Goal: Task Accomplishment & Management: Manage account settings

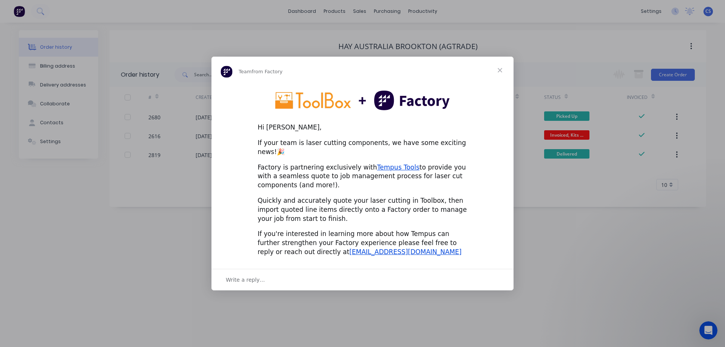
click at [501, 74] on span "Close" at bounding box center [500, 70] width 27 height 27
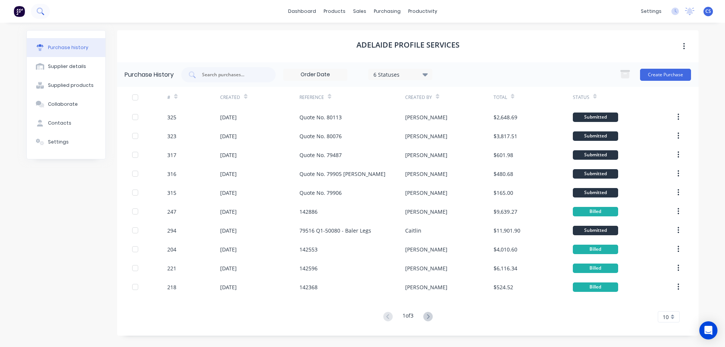
click at [43, 15] on icon at bounding box center [40, 11] width 7 height 7
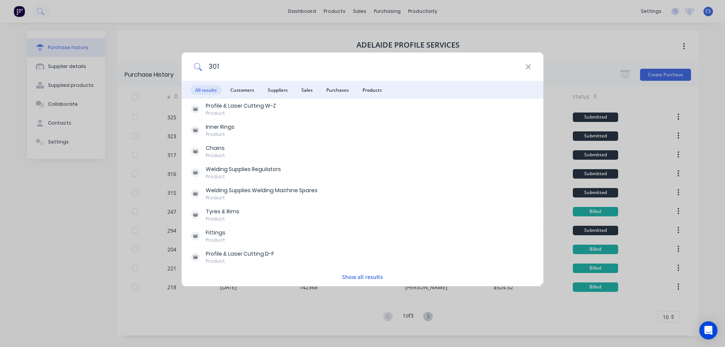
drag, startPoint x: 234, startPoint y: 68, endPoint x: 208, endPoint y: 63, distance: 26.6
click at [208, 63] on input "301" at bounding box center [363, 67] width 323 height 28
type input "motion"
click at [246, 91] on span "Customers" at bounding box center [242, 89] width 33 height 9
click at [360, 275] on button "Show all results" at bounding box center [362, 277] width 45 height 9
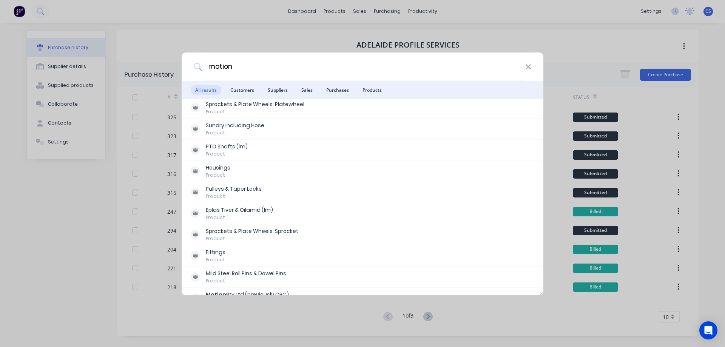
scroll to position [151, 0]
click at [278, 91] on span "Suppliers" at bounding box center [277, 89] width 29 height 9
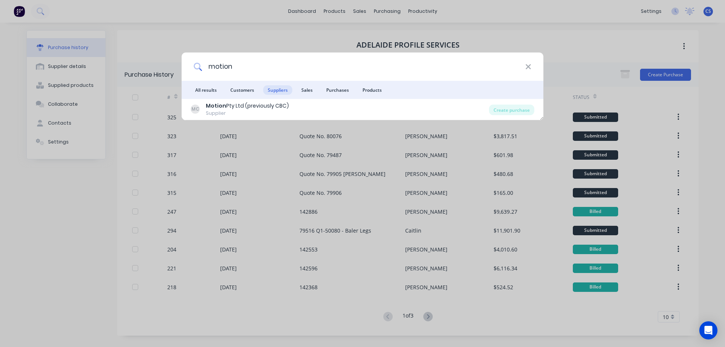
scroll to position [0, 0]
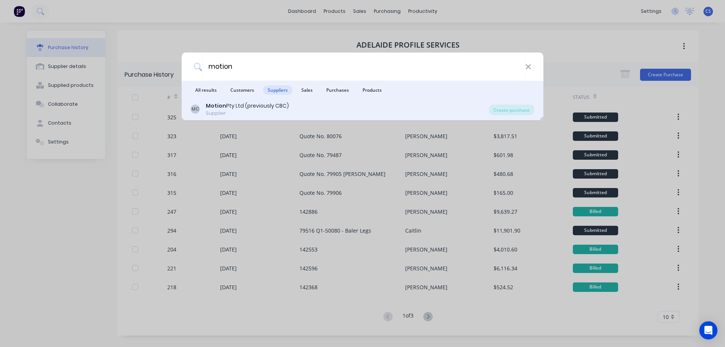
click at [286, 107] on div "Motion Pty Ltd (previously CBC)" at bounding box center [247, 106] width 83 height 8
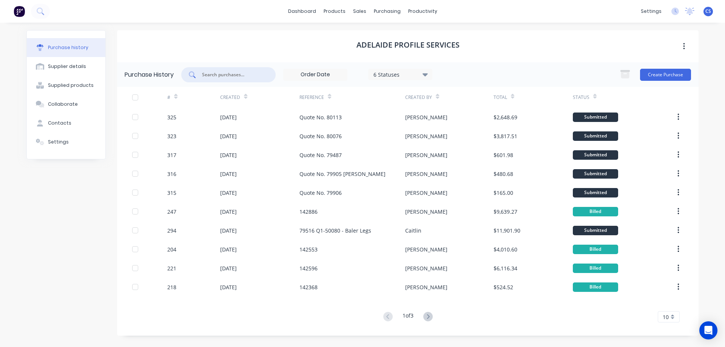
click at [237, 75] on input "text" at bounding box center [232, 75] width 63 height 8
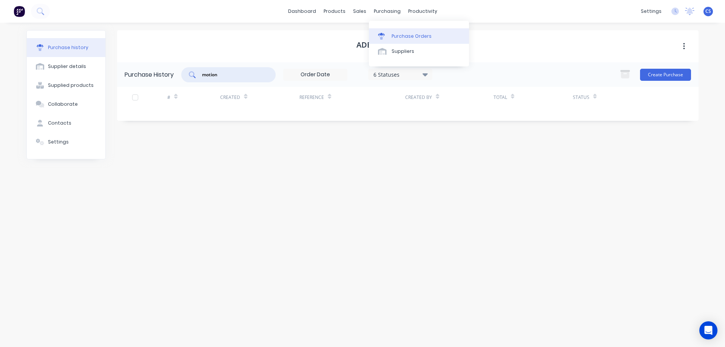
type input "motion"
click at [405, 39] on div "Purchase Orders" at bounding box center [412, 36] width 40 height 7
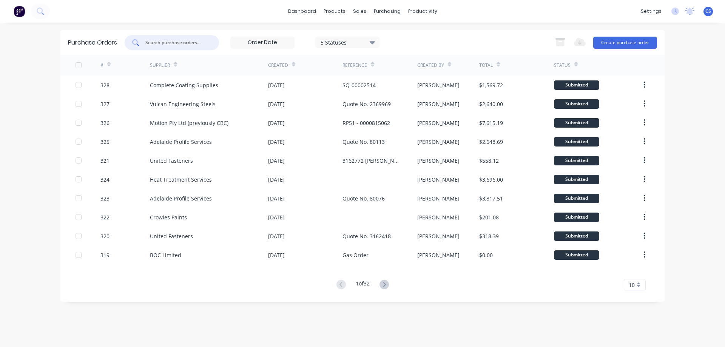
click at [188, 42] on input "text" at bounding box center [176, 43] width 63 height 8
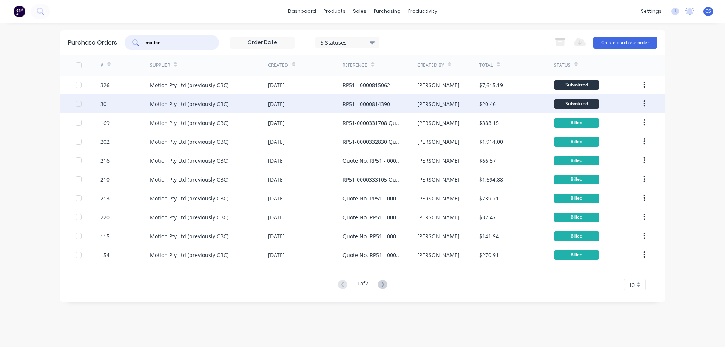
type input "motion"
click at [451, 102] on div "[PERSON_NAME]" at bounding box center [448, 103] width 62 height 19
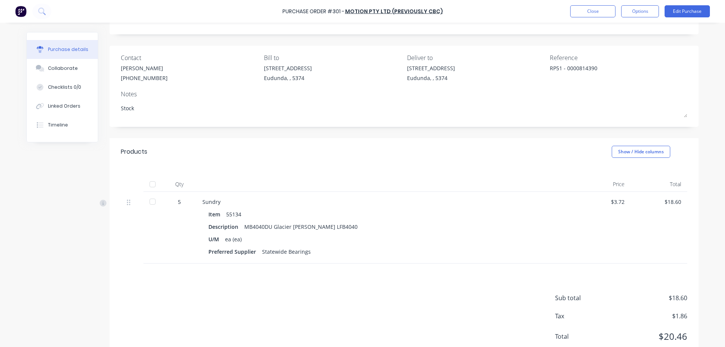
scroll to position [62, 0]
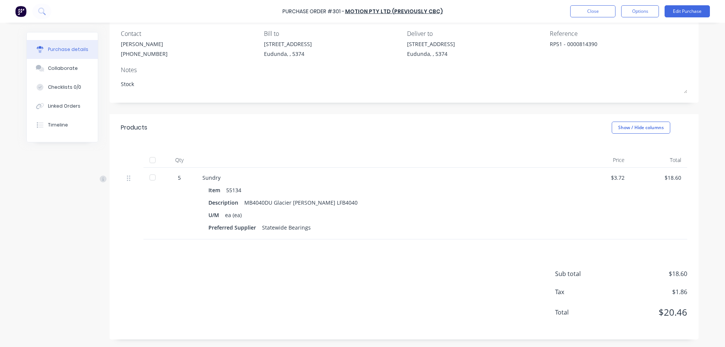
click at [151, 178] on div at bounding box center [152, 177] width 15 height 15
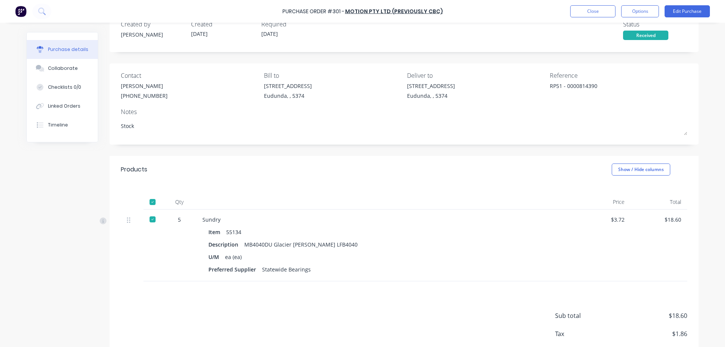
scroll to position [38, 0]
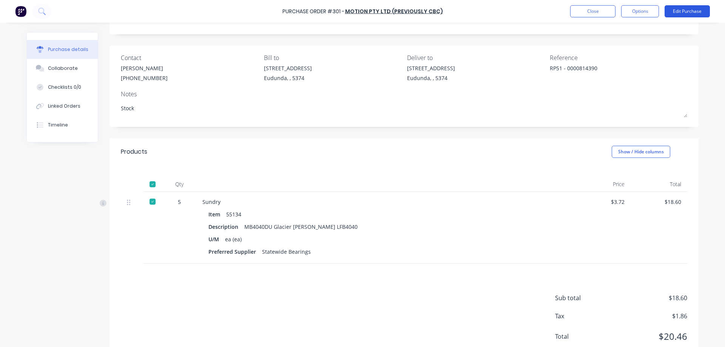
click at [692, 12] on button "Edit Purchase" at bounding box center [687, 11] width 45 height 12
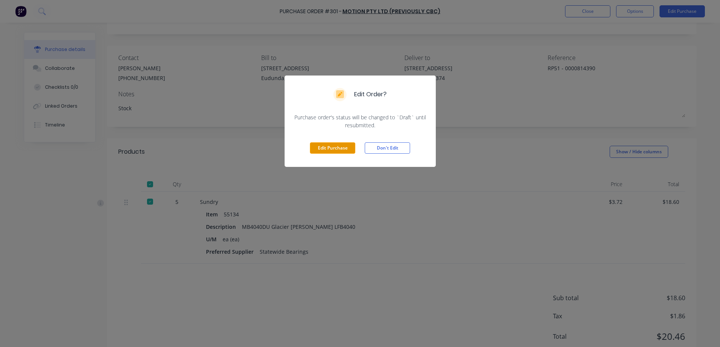
click at [325, 149] on button "Edit Purchase" at bounding box center [332, 147] width 45 height 11
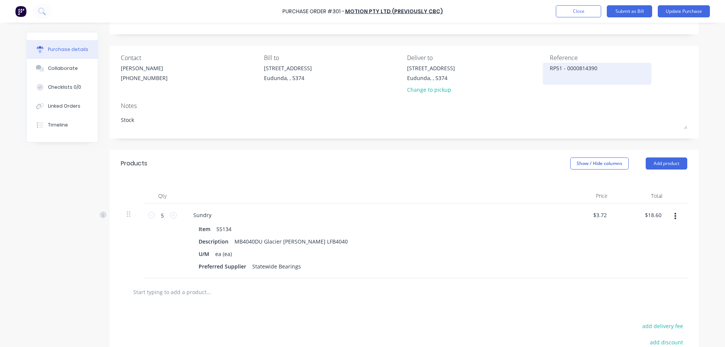
click at [600, 69] on textarea "RP51 - 0000814390" at bounding box center [597, 72] width 94 height 17
type textarea "x"
drag, startPoint x: 600, startPoint y: 69, endPoint x: 577, endPoint y: 71, distance: 22.8
click at [577, 71] on textarea "RP51 - 0000814390" at bounding box center [597, 72] width 94 height 17
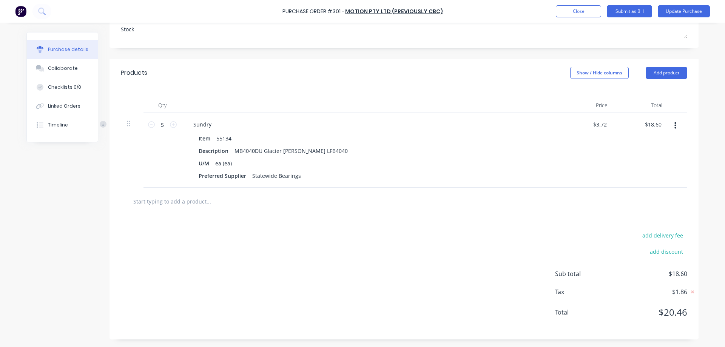
scroll to position [0, 0]
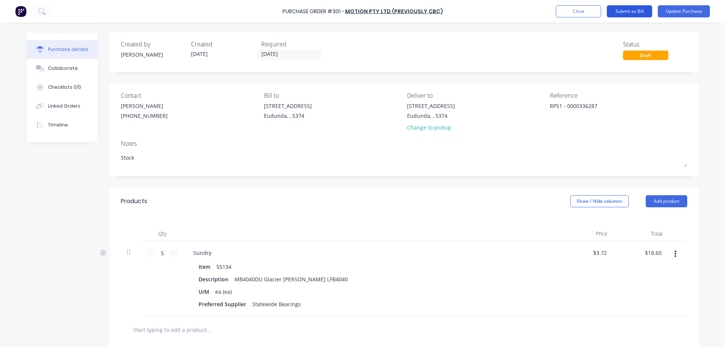
type textarea "RP51 - 0000336287"
type textarea "x"
type textarea "RP51 - 0000336287"
click at [631, 11] on button "Submit as Bill" at bounding box center [629, 11] width 45 height 12
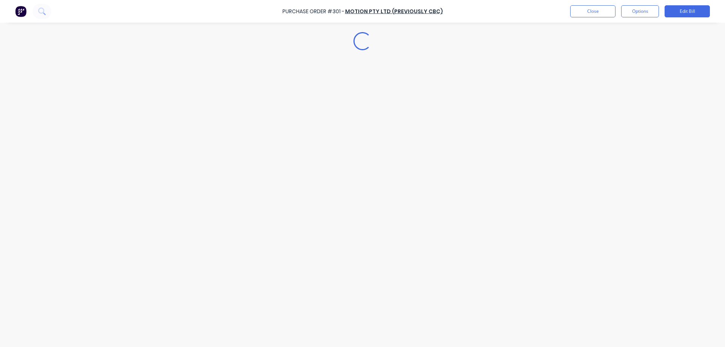
type textarea "x"
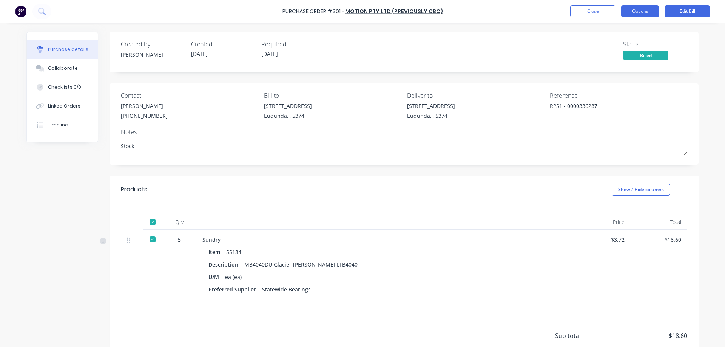
click at [640, 9] on button "Options" at bounding box center [640, 11] width 38 height 12
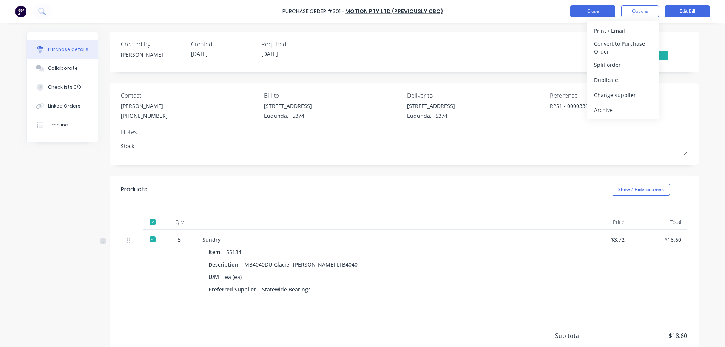
click at [599, 14] on button "Close" at bounding box center [592, 11] width 45 height 12
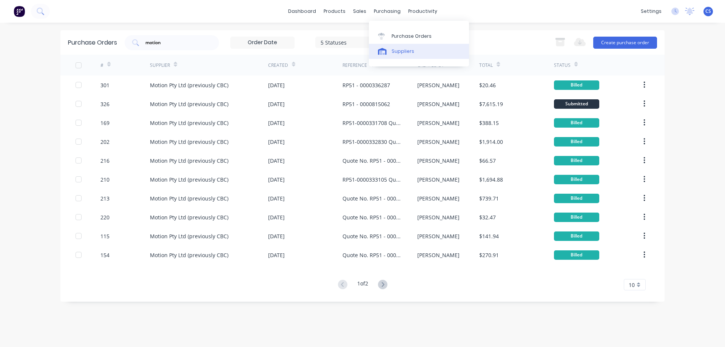
click at [409, 50] on div "Suppliers" at bounding box center [403, 51] width 23 height 7
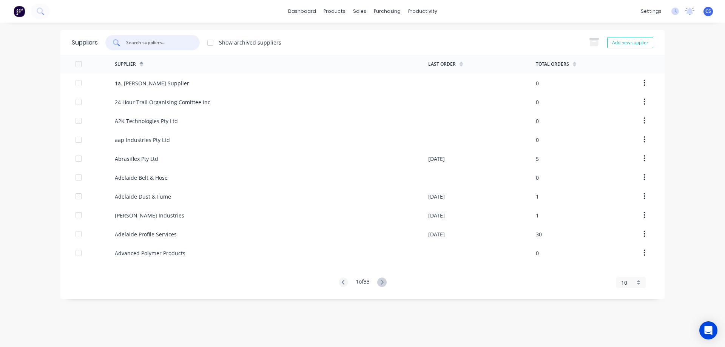
click at [150, 42] on input "text" at bounding box center [156, 43] width 63 height 8
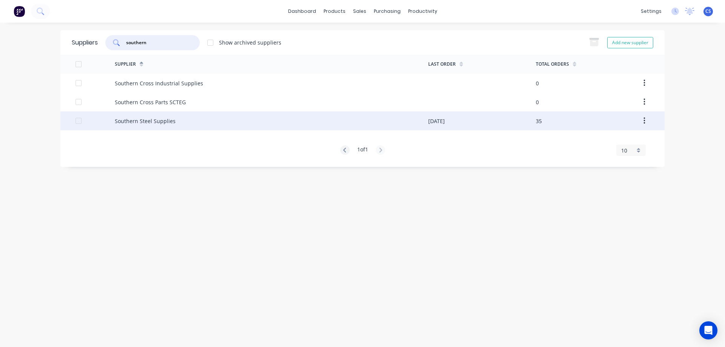
type input "southern"
click at [208, 124] on div "Southern Steel Supplies" at bounding box center [272, 120] width 314 height 19
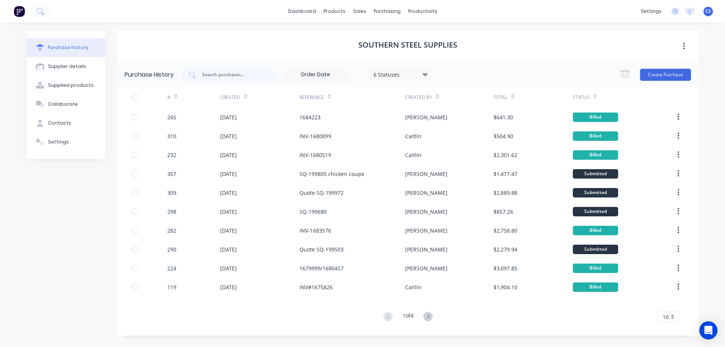
click at [174, 94] on icon at bounding box center [175, 97] width 3 height 6
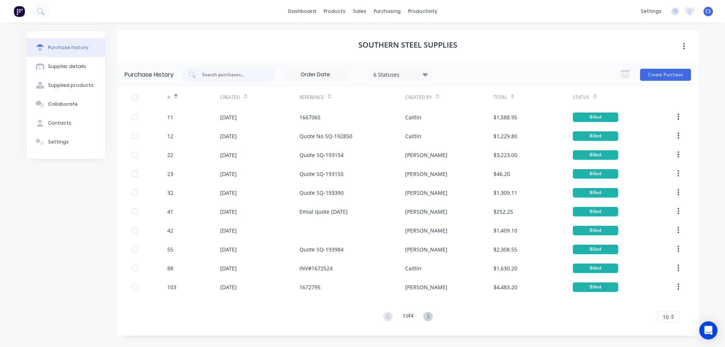
click at [176, 95] on icon at bounding box center [175, 97] width 3 height 6
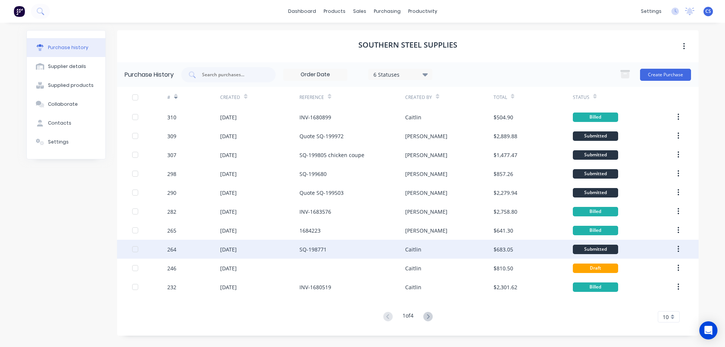
click at [371, 250] on div "SQ-198771" at bounding box center [353, 249] width 106 height 19
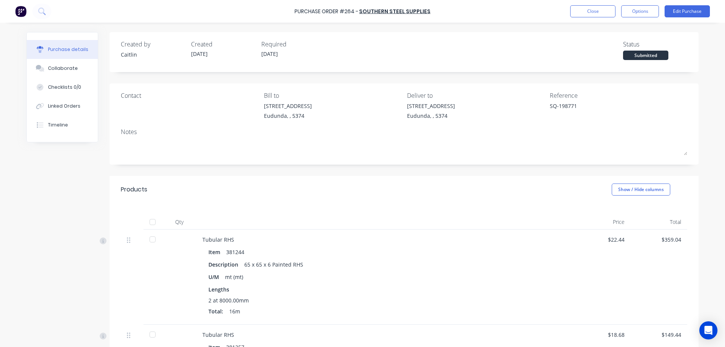
click at [149, 222] on div at bounding box center [152, 222] width 15 height 15
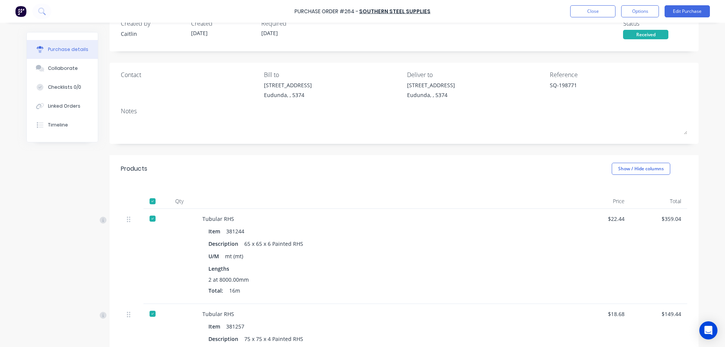
scroll to position [38, 0]
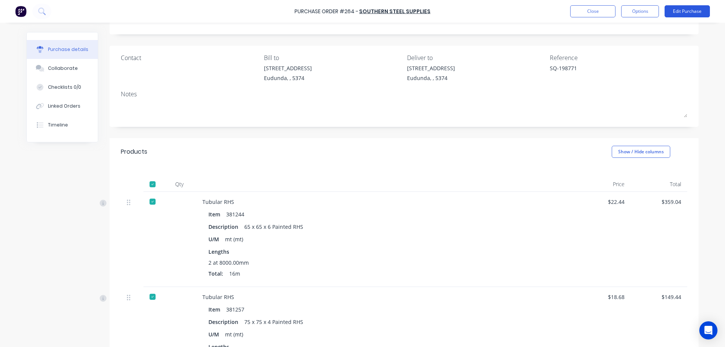
click at [689, 12] on button "Edit Purchase" at bounding box center [687, 11] width 45 height 12
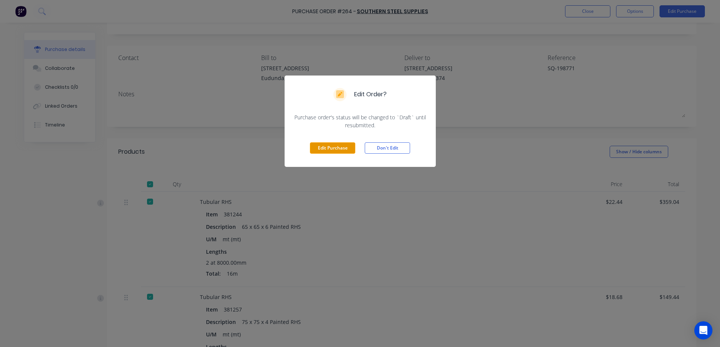
click at [325, 148] on button "Edit Purchase" at bounding box center [332, 147] width 45 height 11
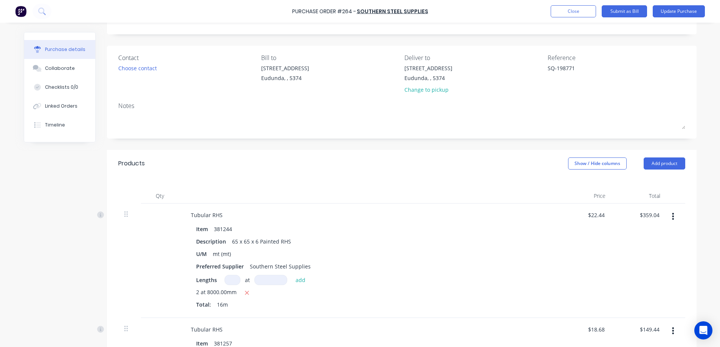
type textarea "x"
drag, startPoint x: 577, startPoint y: 68, endPoint x: 508, endPoint y: 74, distance: 69.1
click at [508, 74] on div "Contact Choose contact Bill to 41 South Terrace Eudunda, , 5374 Deliver to 41 S…" at bounding box center [404, 75] width 567 height 44
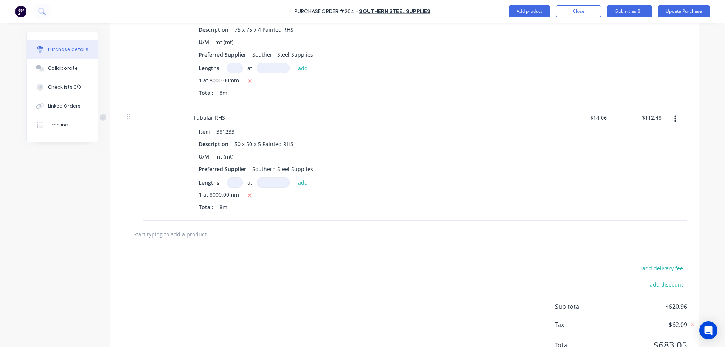
scroll to position [378, 0]
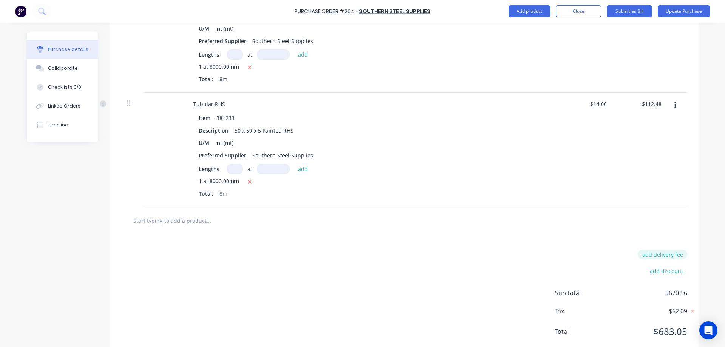
type textarea "1683270"
type textarea "x"
type textarea "1683270"
click at [660, 254] on button "add delivery fee" at bounding box center [662, 255] width 49 height 10
type input "99"
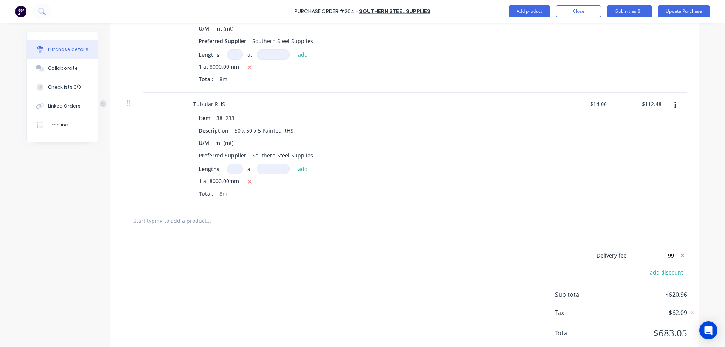
type textarea "x"
type input "$99.00"
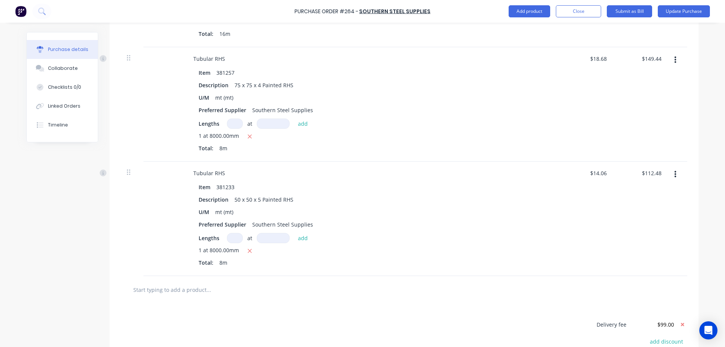
scroll to position [189, 0]
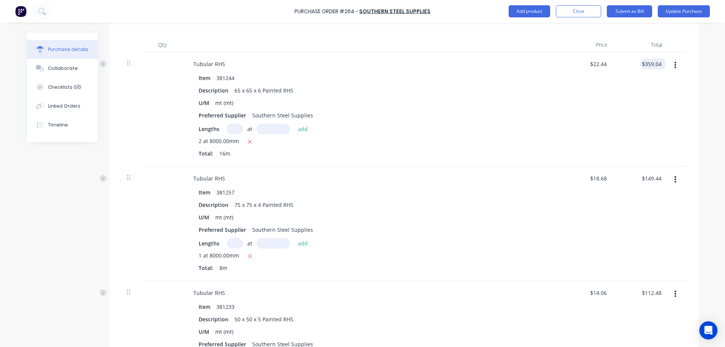
type textarea "x"
click at [654, 62] on input "359.04" at bounding box center [653, 64] width 20 height 11
type input "359.0394.954"
type textarea "x"
type input "$359.04"
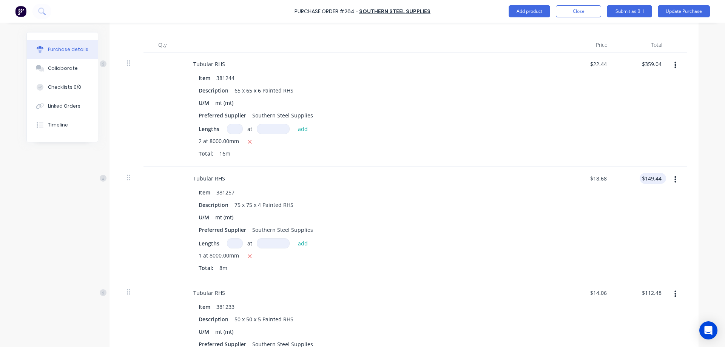
type textarea "x"
type input "149.44"
click at [658, 180] on input "149.44" at bounding box center [651, 178] width 23 height 11
type textarea "x"
drag, startPoint x: 658, startPoint y: 180, endPoint x: 642, endPoint y: 180, distance: 16.2
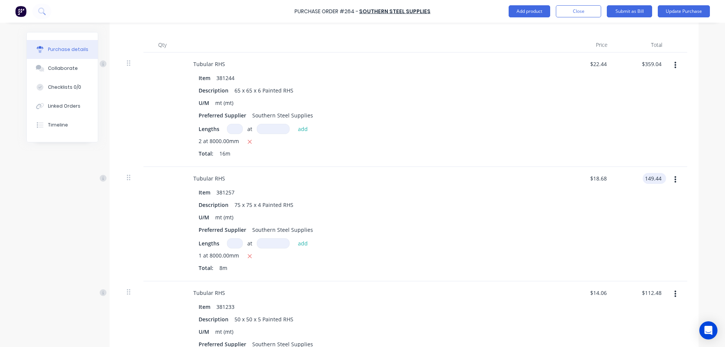
click at [643, 180] on input "149.44" at bounding box center [653, 178] width 20 height 11
type input "164.38"
type textarea "x"
type input "$20.5475"
type input "$164.38"
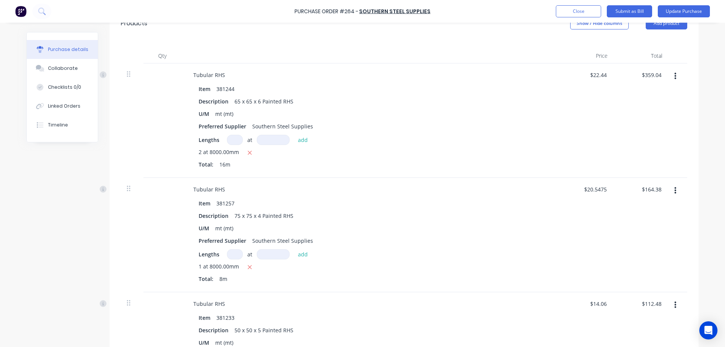
scroll to position [172, 0]
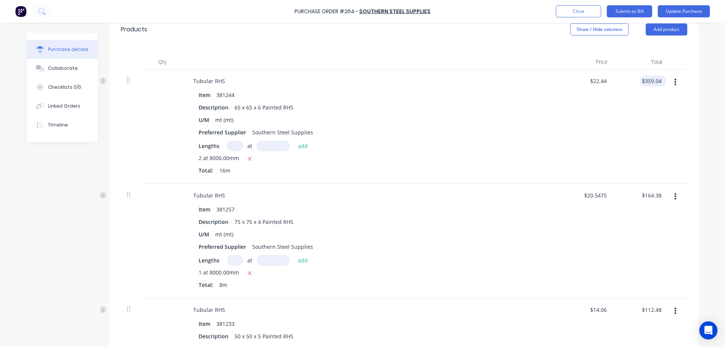
type textarea "x"
click at [654, 83] on input "359.04" at bounding box center [653, 81] width 20 height 11
type input "359.0359.044"
type textarea "x"
type input "$359.04"
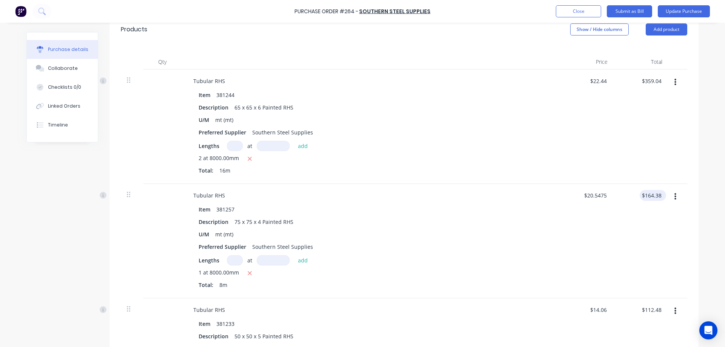
type textarea "x"
click at [655, 194] on input "164.38" at bounding box center [653, 195] width 20 height 11
type input "164.38149.44"
type textarea "x"
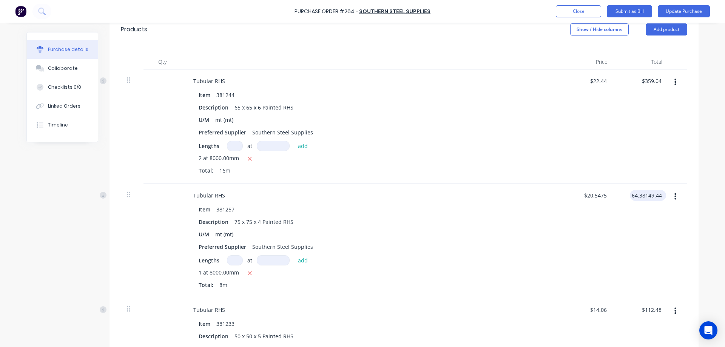
type input "$164.38"
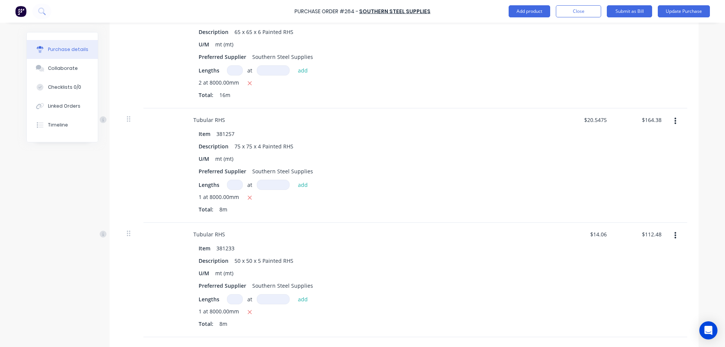
scroll to position [285, 0]
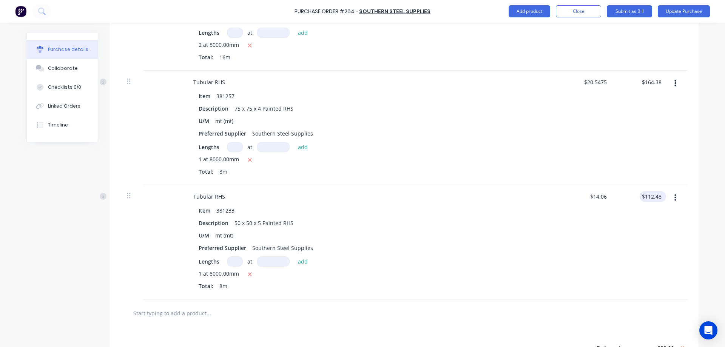
type textarea "x"
type input "112.48"
click at [654, 193] on input "112.48" at bounding box center [651, 196] width 23 height 11
click at [655, 195] on input "112.48" at bounding box center [653, 196] width 20 height 11
type textarea "x"
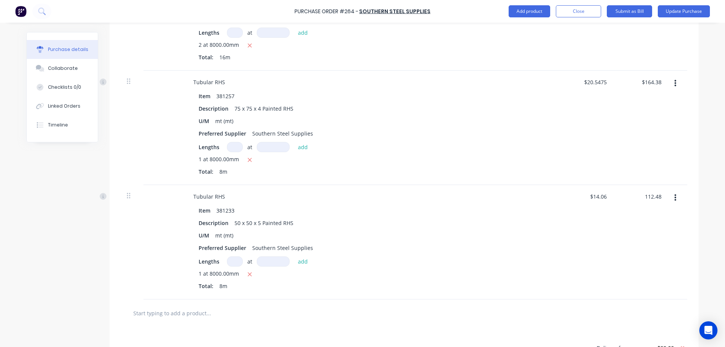
drag, startPoint x: 659, startPoint y: 196, endPoint x: 619, endPoint y: 191, distance: 40.0
click at [619, 191] on div "112.48 112.48" at bounding box center [641, 242] width 55 height 114
type input "70.30"
type textarea "x"
type input "$8.7875"
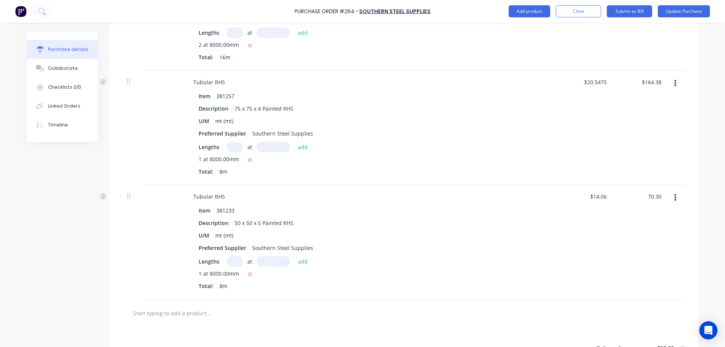
type input "$70.30"
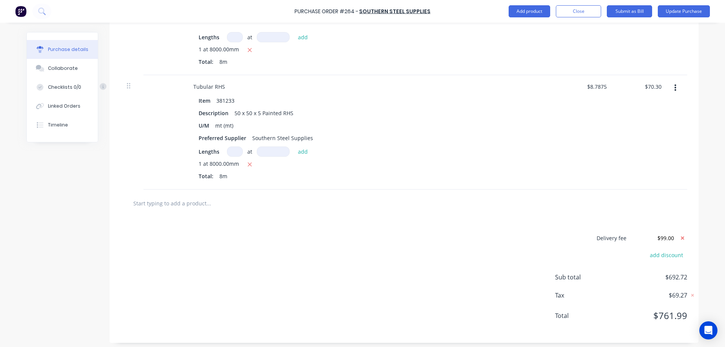
scroll to position [399, 0]
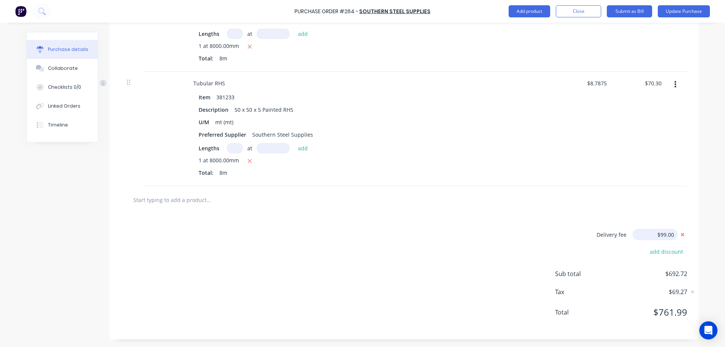
click at [664, 234] on input "$99.00" at bounding box center [655, 234] width 45 height 11
type textarea "x"
drag, startPoint x: 655, startPoint y: 234, endPoint x: 652, endPoint y: 232, distance: 3.9
click at [652, 232] on input "$99.00" at bounding box center [655, 234] width 45 height 11
type input "90"
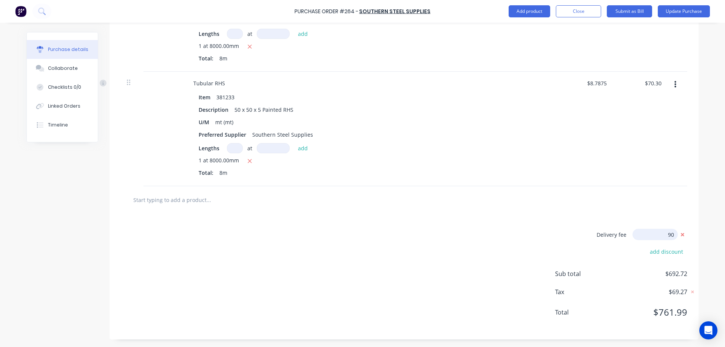
type textarea "x"
type input "$90.00"
click at [502, 268] on div "Delivery fee $90.00 add discount Sub total $683.72 Tax $68.37 Total $752.09" at bounding box center [404, 277] width 589 height 126
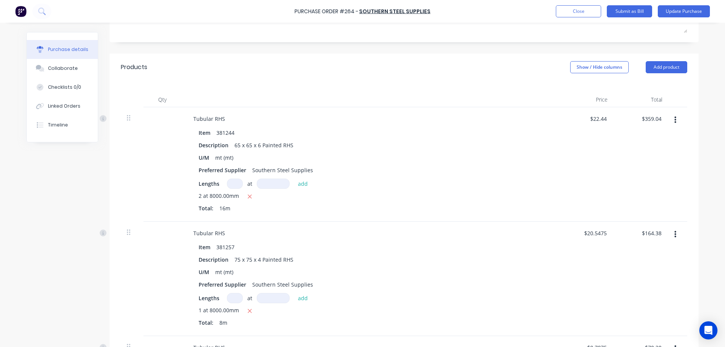
scroll to position [96, 0]
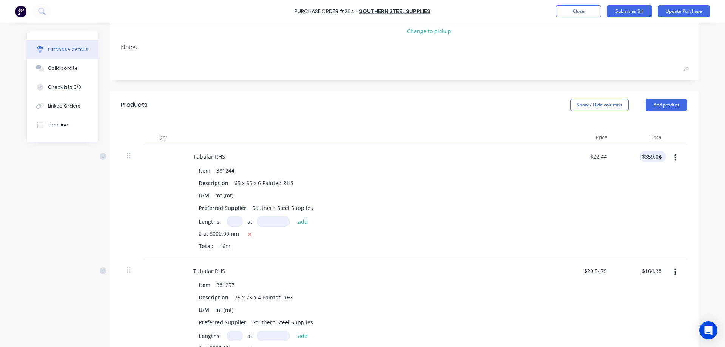
type textarea "x"
type input "359.04"
click at [654, 157] on input "359.04" at bounding box center [653, 156] width 20 height 11
drag, startPoint x: 660, startPoint y: 156, endPoint x: 638, endPoint y: 158, distance: 21.6
click at [638, 158] on div "359.04 359.04" at bounding box center [641, 202] width 55 height 114
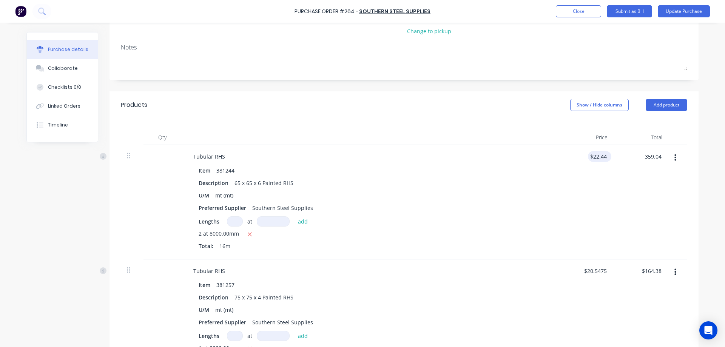
type textarea "x"
type input "22.4400"
type input "$359.04"
click at [602, 158] on input "22.4400" at bounding box center [598, 156] width 20 height 11
drag, startPoint x: 604, startPoint y: 158, endPoint x: 578, endPoint y: 157, distance: 26.8
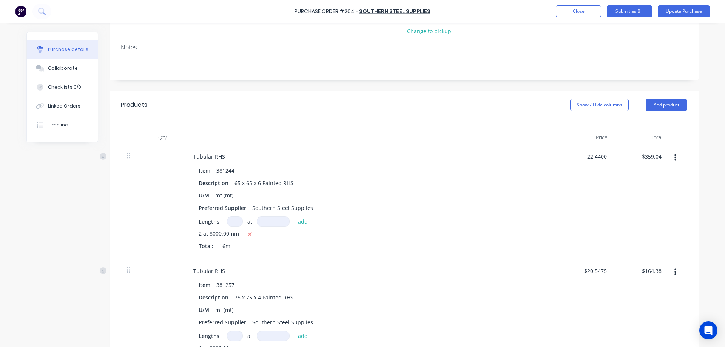
click at [578, 157] on div "22.4400 22.4400" at bounding box center [586, 202] width 55 height 114
type textarea "x"
type input "$22.44"
drag, startPoint x: 661, startPoint y: 156, endPoint x: 641, endPoint y: 156, distance: 19.6
click at [641, 156] on div "$359.04 $359.04" at bounding box center [653, 156] width 26 height 11
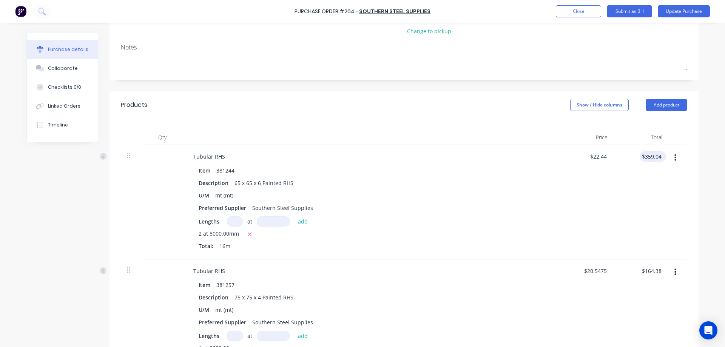
type input "359.04"
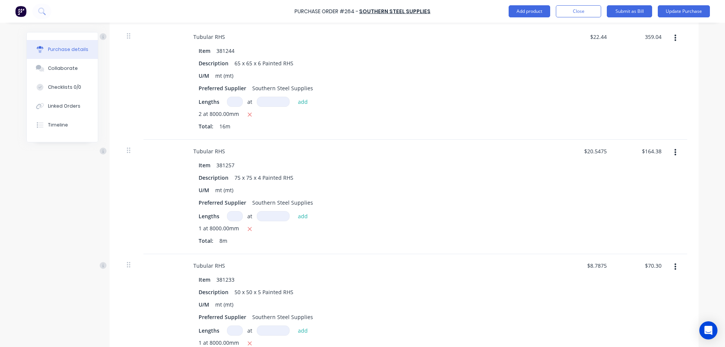
scroll to position [210, 0]
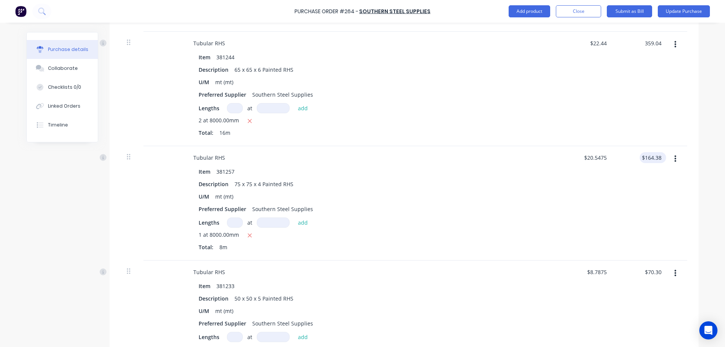
click at [658, 154] on input "$164.38" at bounding box center [651, 157] width 23 height 11
type textarea "x"
type input "$359.04"
type input "164.38"
type textarea "x"
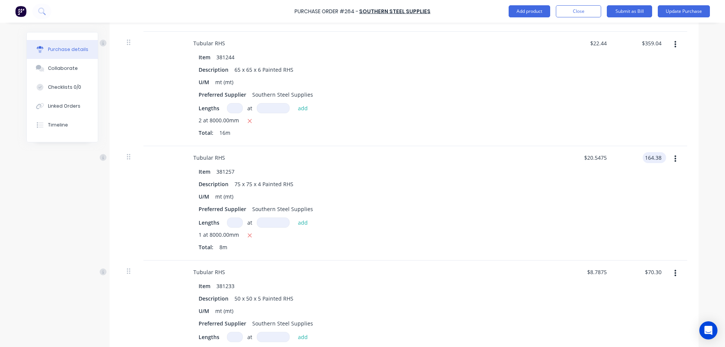
drag, startPoint x: 658, startPoint y: 157, endPoint x: 641, endPoint y: 159, distance: 16.7
click at [643, 159] on input "164.38" at bounding box center [653, 157] width 20 height 11
type input "149.44"
type textarea "x"
type input "$18.68"
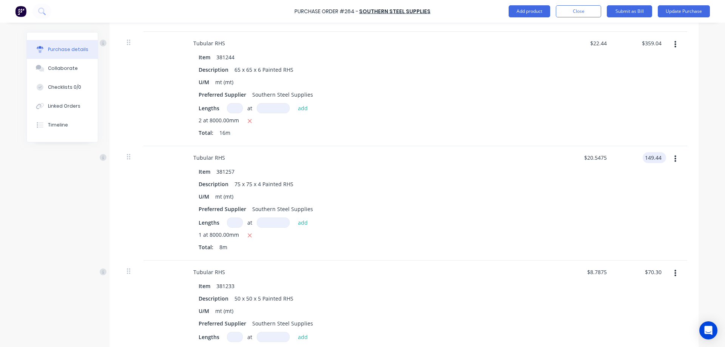
type input "$149.44"
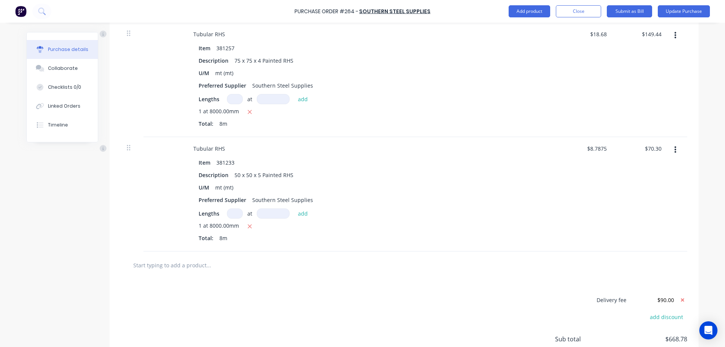
scroll to position [399, 0]
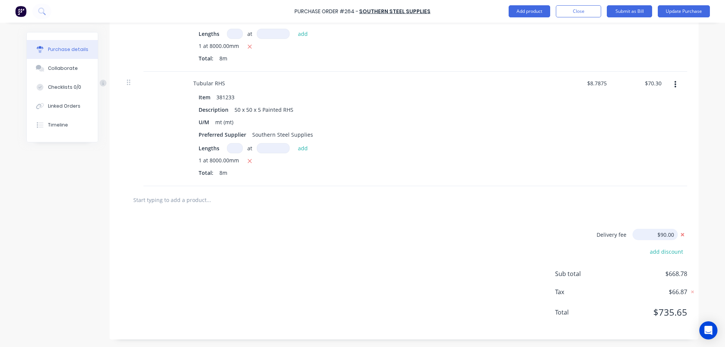
type textarea "x"
click at [671, 234] on input "$90.00" at bounding box center [655, 234] width 45 height 11
type input "$90.01"
click at [498, 280] on div "Delivery fee $90.01 add discount Sub total $668.79 Tax $66.87 Total $735.66" at bounding box center [404, 277] width 589 height 126
click at [634, 14] on button "Submit as Bill" at bounding box center [629, 11] width 45 height 12
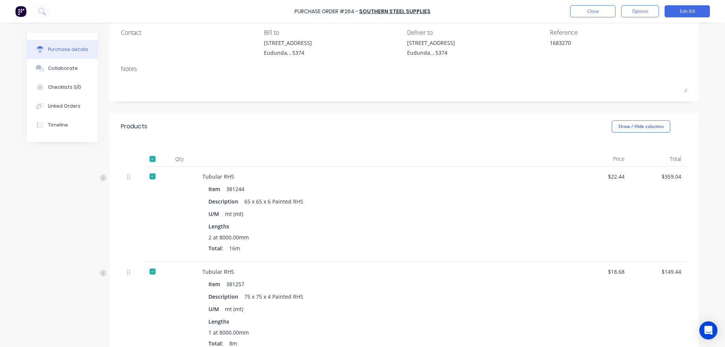
scroll to position [0, 0]
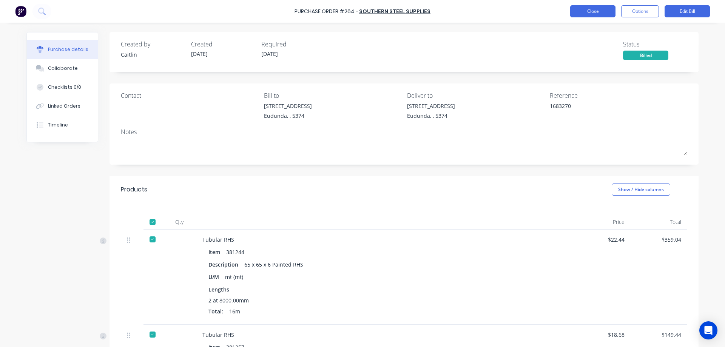
click at [587, 12] on button "Close" at bounding box center [592, 11] width 45 height 12
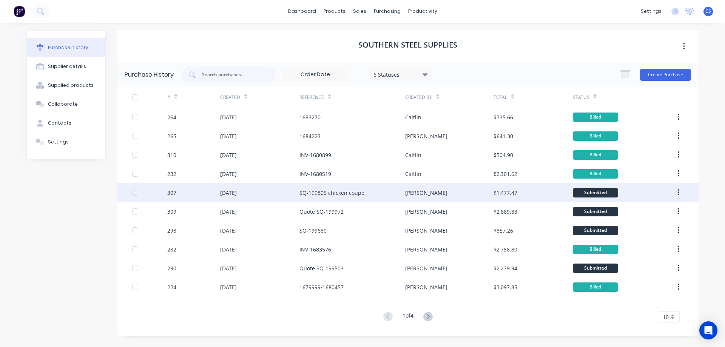
click at [449, 195] on div "Simon" at bounding box center [449, 192] width 88 height 19
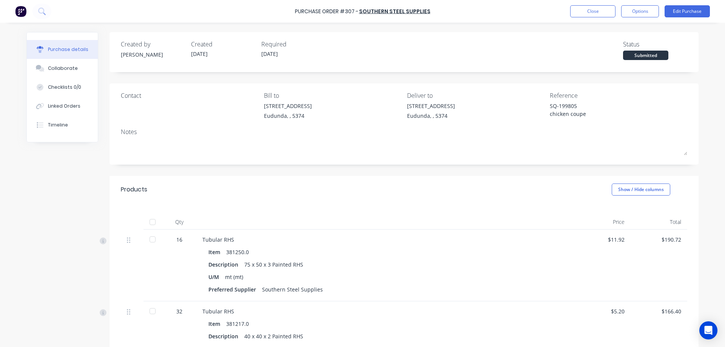
click at [152, 224] on div at bounding box center [152, 222] width 15 height 15
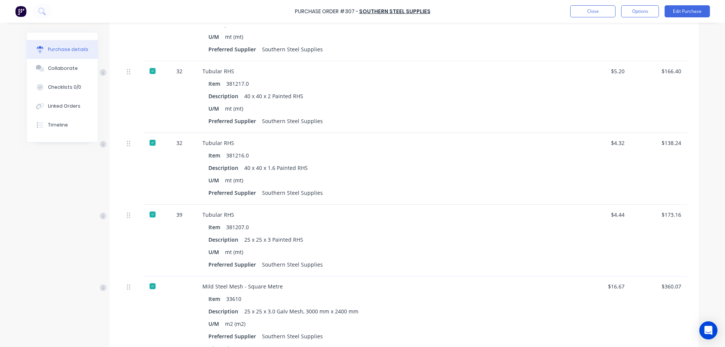
scroll to position [112, 0]
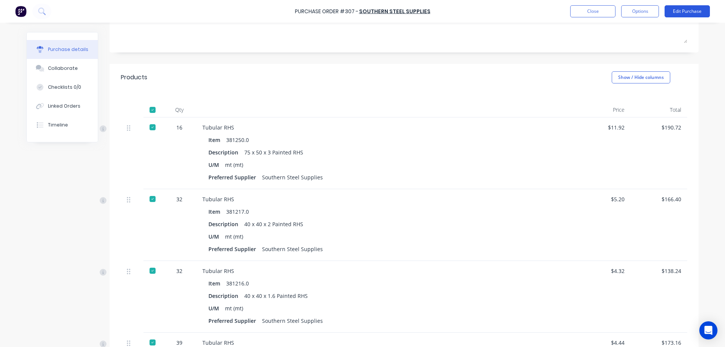
click at [686, 11] on button "Edit Purchase" at bounding box center [687, 11] width 45 height 12
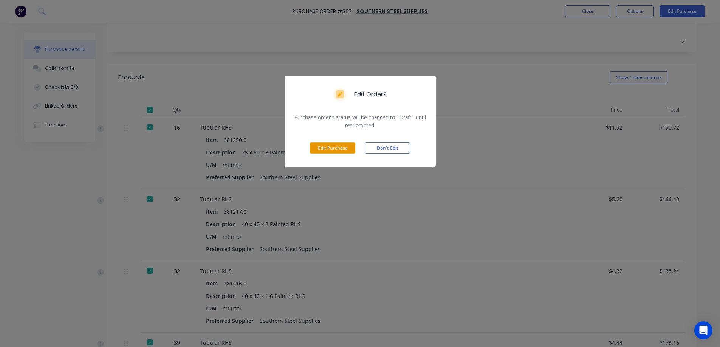
click at [335, 148] on button "Edit Purchase" at bounding box center [332, 147] width 45 height 11
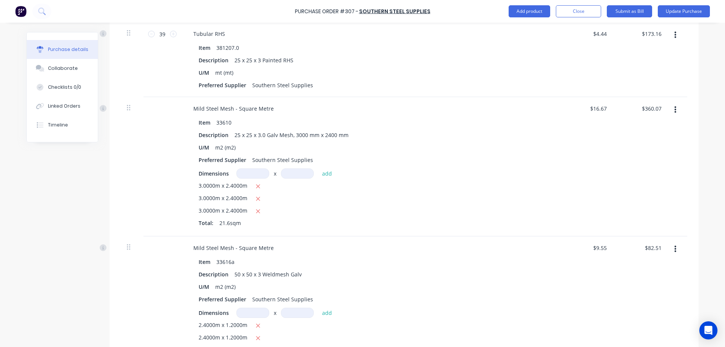
scroll to position [452, 0]
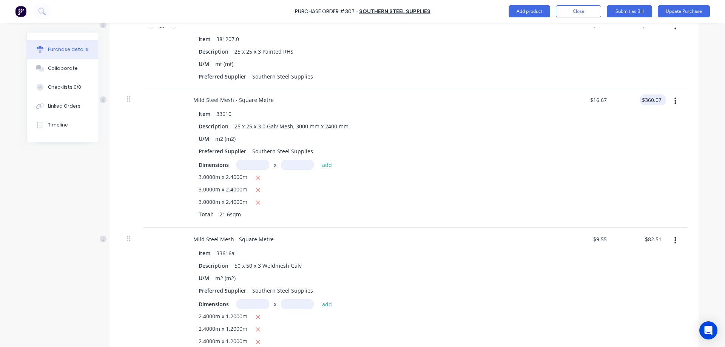
click at [661, 101] on div "$360.07 $360.07" at bounding box center [653, 99] width 26 height 11
click at [661, 100] on div "$360.07 $360.07" at bounding box center [653, 99] width 26 height 11
type textarea "x"
click at [659, 99] on input "360.07" at bounding box center [651, 99] width 23 height 11
type input "360.00"
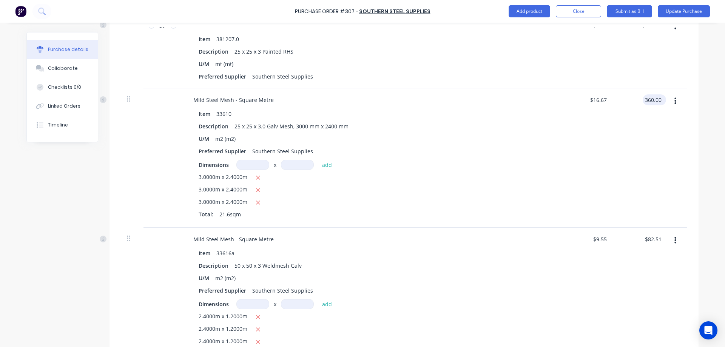
type textarea "x"
type input "$16.6667"
type input "$360.00"
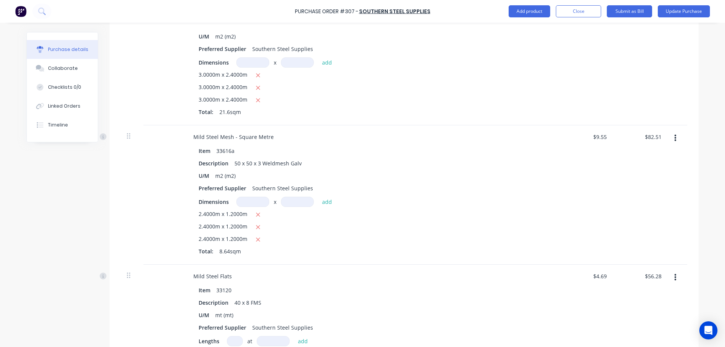
scroll to position [566, 0]
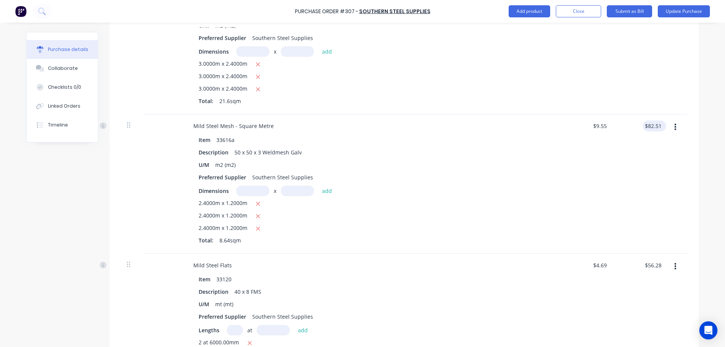
type textarea "x"
click at [658, 125] on input "82.51" at bounding box center [654, 126] width 17 height 11
type input "82.50"
type textarea "x"
type input "$9.5486"
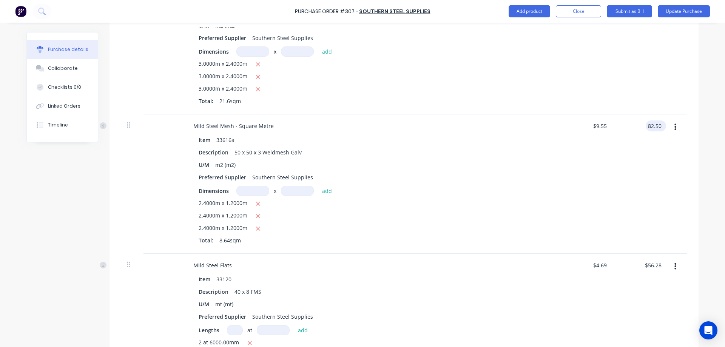
type input "$82.50"
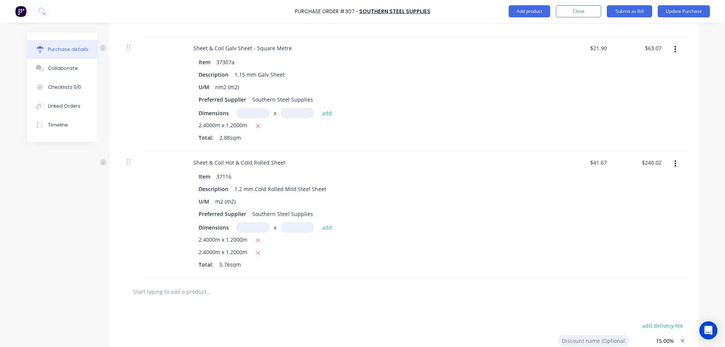
scroll to position [1132, 0]
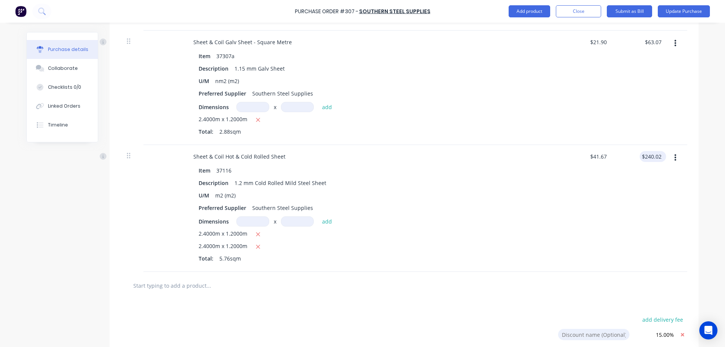
type textarea "x"
type input "240.02"
click at [660, 157] on input "240.02" at bounding box center [653, 156] width 20 height 11
type textarea "x"
drag, startPoint x: 660, startPoint y: 157, endPoint x: 647, endPoint y: 156, distance: 12.9
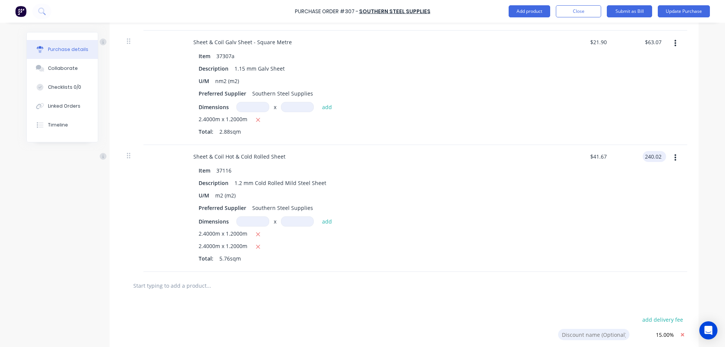
click at [647, 156] on input "240.02" at bounding box center [653, 156] width 20 height 11
type input "264"
type textarea "x"
type input "$45.8333"
type input "$264.00"
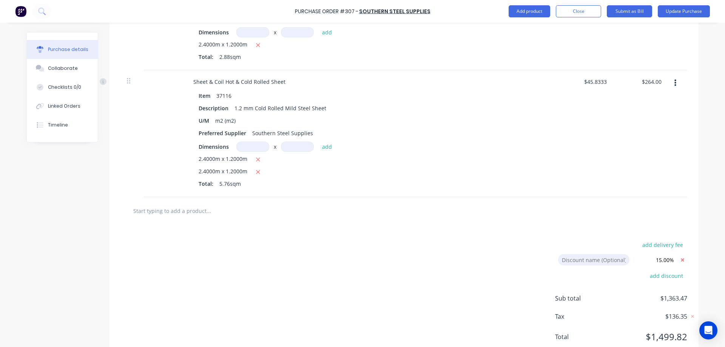
scroll to position [1232, 0]
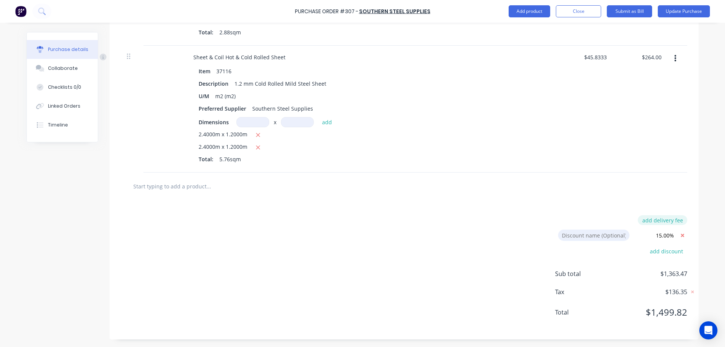
type textarea "x"
click at [675, 221] on button "add delivery fee" at bounding box center [662, 220] width 49 height 10
type input "90"
type textarea "x"
type input "$90.00"
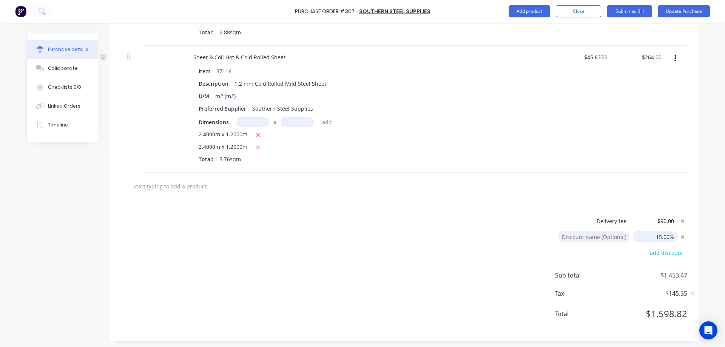
click at [652, 236] on input "15.00%" at bounding box center [655, 236] width 45 height 11
type textarea "x"
drag, startPoint x: 652, startPoint y: 236, endPoint x: 678, endPoint y: 240, distance: 26.7
click at [678, 240] on div "Discount name (Optional) 15.00%" at bounding box center [622, 236] width 129 height 11
type input "209.60"
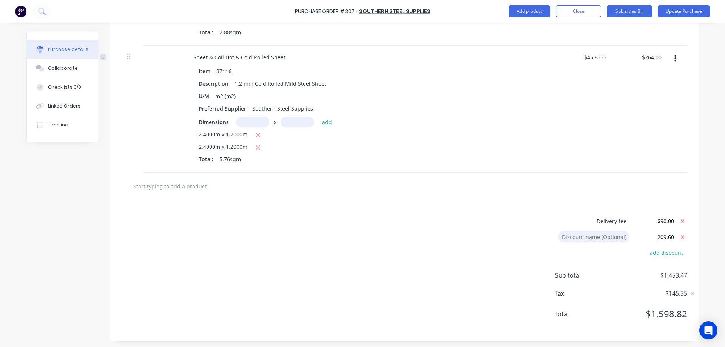
type textarea "x"
type input "209.60%"
click at [648, 236] on input "209.60%" at bounding box center [655, 236] width 45 height 11
drag, startPoint x: 648, startPoint y: 236, endPoint x: 677, endPoint y: 240, distance: 29.0
click at [677, 240] on div "Discount name (Optional) 209.60%" at bounding box center [622, 236] width 129 height 11
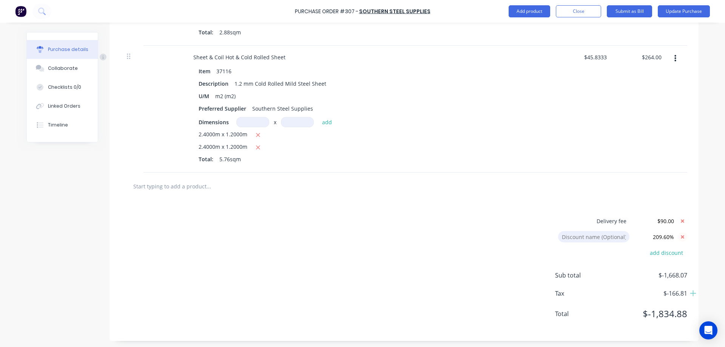
click at [680, 235] on icon at bounding box center [682, 236] width 9 height 9
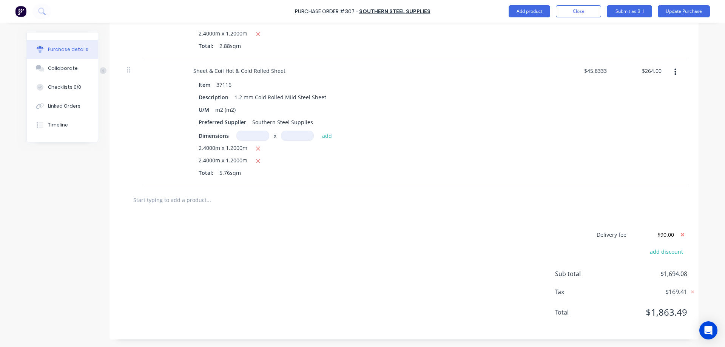
scroll to position [1218, 0]
click at [669, 252] on button "add discount" at bounding box center [667, 252] width 42 height 10
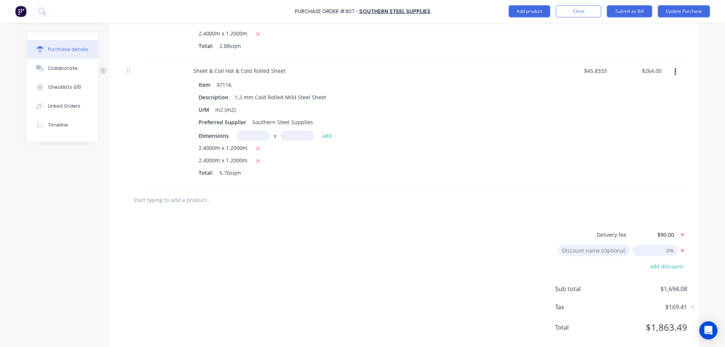
type textarea "x"
click at [659, 249] on input "26/08/25" at bounding box center [655, 250] width 45 height 11
type input "10"
type textarea "x"
type input "10.00%"
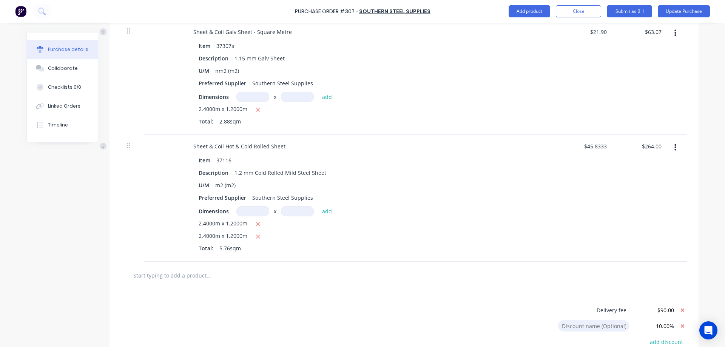
scroll to position [1105, 0]
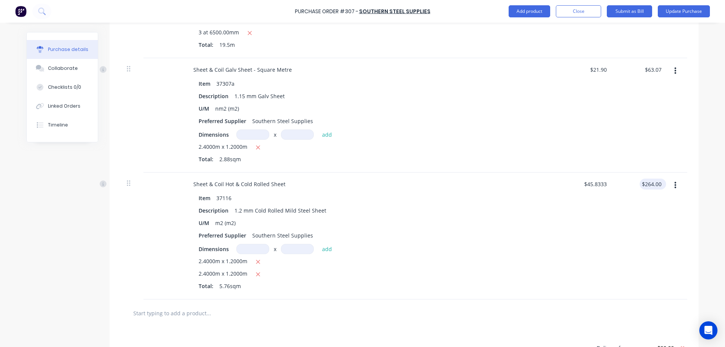
type textarea "x"
type input "264.00"
click at [652, 182] on input "264.00" at bounding box center [653, 184] width 20 height 11
type textarea "x"
drag, startPoint x: 660, startPoint y: 185, endPoint x: 638, endPoint y: 187, distance: 21.6
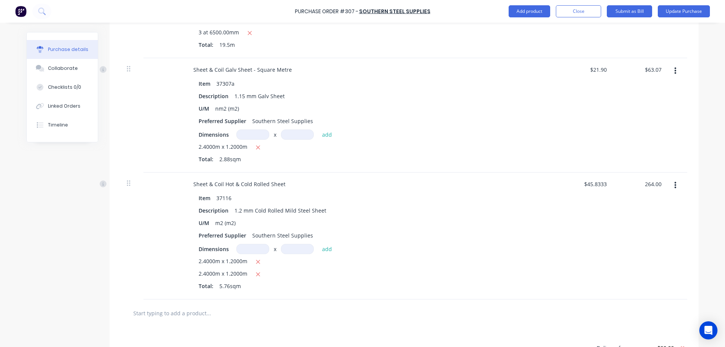
click at [638, 187] on div "264.00 264.00" at bounding box center [641, 236] width 55 height 127
type input "240"
type textarea "x"
type input "$41.6667"
type input "$240.00"
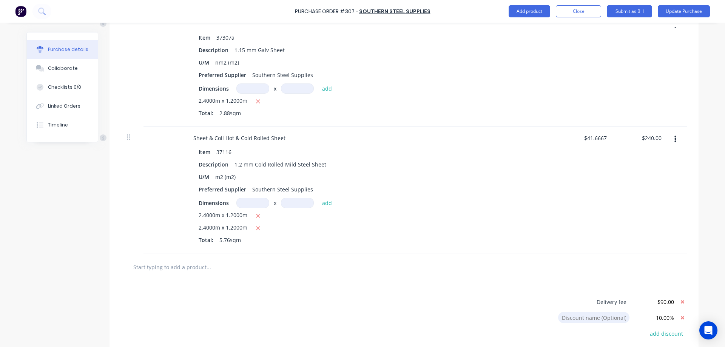
scroll to position [1233, 0]
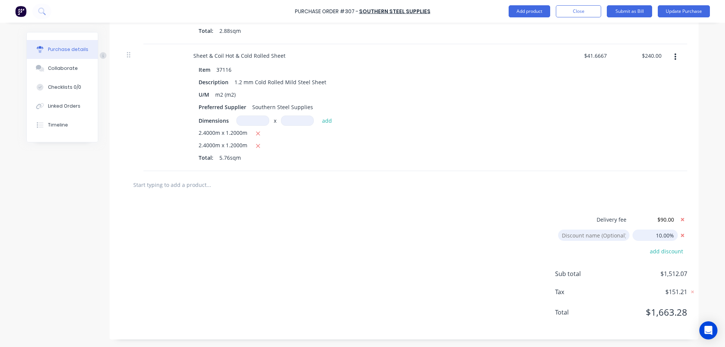
click at [657, 239] on input "10.00%" at bounding box center [655, 235] width 45 height 11
type textarea "x"
drag, startPoint x: 652, startPoint y: 235, endPoint x: 684, endPoint y: 236, distance: 31.8
click at [684, 236] on div "Discount name (Optional) 10.00%" at bounding box center [622, 235] width 129 height 11
type input "15"
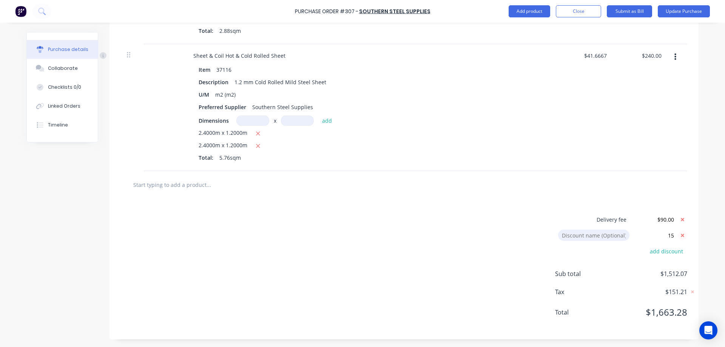
type textarea "x"
type input "15.00%"
click at [428, 275] on div "Delivery fee $90.00 Discount name (Optional) 15.00% add discount Sub total $1,4…" at bounding box center [404, 269] width 589 height 141
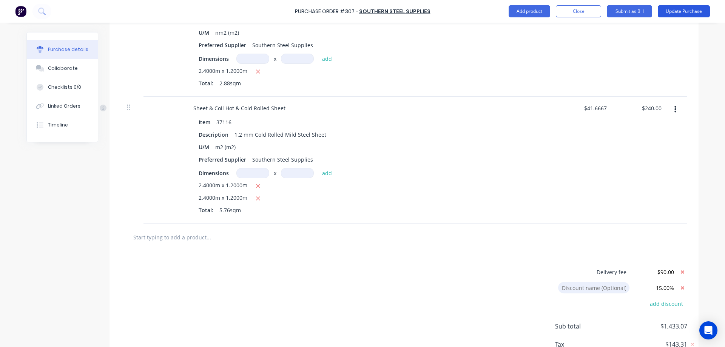
scroll to position [1120, 0]
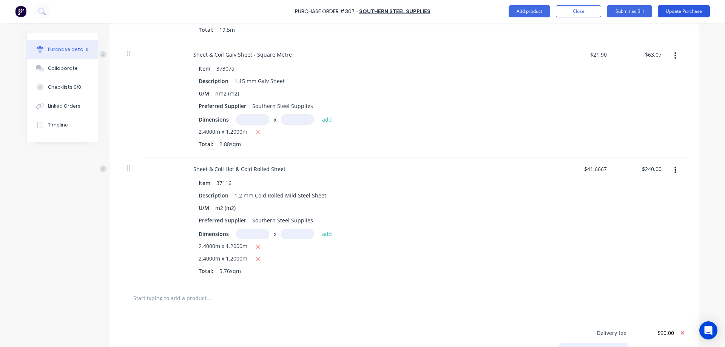
click at [688, 12] on button "Update Purchase" at bounding box center [684, 11] width 52 height 12
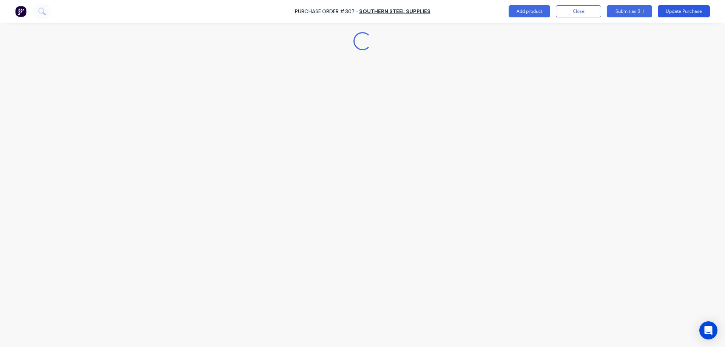
scroll to position [0, 0]
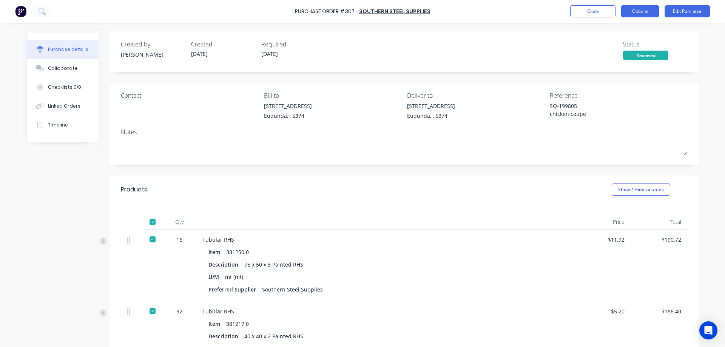
click at [647, 11] on button "Options" at bounding box center [640, 11] width 38 height 12
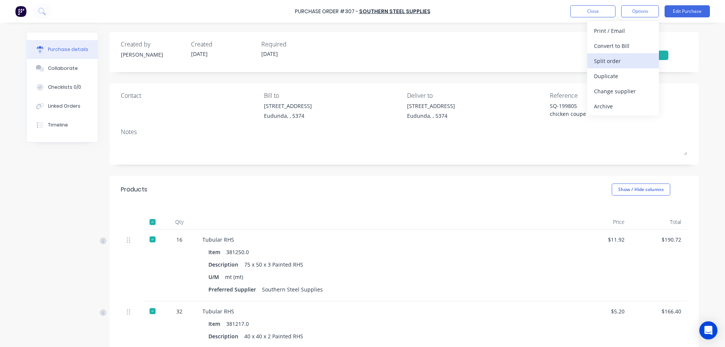
click at [613, 65] on div "Split order" at bounding box center [623, 61] width 58 height 11
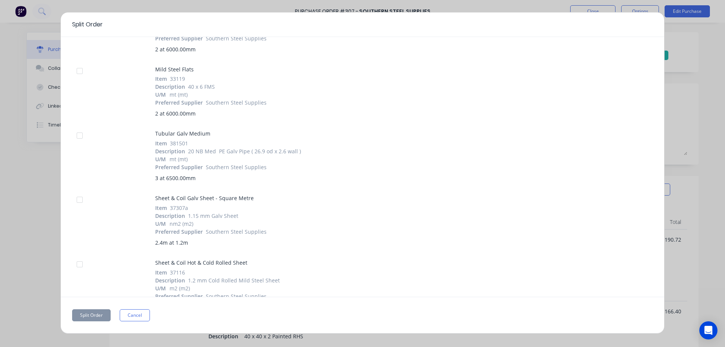
scroll to position [488, 0]
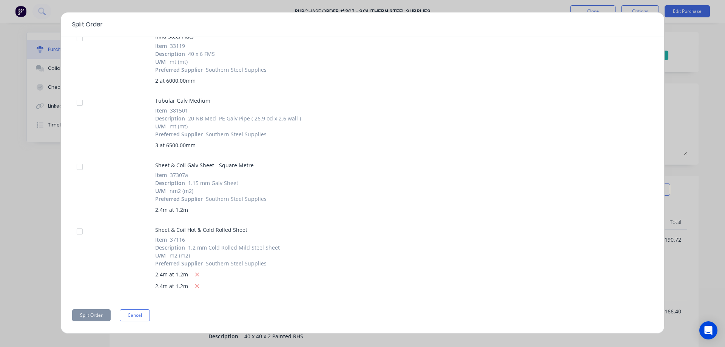
click at [79, 230] on div at bounding box center [79, 231] width 15 height 15
click at [93, 317] on button "Split Order" at bounding box center [91, 315] width 39 height 12
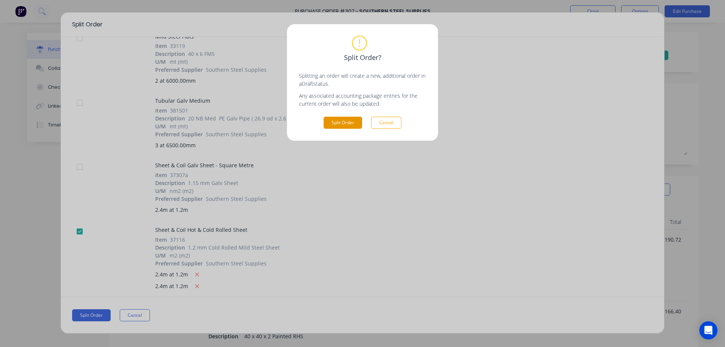
click at [343, 124] on button "Split Order" at bounding box center [343, 123] width 39 height 12
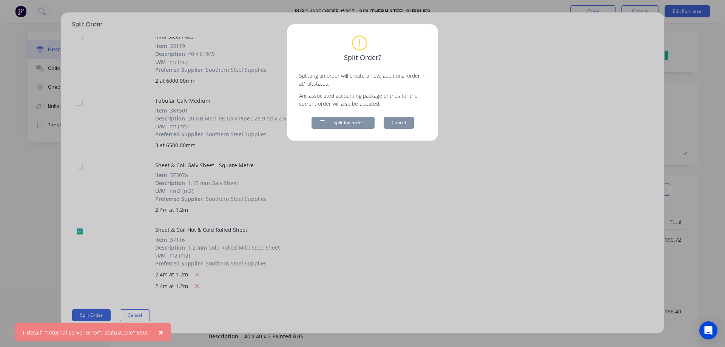
click at [159, 331] on span "×" at bounding box center [161, 332] width 5 height 11
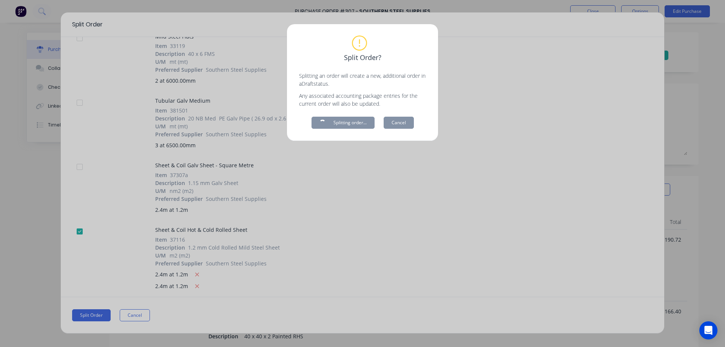
type textarea "x"
click at [135, 317] on div "Split Order? Splitting an order will create a new, additional order in a Draft …" at bounding box center [362, 173] width 725 height 347
drag, startPoint x: 372, startPoint y: 239, endPoint x: 422, endPoint y: 178, distance: 78.9
click at [386, 229] on div "Split Order? Splitting an order will create a new, additional order in a Draft …" at bounding box center [362, 173] width 725 height 347
drag, startPoint x: 228, startPoint y: 211, endPoint x: 356, endPoint y: 98, distance: 170.5
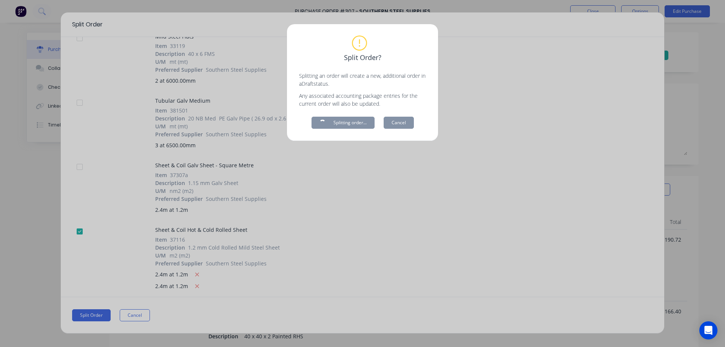
click at [234, 206] on div "Split Order? Splitting an order will create a new, additional order in a Draft …" at bounding box center [362, 173] width 725 height 347
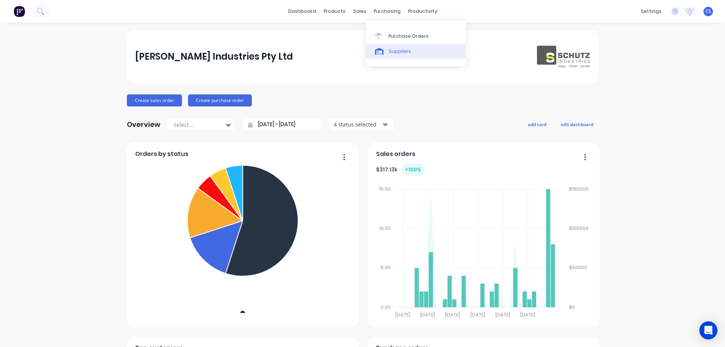
click at [399, 51] on div "Suppliers" at bounding box center [400, 51] width 23 height 7
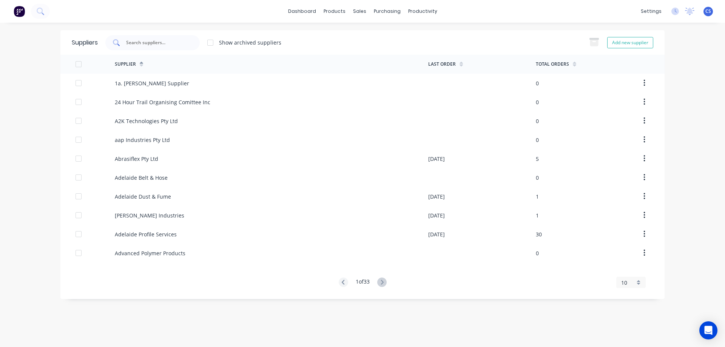
click at [133, 42] on input "text" at bounding box center [156, 43] width 63 height 8
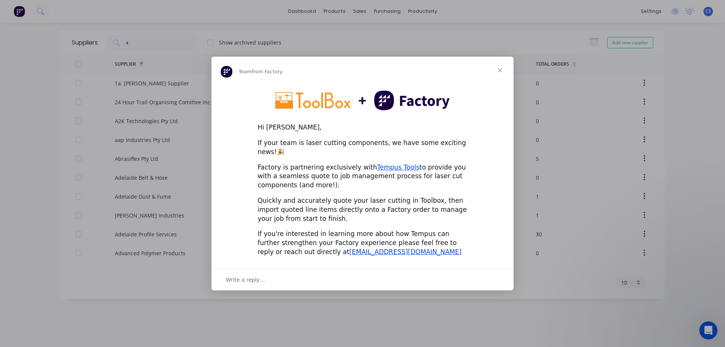
click at [498, 76] on span "Close" at bounding box center [500, 70] width 27 height 27
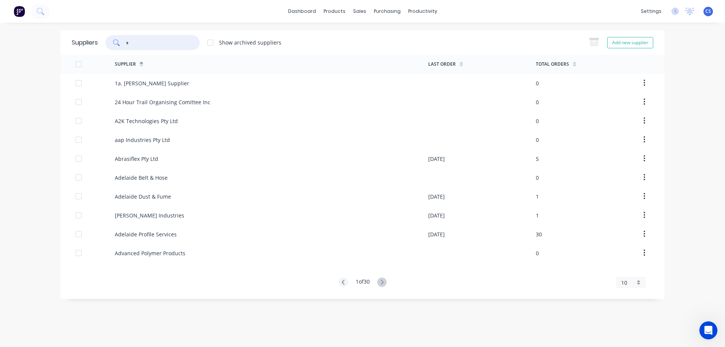
click at [153, 42] on input "s" at bounding box center [156, 43] width 63 height 8
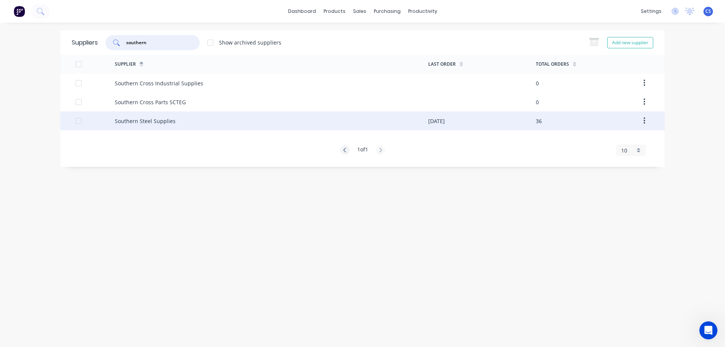
type input "southern"
click at [168, 121] on div "Southern Steel Supplies" at bounding box center [145, 121] width 61 height 8
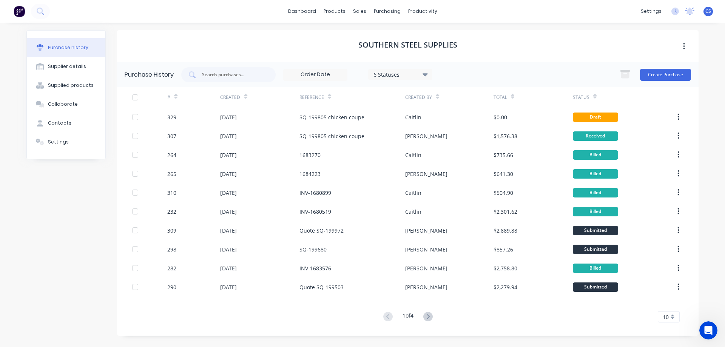
click at [177, 98] on icon at bounding box center [175, 97] width 3 height 6
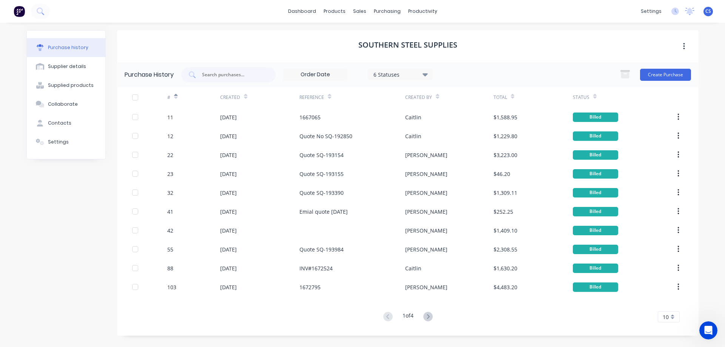
click at [177, 98] on icon at bounding box center [175, 97] width 3 height 6
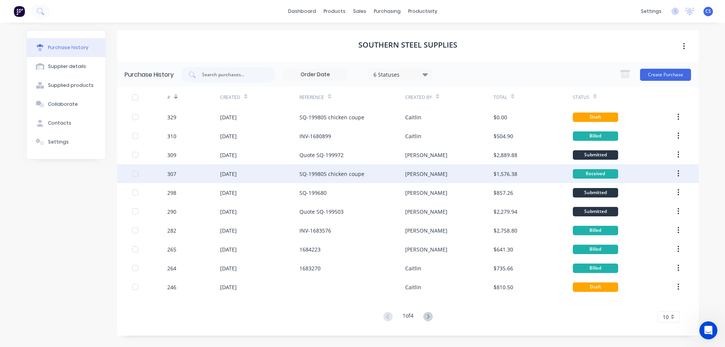
click at [387, 174] on div "SQ-199805 chicken coupe" at bounding box center [353, 173] width 106 height 19
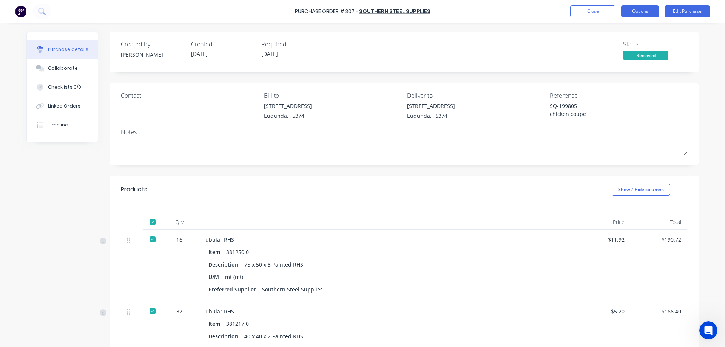
click at [647, 14] on button "Options" at bounding box center [640, 11] width 38 height 12
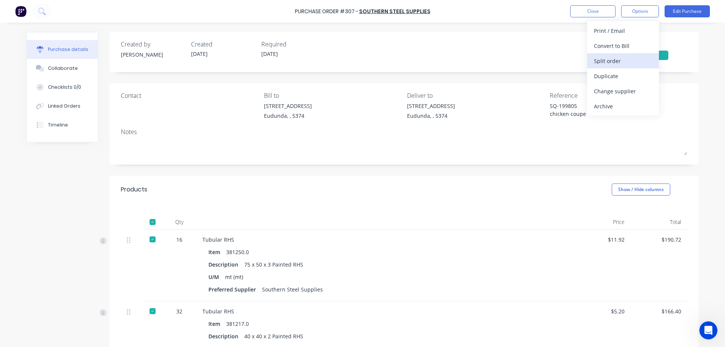
click at [629, 60] on div "Split order" at bounding box center [623, 61] width 58 height 11
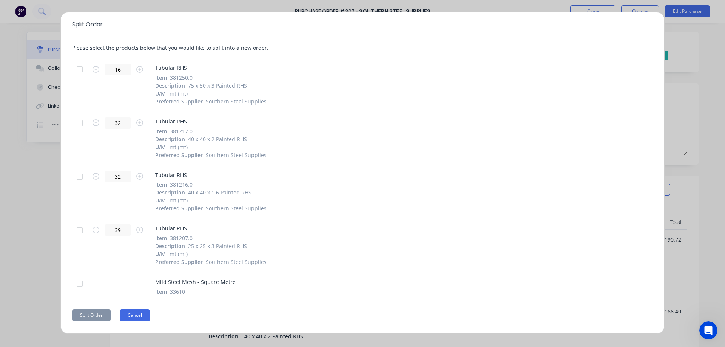
click at [139, 319] on button "Cancel" at bounding box center [135, 315] width 30 height 12
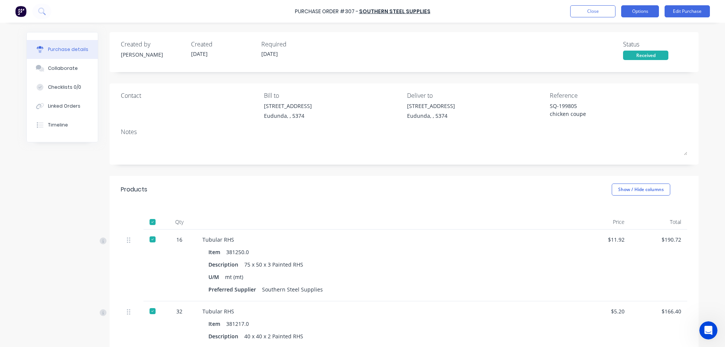
click at [634, 13] on button "Options" at bounding box center [640, 11] width 38 height 12
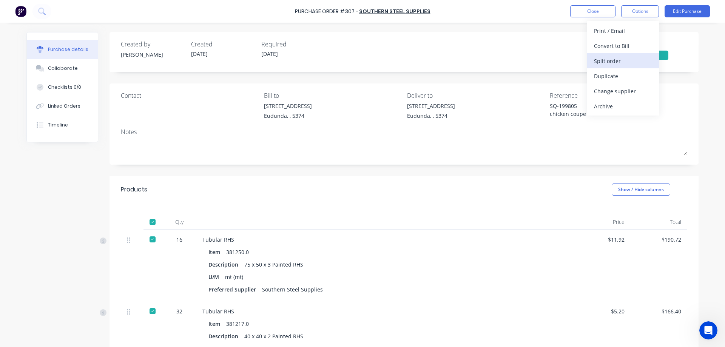
click at [612, 60] on div "Split order" at bounding box center [623, 61] width 58 height 11
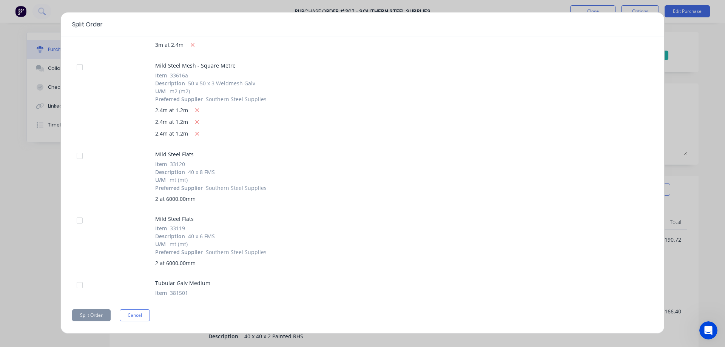
scroll to position [488, 0]
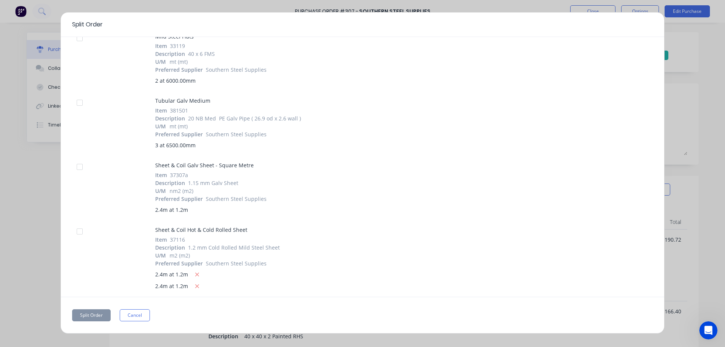
click at [79, 231] on div at bounding box center [79, 231] width 15 height 15
click at [95, 314] on button "Split Order" at bounding box center [91, 315] width 39 height 12
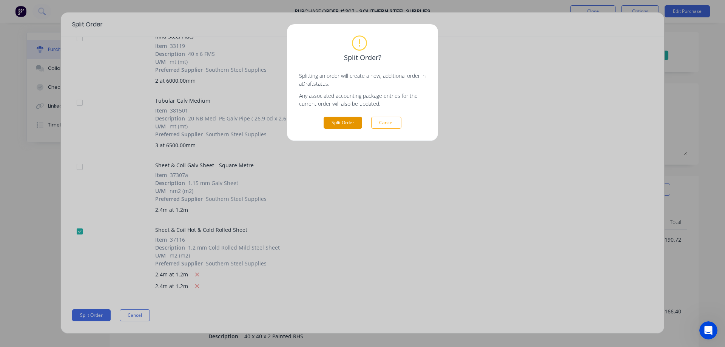
click at [336, 118] on button "Split Order" at bounding box center [343, 123] width 39 height 12
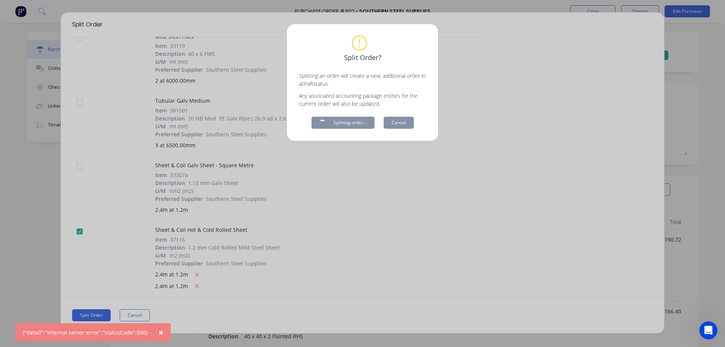
type textarea "x"
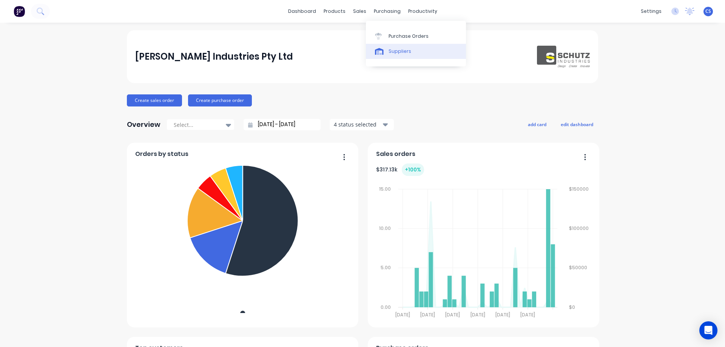
click at [397, 48] on div "Suppliers" at bounding box center [400, 51] width 23 height 7
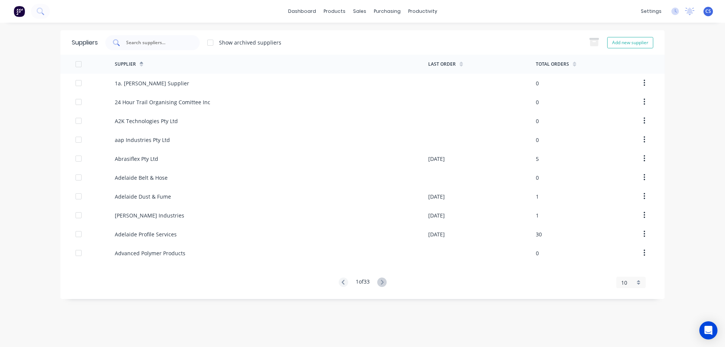
click at [156, 40] on input "text" at bounding box center [156, 43] width 63 height 8
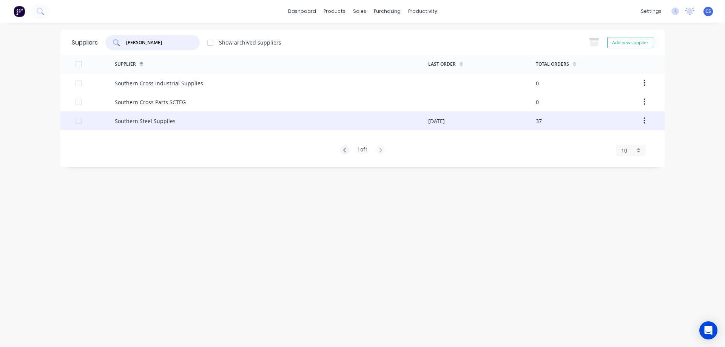
type input "souther"
click at [179, 125] on div "Southern Steel Supplies" at bounding box center [272, 120] width 314 height 19
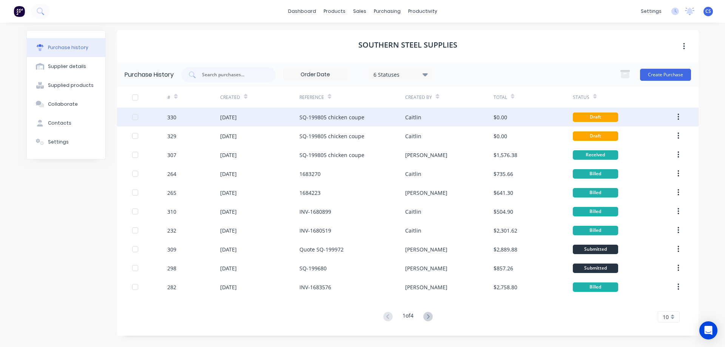
click at [678, 117] on icon "button" at bounding box center [679, 117] width 2 height 7
click at [651, 136] on div "Archive" at bounding box center [652, 136] width 58 height 11
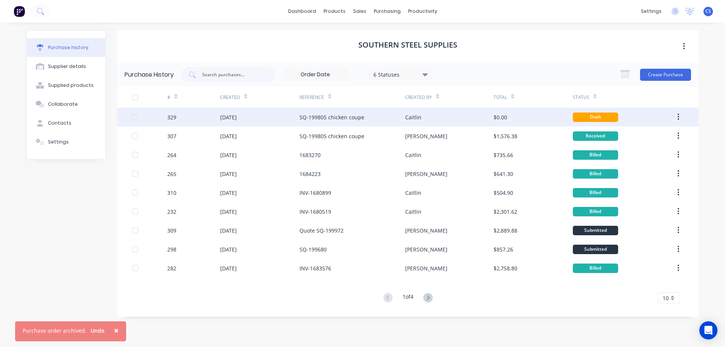
click at [676, 116] on button "button" at bounding box center [679, 117] width 18 height 14
click at [664, 136] on div "Archive" at bounding box center [652, 136] width 58 height 11
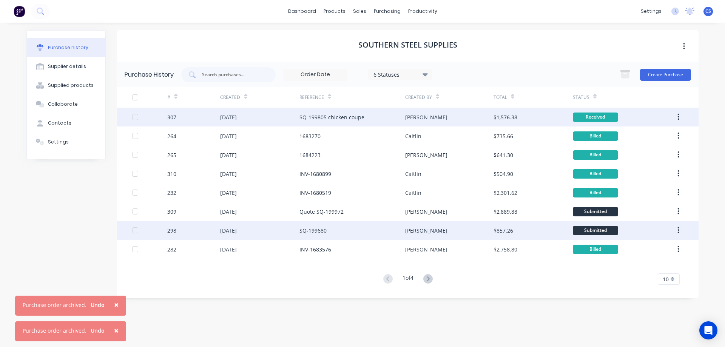
click at [460, 233] on div "[PERSON_NAME]" at bounding box center [449, 230] width 88 height 19
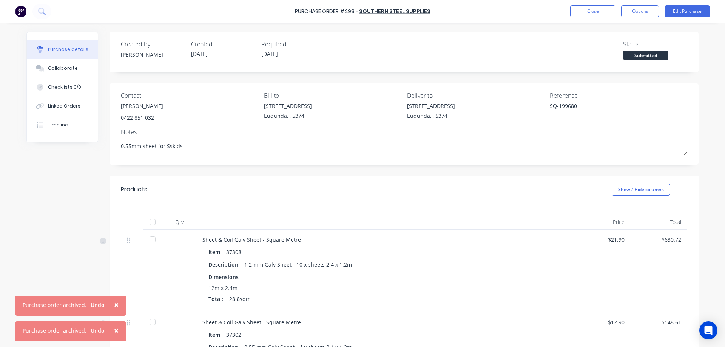
click at [114, 305] on span "×" at bounding box center [116, 305] width 5 height 11
click at [115, 331] on span "×" at bounding box center [116, 330] width 5 height 11
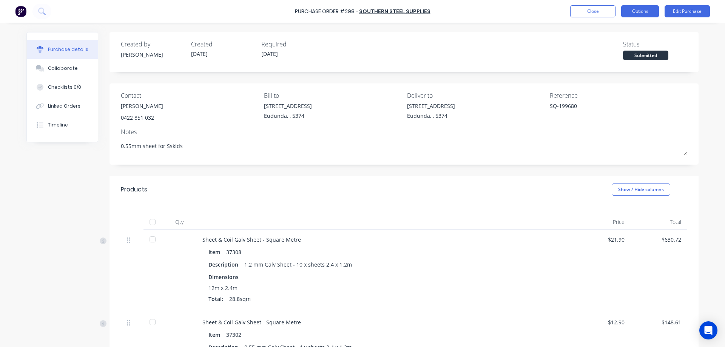
click at [636, 14] on button "Options" at bounding box center [640, 11] width 38 height 12
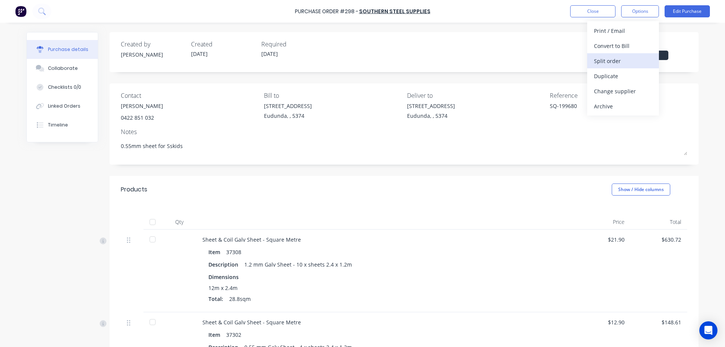
click at [616, 63] on div "Split order" at bounding box center [623, 61] width 58 height 11
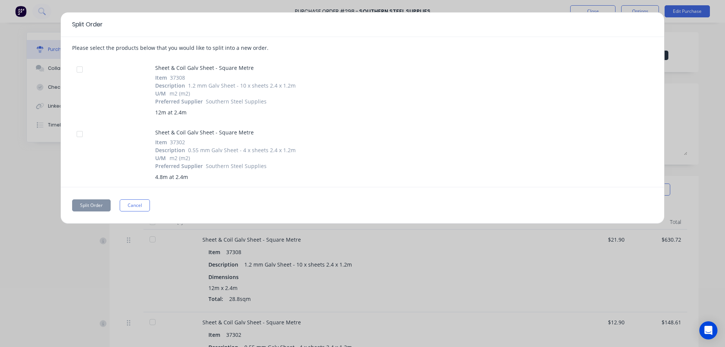
click at [81, 135] on div at bounding box center [79, 134] width 15 height 15
click at [91, 205] on button "Split Order" at bounding box center [91, 205] width 39 height 12
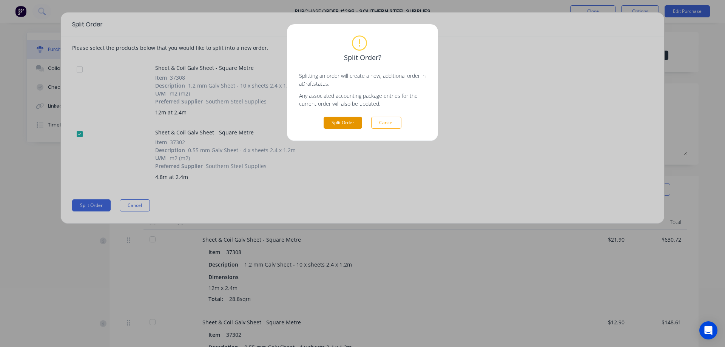
click at [339, 120] on button "Split Order" at bounding box center [343, 123] width 39 height 12
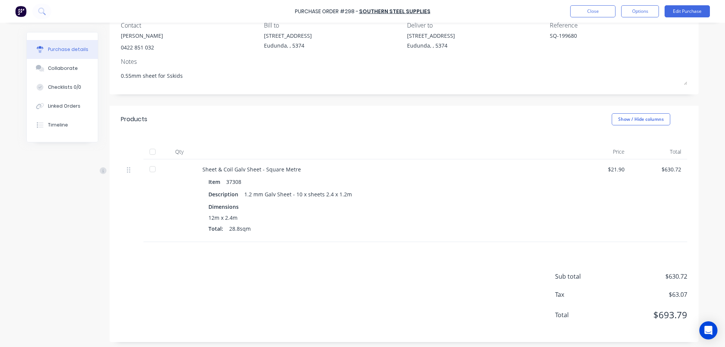
scroll to position [73, 0]
click at [691, 14] on button "Edit Purchase" at bounding box center [687, 11] width 45 height 12
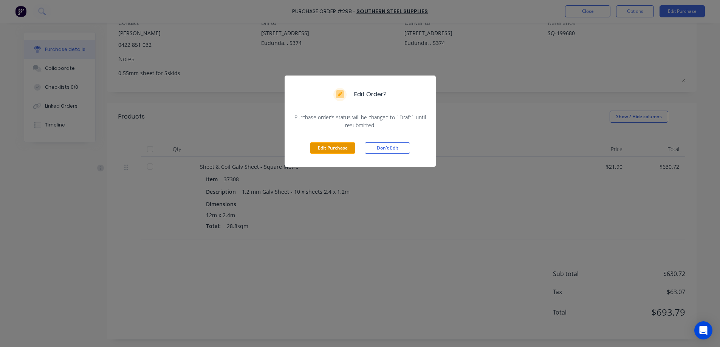
click at [337, 148] on button "Edit Purchase" at bounding box center [332, 147] width 45 height 11
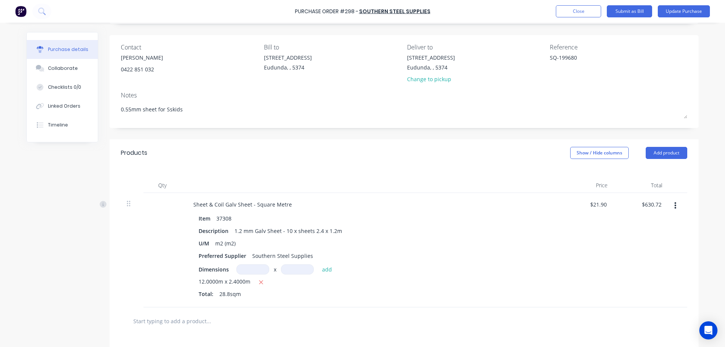
scroll to position [35, 0]
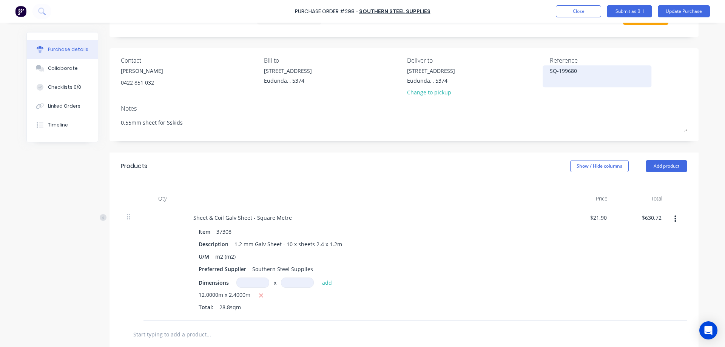
drag, startPoint x: 587, startPoint y: 73, endPoint x: 544, endPoint y: 74, distance: 43.5
click at [550, 74] on div "SQ-199680" at bounding box center [597, 76] width 94 height 19
drag, startPoint x: 576, startPoint y: 70, endPoint x: 547, endPoint y: 69, distance: 29.9
click at [550, 69] on div "SQ-199680" at bounding box center [597, 76] width 94 height 19
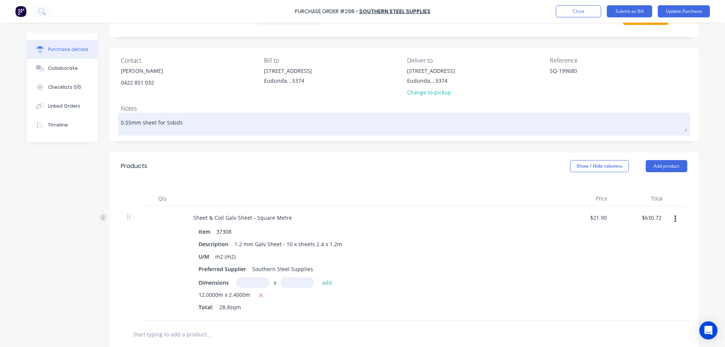
click at [198, 125] on textarea "0.55mm sheet for Sskids" at bounding box center [404, 123] width 567 height 17
type textarea "x"
type textarea "0.55mm sheet for Sskids"
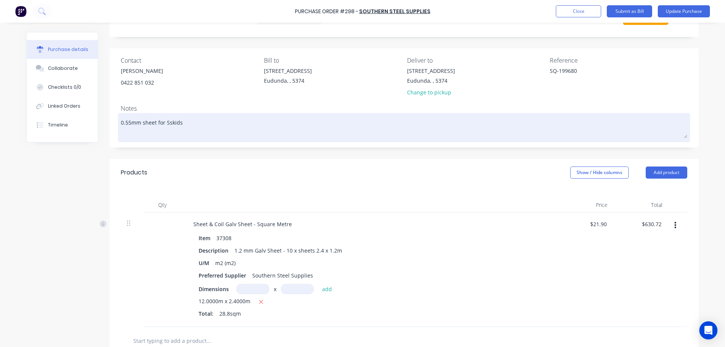
paste textarea "BK-31000-1, Profiles/Lasercut parts for Hay Australian Brookton Secondary CR Sy…"
type textarea "x"
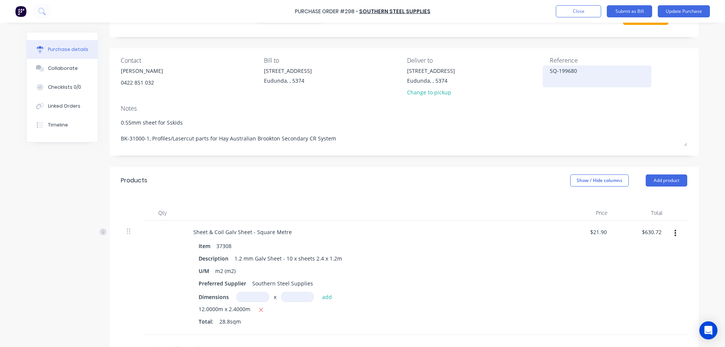
type textarea "0.55mm sheet for Sskids BK-31000-1, Profiles/Lasercut parts for Hay Australian …"
type textarea "x"
type textarea "0.55mm sheet for Sskids BK-31000-1, Profiles/Lasercut parts for Hay Australian …"
drag, startPoint x: 583, startPoint y: 69, endPoint x: 547, endPoint y: 73, distance: 35.8
click at [550, 73] on textarea "SQ-199680" at bounding box center [597, 75] width 94 height 17
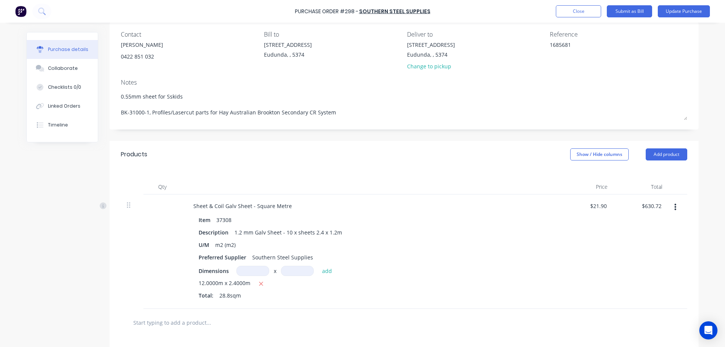
scroll to position [73, 0]
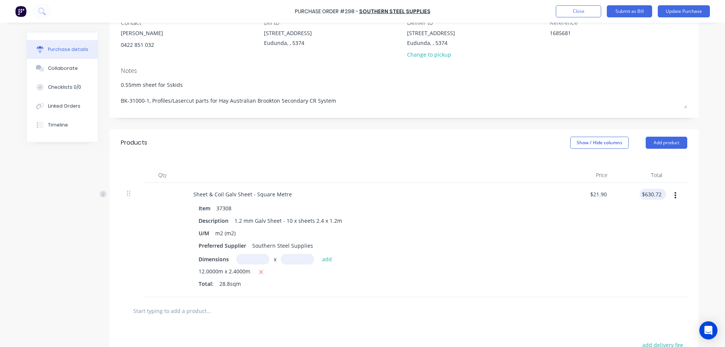
type textarea "1685681"
type textarea "x"
type textarea "1685681"
click at [661, 193] on div "$630.72 $630.72" at bounding box center [653, 194] width 26 height 11
type textarea "x"
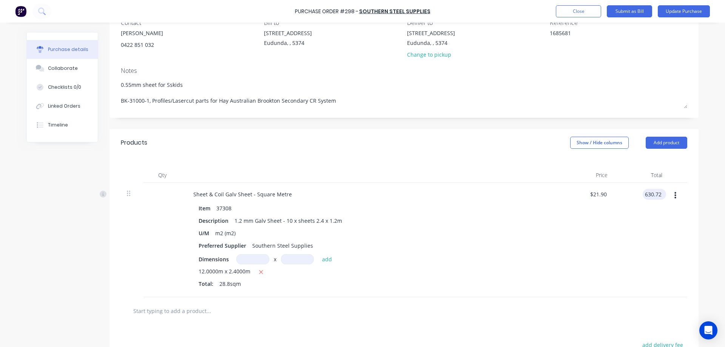
click at [659, 193] on input "630.72" at bounding box center [653, 194] width 20 height 11
type input "630.70"
type textarea "x"
type input "$21.8993"
type input "$630.70"
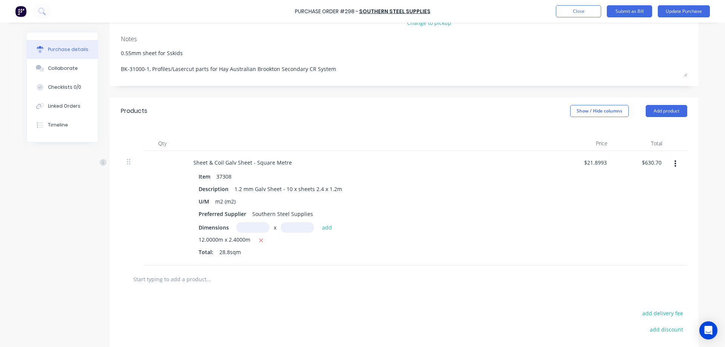
scroll to position [0, 0]
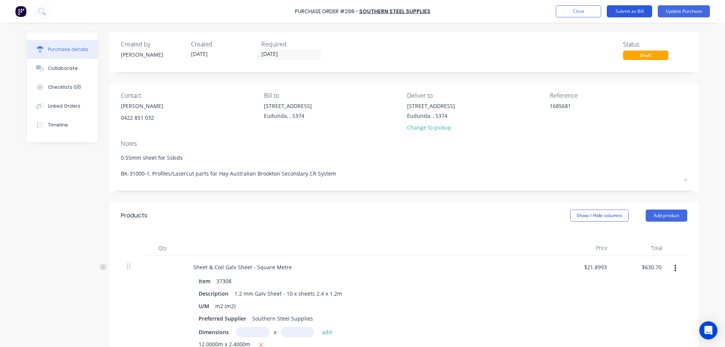
click at [640, 14] on button "Submit as Bill" at bounding box center [629, 11] width 45 height 12
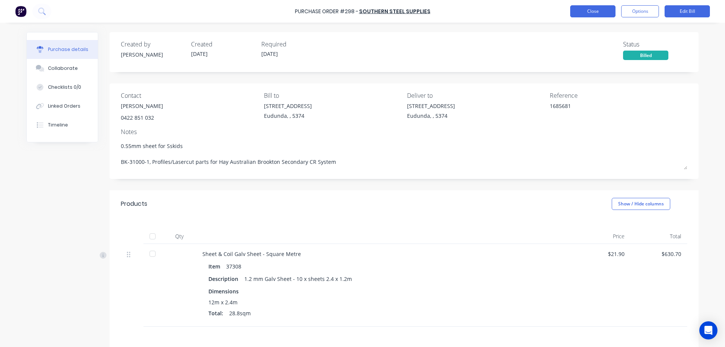
click at [597, 13] on button "Close" at bounding box center [592, 11] width 45 height 12
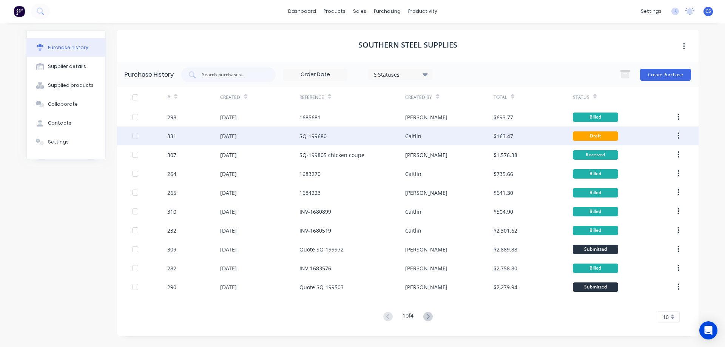
click at [538, 137] on div "$163.47" at bounding box center [533, 136] width 79 height 19
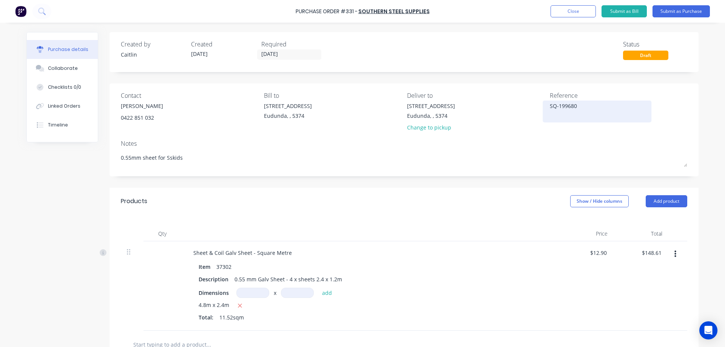
drag, startPoint x: 588, startPoint y: 106, endPoint x: 556, endPoint y: 105, distance: 31.8
click at [552, 105] on textarea "SQ-199680" at bounding box center [597, 110] width 94 height 17
type textarea "x"
type textarea "S"
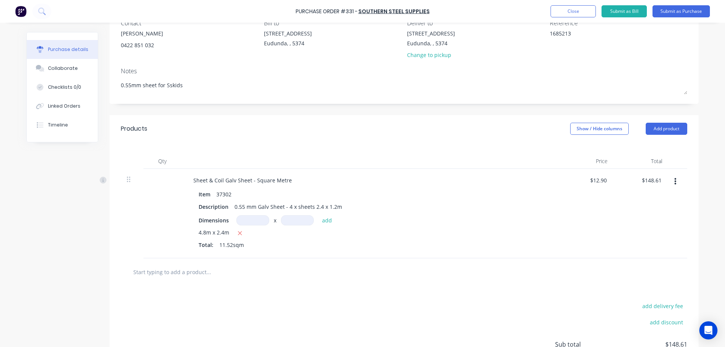
scroll to position [76, 0]
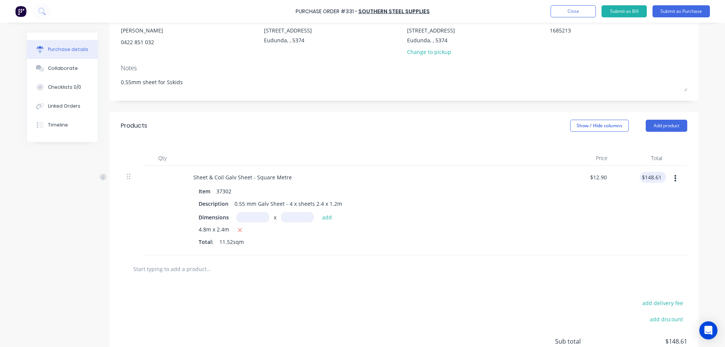
type textarea "1685213"
click at [659, 177] on input "$148.61" at bounding box center [651, 177] width 23 height 11
type textarea "x"
type textarea "1685213"
type input "148.64"
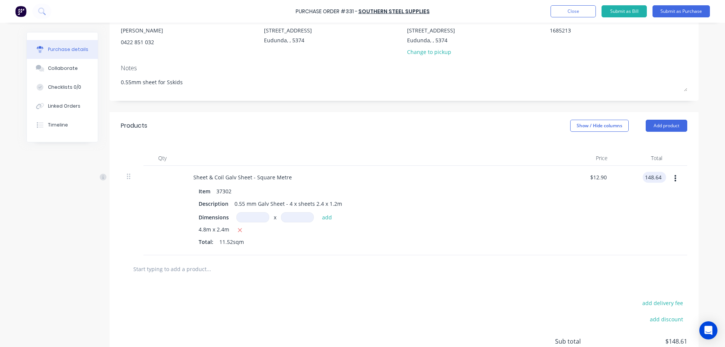
type textarea "x"
type input "$12.9028"
type input "$148.64"
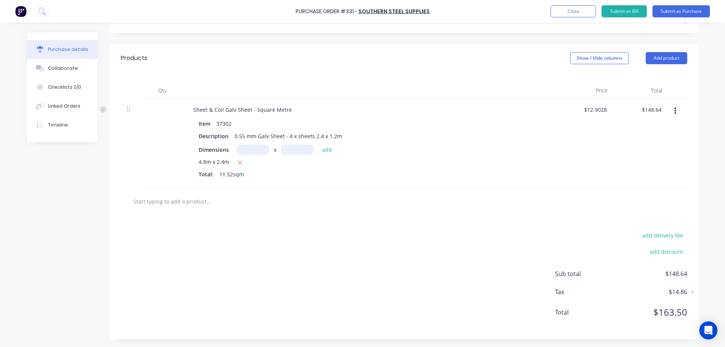
scroll to position [0, 0]
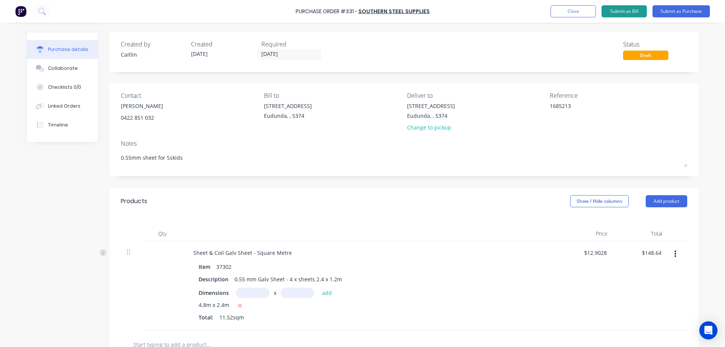
click at [627, 12] on button "Submit as Bill" at bounding box center [624, 11] width 45 height 12
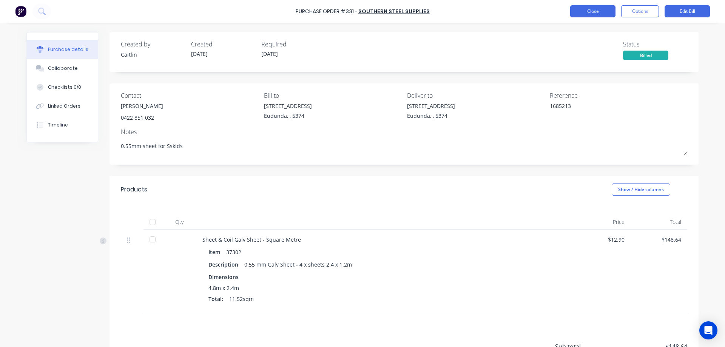
click at [594, 10] on button "Close" at bounding box center [592, 11] width 45 height 12
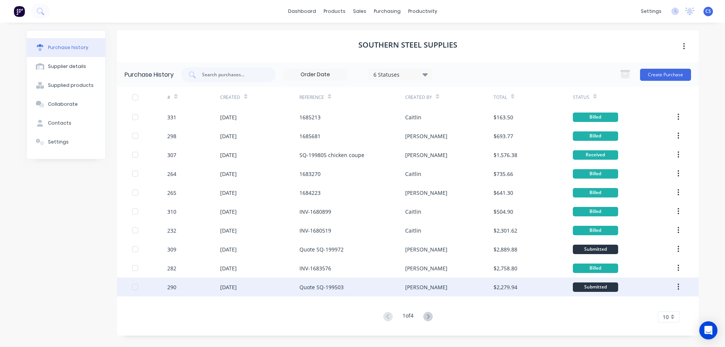
click at [452, 284] on div "Joel" at bounding box center [449, 287] width 88 height 19
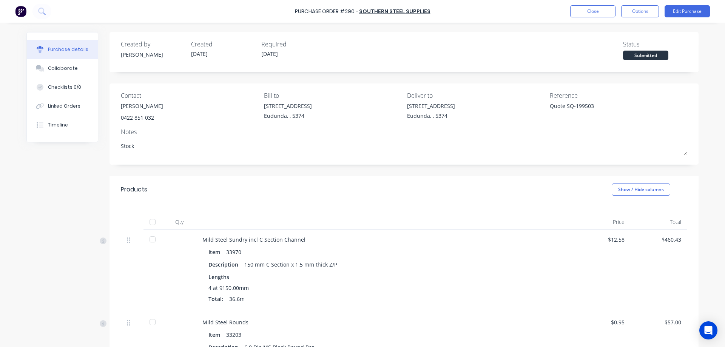
click at [151, 224] on div at bounding box center [152, 222] width 15 height 15
click at [597, 14] on button "Close" at bounding box center [592, 11] width 45 height 12
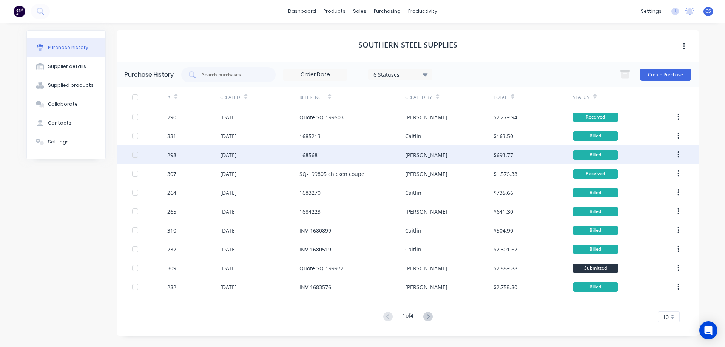
click at [445, 155] on div "Joel" at bounding box center [449, 154] width 88 height 19
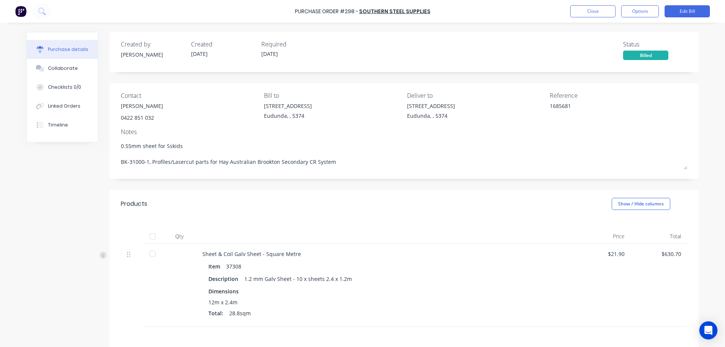
click at [150, 236] on div at bounding box center [152, 236] width 15 height 15
click at [596, 14] on button "Close" at bounding box center [592, 11] width 45 height 12
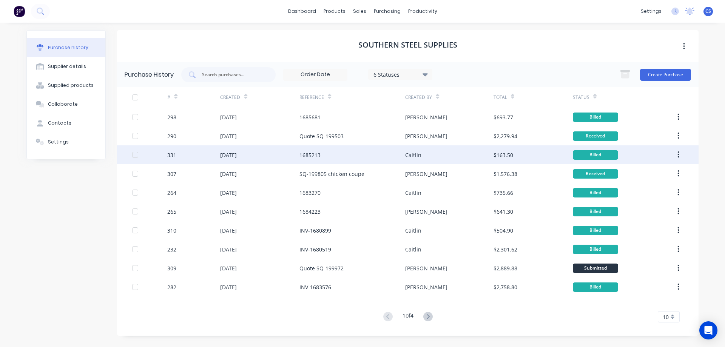
click at [464, 154] on div "Caitlin" at bounding box center [449, 154] width 88 height 19
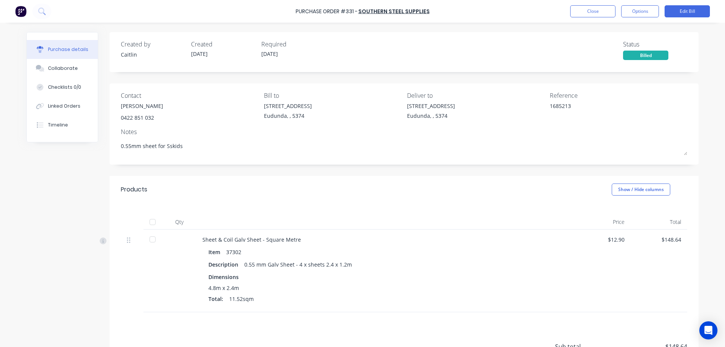
click at [150, 223] on div at bounding box center [152, 222] width 15 height 15
click at [589, 14] on button "Close" at bounding box center [592, 11] width 45 height 12
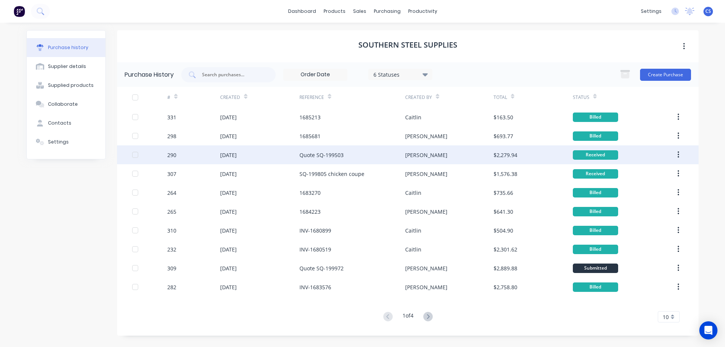
click at [374, 155] on div "Quote SQ-199503" at bounding box center [353, 154] width 106 height 19
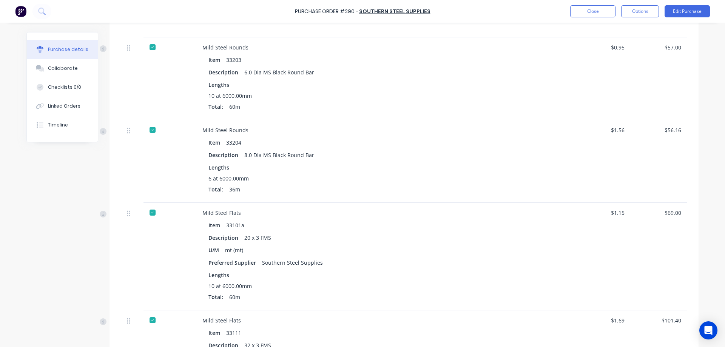
scroll to position [48, 0]
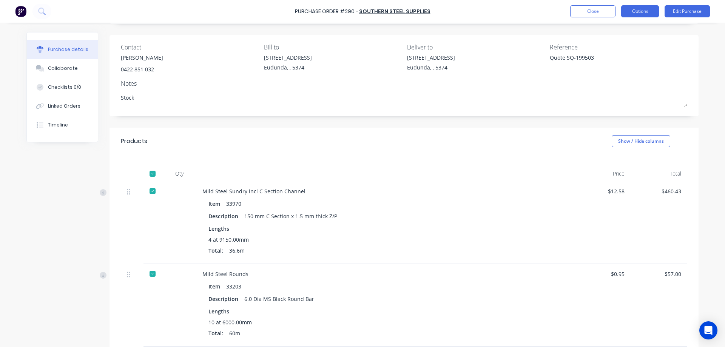
click at [644, 12] on button "Options" at bounding box center [640, 11] width 38 height 12
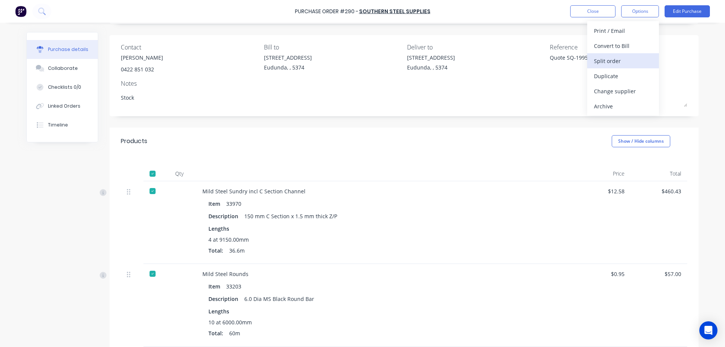
click at [621, 60] on div "Split order" at bounding box center [623, 61] width 58 height 11
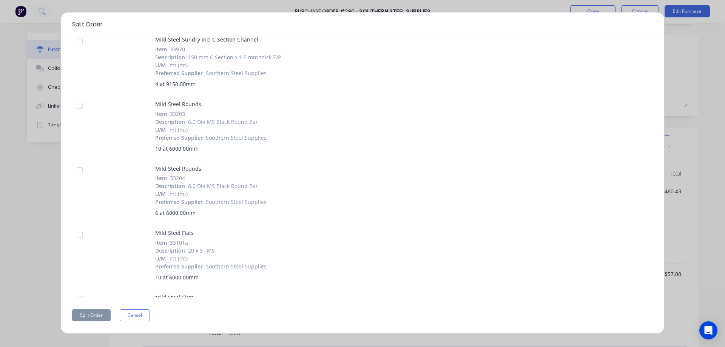
scroll to position [0, 0]
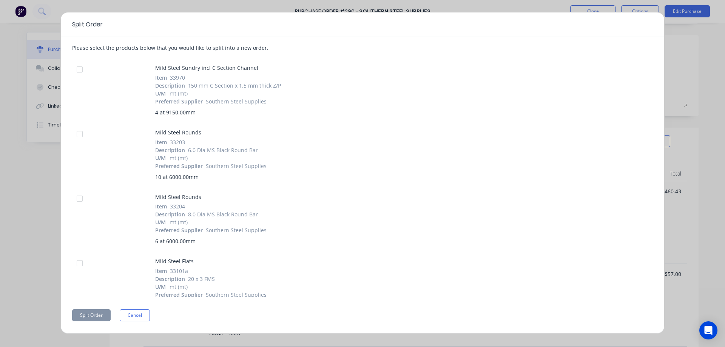
click at [79, 70] on div at bounding box center [79, 69] width 15 height 15
click at [83, 314] on button "Split Order" at bounding box center [91, 315] width 39 height 12
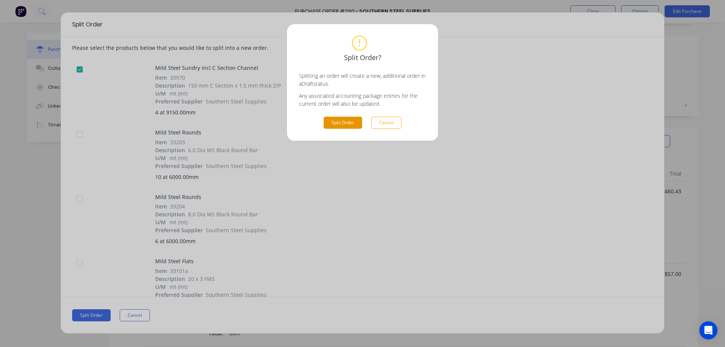
click at [352, 126] on button "Split Order" at bounding box center [343, 123] width 39 height 12
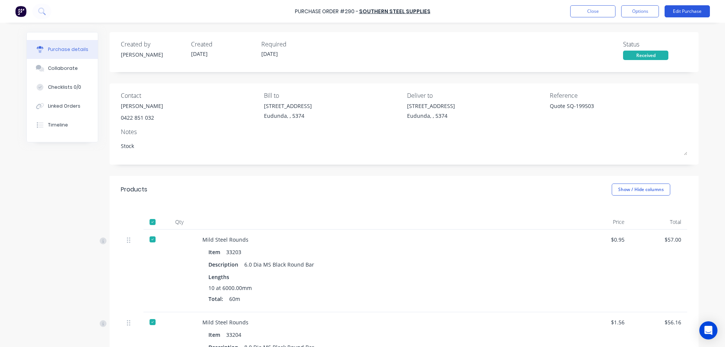
click at [681, 14] on button "Edit Purchase" at bounding box center [687, 11] width 45 height 12
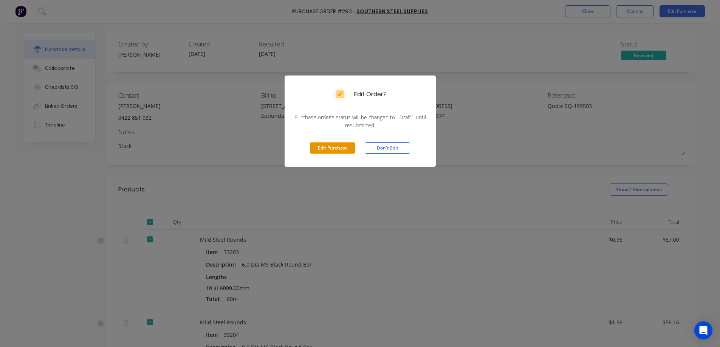
click at [330, 150] on button "Edit Purchase" at bounding box center [332, 147] width 45 height 11
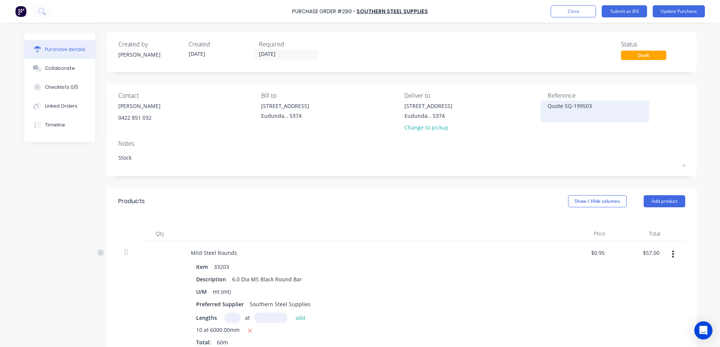
type textarea "x"
drag, startPoint x: 594, startPoint y: 106, endPoint x: 548, endPoint y: 107, distance: 46.5
click at [550, 107] on textarea "Quote SQ-199503" at bounding box center [597, 110] width 94 height 17
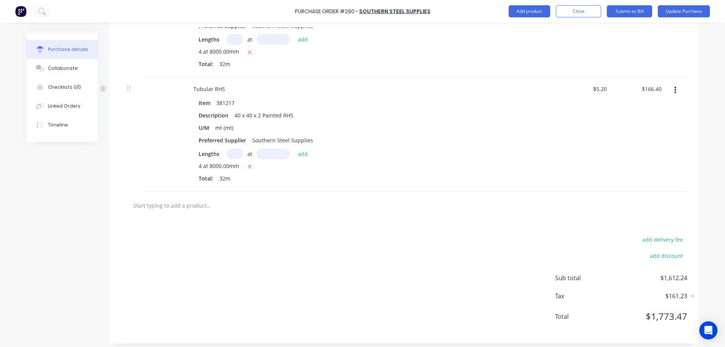
scroll to position [1084, 0]
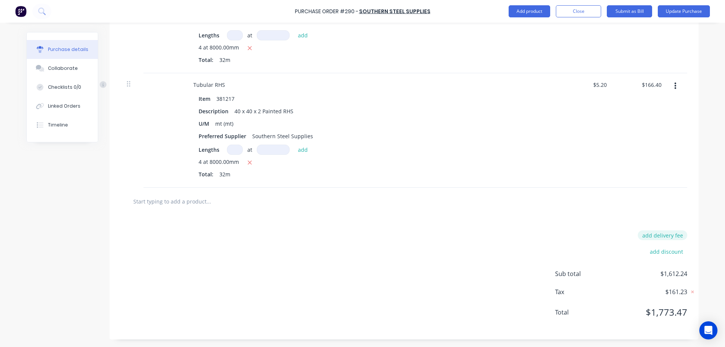
type textarea "1685036"
type textarea "x"
type textarea "1685036"
click at [668, 233] on button "add delivery fee" at bounding box center [662, 235] width 49 height 10
type input "90"
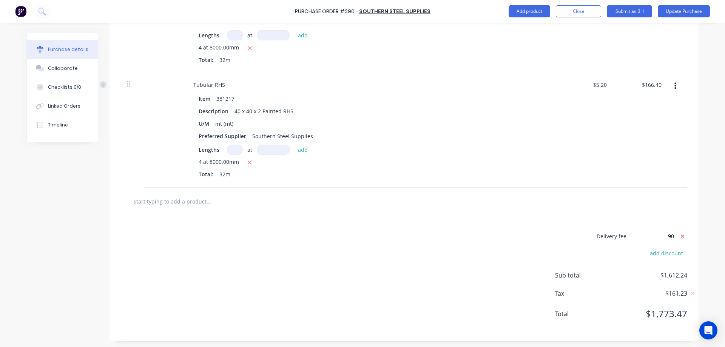
type textarea "x"
type input "$90.00"
type textarea "x"
click at [672, 234] on input "$90.00" at bounding box center [655, 235] width 45 height 11
type input "$89.99"
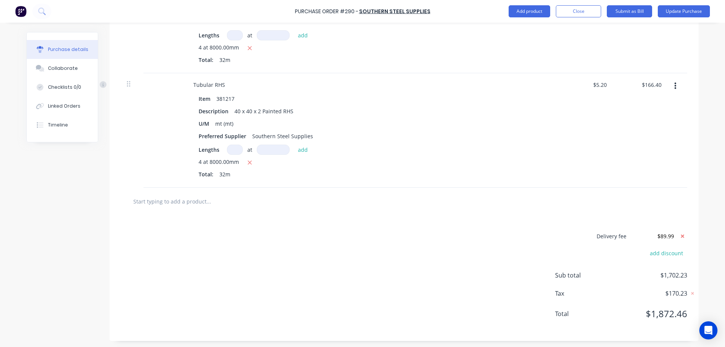
click at [483, 281] on div "Delivery fee $89.99 add discount Sub total $1,702.23 Tax $170.23 Total $1,872.46" at bounding box center [404, 278] width 589 height 126
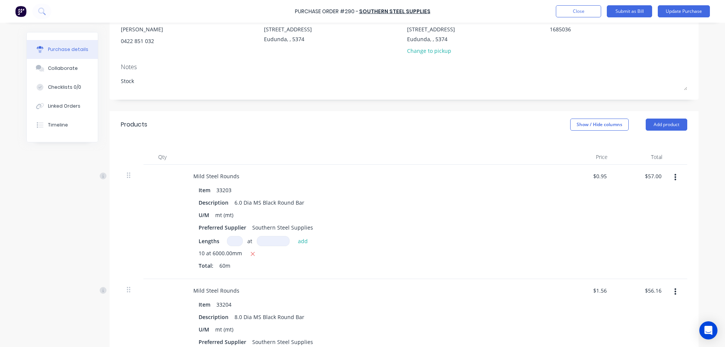
scroll to position [0, 0]
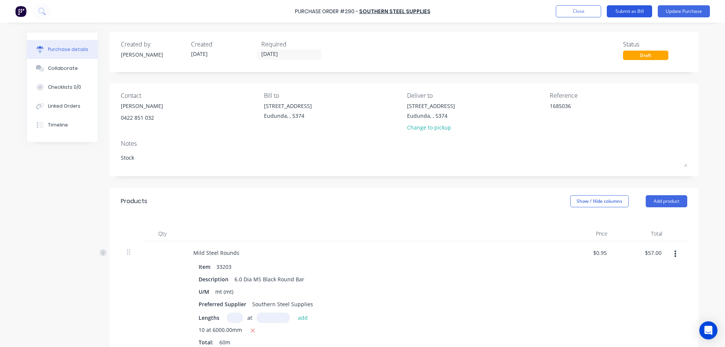
click at [633, 14] on button "Submit as Bill" at bounding box center [629, 11] width 45 height 12
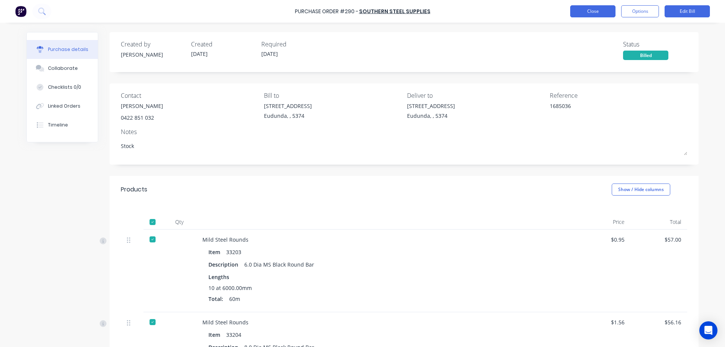
click at [601, 12] on button "Close" at bounding box center [592, 11] width 45 height 12
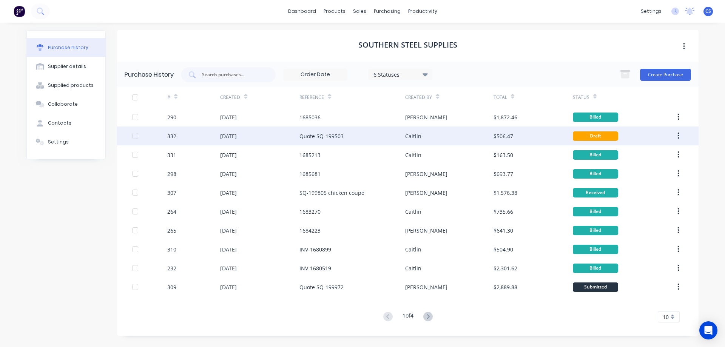
click at [542, 138] on div "$506.47" at bounding box center [533, 136] width 79 height 19
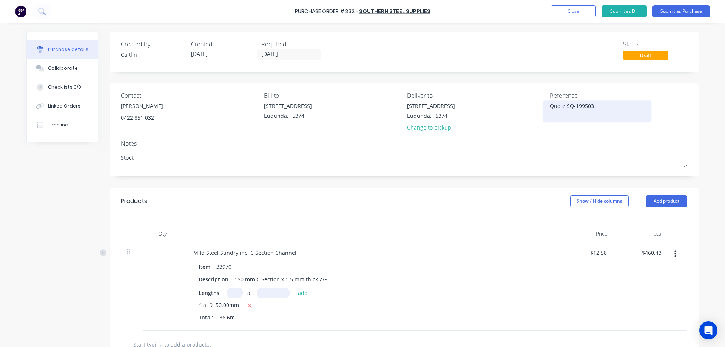
drag, startPoint x: 594, startPoint y: 104, endPoint x: 545, endPoint y: 106, distance: 49.5
click at [550, 106] on div "Quote SQ-199503" at bounding box center [597, 111] width 94 height 19
type textarea "x"
drag, startPoint x: 592, startPoint y: 107, endPoint x: 548, endPoint y: 105, distance: 44.2
click at [550, 105] on textarea "Quote SQ-199503" at bounding box center [597, 110] width 94 height 17
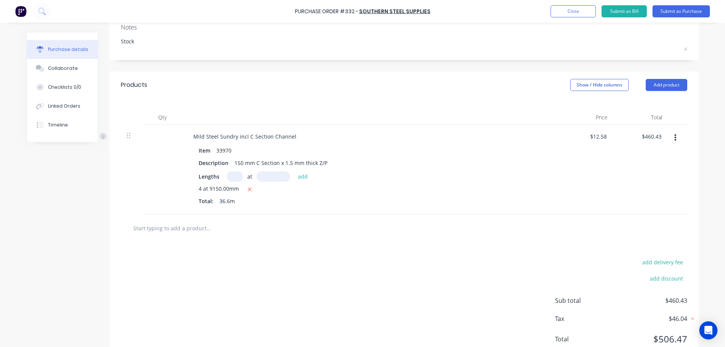
scroll to position [105, 0]
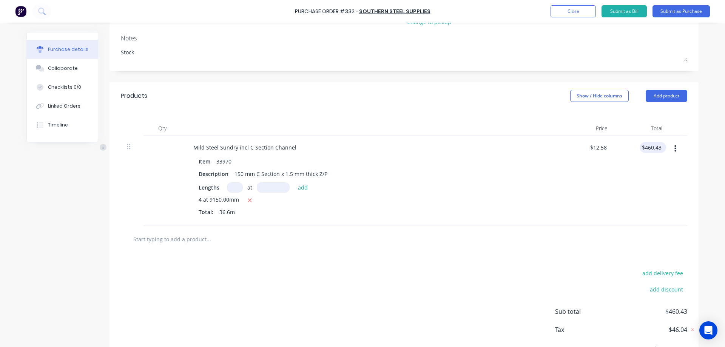
type textarea "1685196"
type textarea "x"
type textarea "1685196"
click at [657, 147] on input "460.43" at bounding box center [653, 147] width 20 height 11
type input "460.40"
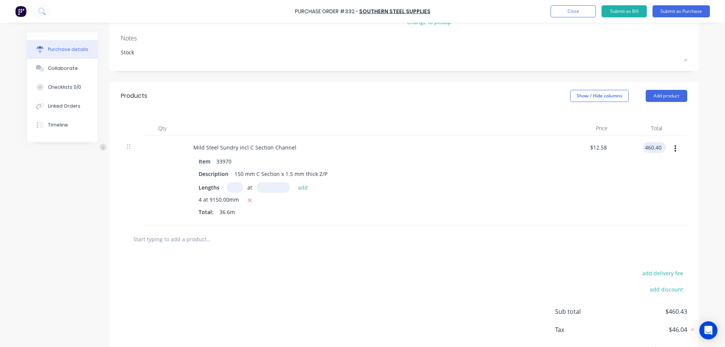
type textarea "x"
type input "$12.5792"
type input "$460.40"
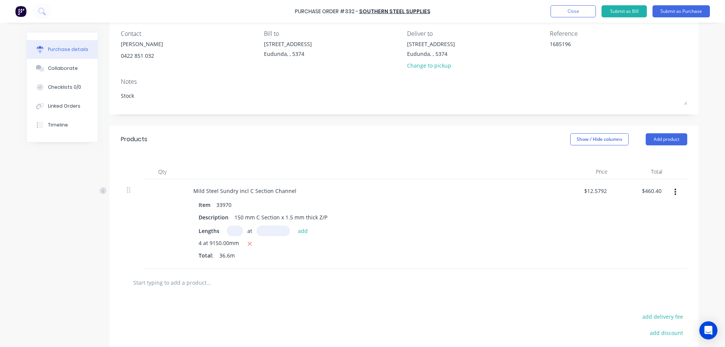
scroll to position [0, 0]
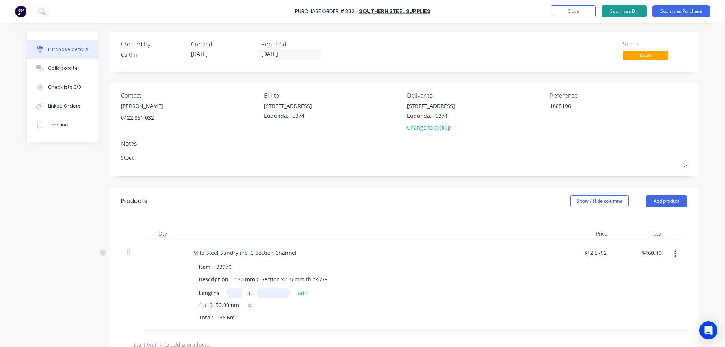
click at [632, 12] on button "Submit as Bill" at bounding box center [624, 11] width 45 height 12
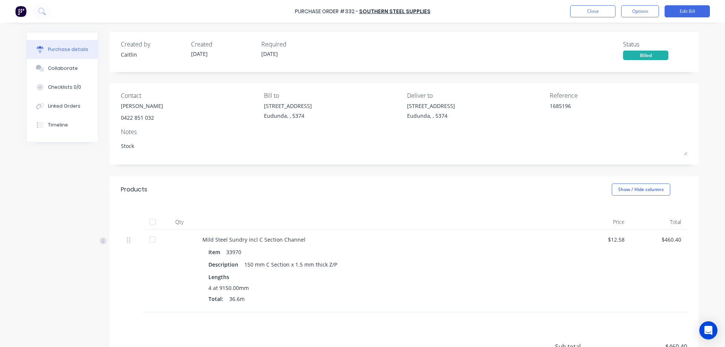
click at [148, 221] on div at bounding box center [152, 222] width 15 height 15
click at [594, 12] on button "Close" at bounding box center [592, 11] width 45 height 12
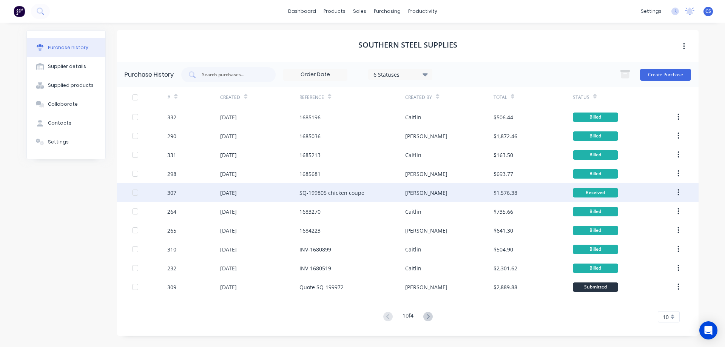
click at [391, 195] on div "SQ-199805 chicken coupe" at bounding box center [353, 192] width 106 height 19
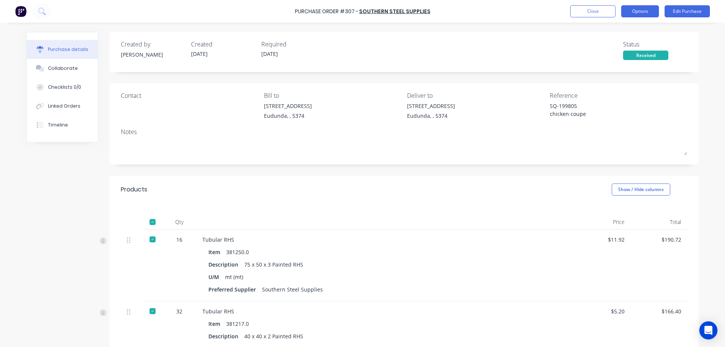
click at [636, 15] on button "Options" at bounding box center [640, 11] width 38 height 12
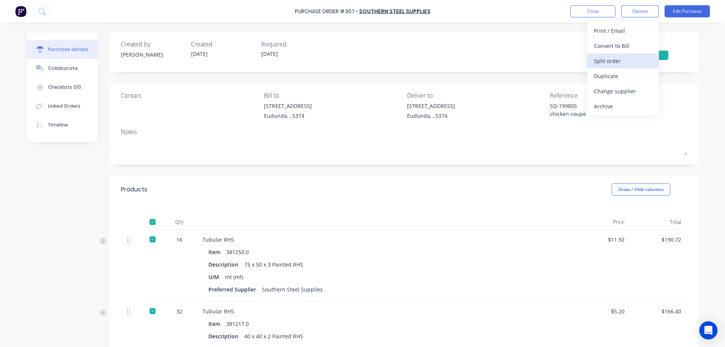
click at [625, 62] on div "Split order" at bounding box center [623, 61] width 58 height 11
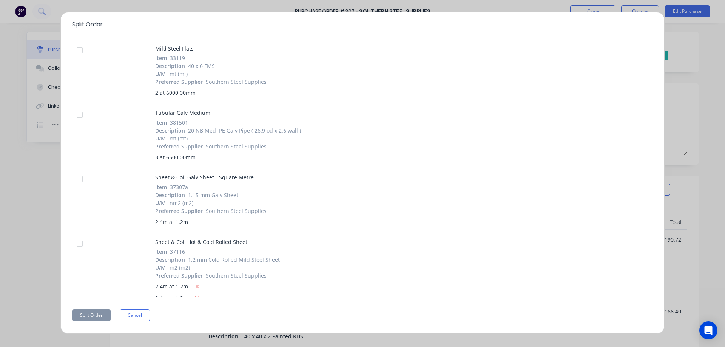
scroll to position [488, 0]
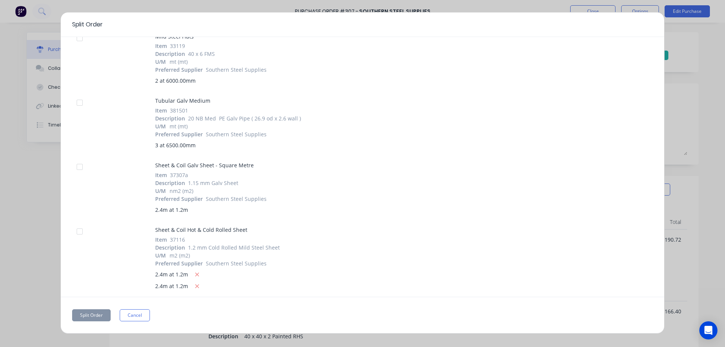
click at [78, 233] on div at bounding box center [79, 231] width 15 height 15
click at [94, 318] on button "Split Order" at bounding box center [91, 315] width 39 height 12
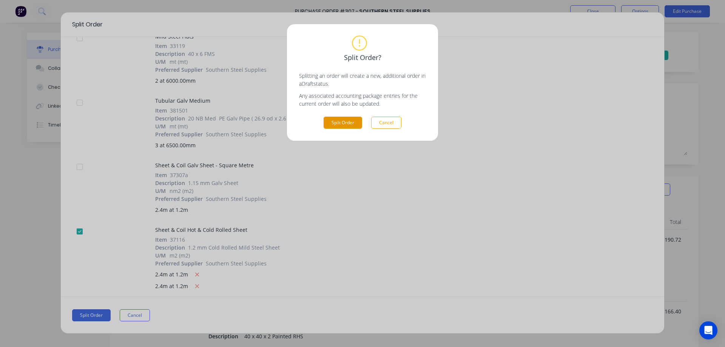
click at [339, 122] on button "Split Order" at bounding box center [343, 123] width 39 height 12
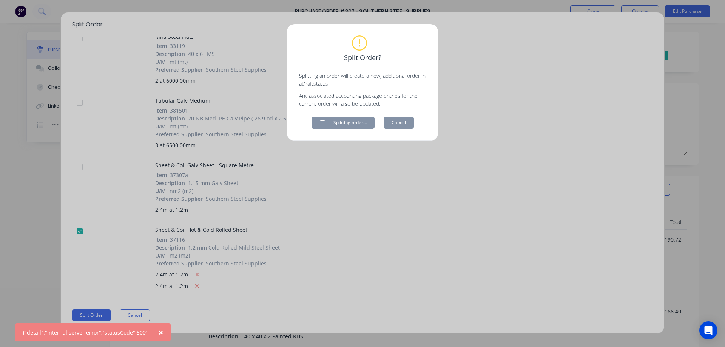
click at [159, 331] on span "×" at bounding box center [161, 332] width 5 height 11
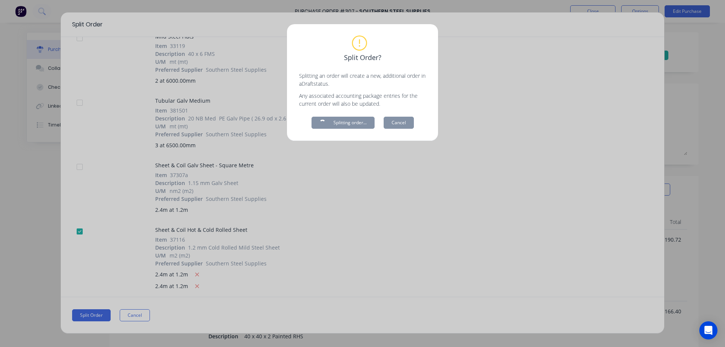
type textarea "x"
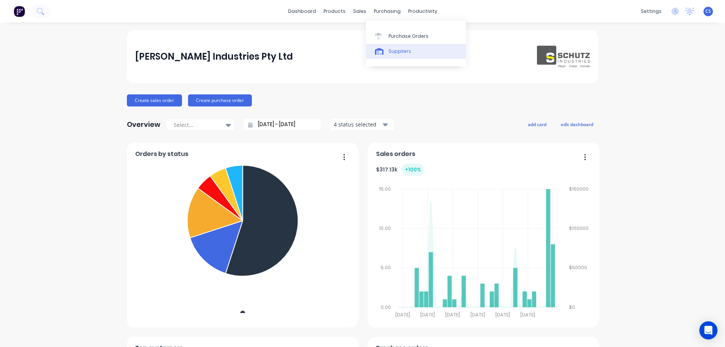
click at [395, 51] on div "Suppliers" at bounding box center [400, 51] width 23 height 7
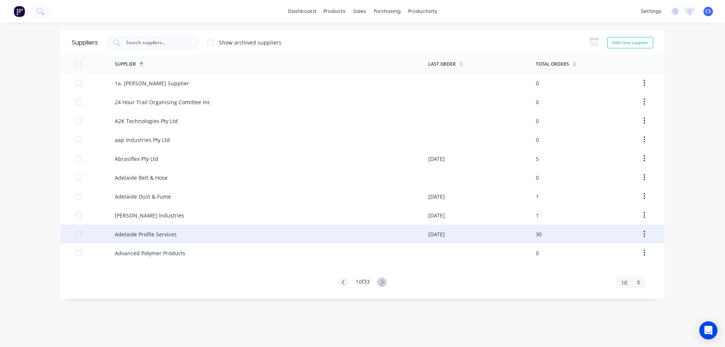
click at [239, 230] on div "Adelaide Profile Services" at bounding box center [272, 234] width 314 height 19
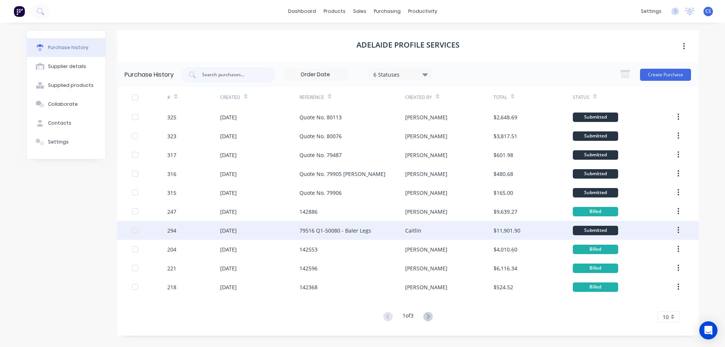
click at [388, 230] on div "79516 Q1-50080 - Baler Legs" at bounding box center [353, 230] width 106 height 19
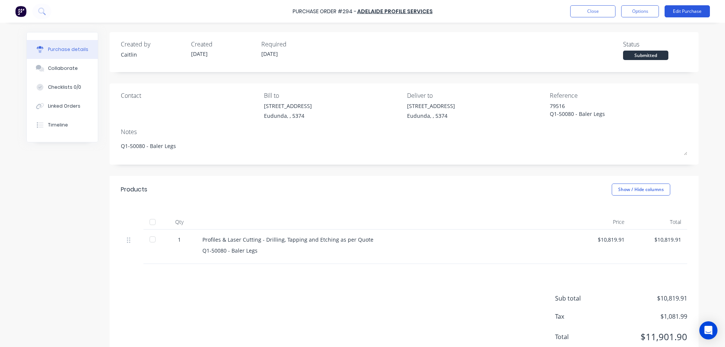
click at [687, 11] on button "Edit Purchase" at bounding box center [687, 11] width 45 height 12
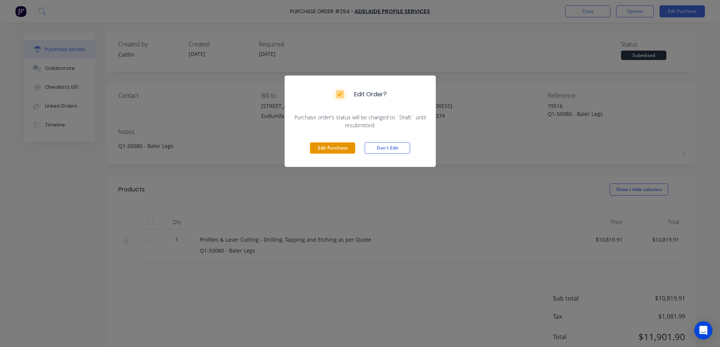
click at [334, 146] on button "Edit Purchase" at bounding box center [332, 147] width 45 height 11
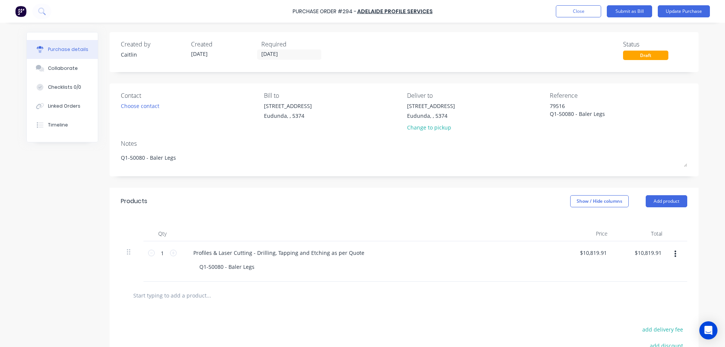
scroll to position [94, 0]
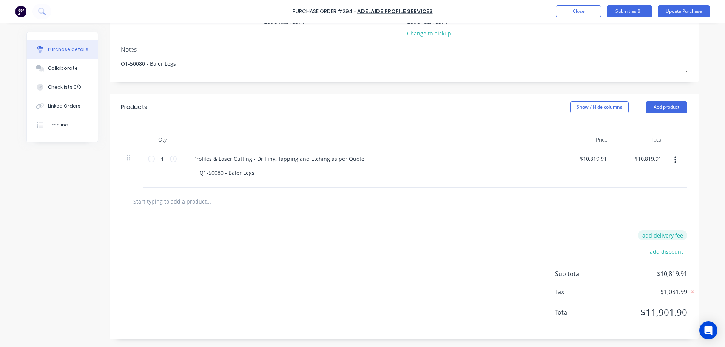
type textarea "x"
click at [663, 237] on button "add delivery fee" at bounding box center [662, 235] width 49 height 10
type input "160"
type textarea "x"
type input "$160.00"
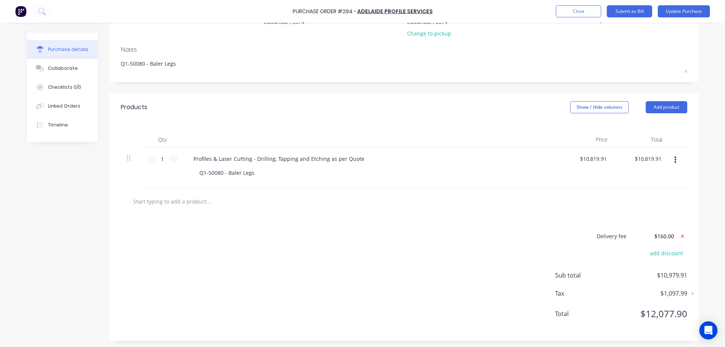
type textarea "x"
click at [427, 281] on div "Delivery fee $160.00 add discount Sub total $10,979.91 Tax $1,097.99 Total $12,…" at bounding box center [404, 278] width 589 height 126
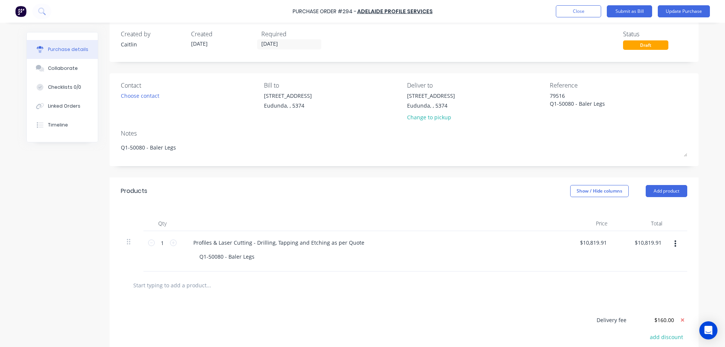
scroll to position [0, 0]
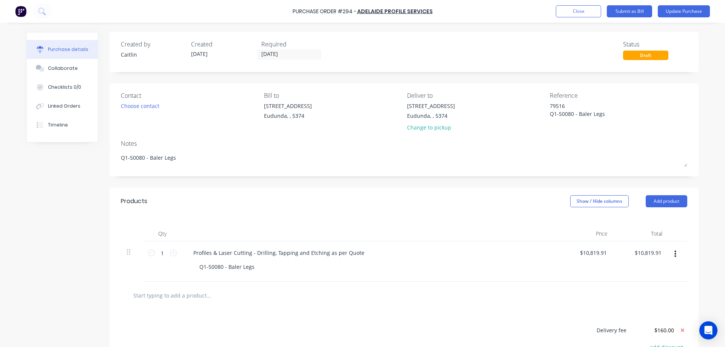
drag, startPoint x: 606, startPoint y: 114, endPoint x: 537, endPoint y: 106, distance: 69.2
click at [537, 106] on div "Contact Choose contact Bill to 41 South Terrace Eudunda, , 5374 Deliver to 41 S…" at bounding box center [404, 113] width 567 height 44
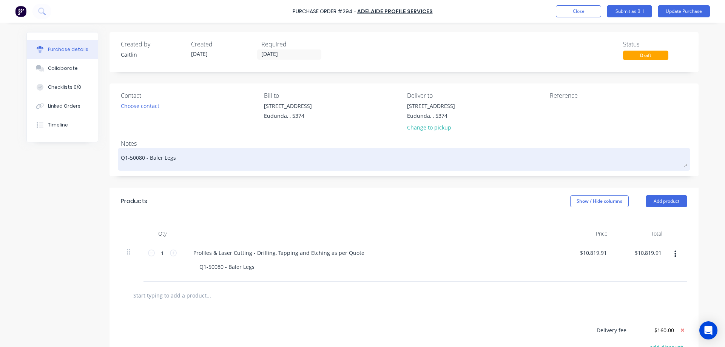
type textarea "x"
click at [198, 158] on textarea "Q1-50080 - Baler Legs" at bounding box center [404, 158] width 567 height 17
type textarea "x"
type textarea "Q1-50080 - Baler Legs"
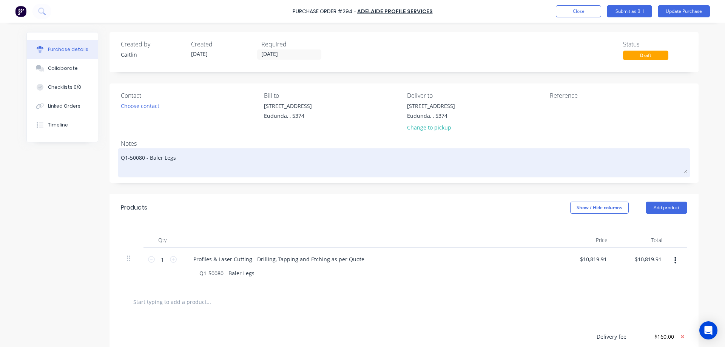
paste textarea "79516 Q1-50080 - Baler Legs"
type textarea "x"
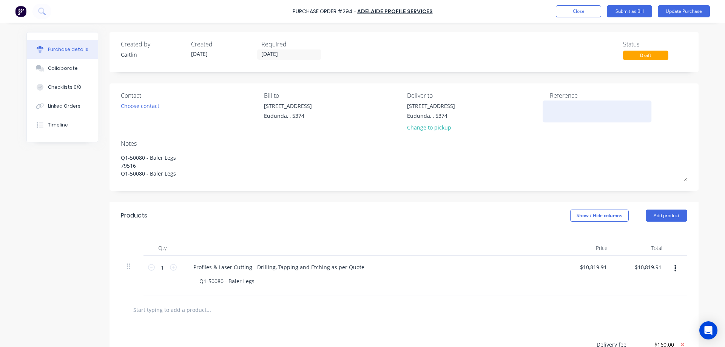
type textarea "Q1-50080 - Baler Legs 79516 Q1-50080 - Baler Legs"
type textarea "x"
type textarea "Q1-50080 - Baler Legs 79516 Q1-50080 - Baler Legs"
click at [559, 110] on textarea at bounding box center [597, 110] width 94 height 17
type textarea "143365"
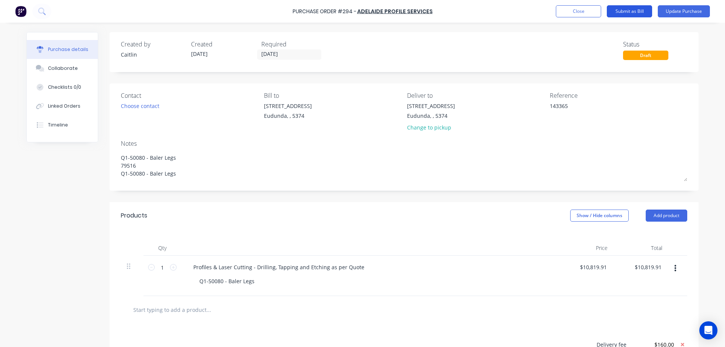
type textarea "x"
type textarea "143365"
click at [638, 10] on button "Submit as Bill" at bounding box center [629, 11] width 45 height 12
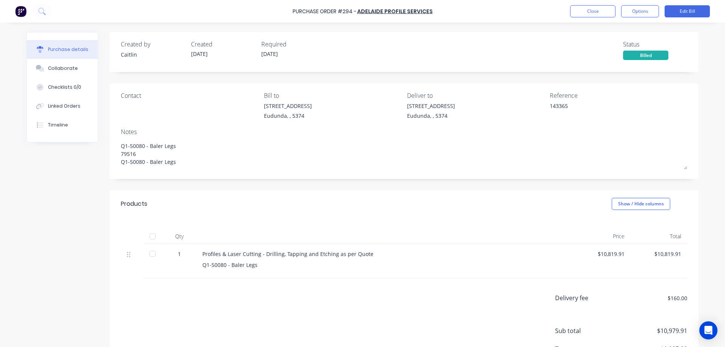
click at [150, 236] on div at bounding box center [152, 236] width 15 height 15
click at [590, 11] on button "Close" at bounding box center [592, 11] width 45 height 12
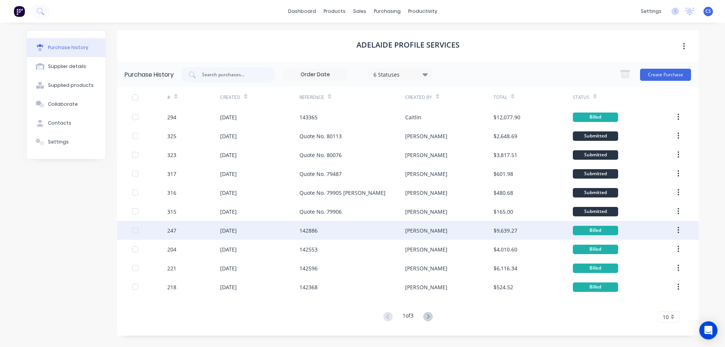
click at [445, 234] on div "[PERSON_NAME]" at bounding box center [449, 230] width 88 height 19
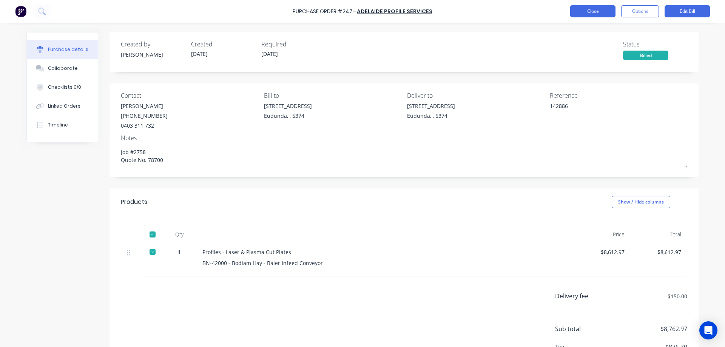
click at [597, 10] on button "Close" at bounding box center [592, 11] width 45 height 12
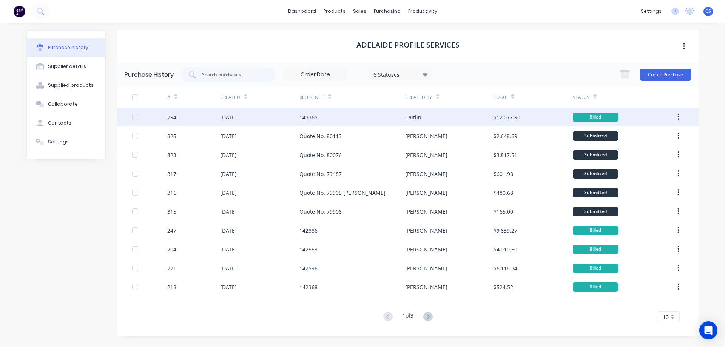
click at [360, 119] on div "143365" at bounding box center [353, 117] width 106 height 19
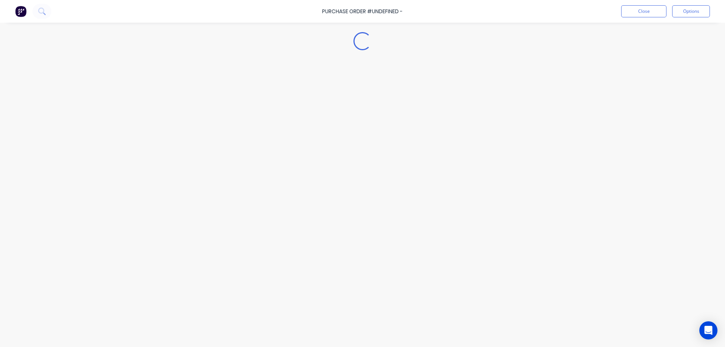
type textarea "x"
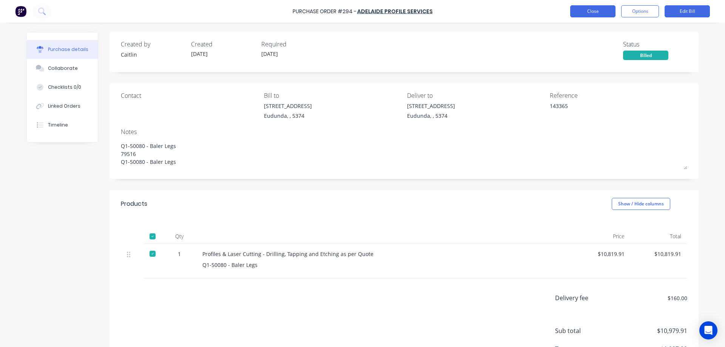
click at [598, 9] on button "Close" at bounding box center [592, 11] width 45 height 12
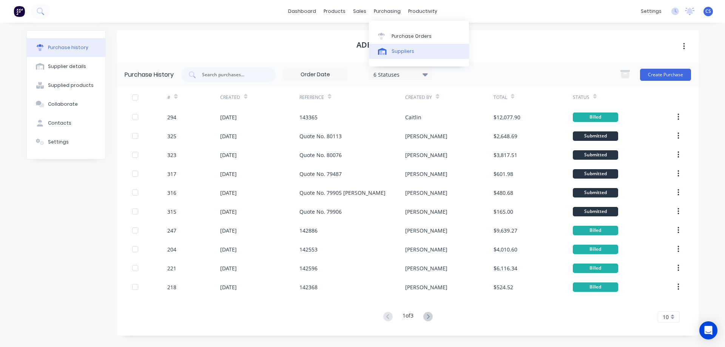
click at [404, 56] on link "Suppliers" at bounding box center [419, 51] width 100 height 15
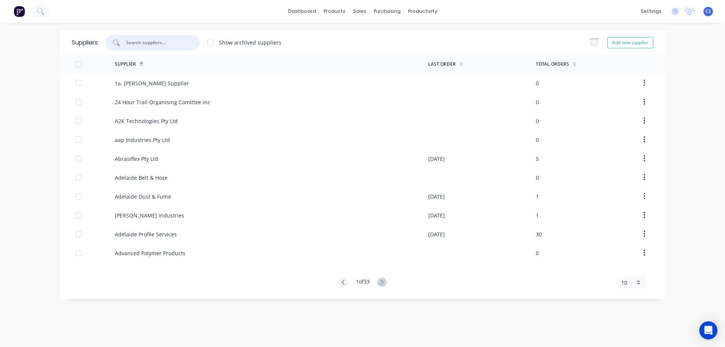
click at [161, 40] on input "text" at bounding box center [156, 43] width 63 height 8
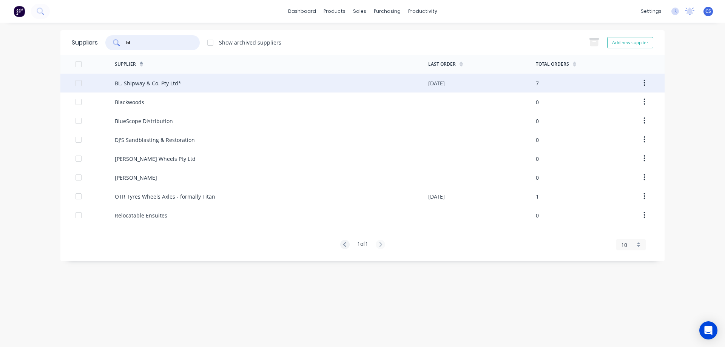
type input "bl"
click at [211, 85] on div "BL. Shipway & Co. Pty Ltd*" at bounding box center [272, 83] width 314 height 19
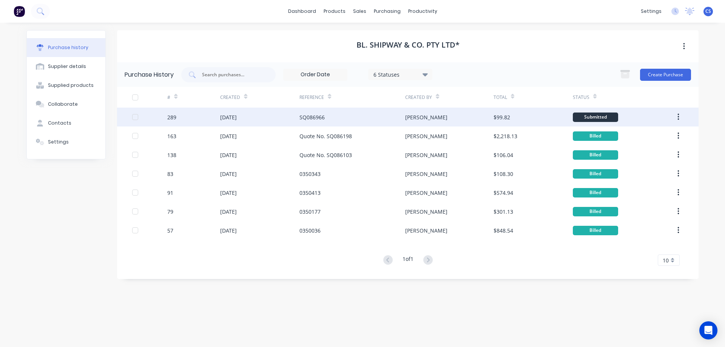
click at [365, 120] on div "SQ086966" at bounding box center [353, 117] width 106 height 19
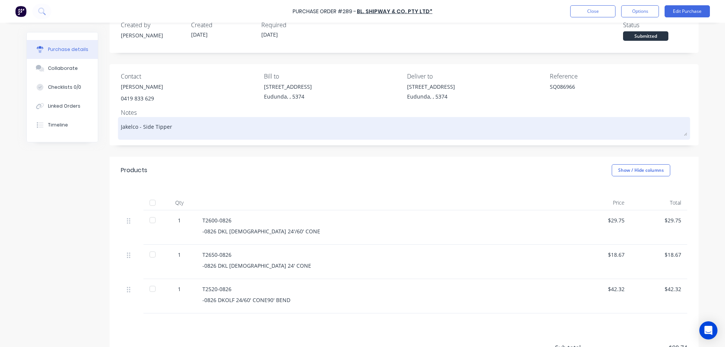
scroll to position [38, 0]
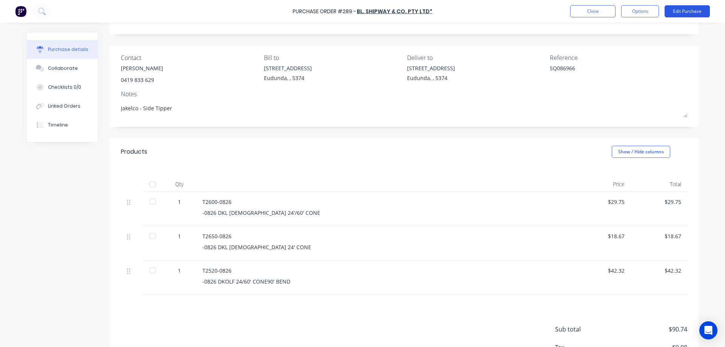
click at [683, 14] on button "Edit Purchase" at bounding box center [687, 11] width 45 height 12
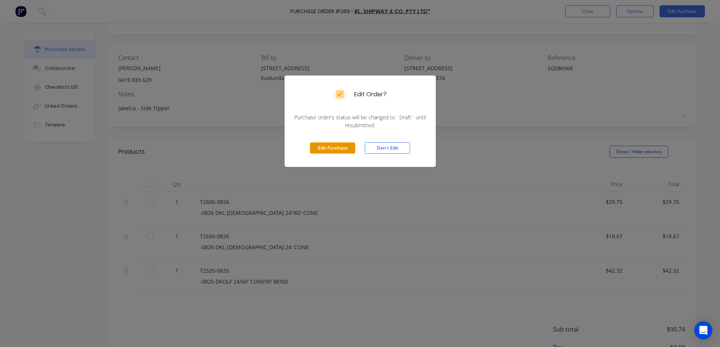
click at [339, 149] on button "Edit Purchase" at bounding box center [332, 147] width 45 height 11
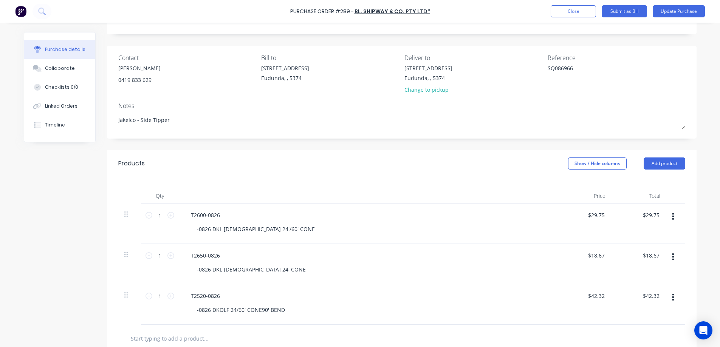
type textarea "x"
drag, startPoint x: 584, startPoint y: 70, endPoint x: 547, endPoint y: 68, distance: 36.7
click at [550, 68] on textarea "SQ086966" at bounding box center [597, 72] width 94 height 17
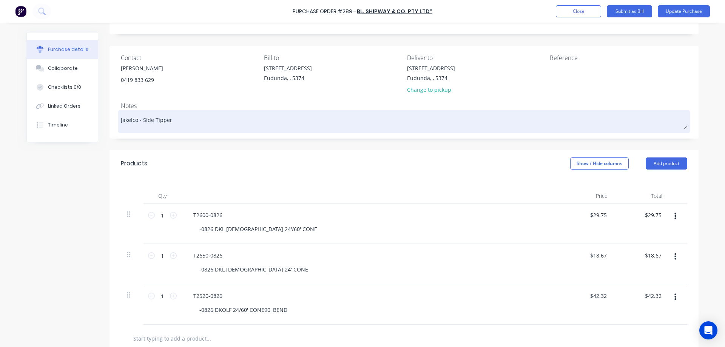
type textarea "x"
click at [179, 121] on textarea "Jakelco - Side Tipper" at bounding box center [404, 120] width 567 height 17
type textarea "x"
type textarea "Jakelco - Side Tipper"
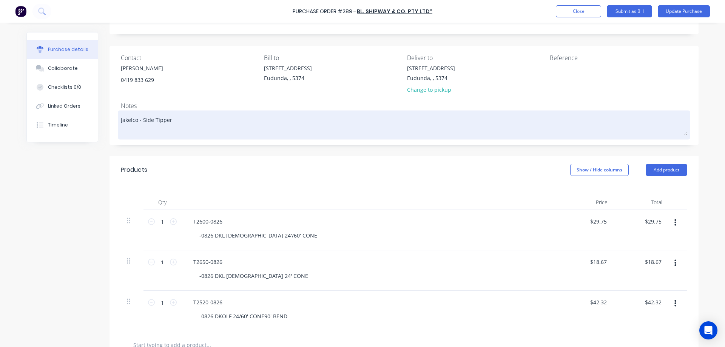
paste textarea "SQ086966"
type textarea "x"
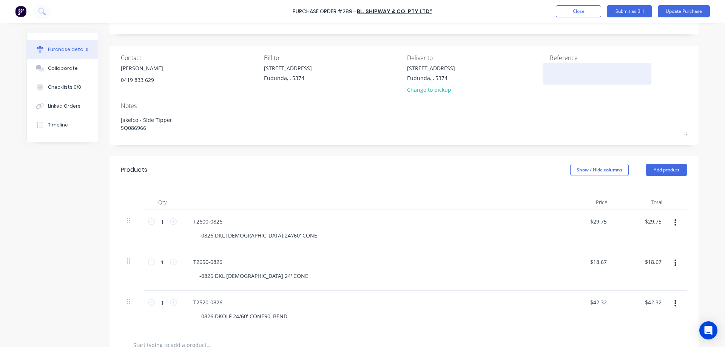
type textarea "Jakelco - Side Tipper SQ086966"
type textarea "x"
type textarea "Jakelco - Side Tipper SQ086966"
click at [562, 73] on textarea at bounding box center [597, 72] width 94 height 17
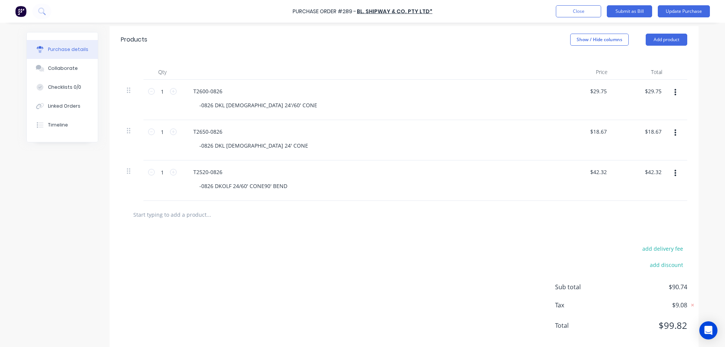
scroll to position [181, 0]
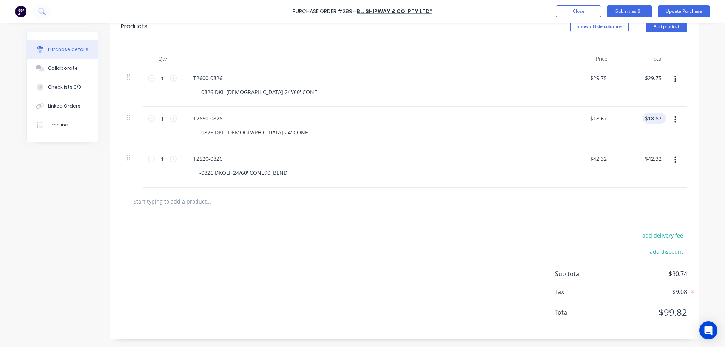
type textarea "0353194"
click at [660, 117] on input "$18.67" at bounding box center [653, 118] width 20 height 11
type textarea "x"
type textarea "0353194"
type input "18.66"
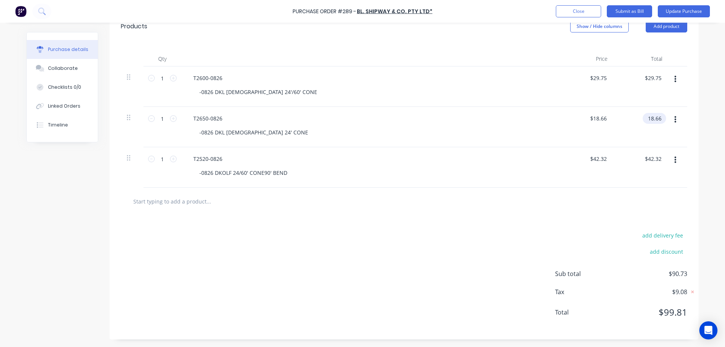
type textarea "x"
type input "$18.66"
type textarea "x"
click at [658, 116] on input "18.66" at bounding box center [653, 118] width 20 height 11
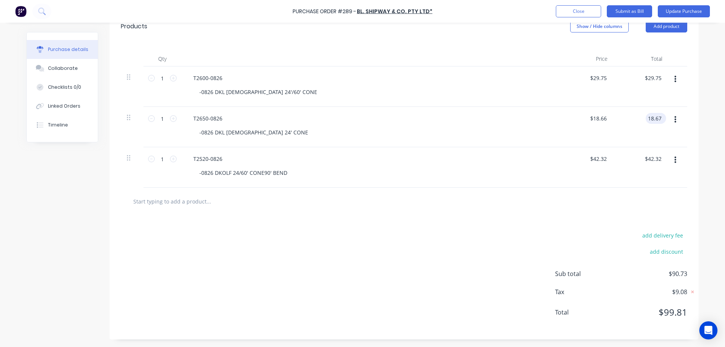
type input "18.67"
type textarea "x"
type input "$18.67"
click at [664, 254] on button "add discount" at bounding box center [667, 252] width 42 height 10
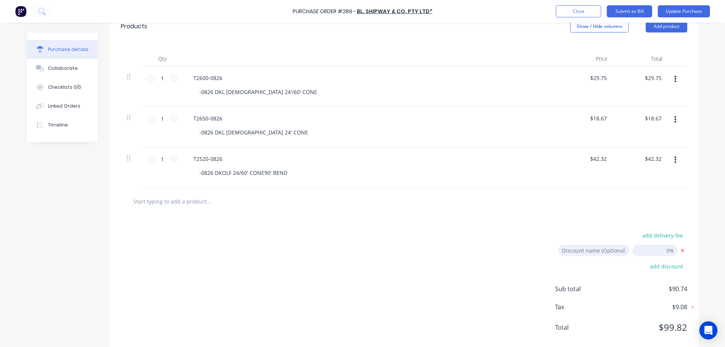
type textarea "x"
click at [654, 249] on input "[DATE]" at bounding box center [655, 250] width 45 height 11
type input "1"
type textarea "x"
type input "1.00%"
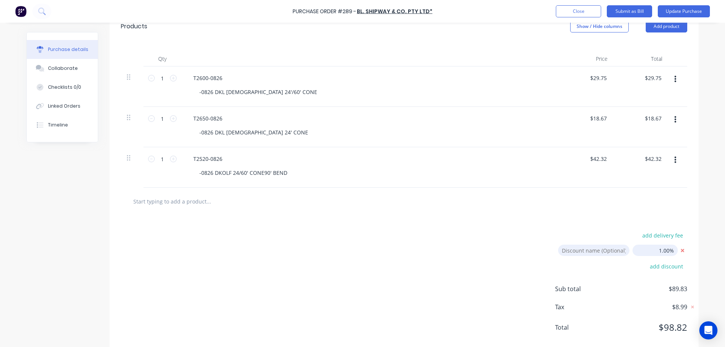
type textarea "x"
drag, startPoint x: 654, startPoint y: 249, endPoint x: 680, endPoint y: 247, distance: 26.5
click at [680, 247] on div "Discount name (Optional) 1.00%" at bounding box center [622, 250] width 129 height 11
type input "2"
type textarea "x"
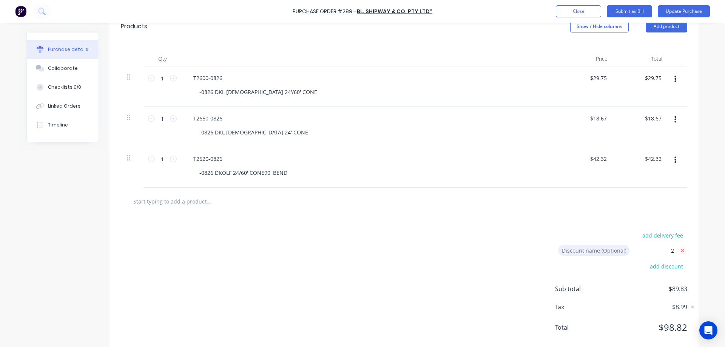
type input "2.00%"
click at [652, 249] on input "2.00%" at bounding box center [655, 250] width 45 height 11
type textarea "x"
drag, startPoint x: 652, startPoint y: 249, endPoint x: 676, endPoint y: 248, distance: 23.8
click at [676, 248] on div "Discount name (Optional) 2.00%" at bounding box center [622, 250] width 129 height 11
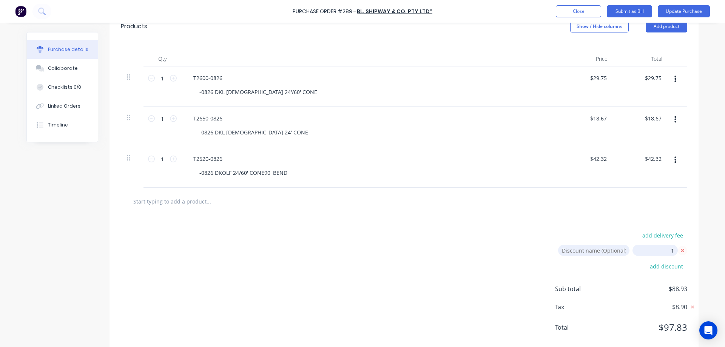
type input "1"
type textarea "x"
type input "1.00%"
click at [681, 249] on icon at bounding box center [682, 250] width 3 height 3
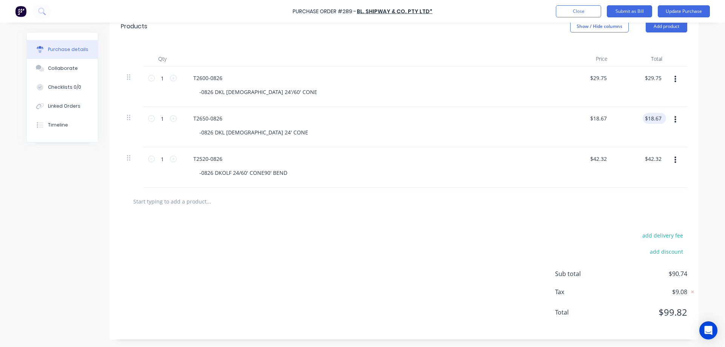
click at [661, 117] on div "$18.67 $18.67" at bounding box center [654, 118] width 23 height 11
type textarea "x"
click at [657, 117] on input "18.67" at bounding box center [653, 118] width 20 height 11
type input "18.66"
type textarea "x"
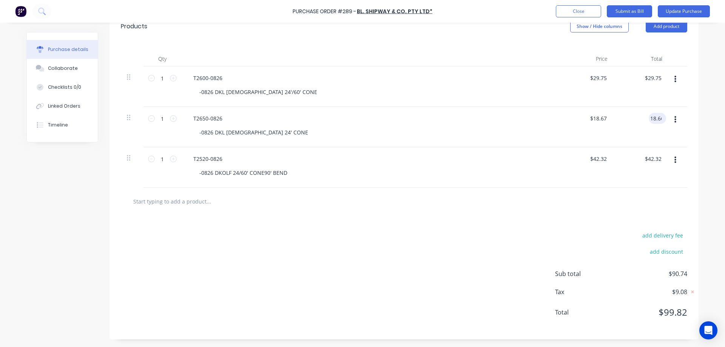
type input "$18.66"
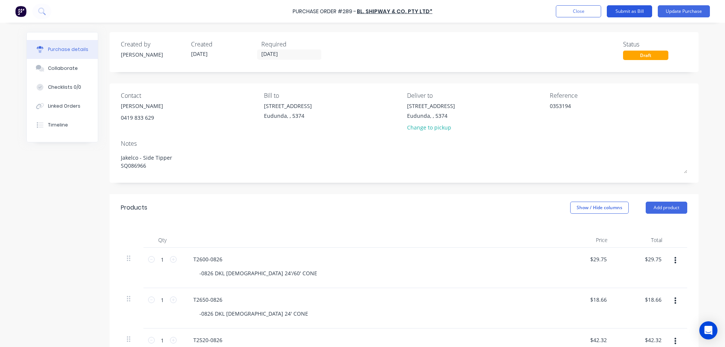
click at [635, 10] on button "Submit as Bill" at bounding box center [629, 11] width 45 height 12
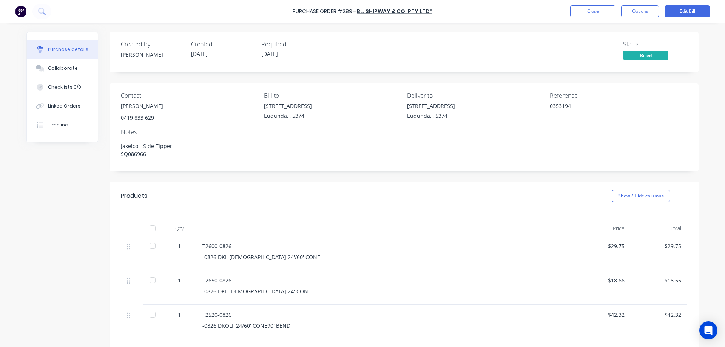
click at [149, 230] on div at bounding box center [152, 228] width 15 height 15
type textarea "x"
click at [573, 12] on button "Close" at bounding box center [592, 11] width 45 height 12
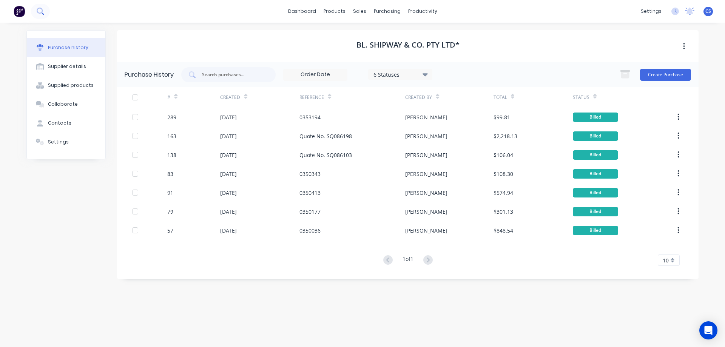
click at [39, 12] on icon at bounding box center [40, 11] width 7 height 7
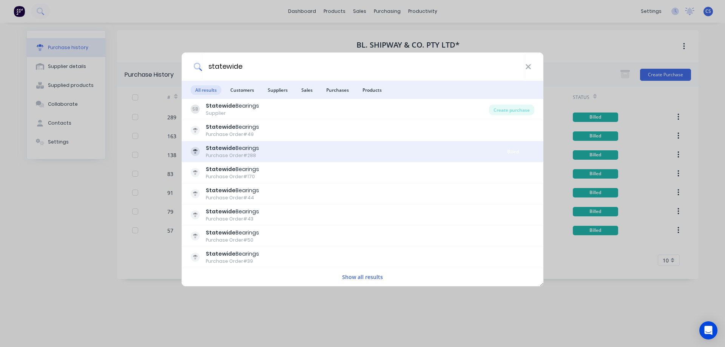
type input "statewide"
click at [282, 158] on div "Statewide Bearings Purchase Order #288" at bounding box center [341, 151] width 301 height 15
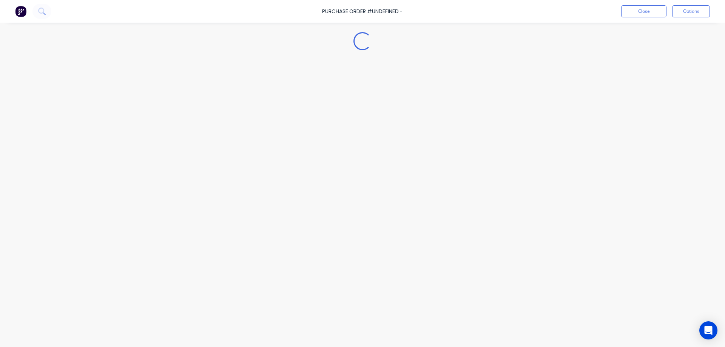
type textarea "x"
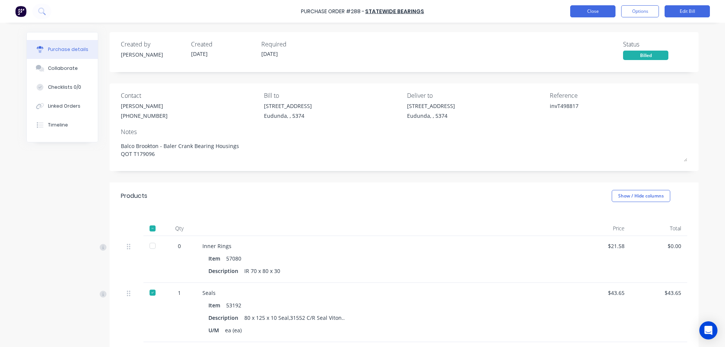
click at [589, 11] on button "Close" at bounding box center [592, 11] width 45 height 12
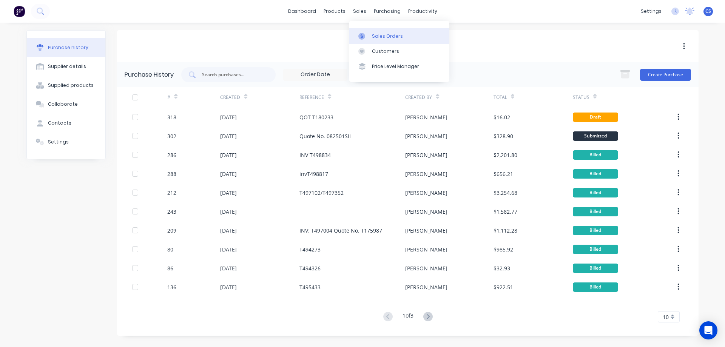
click at [381, 34] on div "Sales Orders" at bounding box center [387, 36] width 31 height 7
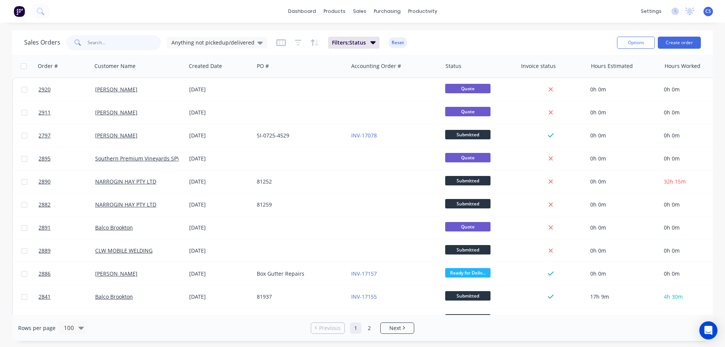
click at [115, 44] on input "text" at bounding box center [125, 42] width 74 height 15
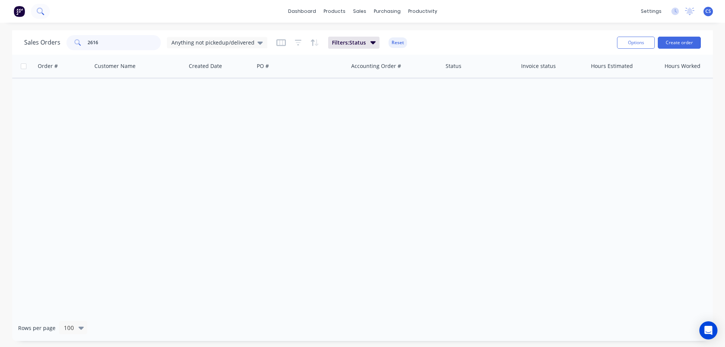
type input "2616"
click at [42, 12] on icon at bounding box center [40, 11] width 7 height 7
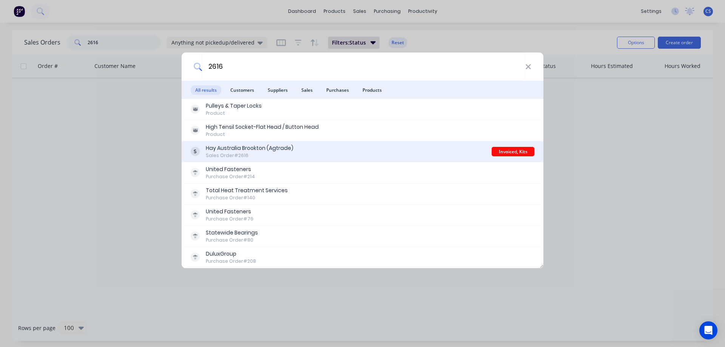
type input "2616"
click at [355, 149] on div "Hay Australia Brookton (Agtrade) Sales Order #2616" at bounding box center [341, 151] width 301 height 15
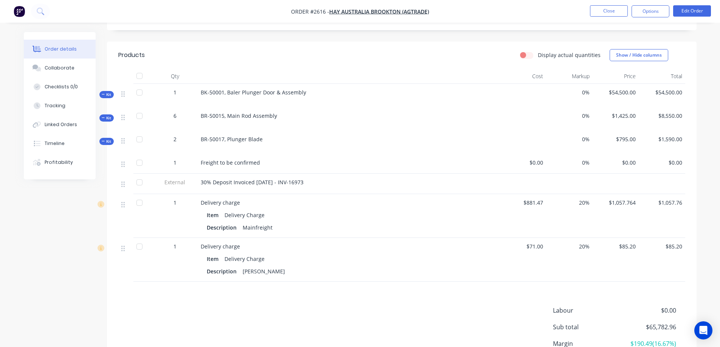
scroll to position [204, 0]
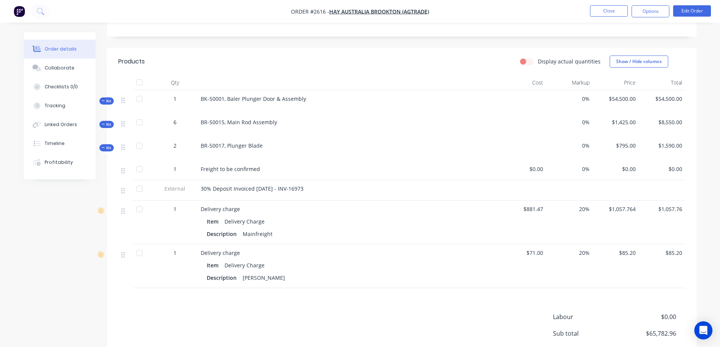
click at [106, 103] on span "Kit" at bounding box center [107, 101] width 10 height 6
click at [106, 124] on span "Kit" at bounding box center [107, 125] width 10 height 6
click at [106, 125] on span "Kit" at bounding box center [107, 125] width 10 height 6
click at [102, 148] on icon at bounding box center [103, 148] width 3 height 4
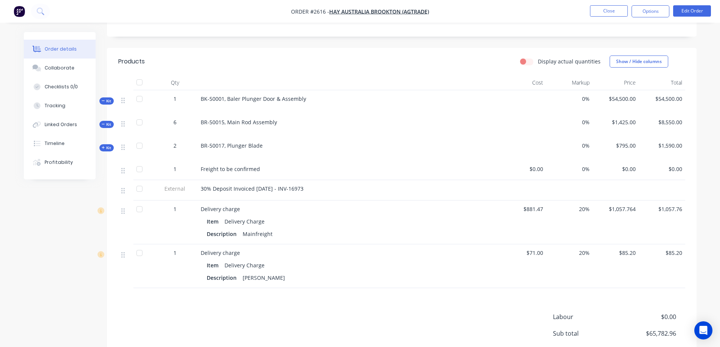
click at [102, 148] on icon at bounding box center [103, 148] width 3 height 4
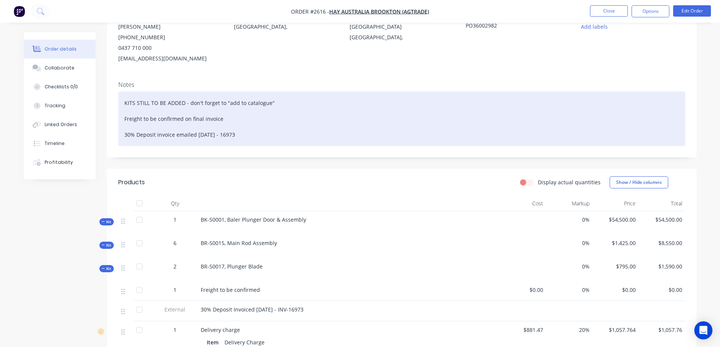
scroll to position [0, 0]
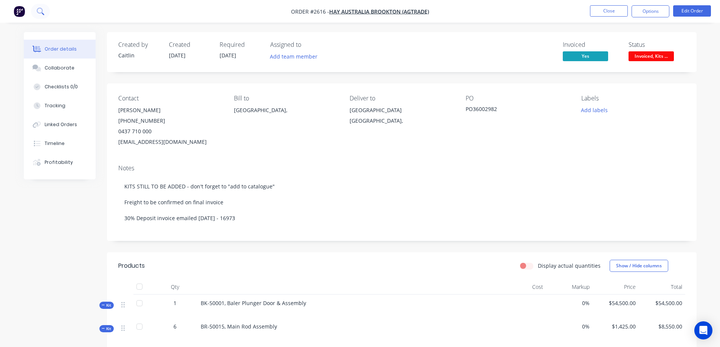
click at [44, 12] on icon at bounding box center [40, 11] width 7 height 7
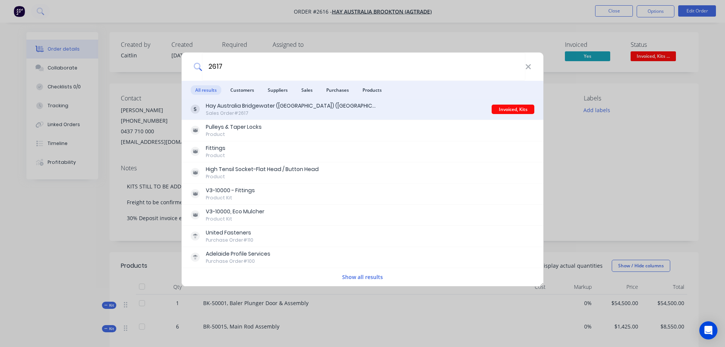
type input "2617"
click at [359, 113] on div "Hay Australia Bridgewater ([GEOGRAPHIC_DATA]) (AgTrade) Sales Order #2617" at bounding box center [341, 109] width 301 height 15
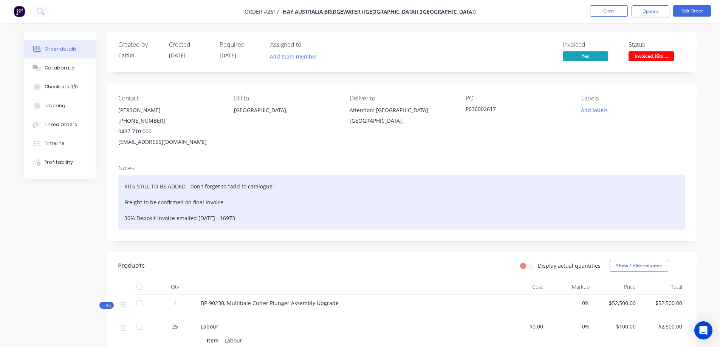
scroll to position [189, 0]
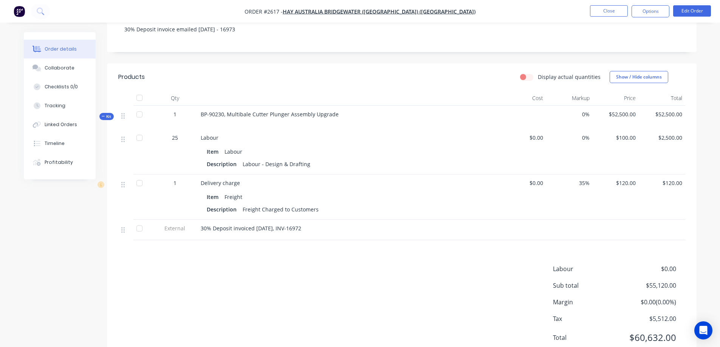
click at [101, 115] on div "Kit" at bounding box center [106, 116] width 14 height 7
click at [102, 116] on icon at bounding box center [103, 116] width 3 height 3
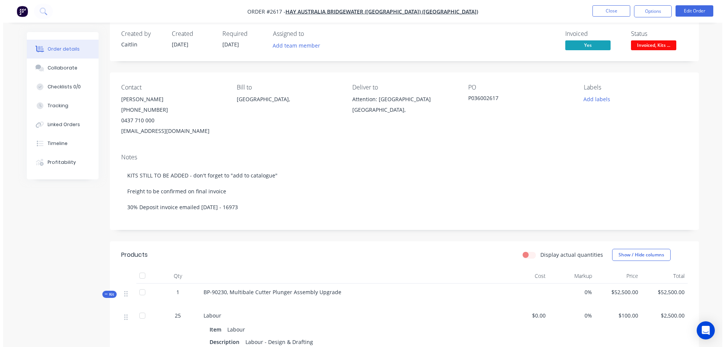
scroll to position [0, 0]
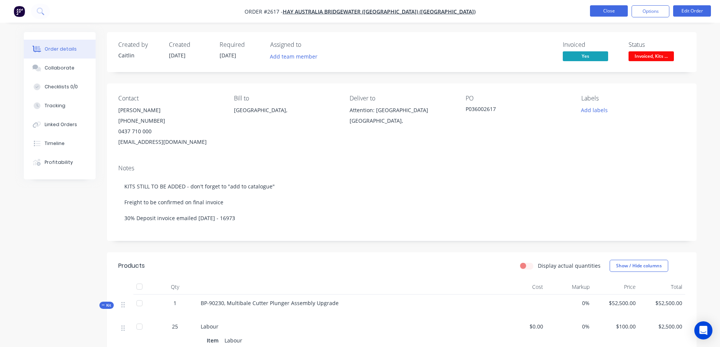
click at [615, 11] on button "Close" at bounding box center [609, 10] width 38 height 11
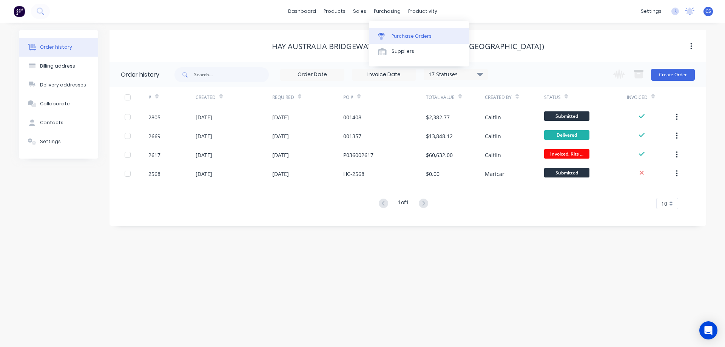
click at [407, 37] on div "Purchase Orders" at bounding box center [412, 36] width 40 height 7
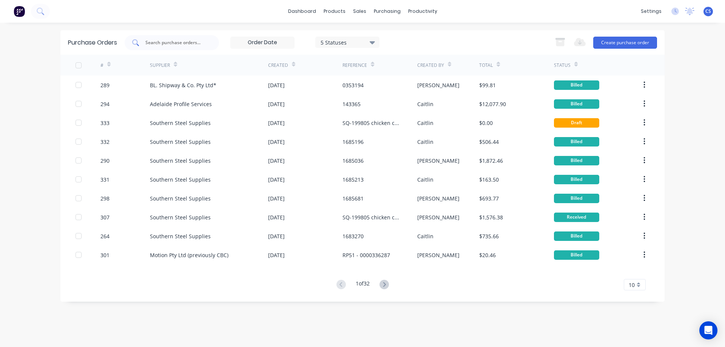
click at [161, 43] on input "text" at bounding box center [176, 43] width 63 height 8
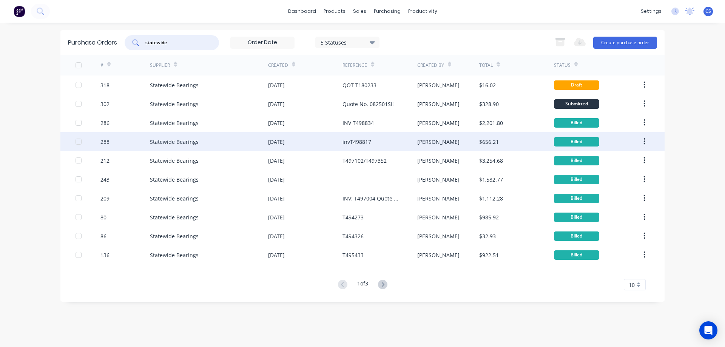
type input "statewide"
click at [227, 142] on div "Statewide Bearings" at bounding box center [209, 141] width 118 height 19
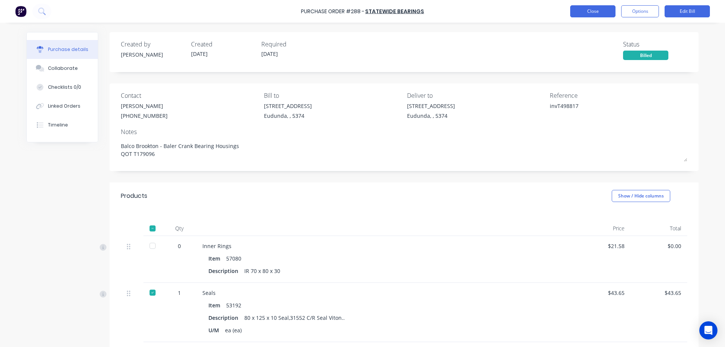
click at [593, 12] on button "Close" at bounding box center [592, 11] width 45 height 12
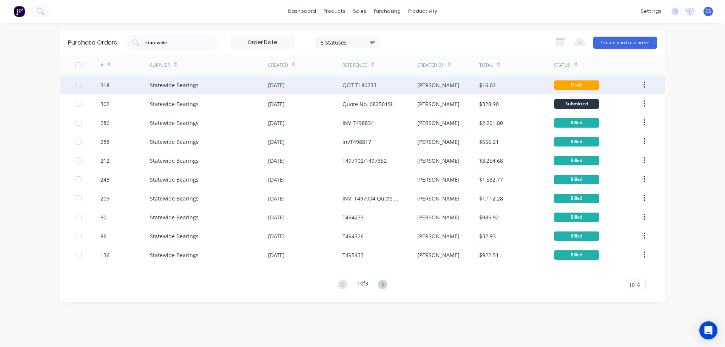
click at [456, 89] on div "Joel" at bounding box center [448, 85] width 62 height 19
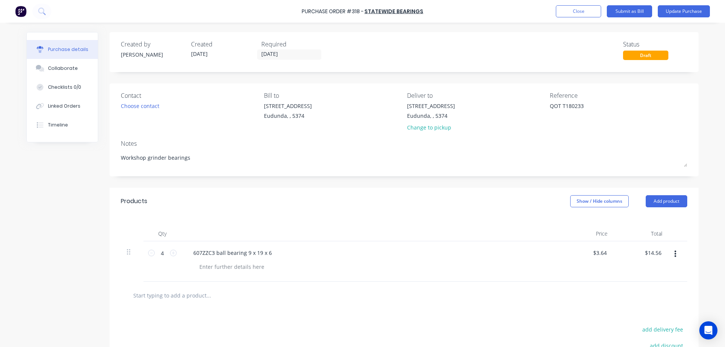
type textarea "x"
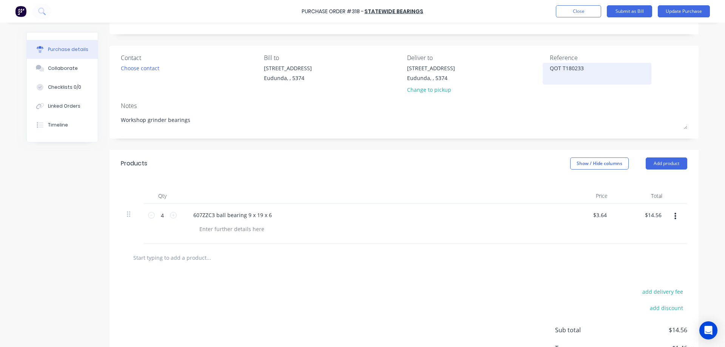
drag, startPoint x: 584, startPoint y: 66, endPoint x: 546, endPoint y: 70, distance: 38.4
click at [550, 70] on div "QOT T180233" at bounding box center [597, 73] width 94 height 19
type textarea "QOT T180233T499695"
type textarea "x"
drag, startPoint x: 581, startPoint y: 68, endPoint x: 547, endPoint y: 74, distance: 34.1
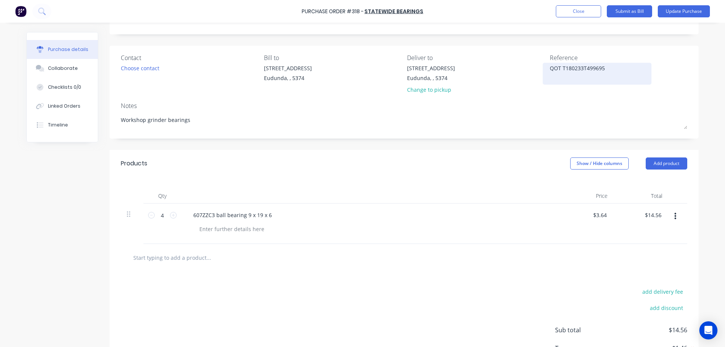
click at [550, 74] on textarea "QOT T180233T499695" at bounding box center [597, 72] width 94 height 17
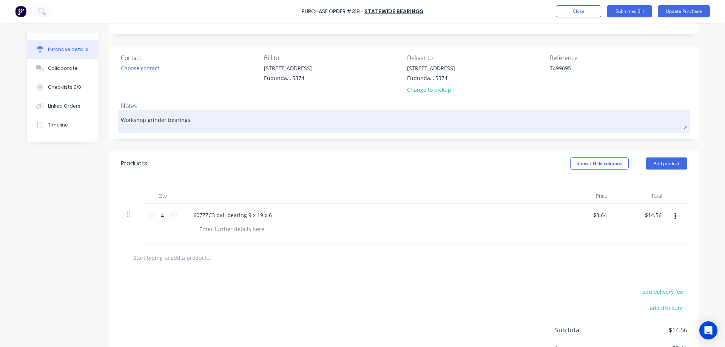
type textarea "T499695"
type textarea "x"
type textarea "T499695"
click at [201, 122] on textarea "Workshop grinder bearings" at bounding box center [404, 120] width 567 height 17
type textarea "x"
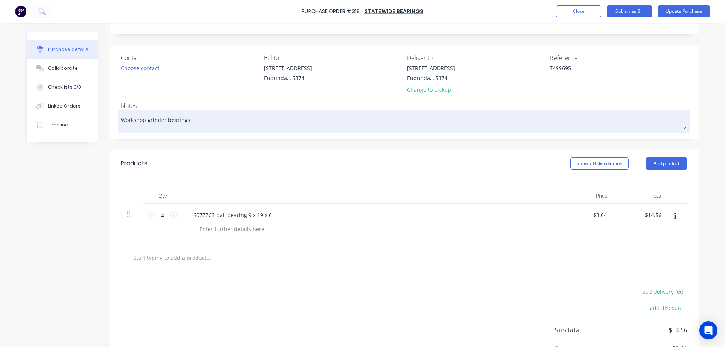
type textarea "Workshop grinder bearings"
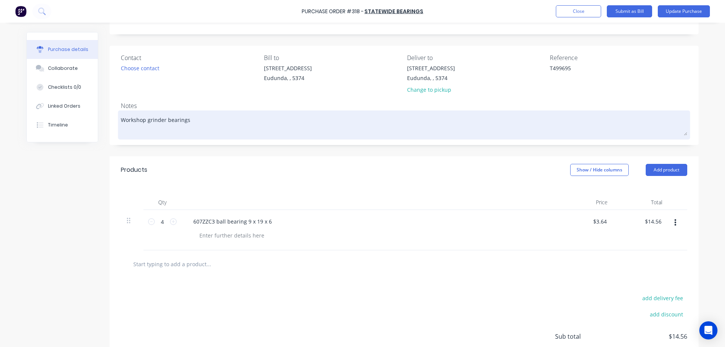
paste textarea "QOT T180233"
type textarea "x"
type textarea "Workshop grinder bearings QOT T180233"
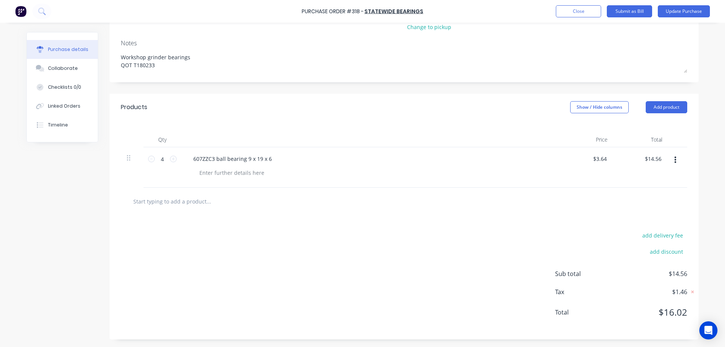
scroll to position [0, 0]
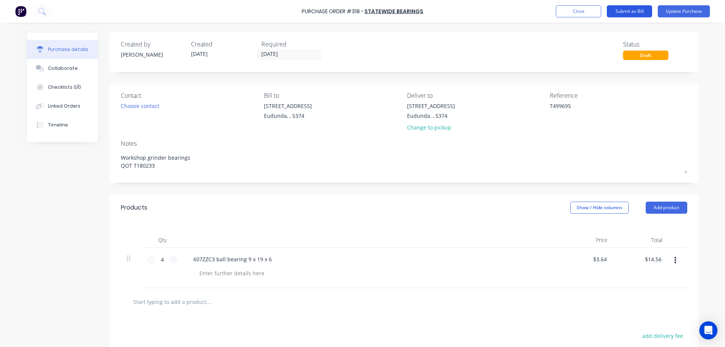
click at [625, 12] on button "Submit as Bill" at bounding box center [629, 11] width 45 height 12
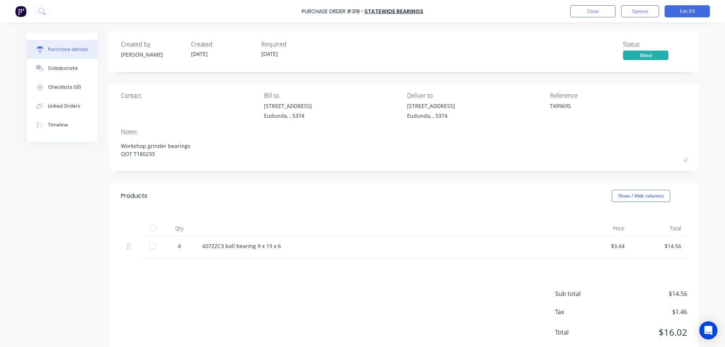
click at [151, 229] on div at bounding box center [152, 228] width 15 height 15
click at [582, 14] on button "Close" at bounding box center [592, 11] width 45 height 12
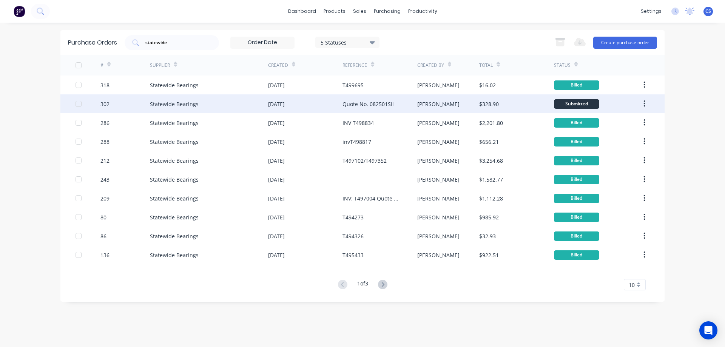
click at [412, 105] on div "Quote No. 082501SH" at bounding box center [380, 103] width 74 height 19
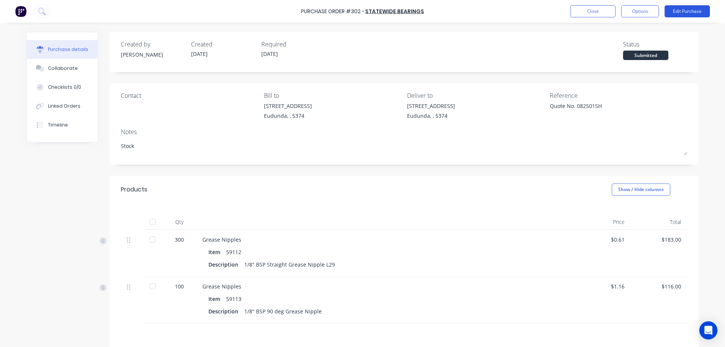
click at [677, 14] on button "Edit Purchase" at bounding box center [687, 11] width 45 height 12
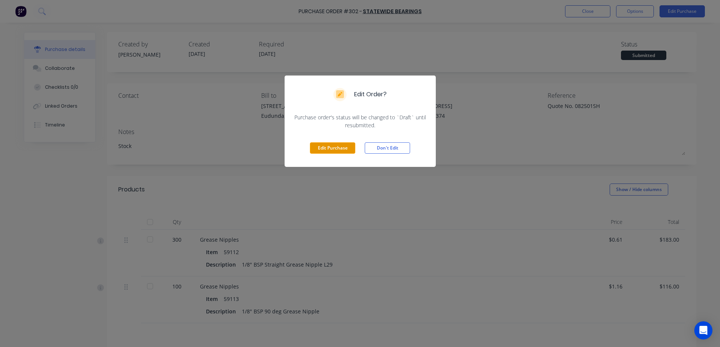
click at [325, 151] on button "Edit Purchase" at bounding box center [332, 147] width 45 height 11
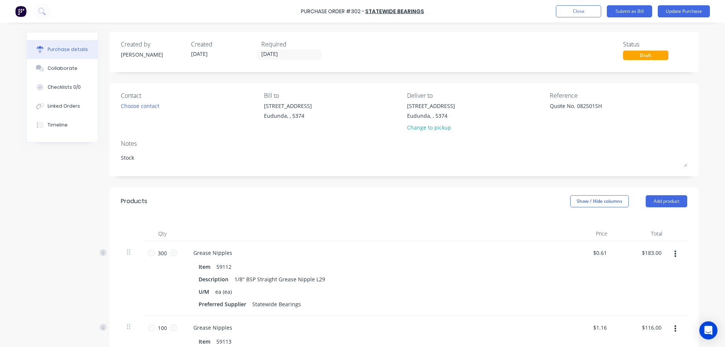
type textarea "x"
drag, startPoint x: 607, startPoint y: 107, endPoint x: 548, endPoint y: 109, distance: 59.0
click at [550, 109] on textarea "Quote No. 082501SH" at bounding box center [597, 110] width 94 height 17
type textarea "T499546"
click at [630, 13] on button "Submit as Bill" at bounding box center [629, 11] width 45 height 12
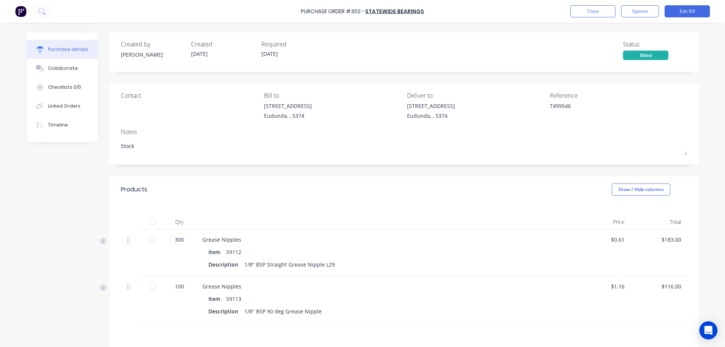
click at [148, 221] on div at bounding box center [152, 222] width 15 height 15
click at [581, 11] on button "Close" at bounding box center [592, 11] width 45 height 12
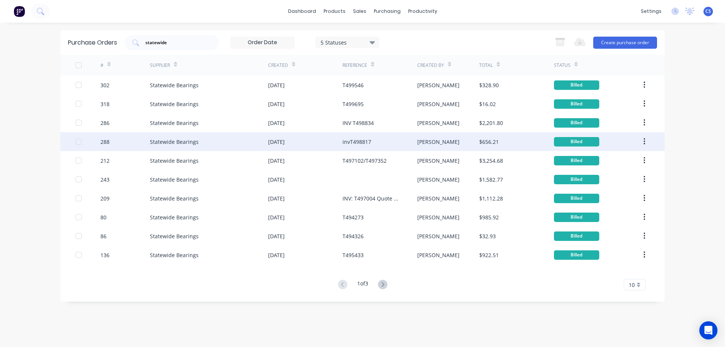
click at [460, 142] on div "[PERSON_NAME]" at bounding box center [448, 141] width 62 height 19
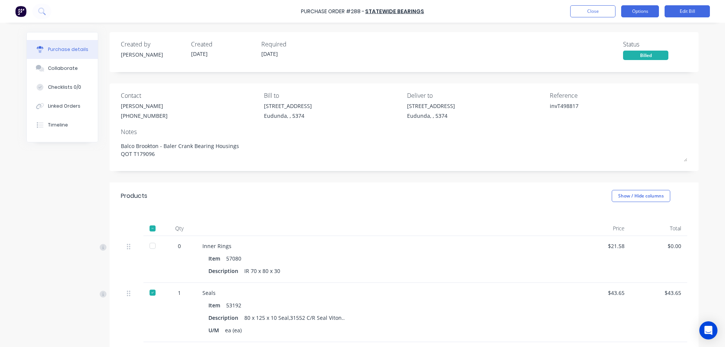
click at [634, 15] on button "Options" at bounding box center [640, 11] width 38 height 12
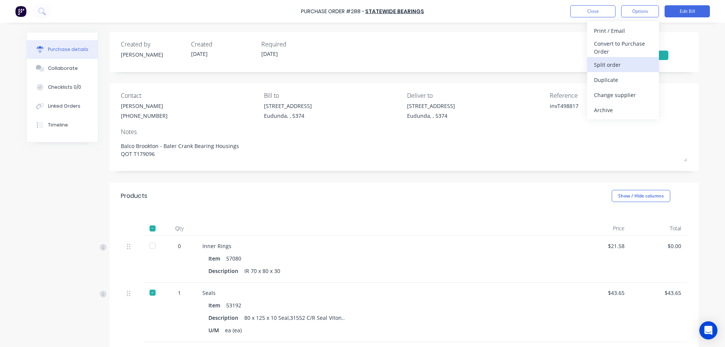
click at [621, 64] on div "Split order" at bounding box center [623, 64] width 58 height 11
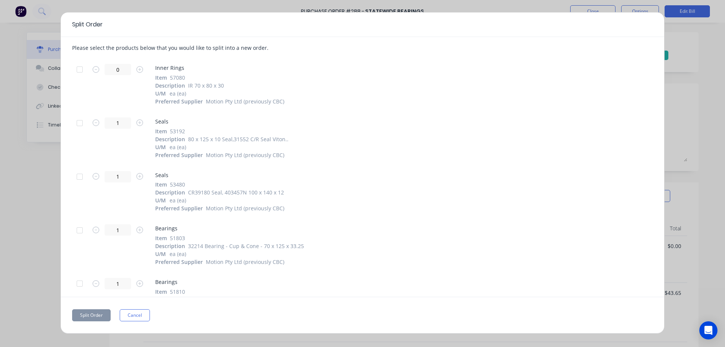
click at [78, 69] on div at bounding box center [79, 69] width 15 height 15
click at [93, 312] on button "Split Order" at bounding box center [91, 315] width 39 height 12
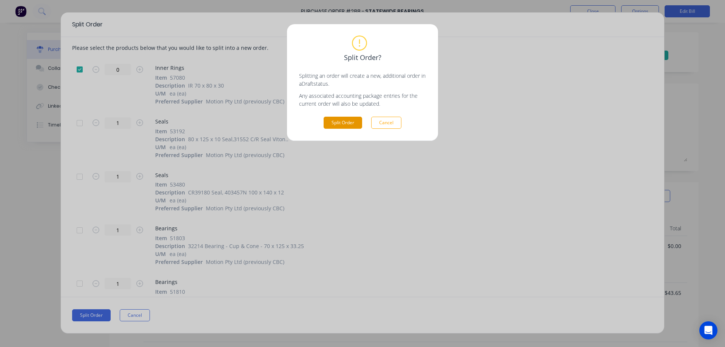
click at [345, 123] on button "Split Order" at bounding box center [343, 123] width 39 height 12
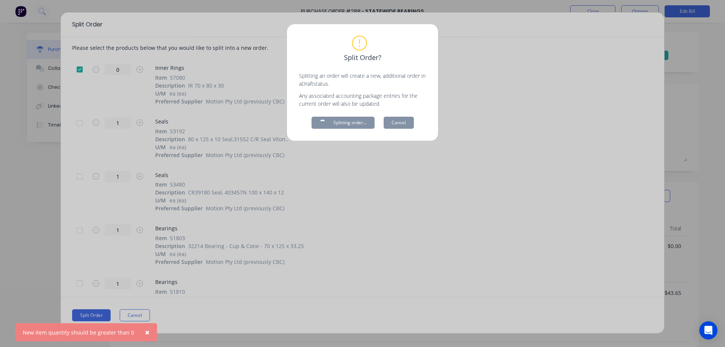
click at [145, 332] on span "×" at bounding box center [147, 332] width 5 height 11
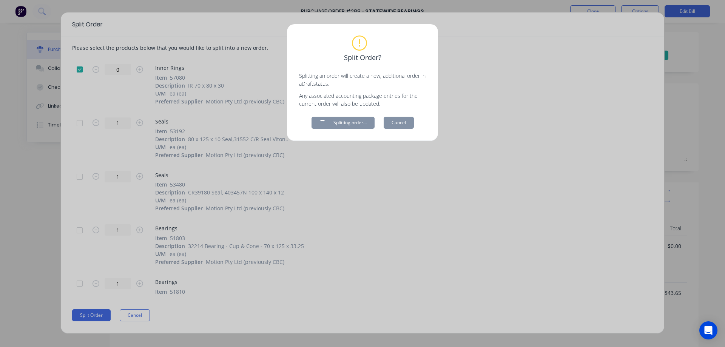
type textarea "x"
click at [122, 65] on div "Split Order? Splitting an order will create a new, additional order in a Draft …" at bounding box center [362, 173] width 725 height 347
drag, startPoint x: 122, startPoint y: 70, endPoint x: 344, endPoint y: 102, distance: 224.7
click at [142, 72] on div "Split Order? Splitting an order will create a new, additional order in a Draft …" at bounding box center [362, 173] width 725 height 347
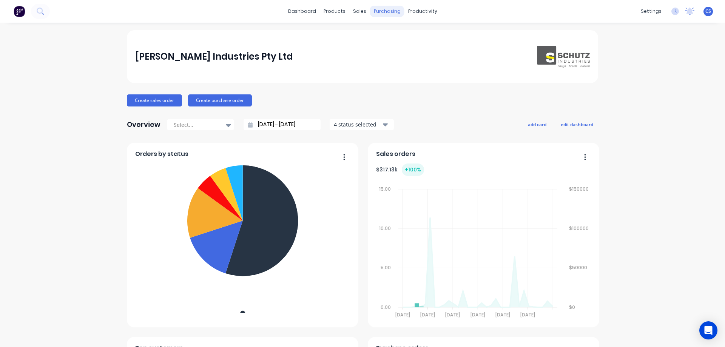
click at [379, 11] on div "purchasing" at bounding box center [387, 11] width 34 height 11
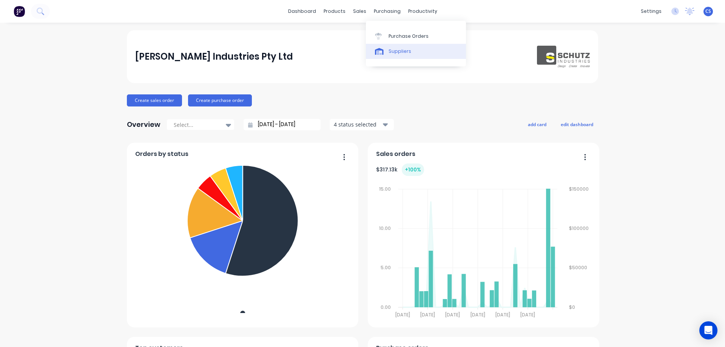
click at [397, 52] on div "Suppliers" at bounding box center [400, 51] width 23 height 7
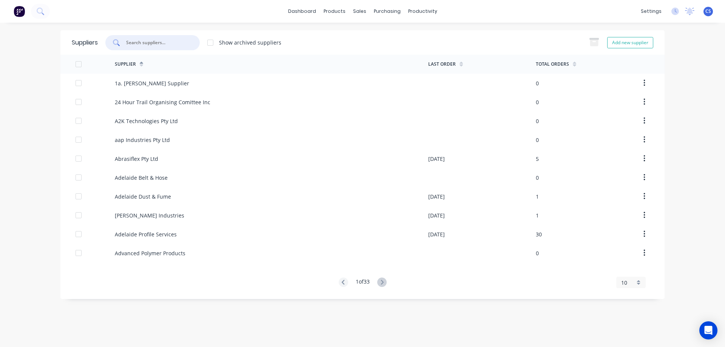
click at [141, 40] on input "text" at bounding box center [156, 43] width 63 height 8
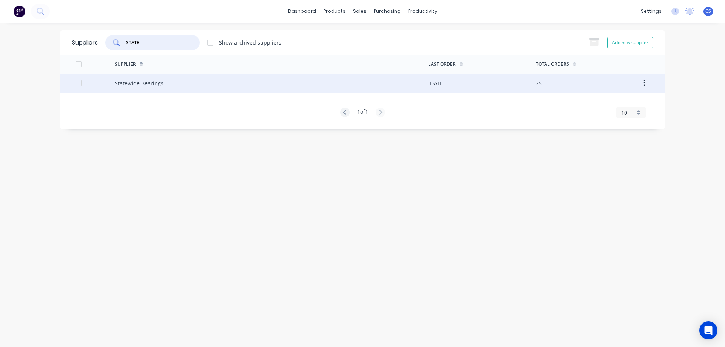
type input "STATE"
click at [165, 81] on div "Statewide Bearings" at bounding box center [272, 83] width 314 height 19
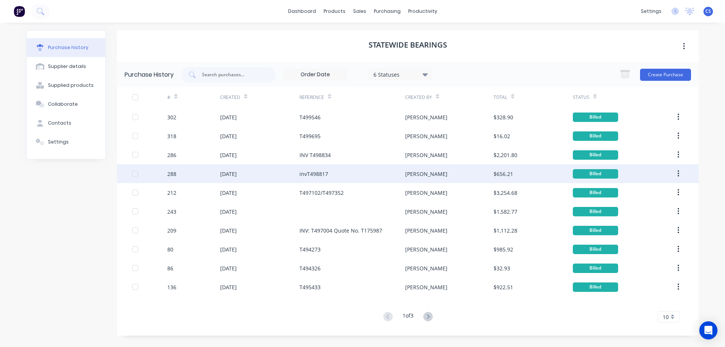
click at [362, 176] on div "invT498817" at bounding box center [353, 173] width 106 height 19
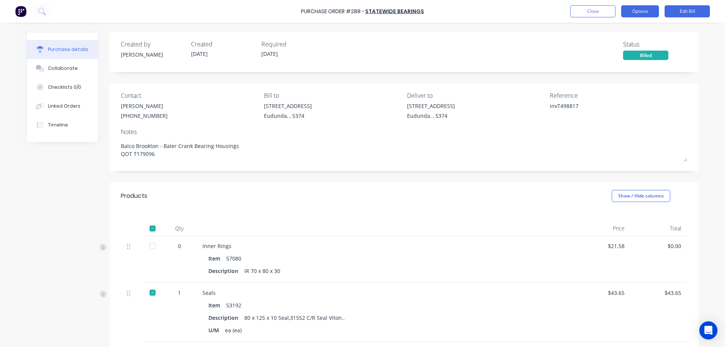
click at [634, 11] on button "Options" at bounding box center [640, 11] width 38 height 12
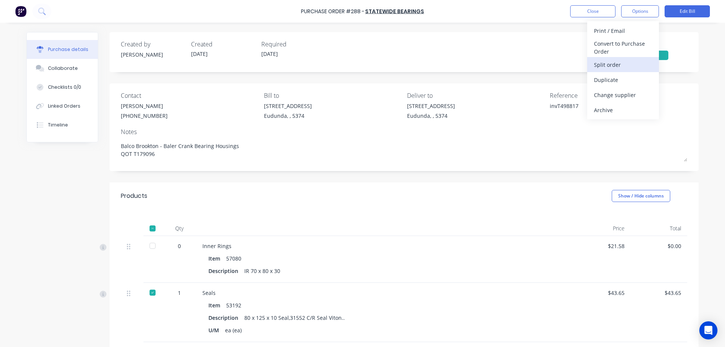
click at [617, 66] on div "Split order" at bounding box center [623, 64] width 58 height 11
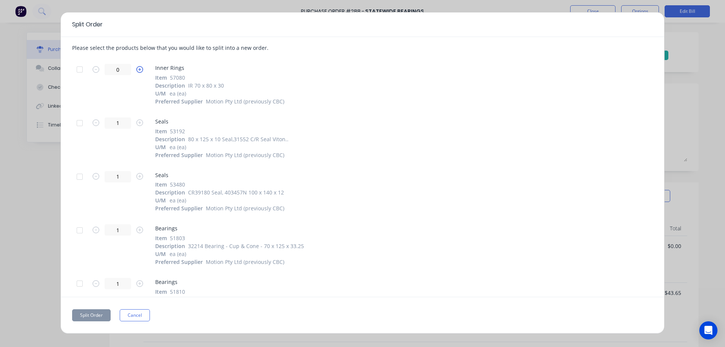
click at [140, 71] on icon "button" at bounding box center [139, 69] width 7 height 7
click at [141, 68] on icon "button" at bounding box center [139, 69] width 7 height 7
click at [140, 312] on button "Cancel" at bounding box center [135, 315] width 30 height 12
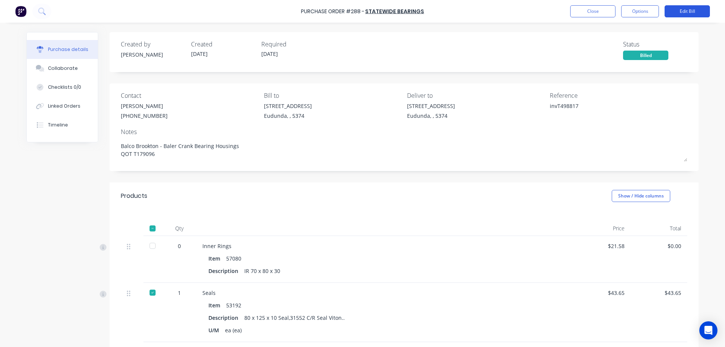
click at [687, 13] on button "Edit Bill" at bounding box center [687, 11] width 45 height 12
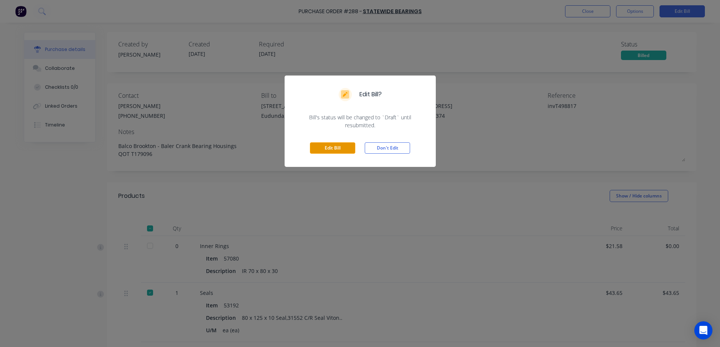
click at [336, 147] on button "Edit Bill" at bounding box center [332, 147] width 45 height 11
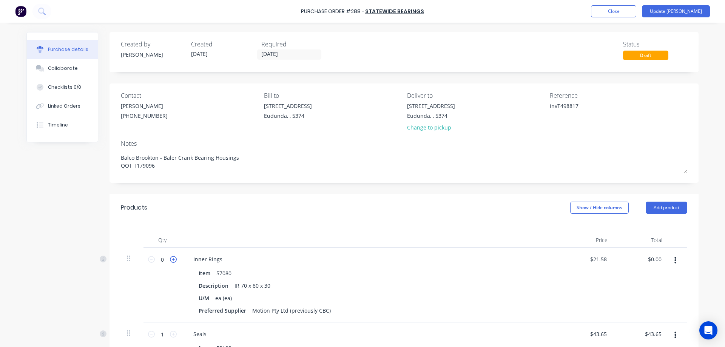
click at [172, 260] on icon at bounding box center [173, 259] width 7 height 7
type textarea "x"
type input "1"
type input "$21.58"
click at [678, 12] on button "Update [PERSON_NAME]" at bounding box center [676, 11] width 68 height 12
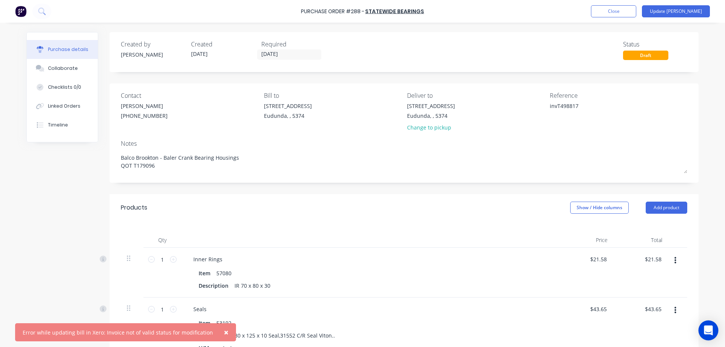
type textarea "x"
click at [708, 329] on icon "Open Intercom Messenger" at bounding box center [708, 331] width 9 height 10
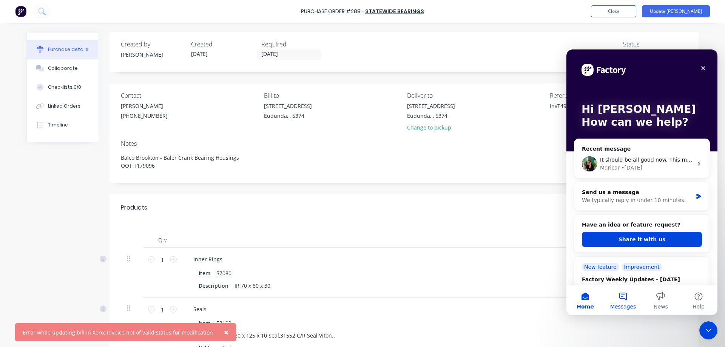
click at [624, 293] on button "Messages" at bounding box center [623, 300] width 38 height 30
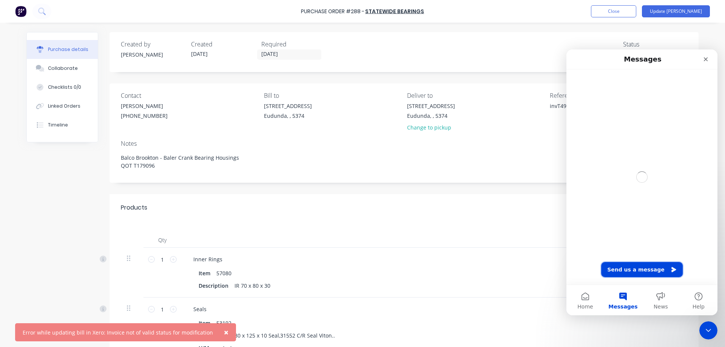
click at [625, 269] on button "Send us a message" at bounding box center [642, 269] width 82 height 15
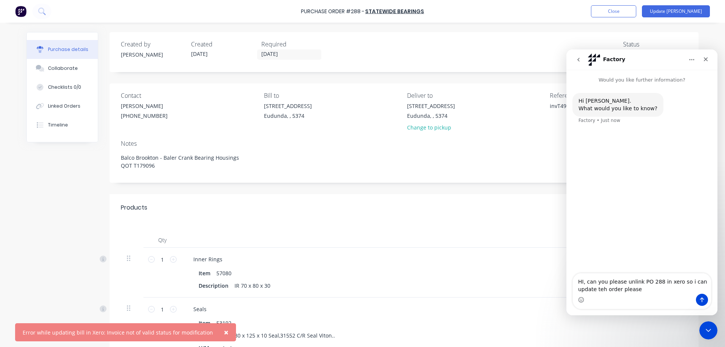
type textarea "HI, can you please unlink PO 288 in xero so i can update teh order please?"
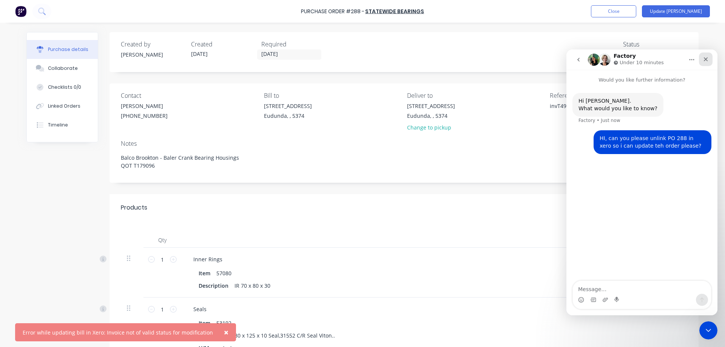
click at [704, 62] on icon "Close" at bounding box center [706, 59] width 6 height 6
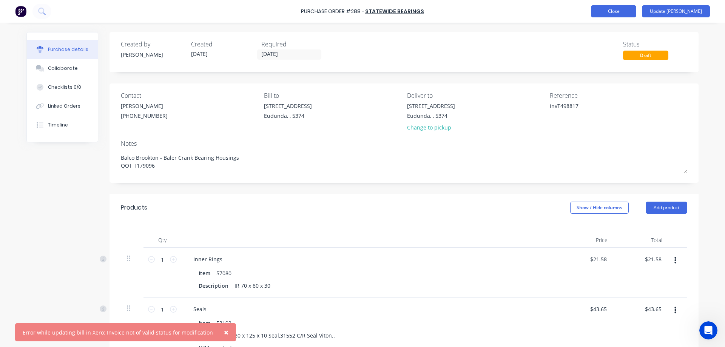
type textarea "x"
click at [626, 8] on button "Close" at bounding box center [613, 11] width 45 height 12
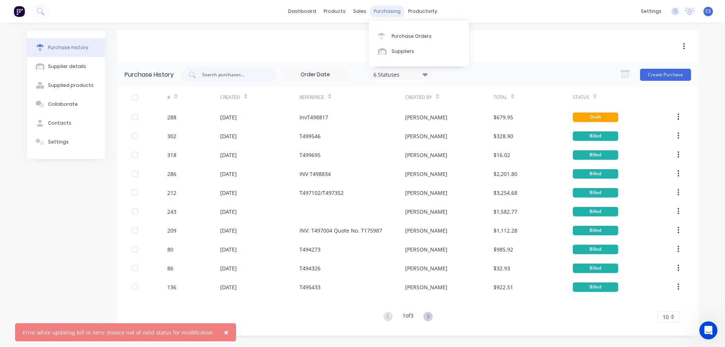
click at [384, 10] on div "purchasing" at bounding box center [387, 11] width 34 height 11
click at [406, 33] on div "Purchase Orders" at bounding box center [412, 36] width 40 height 7
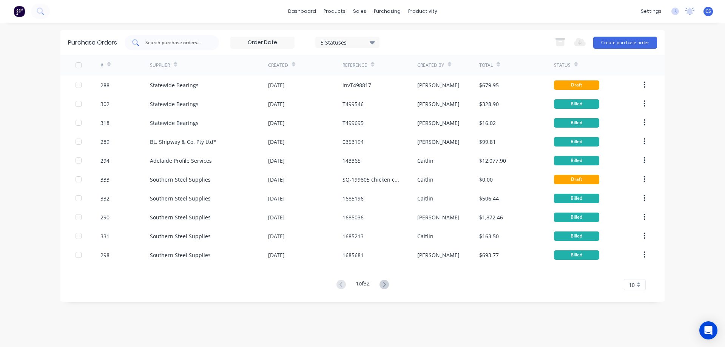
click at [195, 40] on input "text" at bounding box center [176, 43] width 63 height 8
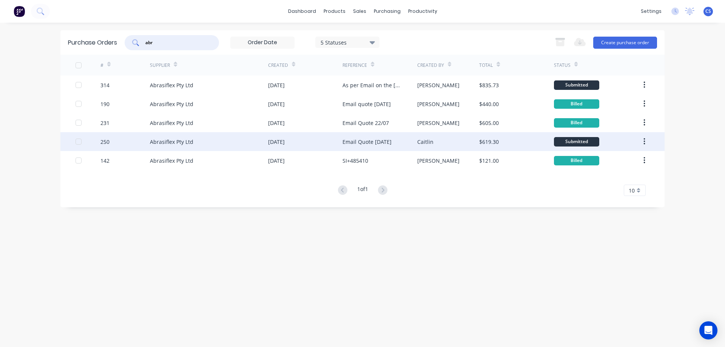
type input "abr"
click at [225, 139] on div "Abrasiflex Pty Ltd" at bounding box center [209, 141] width 118 height 19
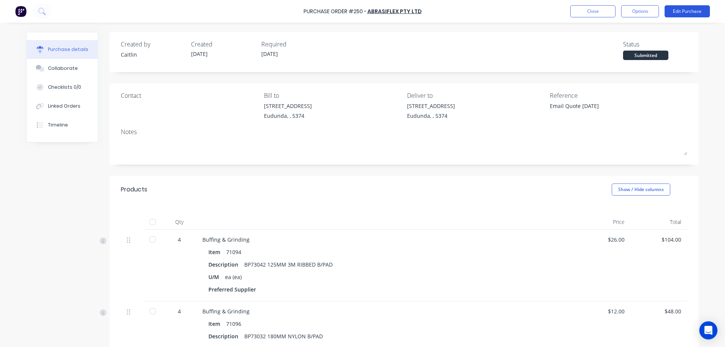
click at [675, 12] on button "Edit Purchase" at bounding box center [687, 11] width 45 height 12
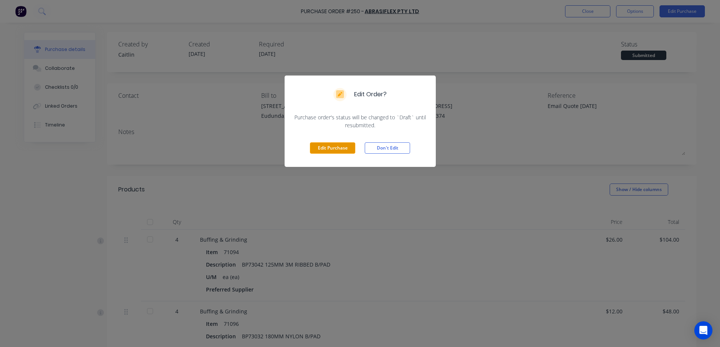
click at [341, 150] on button "Edit Purchase" at bounding box center [332, 147] width 45 height 11
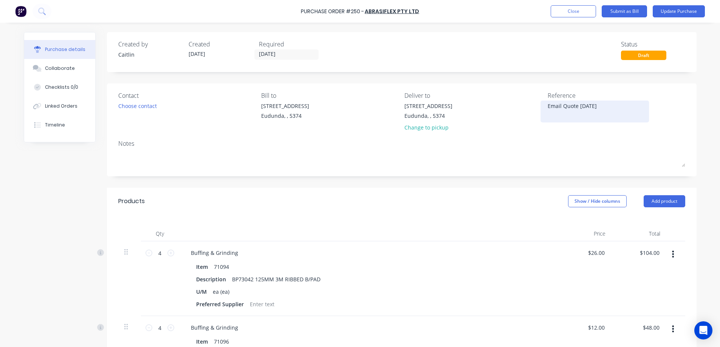
type textarea "x"
drag, startPoint x: 579, startPoint y: 107, endPoint x: 548, endPoint y: 107, distance: 31.0
click at [550, 107] on textarea "Email Quote 1/8/2025" at bounding box center [597, 110] width 94 height 17
type textarea "SI+492839"
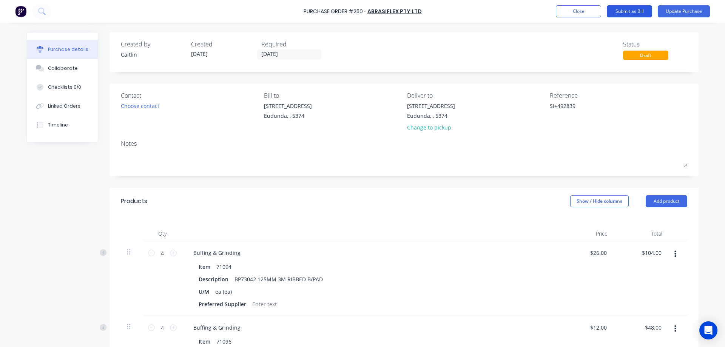
click at [630, 11] on button "Submit as Bill" at bounding box center [629, 11] width 45 height 12
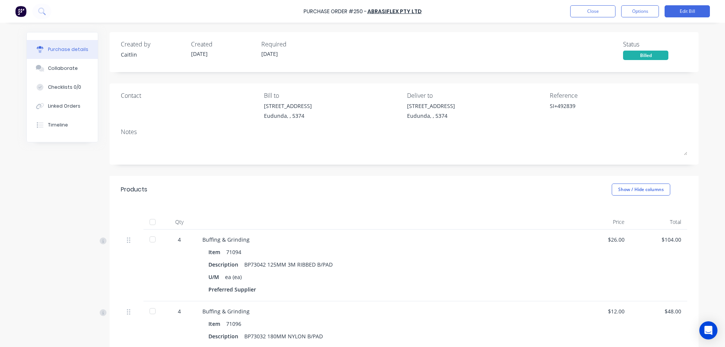
click at [150, 222] on div at bounding box center [152, 222] width 15 height 15
type textarea "x"
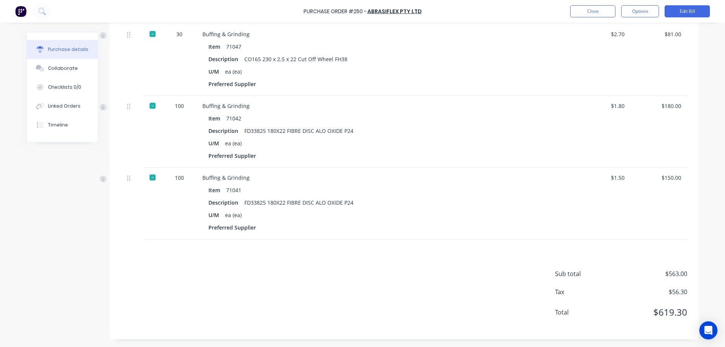
scroll to position [160, 0]
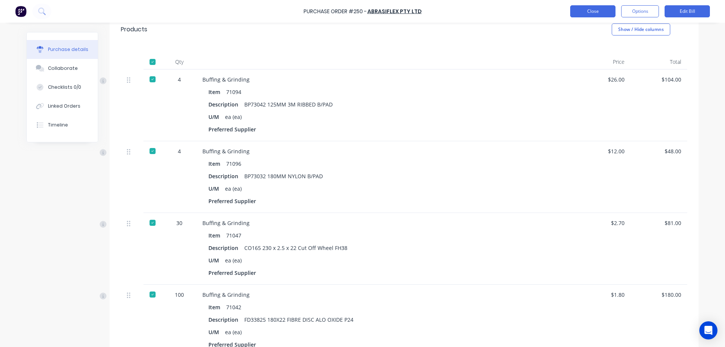
click at [594, 11] on button "Close" at bounding box center [592, 11] width 45 height 12
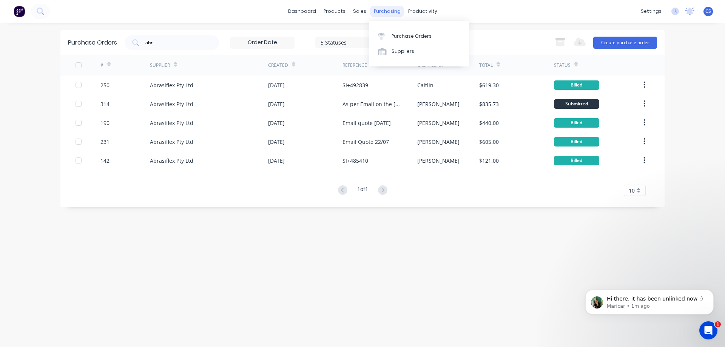
click at [380, 11] on div "purchasing" at bounding box center [387, 11] width 34 height 11
click at [405, 52] on div "Suppliers" at bounding box center [403, 51] width 23 height 7
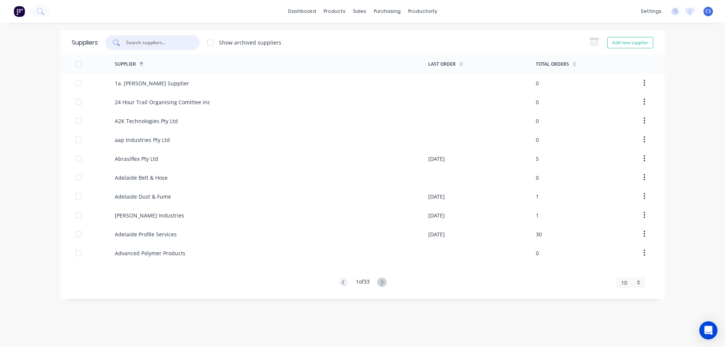
click at [172, 43] on input "text" at bounding box center [156, 43] width 63 height 8
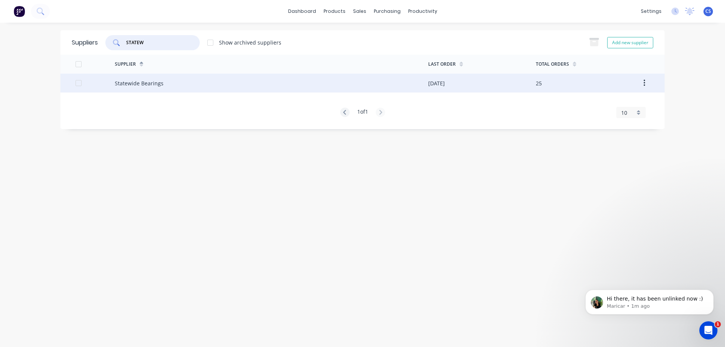
type input "STATEW"
click at [167, 81] on div "Statewide Bearings" at bounding box center [272, 83] width 314 height 19
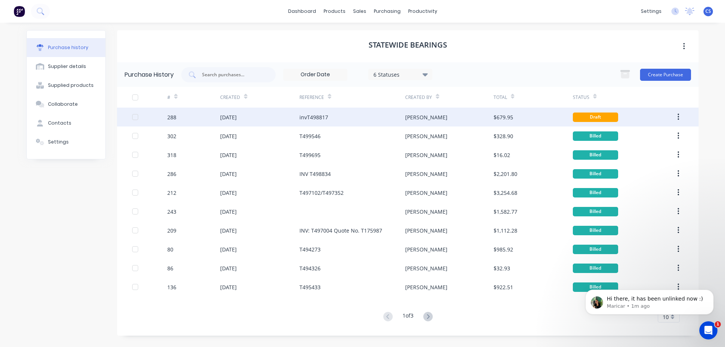
click at [459, 119] on div "[PERSON_NAME]" at bounding box center [449, 117] width 88 height 19
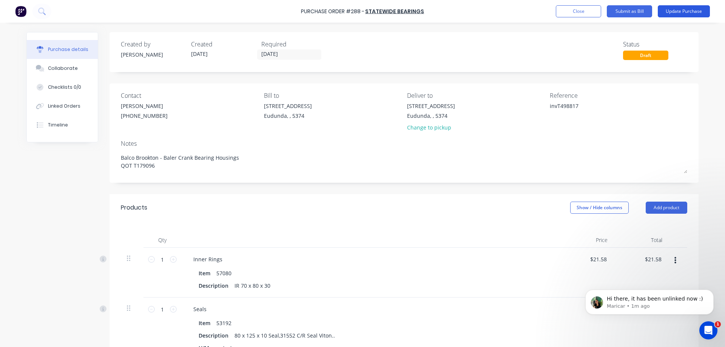
click at [680, 17] on button "Update Purchase" at bounding box center [684, 11] width 52 height 12
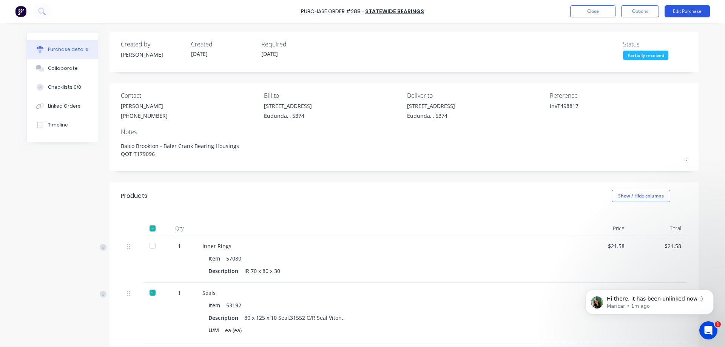
click at [691, 14] on button "Edit Purchase" at bounding box center [687, 11] width 45 height 12
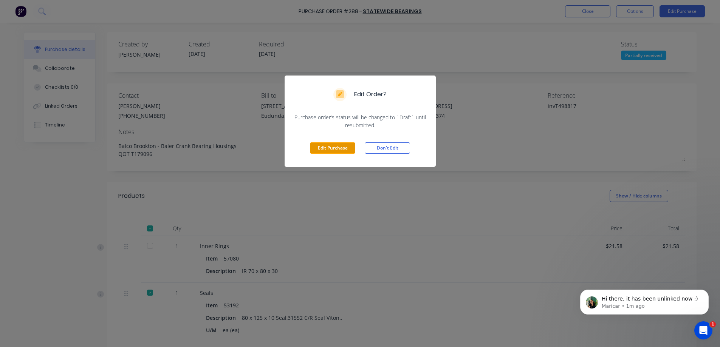
click at [335, 149] on button "Edit Purchase" at bounding box center [332, 147] width 45 height 11
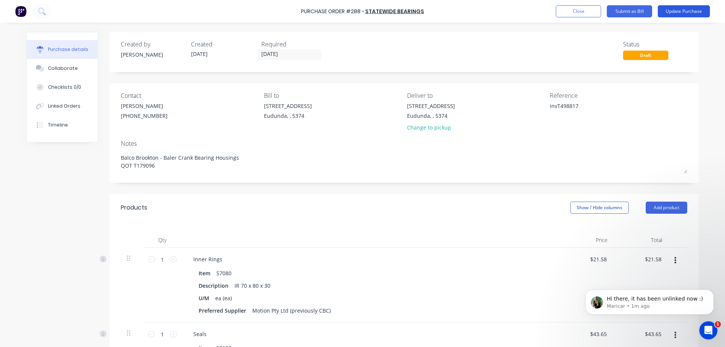
click at [689, 15] on button "Update Purchase" at bounding box center [684, 11] width 52 height 12
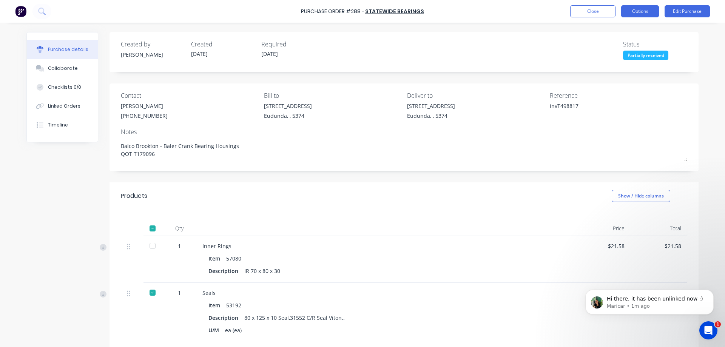
click at [638, 14] on button "Options" at bounding box center [640, 11] width 38 height 12
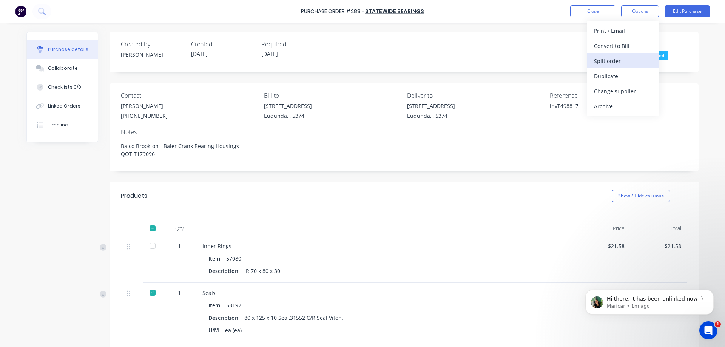
click at [624, 62] on div "Split order" at bounding box center [623, 61] width 58 height 11
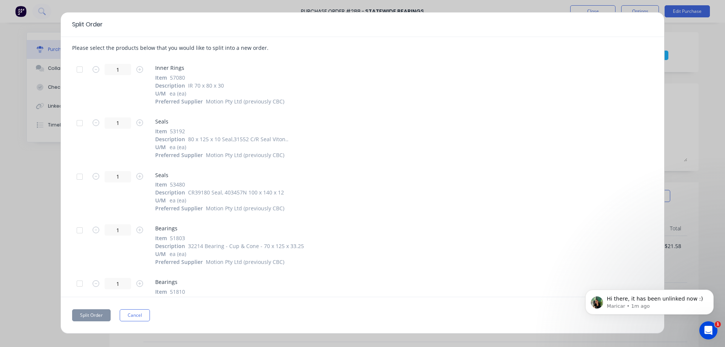
click at [81, 68] on div at bounding box center [79, 69] width 15 height 15
click at [91, 317] on button "Split Order" at bounding box center [91, 315] width 39 height 12
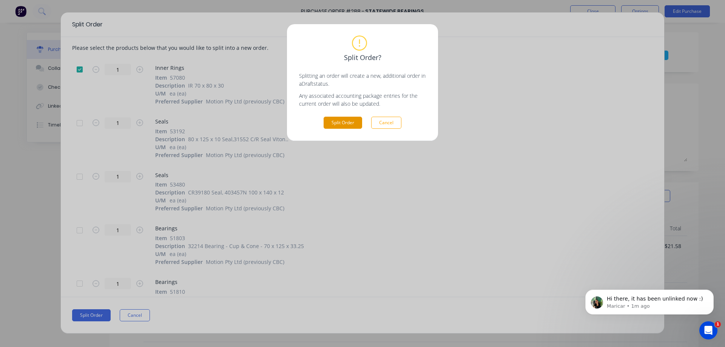
click at [347, 124] on button "Split Order" at bounding box center [343, 123] width 39 height 12
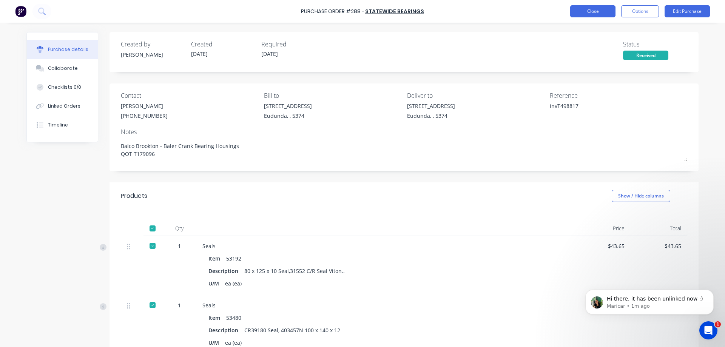
click at [591, 11] on button "Close" at bounding box center [592, 11] width 45 height 12
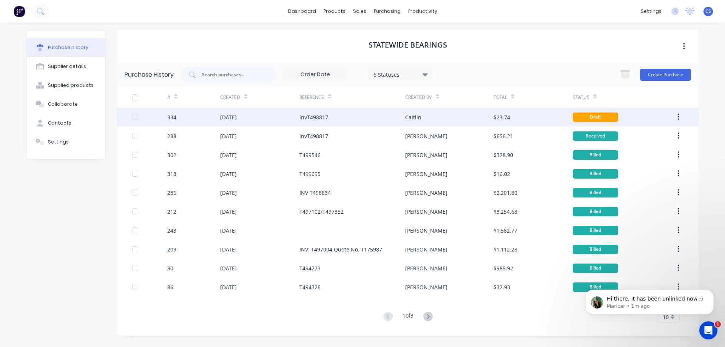
click at [455, 117] on div "Caitlin" at bounding box center [449, 117] width 88 height 19
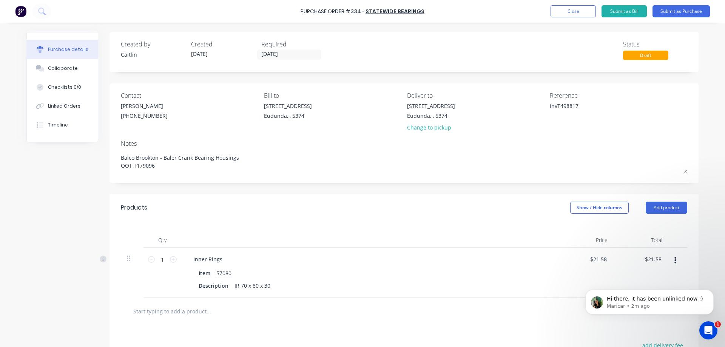
type textarea "x"
drag, startPoint x: 581, startPoint y: 106, endPoint x: 536, endPoint y: 104, distance: 44.6
click at [536, 104] on div "Contact Sam Herman (08) 8260 6299 Bill to 41 South Terrace Eudunda, , 5374 Deli…" at bounding box center [404, 113] width 567 height 44
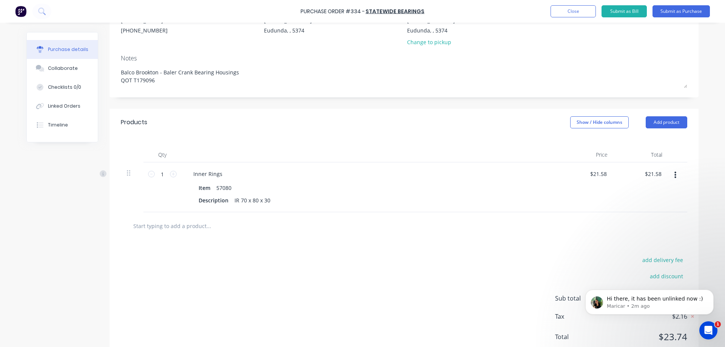
scroll to position [72, 0]
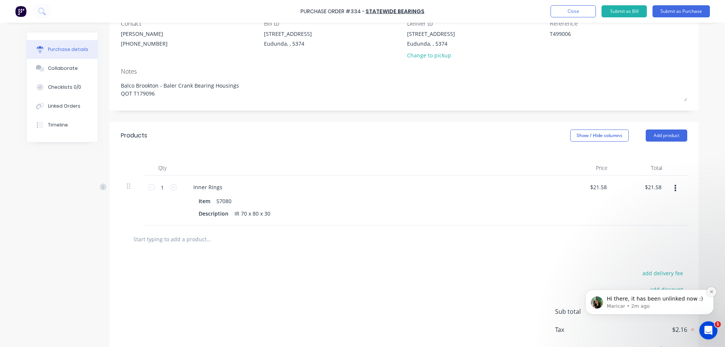
type textarea "T499006"
type textarea "x"
type textarea "T499006"
click at [710, 291] on icon "Dismiss notification" at bounding box center [712, 292] width 4 height 4
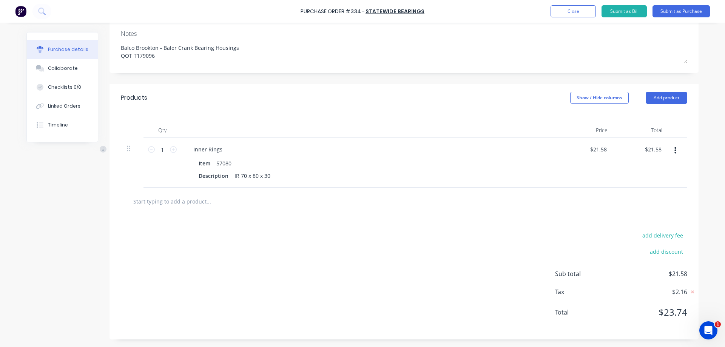
scroll to position [0, 0]
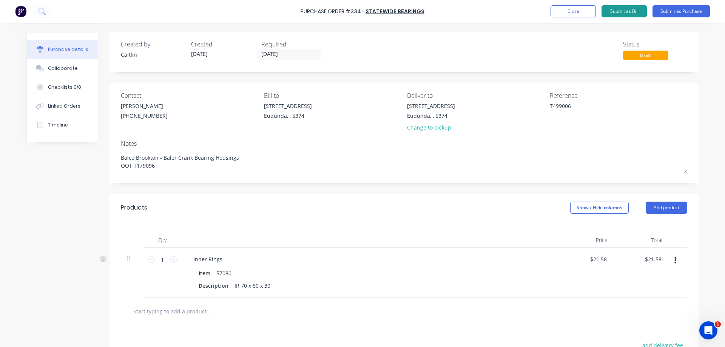
click at [626, 12] on button "Submit as Bill" at bounding box center [624, 11] width 45 height 12
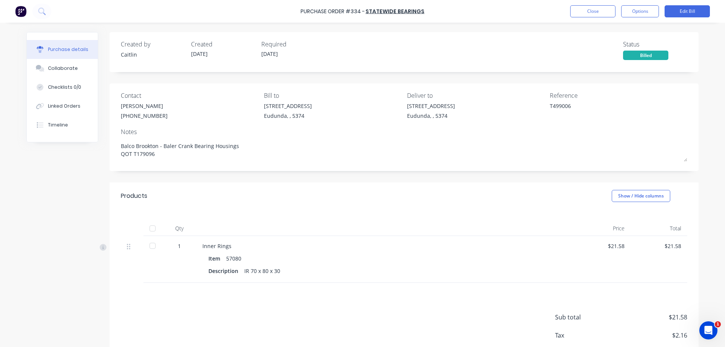
click at [154, 230] on div at bounding box center [152, 228] width 15 height 15
type textarea "x"
click at [604, 8] on button "Close" at bounding box center [592, 11] width 45 height 12
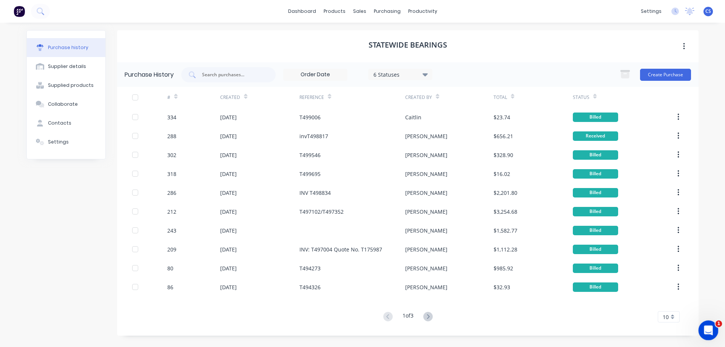
click at [705, 330] on icon "Open Intercom Messenger" at bounding box center [708, 329] width 12 height 12
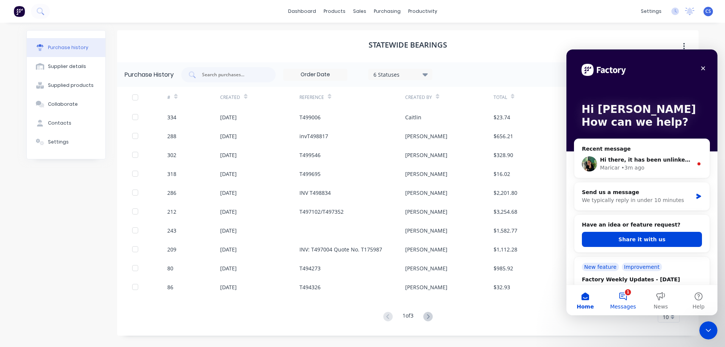
click at [624, 298] on button "1 Messages" at bounding box center [623, 300] width 38 height 30
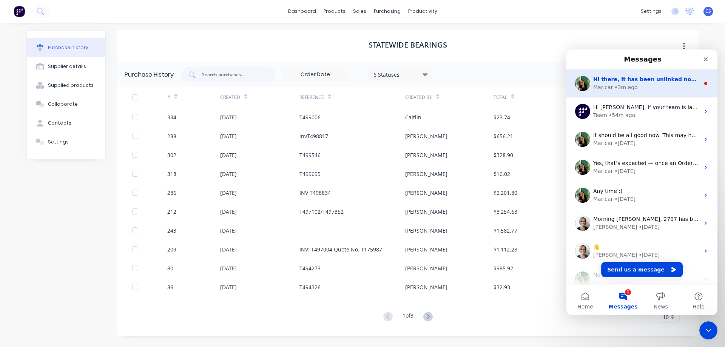
click at [627, 84] on div "• 3m ago" at bounding box center [626, 87] width 23 height 8
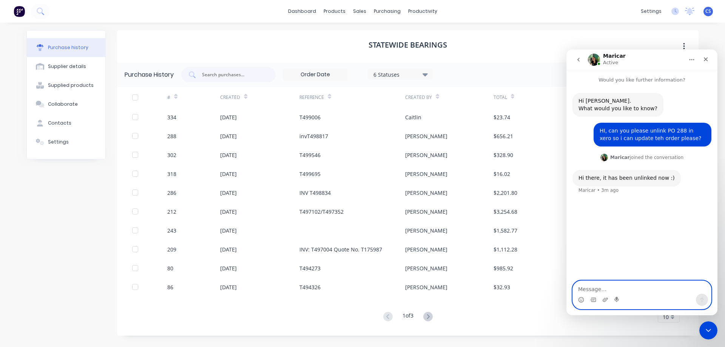
click at [615, 288] on textarea "Message…" at bounding box center [642, 287] width 138 height 13
type textarea "t"
type textarea "Thankyou, I had an item that was not received yet so had to split the bill. Its…"
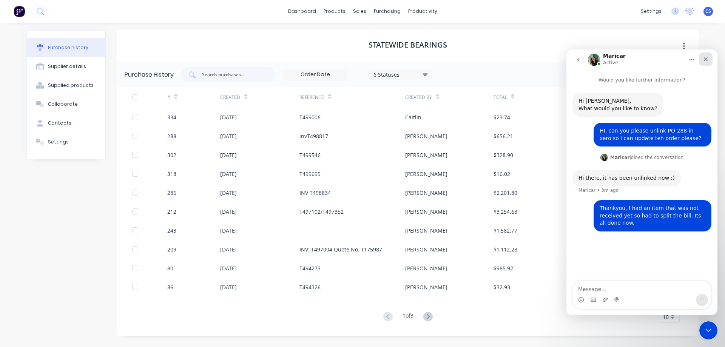
click at [705, 60] on icon "Close" at bounding box center [706, 59] width 4 height 4
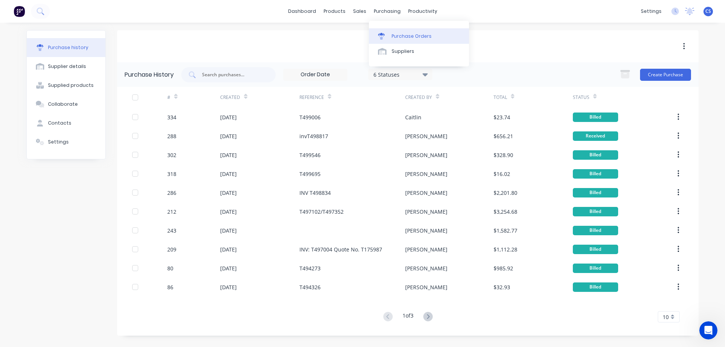
click at [404, 38] on div "Purchase Orders" at bounding box center [412, 36] width 40 height 7
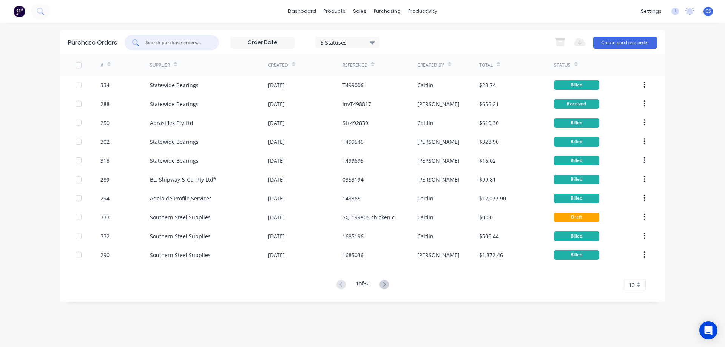
click at [162, 41] on input "text" at bounding box center [176, 43] width 63 height 8
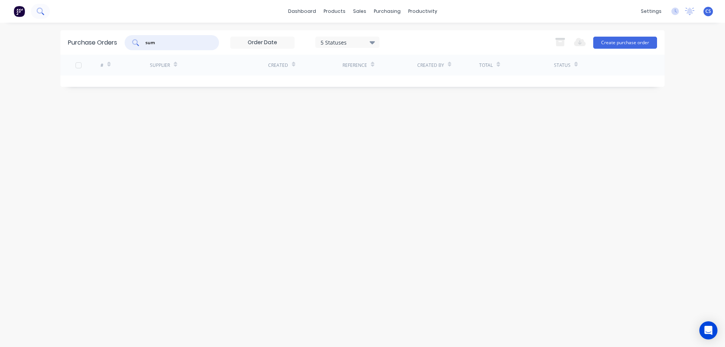
type input "sum"
click at [40, 12] on icon at bounding box center [40, 11] width 7 height 7
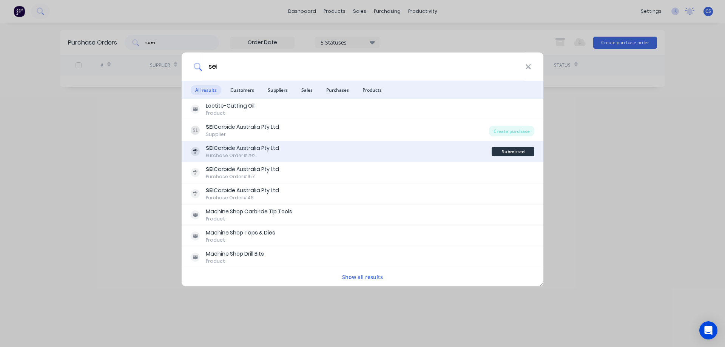
type input "sei"
click at [368, 149] on div "SEI Carbide Australia Pty Ltd Purchase Order #292" at bounding box center [341, 151] width 301 height 15
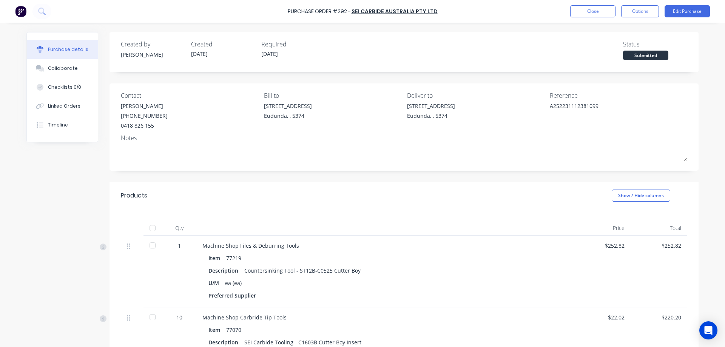
click at [149, 229] on div at bounding box center [152, 228] width 15 height 15
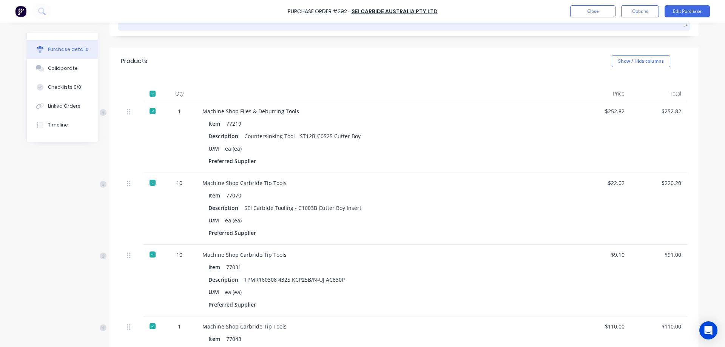
scroll to position [83, 0]
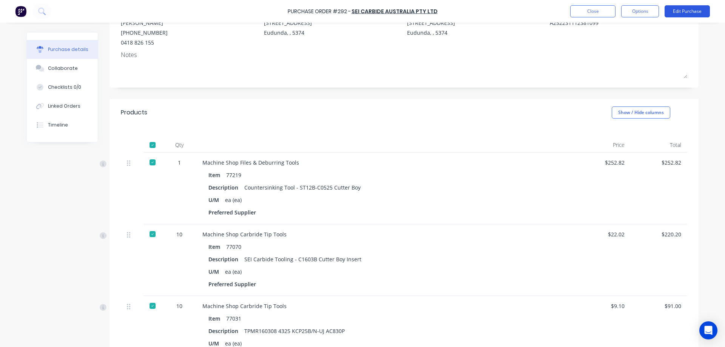
click at [688, 14] on button "Edit Purchase" at bounding box center [687, 11] width 45 height 12
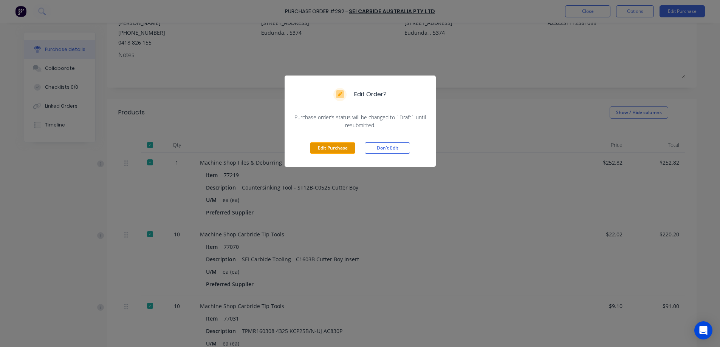
click at [341, 147] on button "Edit Purchase" at bounding box center [332, 147] width 45 height 11
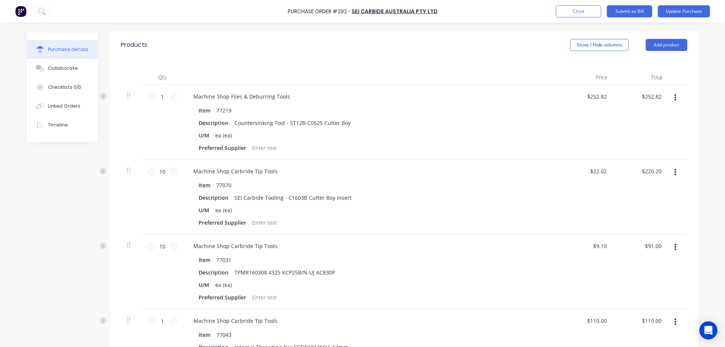
scroll to position [159, 0]
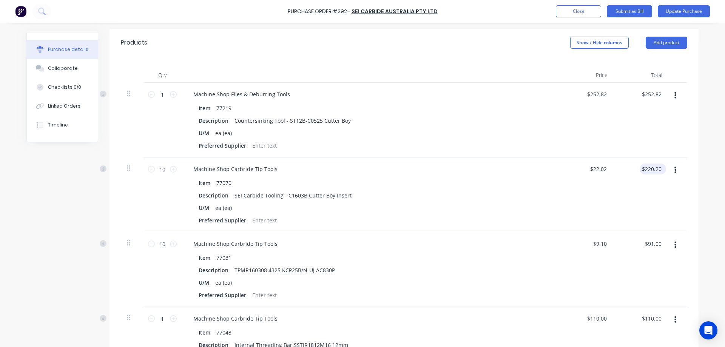
type textarea "x"
click at [659, 168] on input "220.20" at bounding box center [651, 169] width 23 height 11
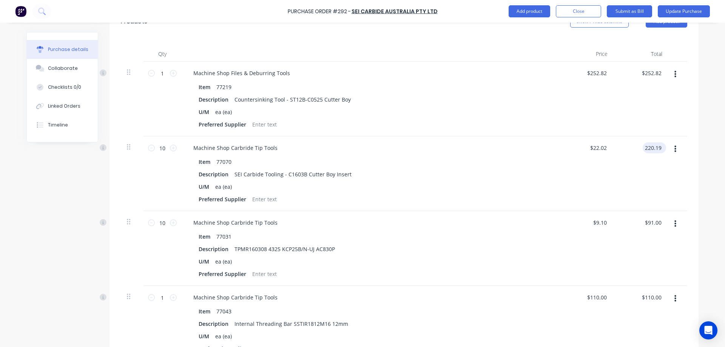
scroll to position [196, 0]
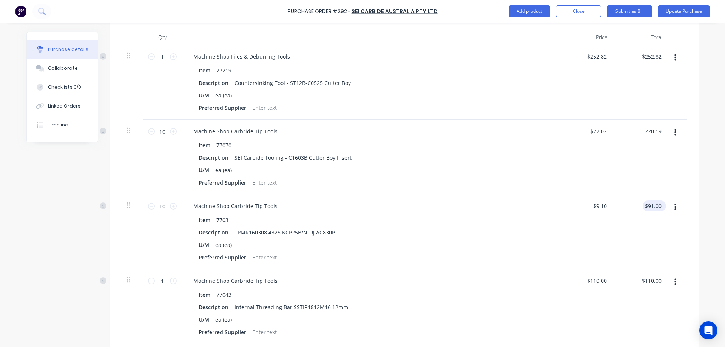
type input "220.19"
click at [660, 204] on input "$91.00" at bounding box center [653, 206] width 20 height 11
type textarea "x"
type input "$22.019"
type input "$220.19"
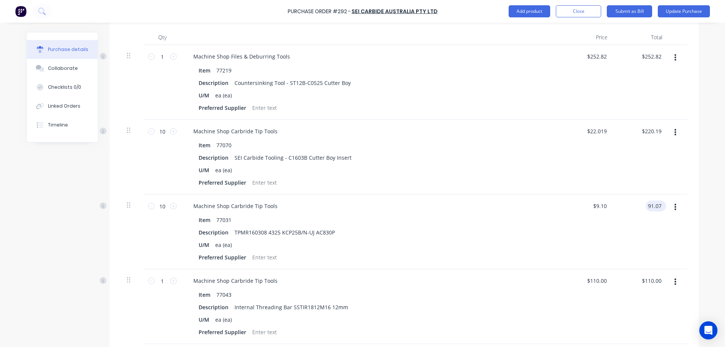
type input "91.07"
type textarea "x"
type input "$9.107"
type input "$91.07"
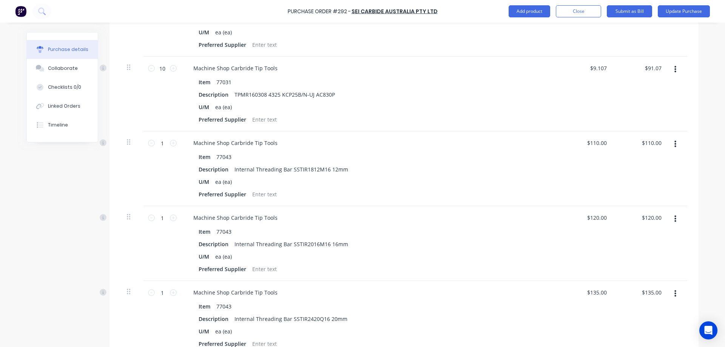
scroll to position [348, 0]
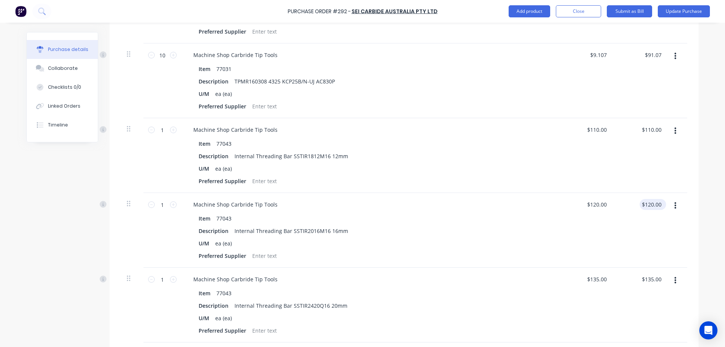
type textarea "x"
type input "120.00"
click at [658, 204] on input "120.00" at bounding box center [651, 204] width 23 height 11
type textarea "x"
drag, startPoint x: 658, startPoint y: 204, endPoint x: 641, endPoint y: 205, distance: 17.4
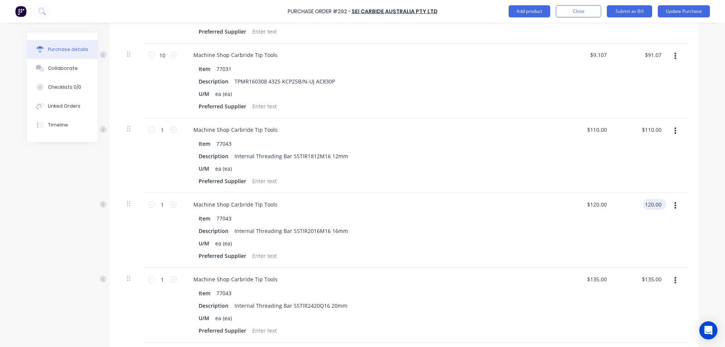
click at [643, 205] on input "120.00" at bounding box center [653, 204] width 20 height 11
type input "119.99"
type textarea "x"
type input "$119.99"
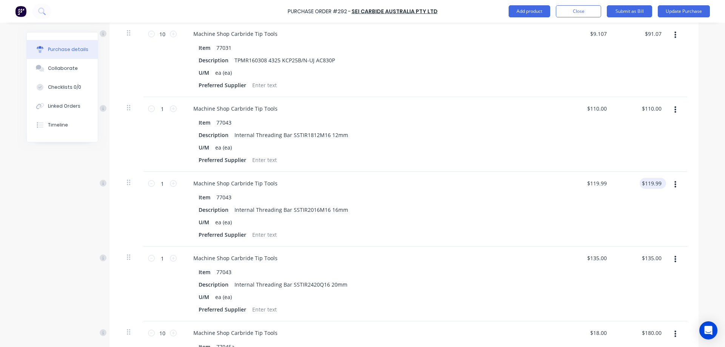
scroll to position [423, 0]
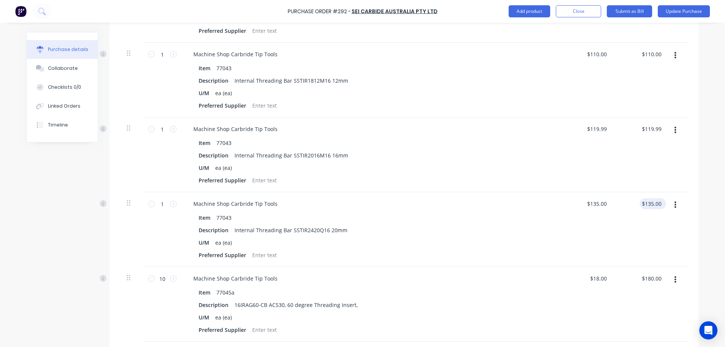
type textarea "x"
type input "135.00"
click at [658, 205] on input "135.00" at bounding box center [653, 203] width 20 height 11
type textarea "x"
drag, startPoint x: 659, startPoint y: 204, endPoint x: 635, endPoint y: 205, distance: 23.8
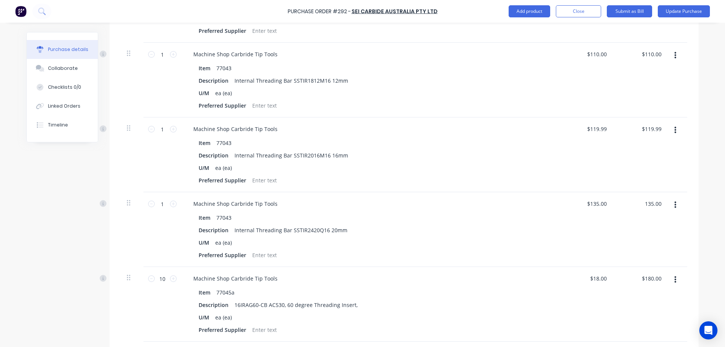
click at [635, 205] on div "135.00 135.00" at bounding box center [641, 229] width 55 height 75
type input "134.99"
type textarea "x"
type input "$134.99"
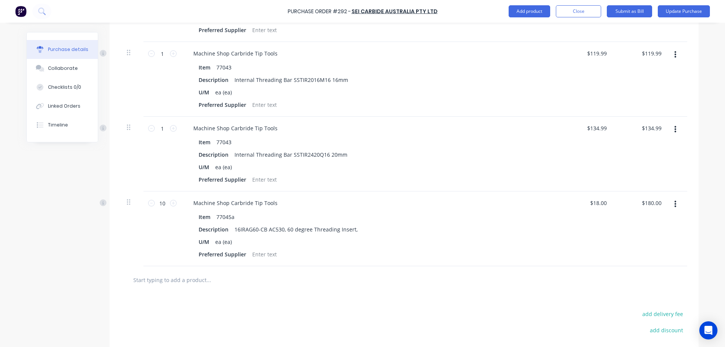
scroll to position [574, 0]
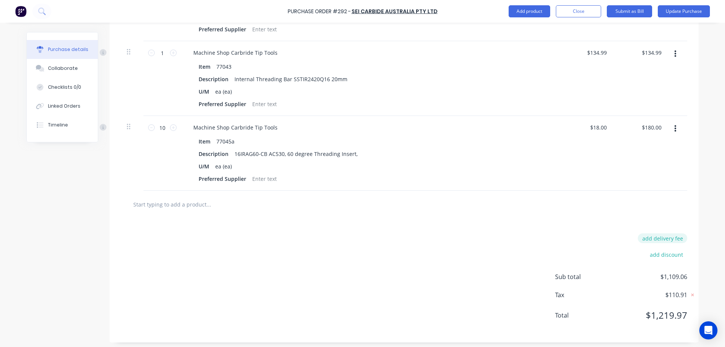
type textarea "x"
click at [666, 240] on button "add delivery fee" at bounding box center [662, 238] width 49 height 10
type input "18"
type textarea "x"
type input "$18.00"
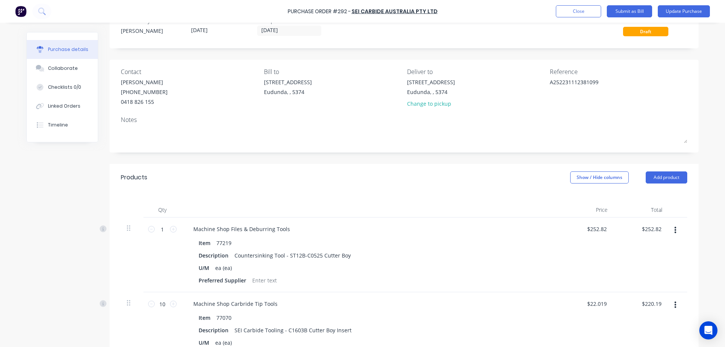
scroll to position [0, 0]
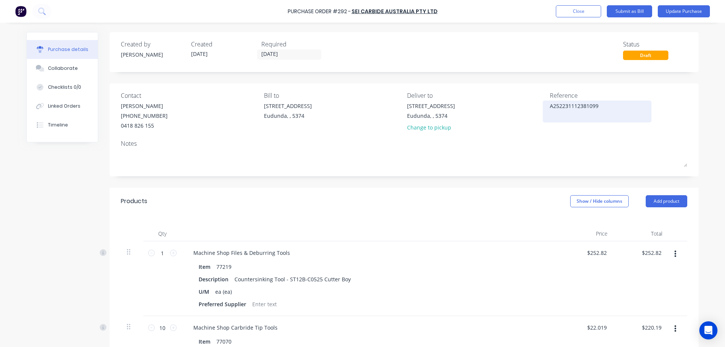
drag, startPoint x: 600, startPoint y: 107, endPoint x: 547, endPoint y: 104, distance: 53.3
click at [550, 104] on textarea "A252231112381099" at bounding box center [597, 110] width 94 height 17
type textarea "811316"
type textarea "x"
type textarea "811316"
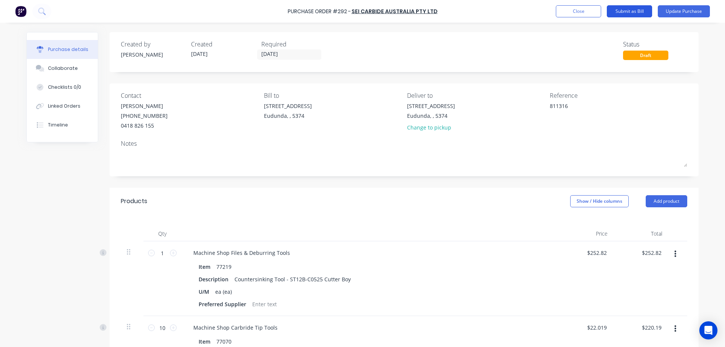
click at [626, 9] on button "Submit as Bill" at bounding box center [629, 11] width 45 height 12
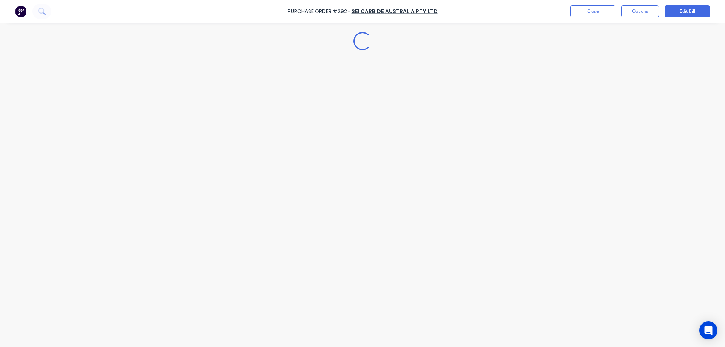
type textarea "x"
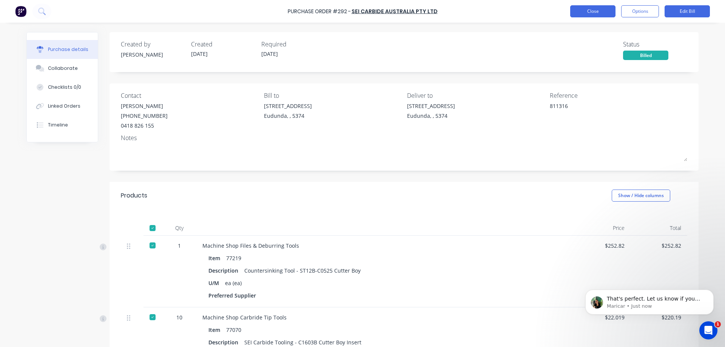
click at [602, 16] on button "Close" at bounding box center [592, 11] width 45 height 12
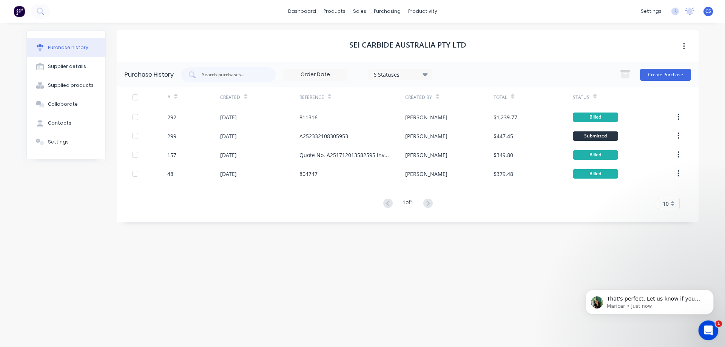
click at [703, 328] on icon "Open Intercom Messenger" at bounding box center [708, 329] width 12 height 12
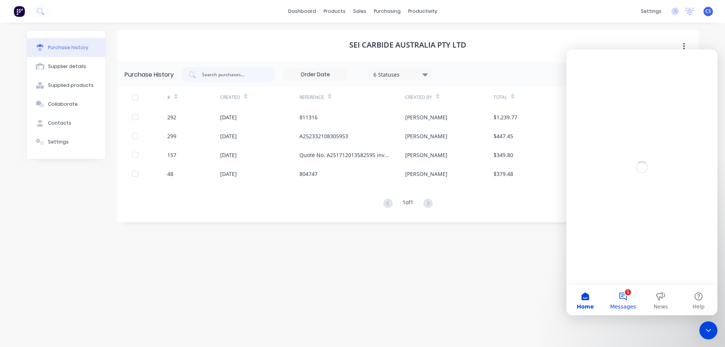
click at [630, 296] on button "1 Messages" at bounding box center [623, 300] width 38 height 30
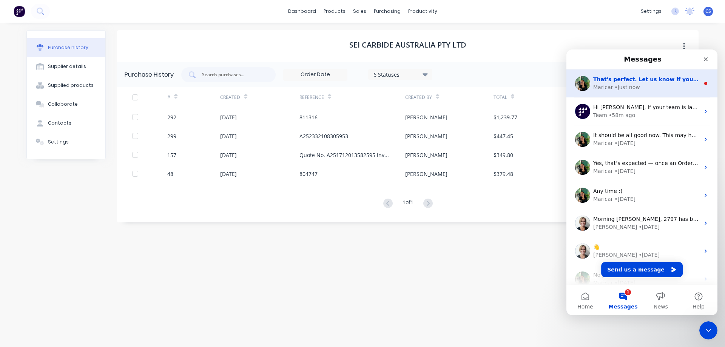
click at [635, 84] on div "• Just now" at bounding box center [627, 87] width 25 height 8
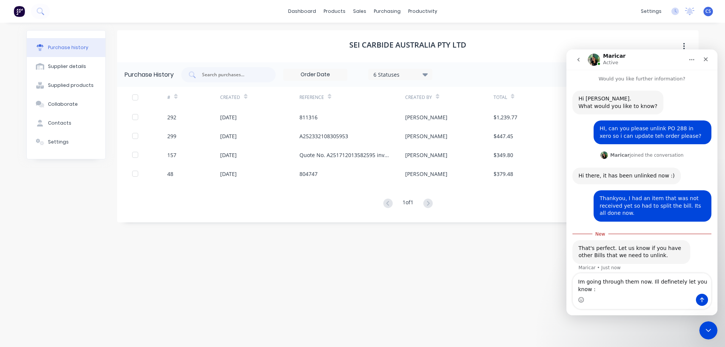
scroll to position [9, 0]
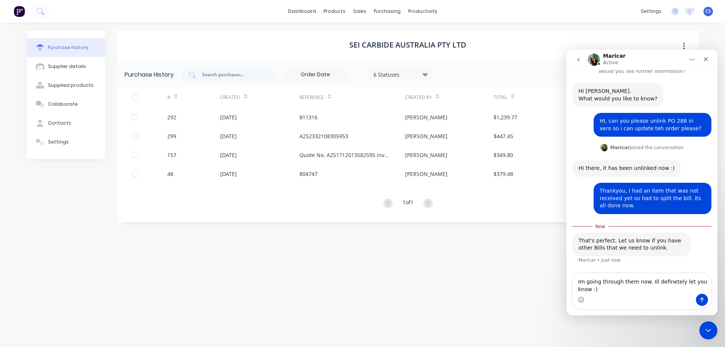
drag, startPoint x: 652, startPoint y: 284, endPoint x: 663, endPoint y: 281, distance: 11.8
type textarea "Im going through them now. Ill definitely let you know :)"
click at [703, 299] on icon "Send a message…" at bounding box center [702, 300] width 4 height 5
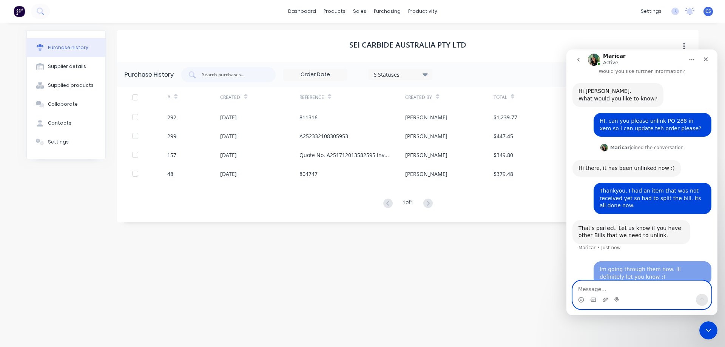
scroll to position [19, 0]
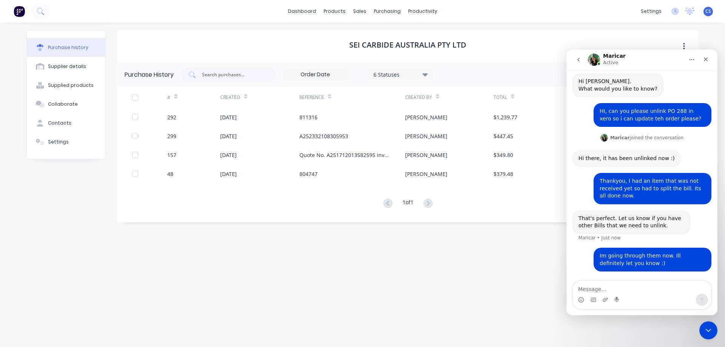
click at [525, 309] on div "SEI Carbide Australia Pty Ltd Purchase History 6 Statuses 6 Statuses Create Pur…" at bounding box center [408, 181] width 582 height 302
click at [706, 59] on icon "Close" at bounding box center [706, 59] width 4 height 4
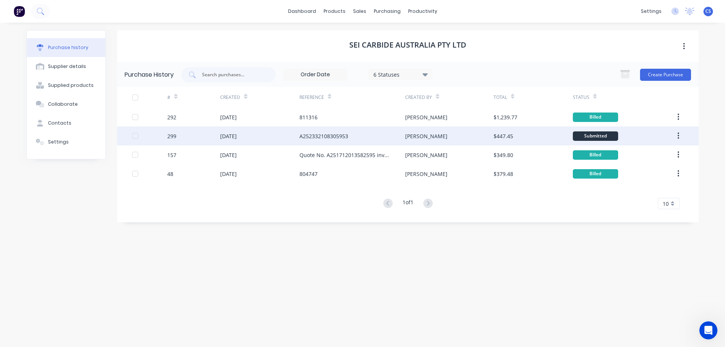
click at [478, 136] on div "[PERSON_NAME]" at bounding box center [449, 136] width 88 height 19
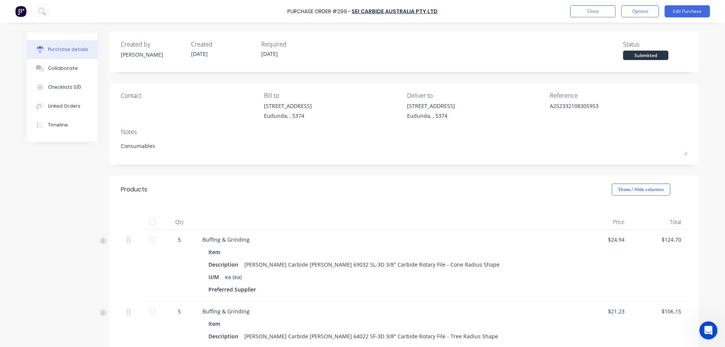
click at [151, 223] on div at bounding box center [152, 222] width 15 height 15
click at [682, 9] on button "Edit Purchase" at bounding box center [687, 11] width 45 height 12
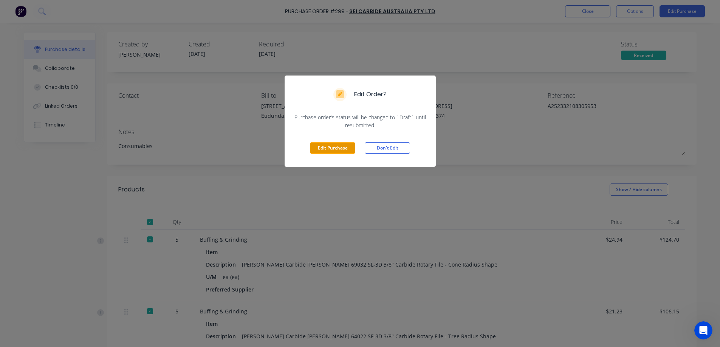
click at [330, 146] on button "Edit Purchase" at bounding box center [332, 147] width 45 height 11
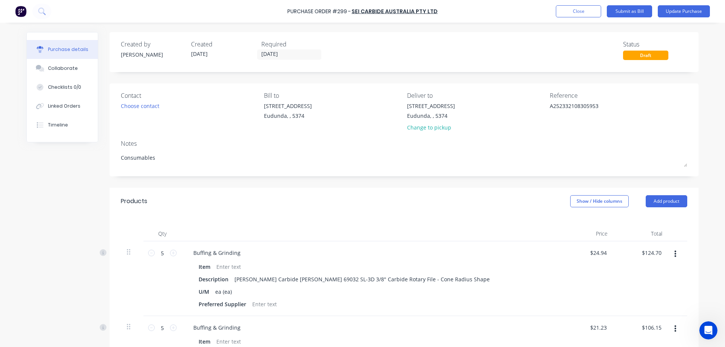
drag, startPoint x: 601, startPoint y: 107, endPoint x: 499, endPoint y: 111, distance: 101.7
click at [499, 111] on div "Contact Choose contact Bill to 41 South Terrace Eudunda, , 5374 Deliver to 41 S…" at bounding box center [404, 113] width 567 height 44
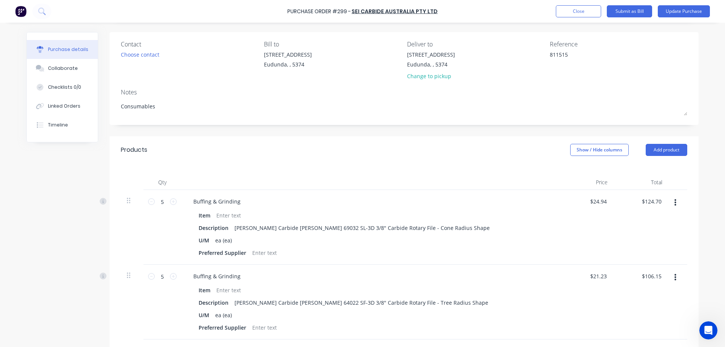
scroll to position [89, 0]
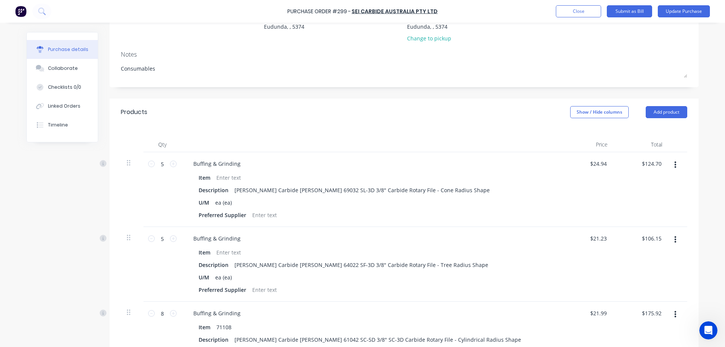
type textarea "811515"
click at [669, 165] on button "button" at bounding box center [676, 165] width 18 height 14
click at [519, 201] on div "U/M ea (ea)" at bounding box center [369, 202] width 346 height 11
click at [162, 163] on input "5" at bounding box center [162, 163] width 15 height 11
type input "0"
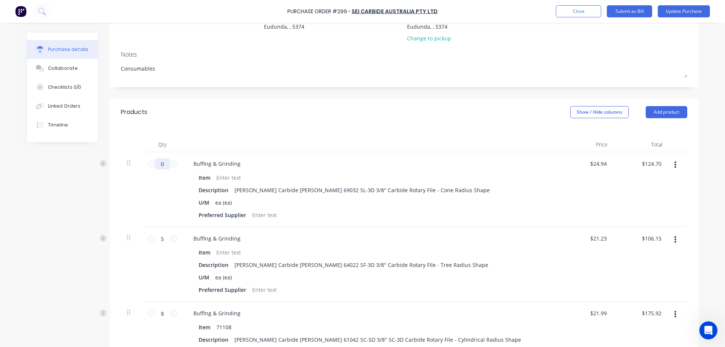
type input "$0.00"
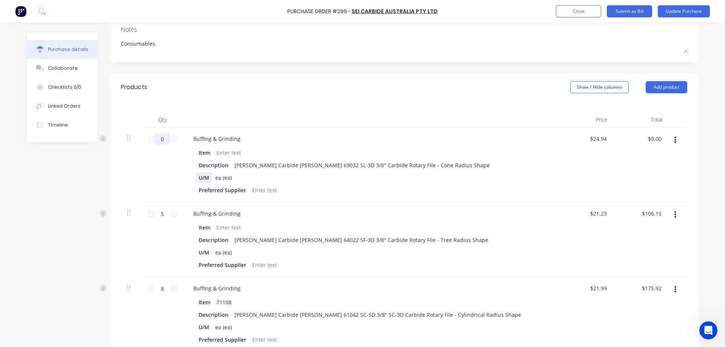
scroll to position [127, 0]
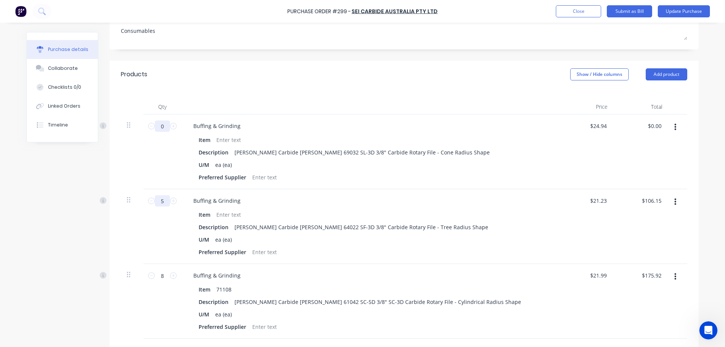
type input "0"
click at [161, 201] on input "5" at bounding box center [162, 200] width 15 height 11
type input "3"
type input "$63.69"
type input "3"
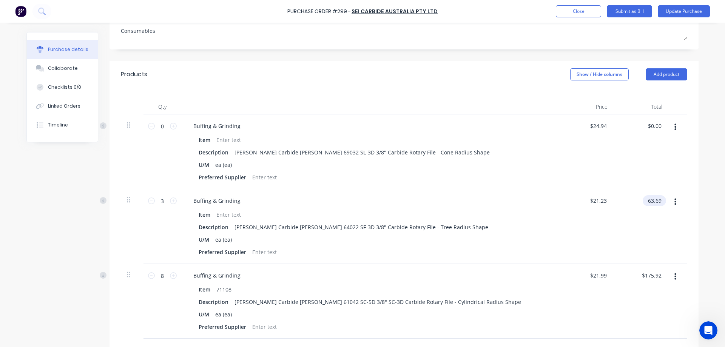
click at [659, 201] on input "63.69" at bounding box center [653, 200] width 20 height 11
type input "63.68"
type input "$21.2267"
type input "$63.68"
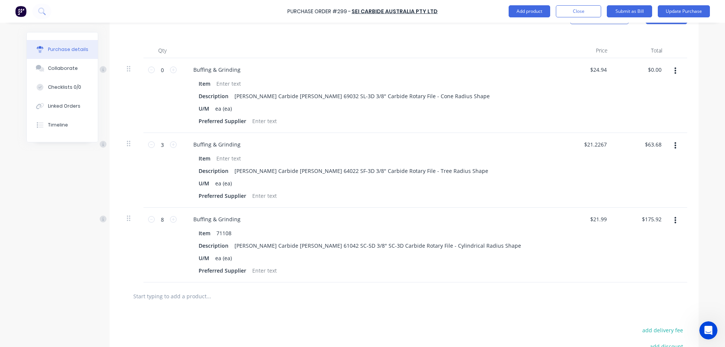
scroll to position [202, 0]
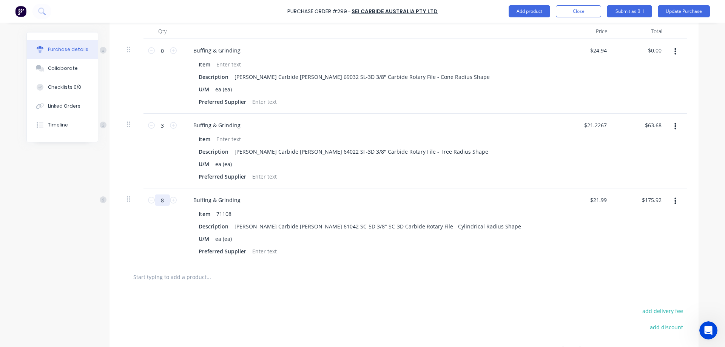
click at [160, 201] on input "8" at bounding box center [162, 200] width 15 height 11
type input "1"
type input "$21.99"
type input "1"
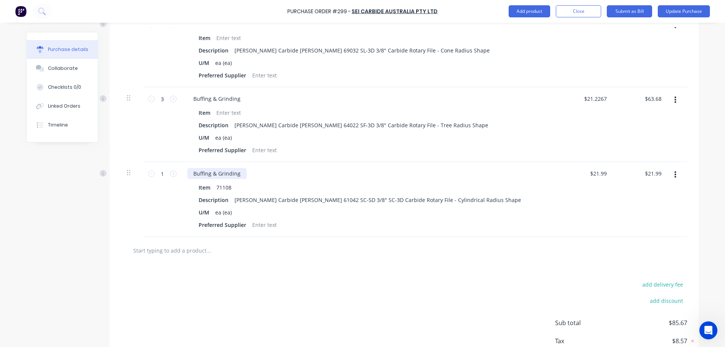
scroll to position [240, 0]
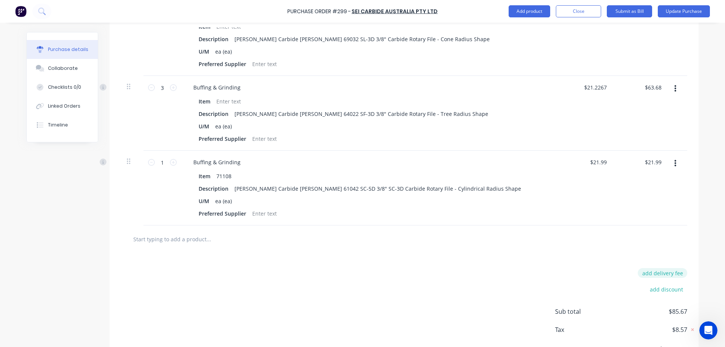
click at [653, 272] on button "add delivery fee" at bounding box center [662, 273] width 49 height 10
type input "18"
type input "$18.00"
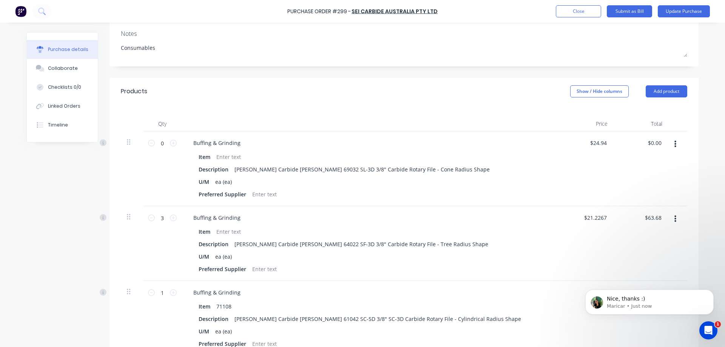
scroll to position [53, 0]
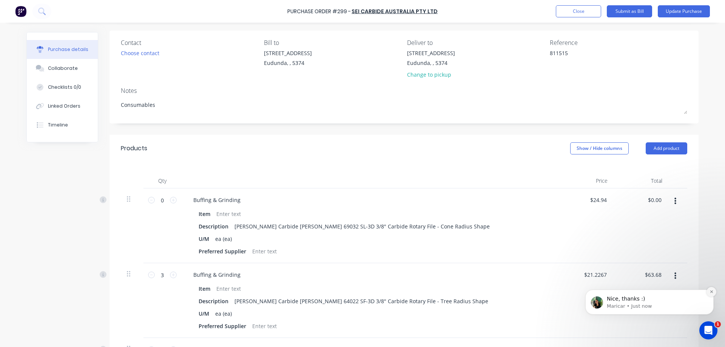
click at [715, 294] on button "Dismiss notification" at bounding box center [712, 292] width 10 height 10
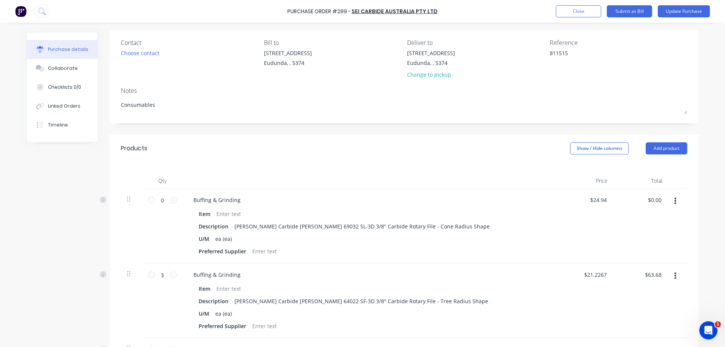
scroll to position [0, 0]
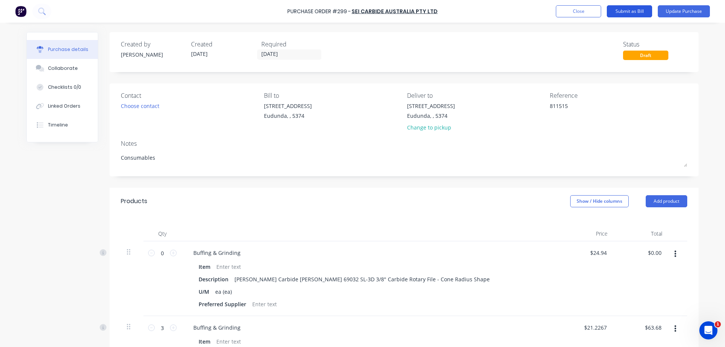
click at [638, 10] on button "Submit as Bill" at bounding box center [629, 11] width 45 height 12
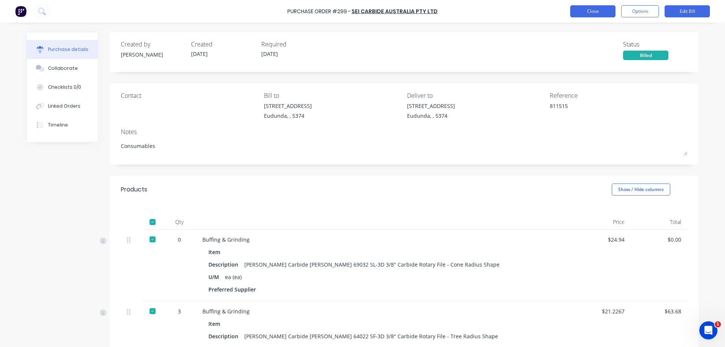
click at [594, 14] on button "Close" at bounding box center [592, 11] width 45 height 12
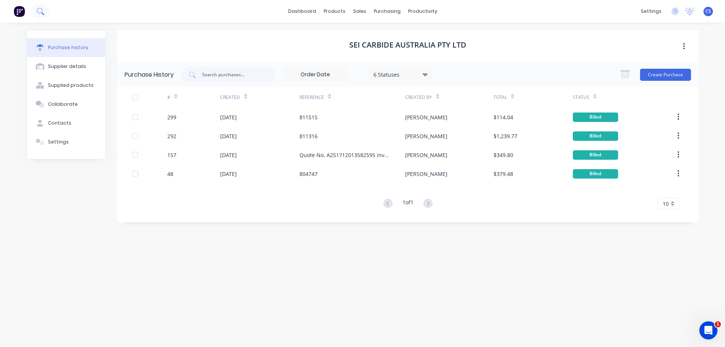
click at [43, 11] on icon at bounding box center [40, 11] width 7 height 7
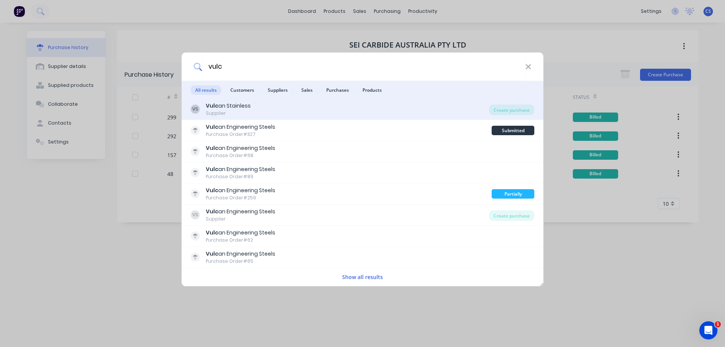
type input "vulc"
click at [383, 116] on div "VS Vulc an Stainless Supplier" at bounding box center [340, 109] width 298 height 15
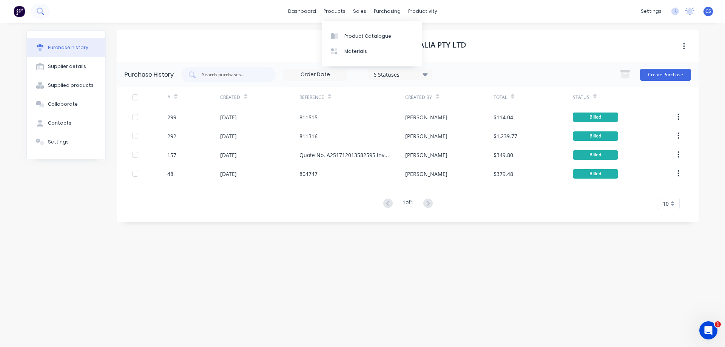
click at [44, 12] on icon at bounding box center [40, 11] width 7 height 7
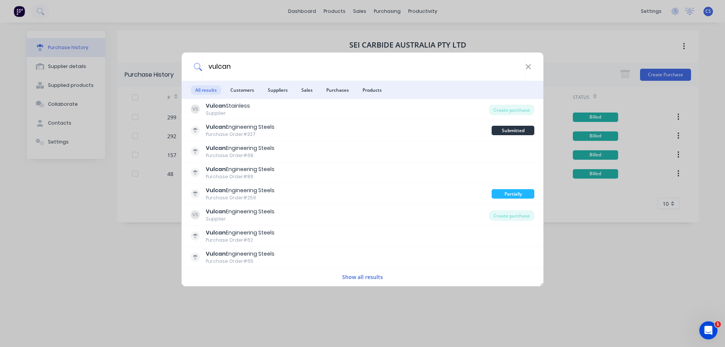
type input "vulcan"
click at [372, 280] on button "Show all results" at bounding box center [362, 277] width 45 height 9
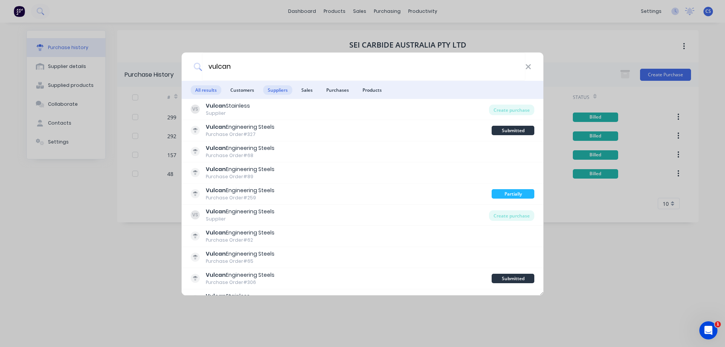
click at [281, 92] on span "Suppliers" at bounding box center [277, 89] width 29 height 9
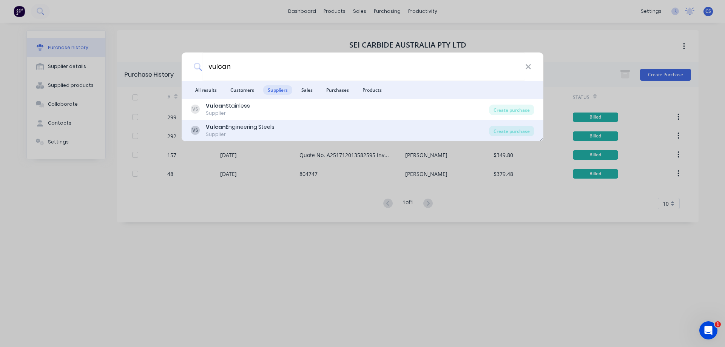
click at [336, 128] on div "VS Vulcan Engineering Steels Supplier" at bounding box center [340, 130] width 298 height 15
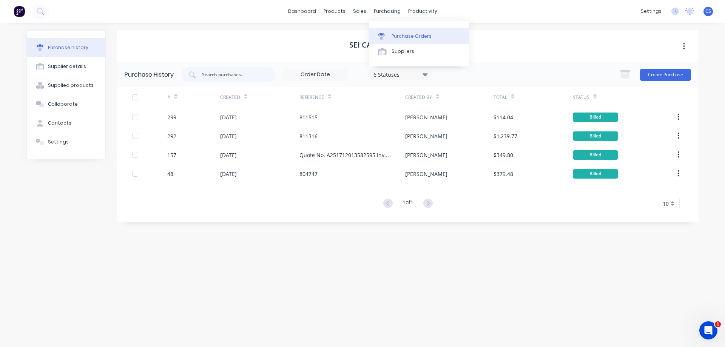
click at [404, 39] on div "Purchase Orders" at bounding box center [412, 36] width 40 height 7
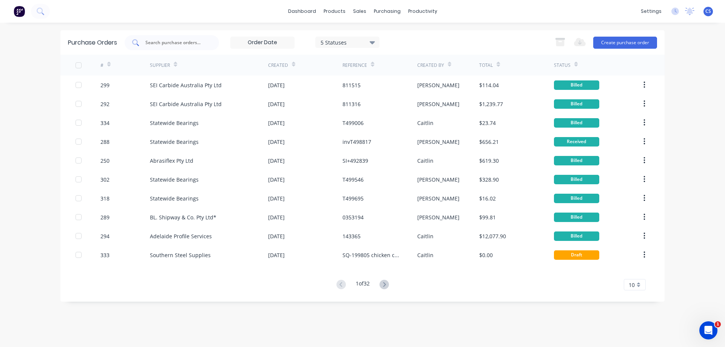
click at [178, 38] on div at bounding box center [172, 42] width 94 height 15
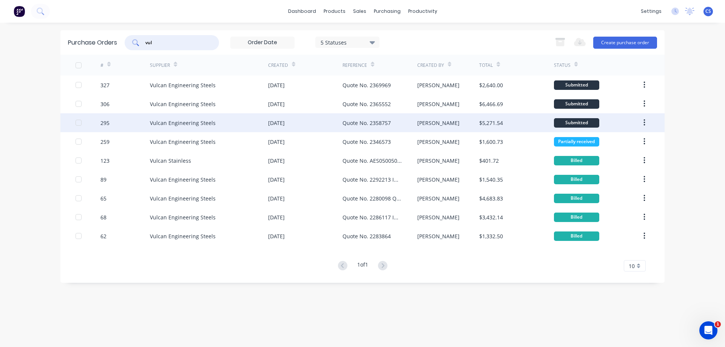
type input "vul"
click at [236, 123] on div "Vulcan Engineering Steels" at bounding box center [209, 122] width 118 height 19
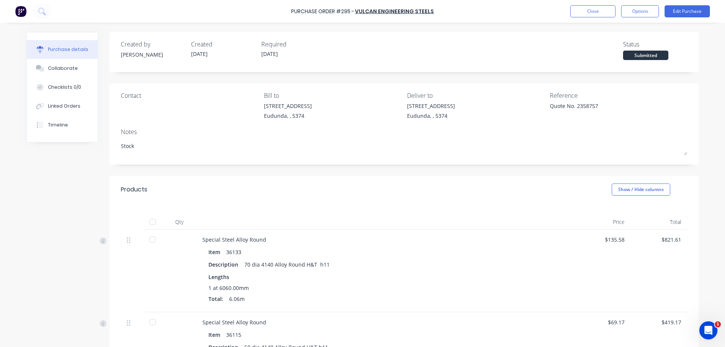
click at [151, 224] on div at bounding box center [152, 222] width 15 height 15
click at [681, 14] on button "Edit Purchase" at bounding box center [687, 11] width 45 height 12
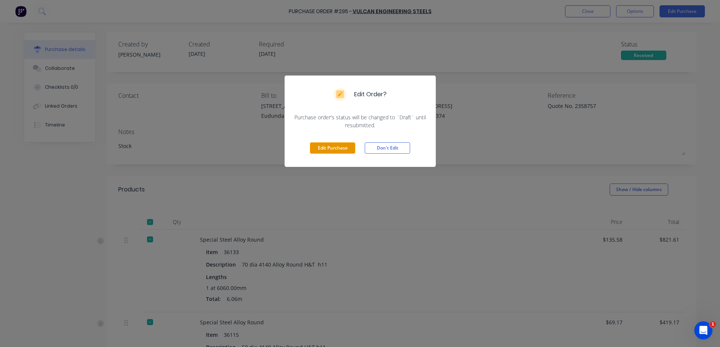
click at [325, 148] on button "Edit Purchase" at bounding box center [332, 147] width 45 height 11
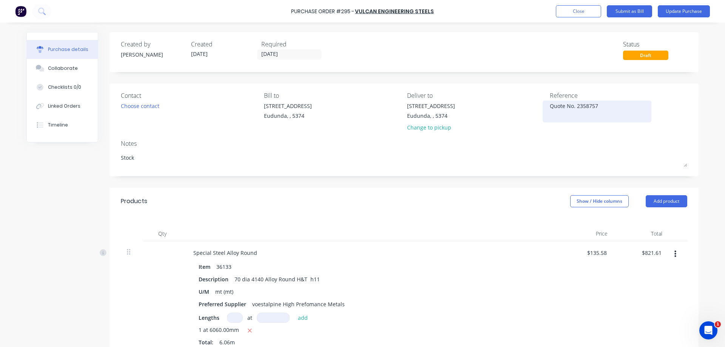
type textarea "x"
drag, startPoint x: 578, startPoint y: 105, endPoint x: 531, endPoint y: 105, distance: 47.2
click at [531, 105] on div "Contact Choose contact [PERSON_NAME] to [STREET_ADDRESS] Deliver to [STREET_ADD…" at bounding box center [404, 113] width 567 height 44
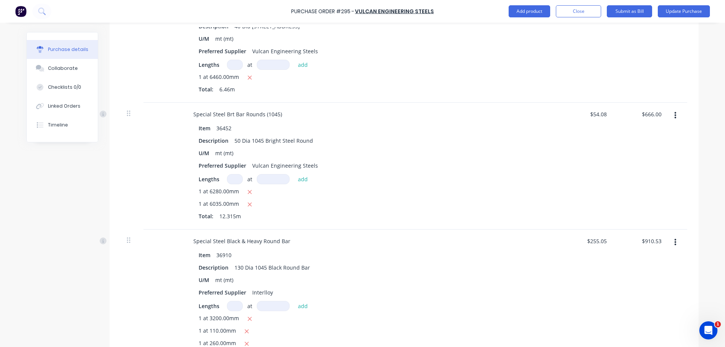
scroll to position [529, 0]
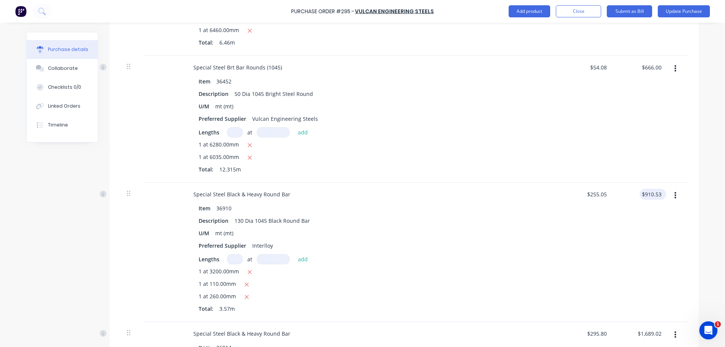
type textarea "2561205"
click at [658, 195] on input "$910.53" at bounding box center [651, 194] width 23 height 11
type textarea "x"
type textarea "2561205"
type input "910.54"
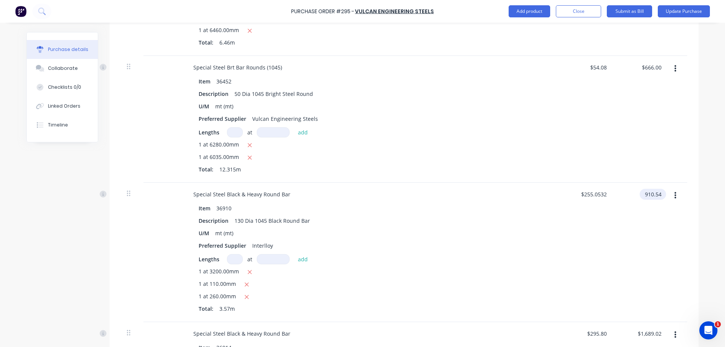
type textarea "x"
type input "$255.0532"
type input "$910.54"
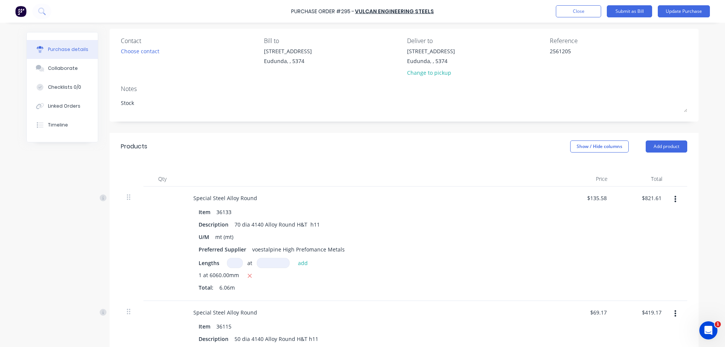
scroll to position [0, 0]
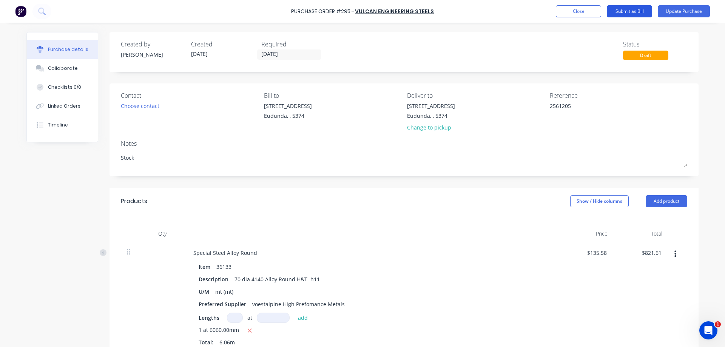
click at [623, 12] on button "Submit as Bill" at bounding box center [629, 11] width 45 height 12
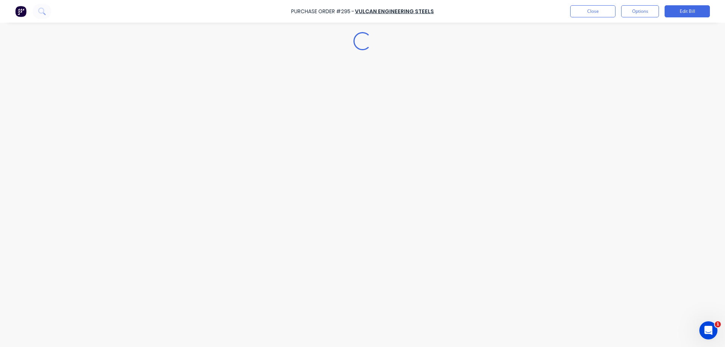
type textarea "x"
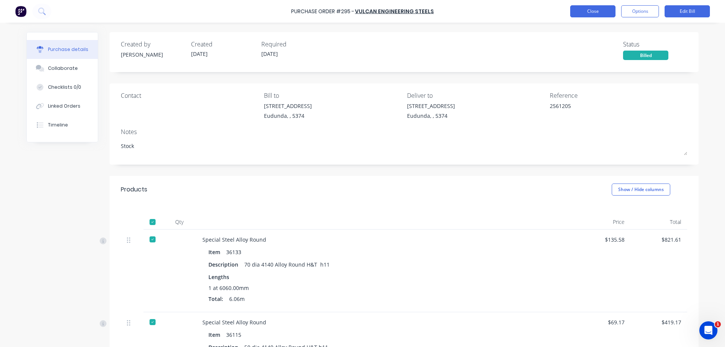
click at [590, 13] on button "Close" at bounding box center [592, 11] width 45 height 12
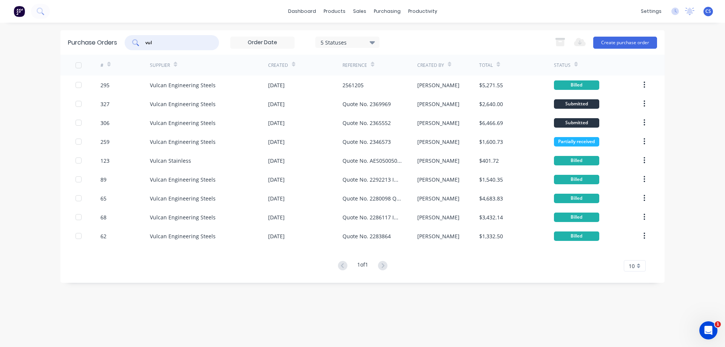
drag, startPoint x: 160, startPoint y: 43, endPoint x: 145, endPoint y: 43, distance: 14.7
click at [145, 43] on div "vul" at bounding box center [172, 42] width 94 height 15
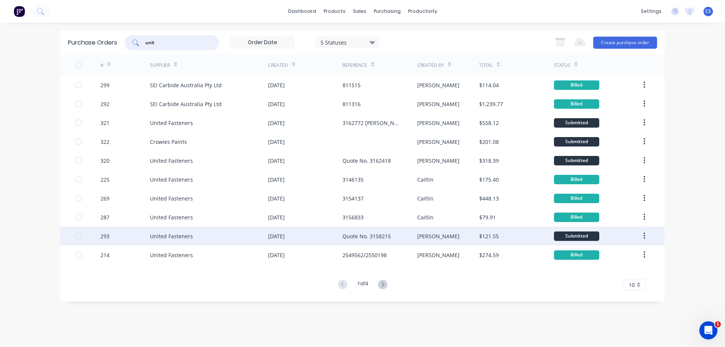
type input "unit"
click at [400, 237] on div "Quote No. 3158215" at bounding box center [380, 236] width 74 height 19
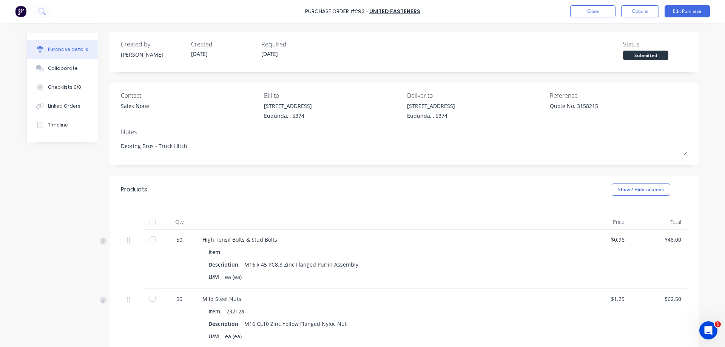
drag, startPoint x: 146, startPoint y: 222, endPoint x: 171, endPoint y: 214, distance: 25.8
click at [147, 222] on div at bounding box center [152, 222] width 15 height 15
click at [686, 12] on button "Edit Purchase" at bounding box center [687, 11] width 45 height 12
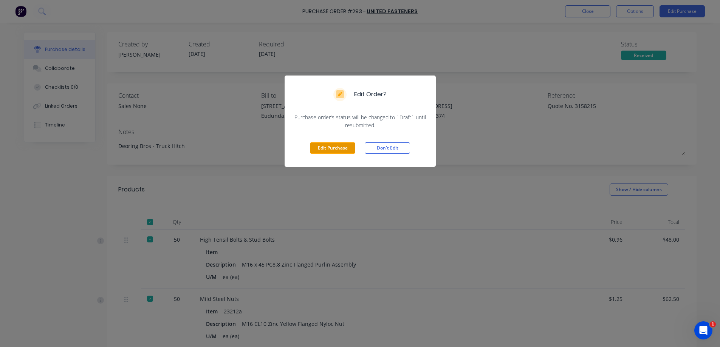
click at [344, 150] on button "Edit Purchase" at bounding box center [332, 147] width 45 height 11
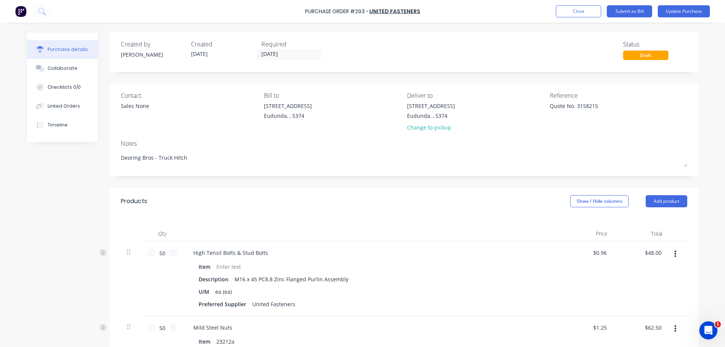
type textarea "x"
drag, startPoint x: 569, startPoint y: 108, endPoint x: 548, endPoint y: 109, distance: 20.8
click at [550, 109] on textarea "Quote No. 3158215" at bounding box center [597, 110] width 94 height 17
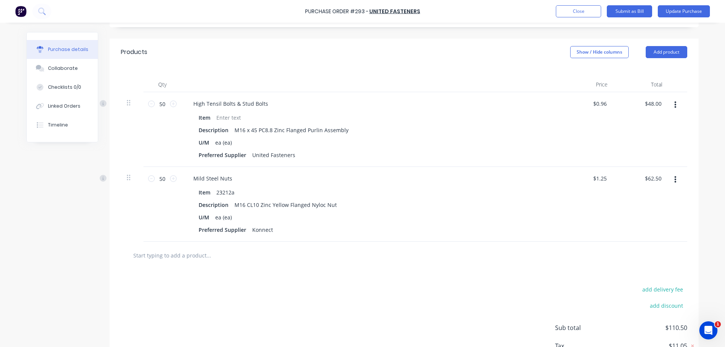
scroll to position [128, 0]
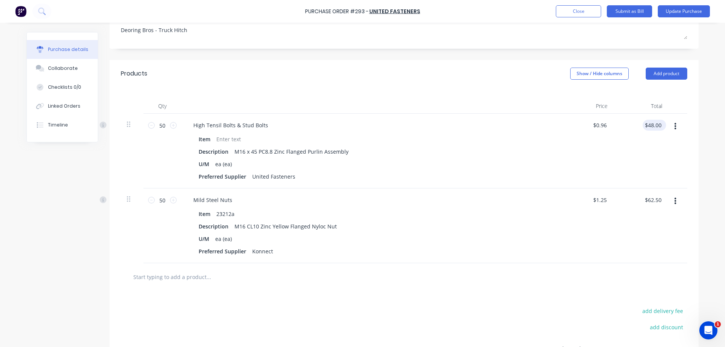
type textarea "2561760"
type textarea "x"
type textarea "2561760"
type input "48.00"
click at [658, 126] on input "48.00" at bounding box center [653, 125] width 20 height 11
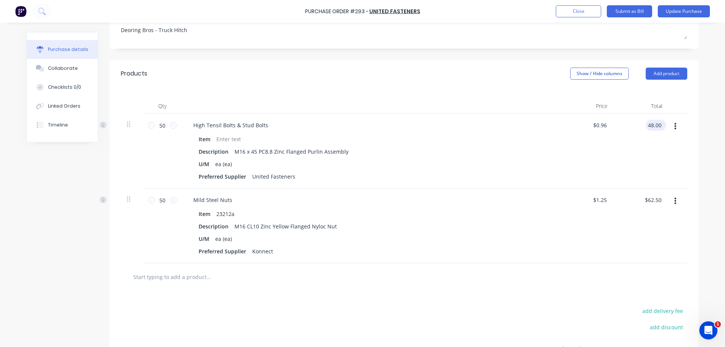
type textarea "x"
drag, startPoint x: 658, startPoint y: 126, endPoint x: 646, endPoint y: 125, distance: 12.5
click at [646, 125] on input "48.00" at bounding box center [654, 125] width 17 height 11
type input "47.85"
type textarea "x"
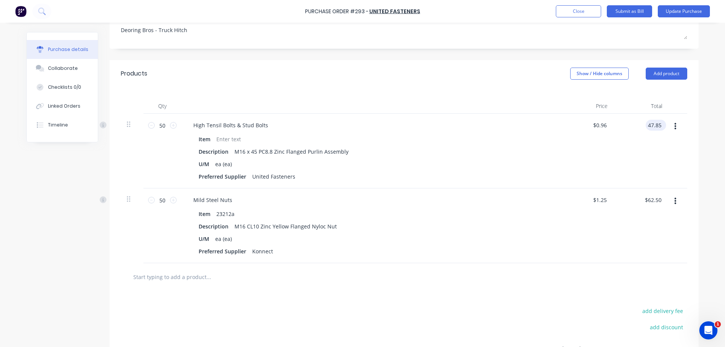
type input "$0.957"
type input "$47.85"
type textarea "x"
click at [658, 198] on input "62.50" at bounding box center [653, 200] width 20 height 11
type input "62.55"
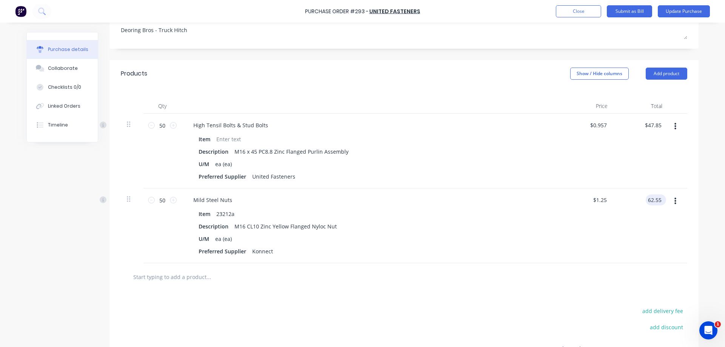
type textarea "x"
type input "$1.251"
type input "$62.55"
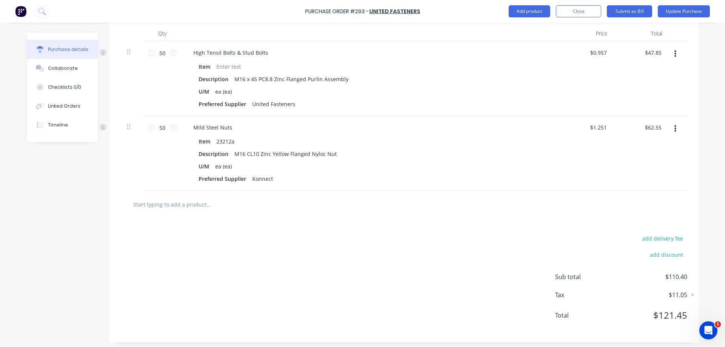
scroll to position [203, 0]
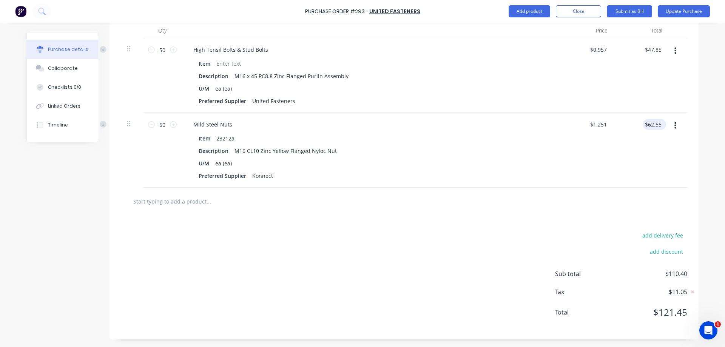
type textarea "x"
click at [658, 125] on input "62.55" at bounding box center [654, 124] width 17 height 11
type input "62.54"
type textarea "x"
type input "$1.2508"
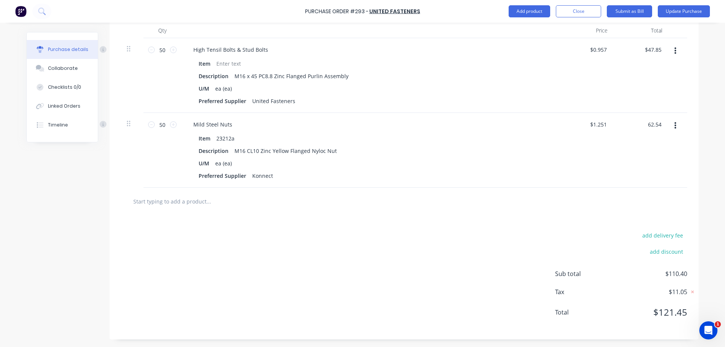
type input "$62.54"
type textarea "x"
click at [658, 123] on input "62.54" at bounding box center [654, 124] width 17 height 11
type input "62.55"
type textarea "x"
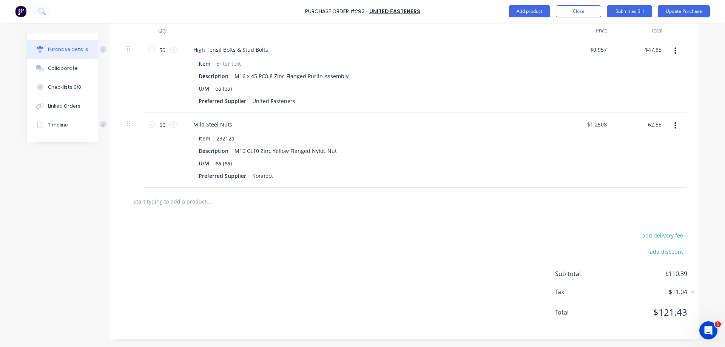
type input "$1.251"
type input "$62.55"
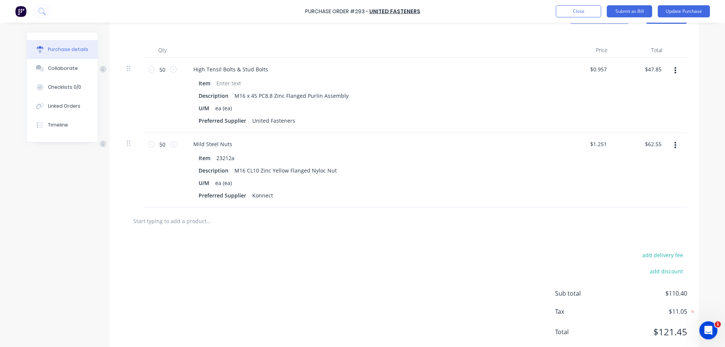
scroll to position [165, 0]
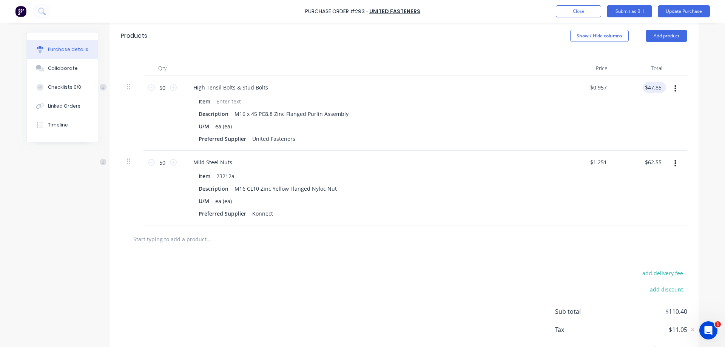
type textarea "x"
click at [659, 86] on input "47.85" at bounding box center [653, 87] width 20 height 11
type input "47.84"
type textarea "x"
type input "$0.9568"
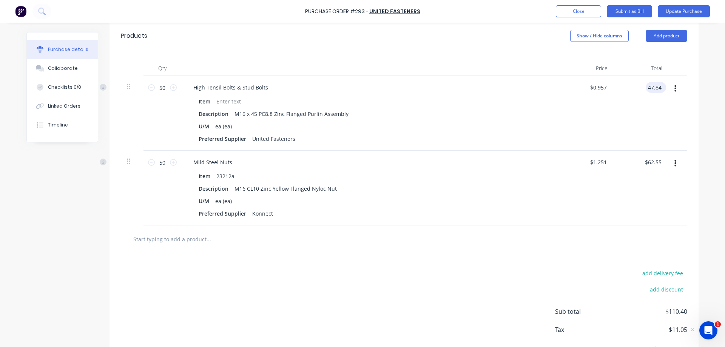
type input "$47.84"
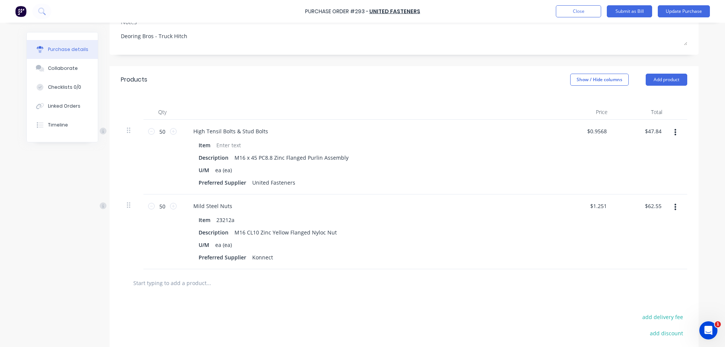
scroll to position [128, 0]
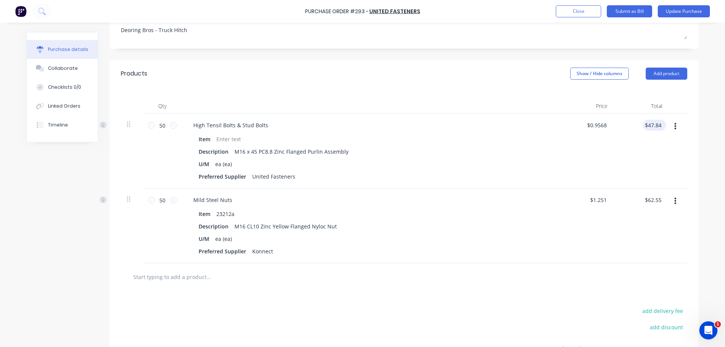
type textarea "x"
click at [659, 125] on input "47.84" at bounding box center [654, 125] width 17 height 11
type input "47.86"
type textarea "x"
type input "$0.9572"
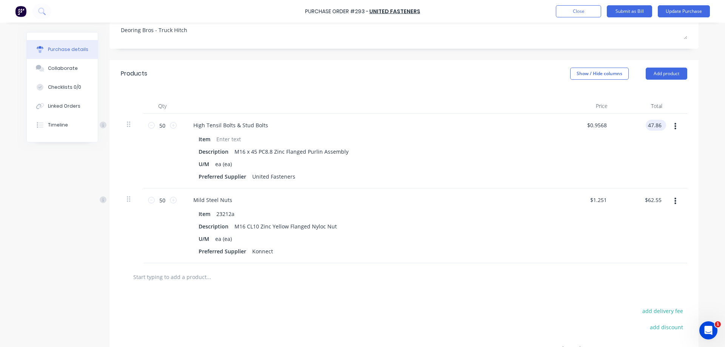
type input "$47.86"
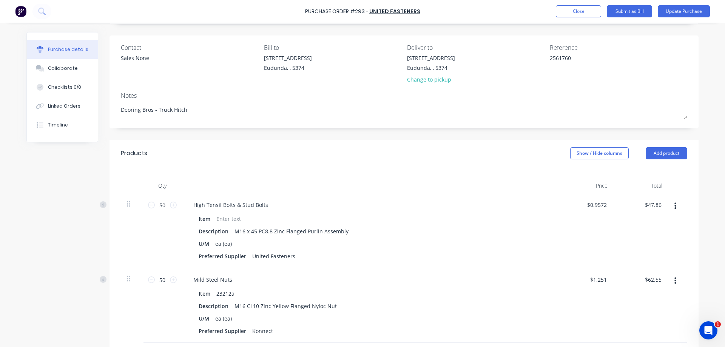
scroll to position [14, 0]
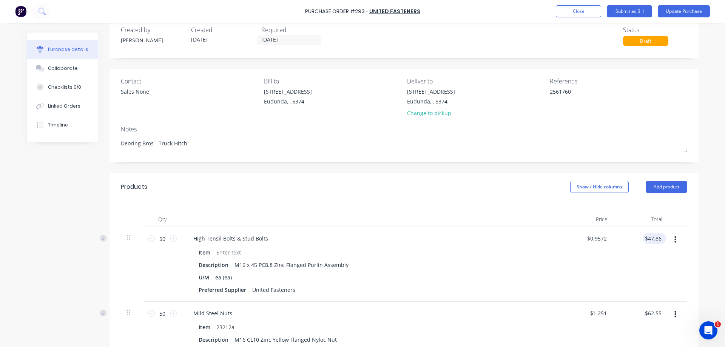
type textarea "x"
click at [658, 236] on input "47.86" at bounding box center [653, 238] width 20 height 11
type input "47.85"
type textarea "x"
type input "$0.957"
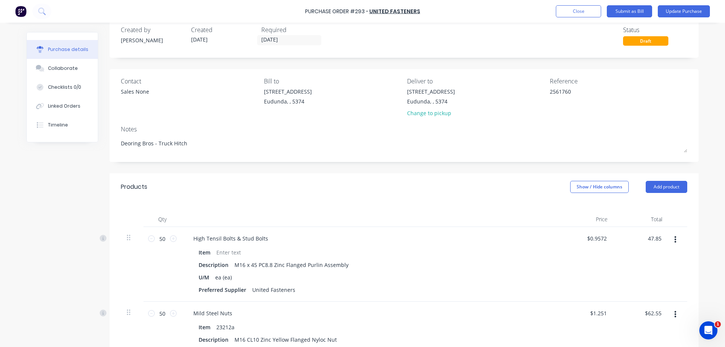
type input "$47.85"
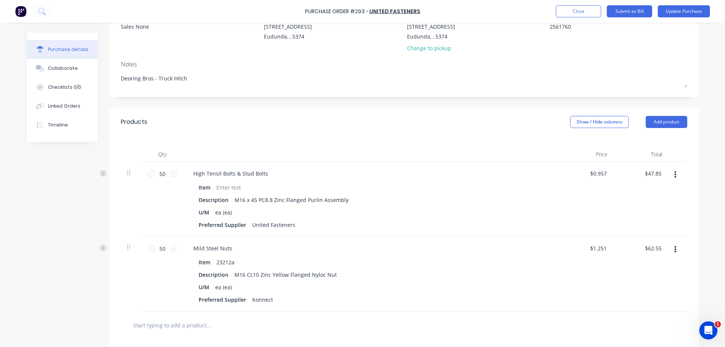
scroll to position [203, 0]
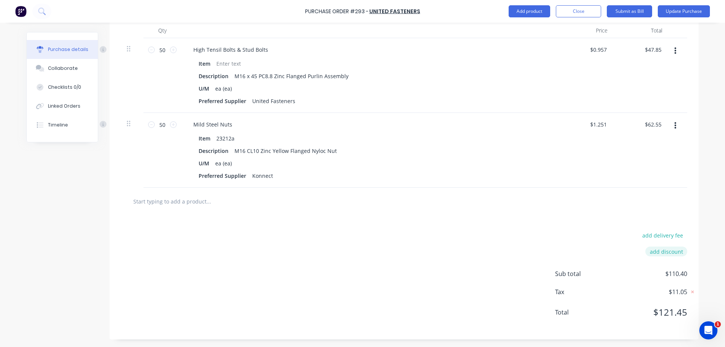
click at [669, 254] on button "add discount" at bounding box center [667, 252] width 42 height 10
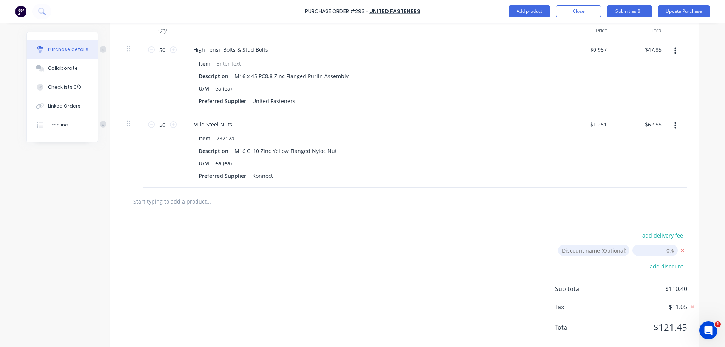
type textarea "x"
click at [656, 252] on input "[DATE]" at bounding box center [655, 250] width 45 height 11
type input ".001"
type textarea "x"
type input "0.00%"
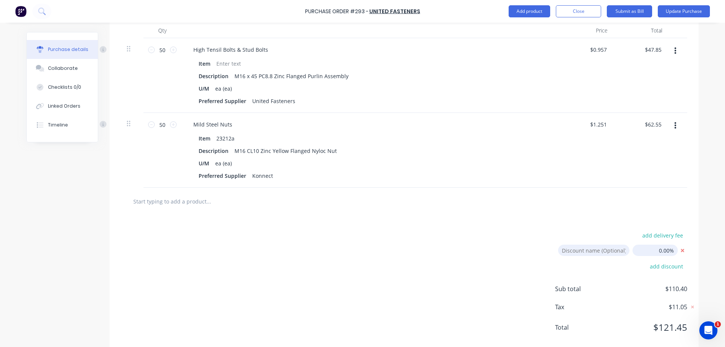
type textarea "x"
click at [665, 252] on input "0.00%" at bounding box center [655, 250] width 45 height 11
type input "0.0.0%"
type textarea "x"
drag, startPoint x: 672, startPoint y: 249, endPoint x: 644, endPoint y: 250, distance: 28.3
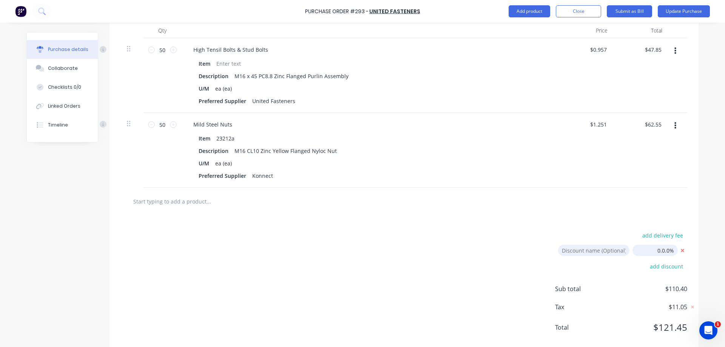
click at [644, 250] on input "0.0.0%" at bounding box center [655, 250] width 45 height 11
type input ".01"
type textarea "x"
type input "0.01%"
click at [465, 287] on div "add delivery fee Discount name (Optional) 0.01% add discount Sub total $110.39 …" at bounding box center [404, 284] width 589 height 139
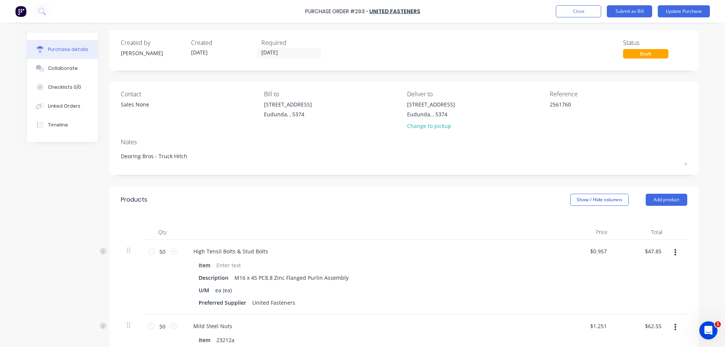
scroll to position [0, 0]
click at [630, 11] on button "Submit as Bill" at bounding box center [629, 11] width 45 height 12
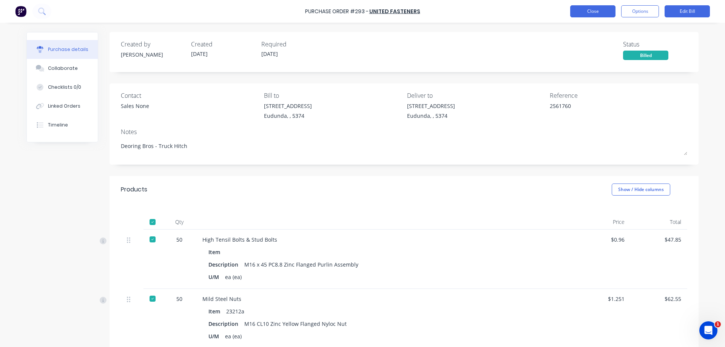
click at [596, 9] on button "Close" at bounding box center [592, 11] width 45 height 12
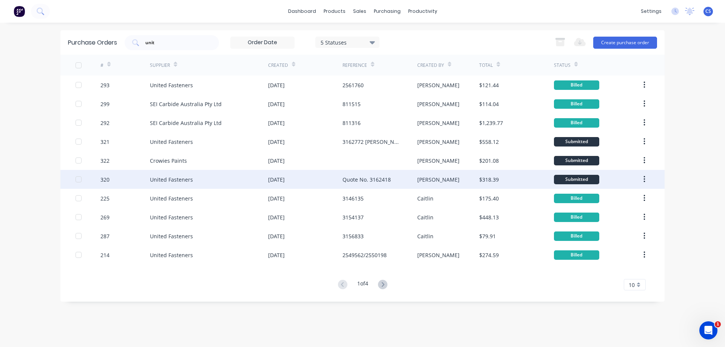
click at [318, 181] on div "[DATE]" at bounding box center [305, 179] width 74 height 19
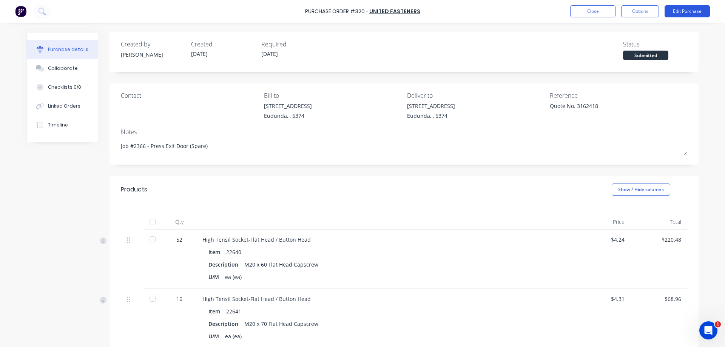
click at [690, 10] on button "Edit Purchase" at bounding box center [687, 11] width 45 height 12
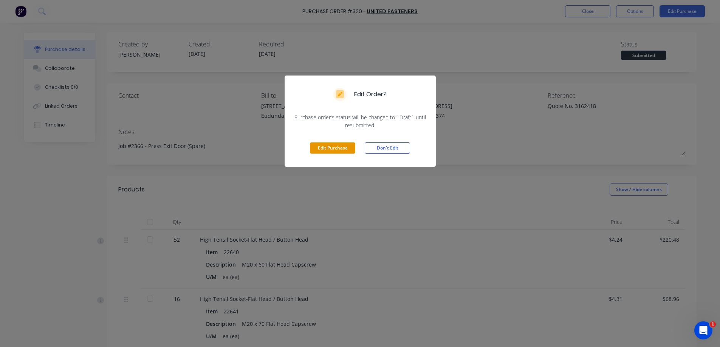
click at [335, 149] on button "Edit Purchase" at bounding box center [332, 147] width 45 height 11
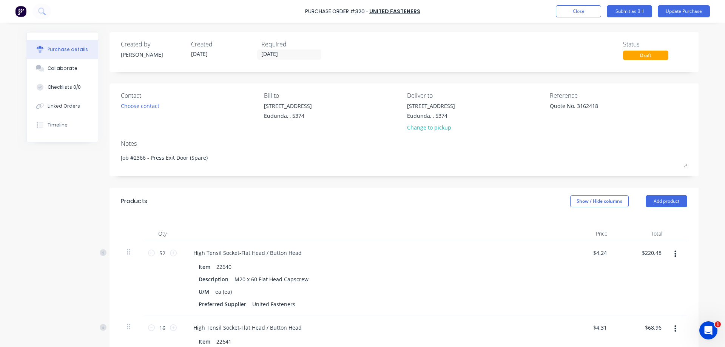
type textarea "x"
drag, startPoint x: 599, startPoint y: 105, endPoint x: 548, endPoint y: 106, distance: 51.0
click at [550, 106] on textarea "Quote No. 3162418" at bounding box center [597, 110] width 94 height 17
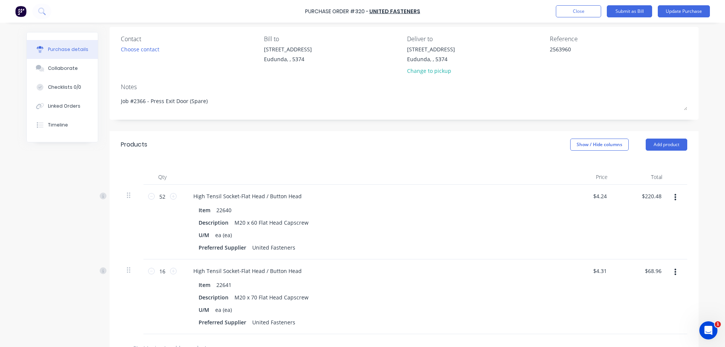
scroll to position [76, 0]
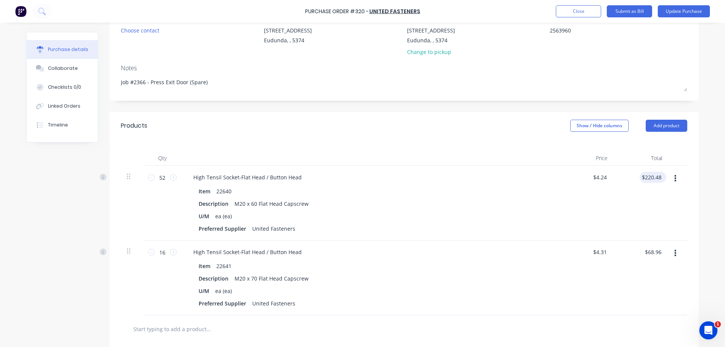
type textarea "2563960"
type textarea "x"
type textarea "2563960"
click at [660, 176] on input "220.48" at bounding box center [651, 177] width 23 height 11
type input "220.53"
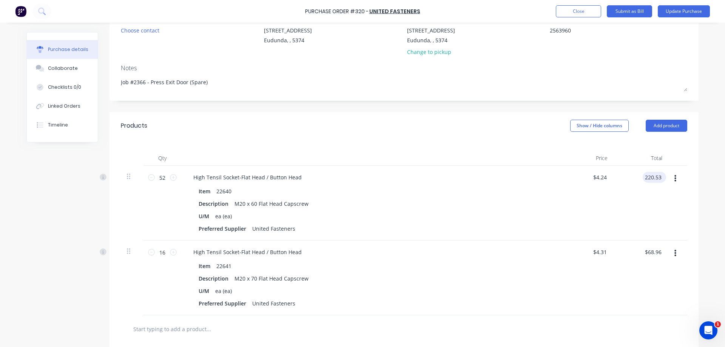
type textarea "x"
type input "$4.241"
type input "$220.53"
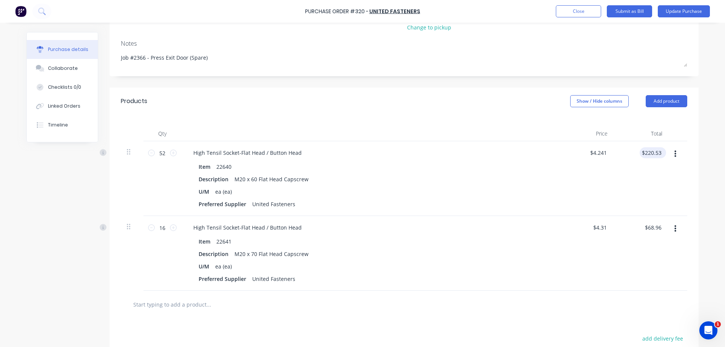
scroll to position [113, 0]
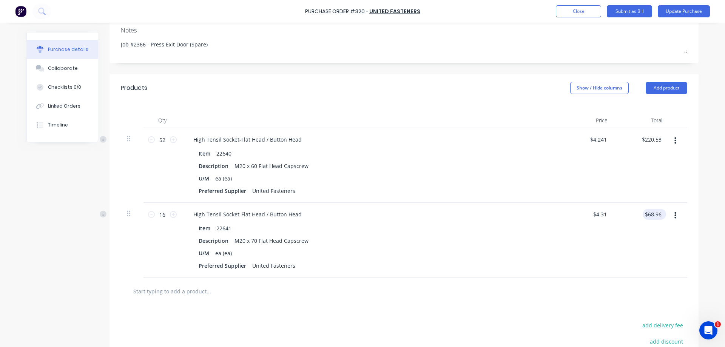
type textarea "x"
click at [660, 215] on input "68.96" at bounding box center [653, 214] width 20 height 11
type input "68.90"
type textarea "x"
type input "$4.3063"
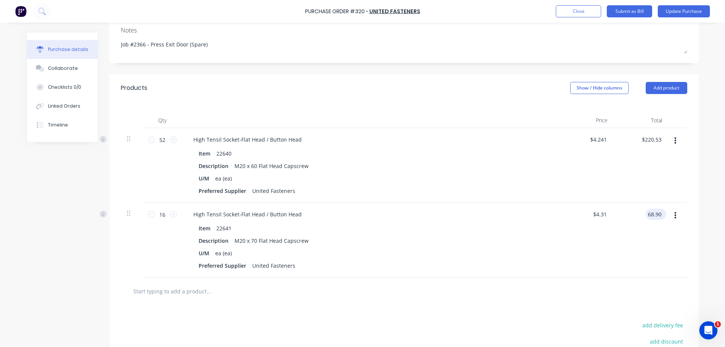
type input "$68.90"
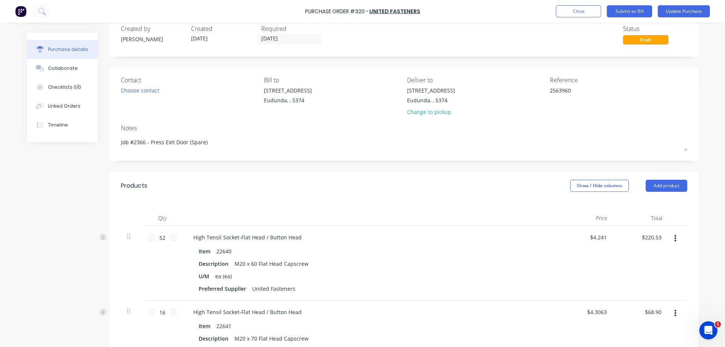
scroll to position [0, 0]
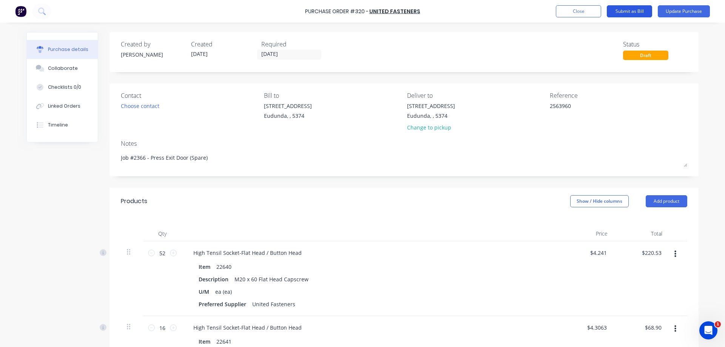
click at [621, 11] on button "Submit as Bill" at bounding box center [629, 11] width 45 height 12
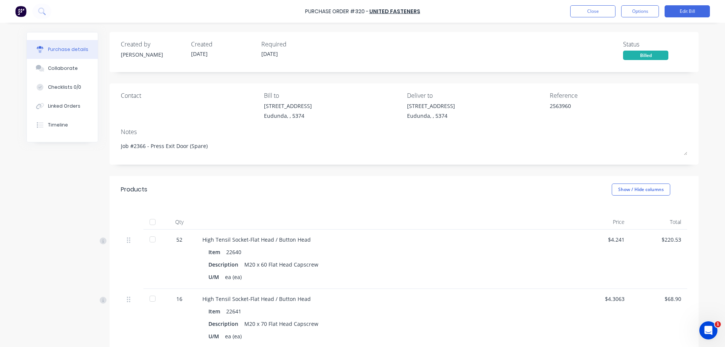
click at [150, 221] on div at bounding box center [152, 222] width 15 height 15
type textarea "x"
click at [591, 12] on button "Close" at bounding box center [592, 11] width 45 height 12
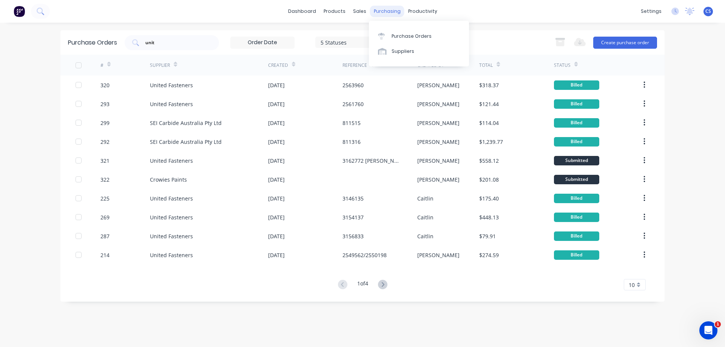
click at [396, 12] on div "purchasing" at bounding box center [387, 11] width 34 height 11
click at [408, 34] on div "Purchase Orders" at bounding box center [412, 36] width 40 height 7
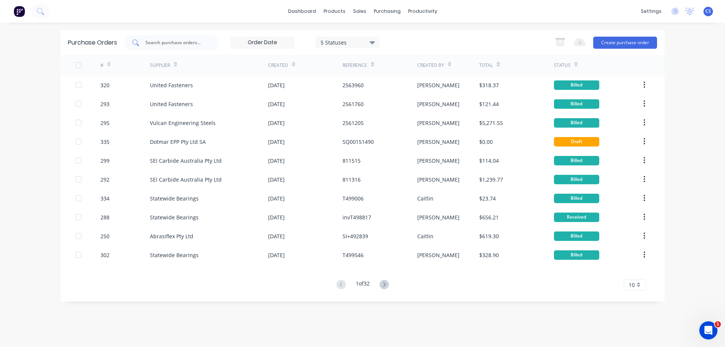
click at [191, 46] on input "text" at bounding box center [176, 43] width 63 height 8
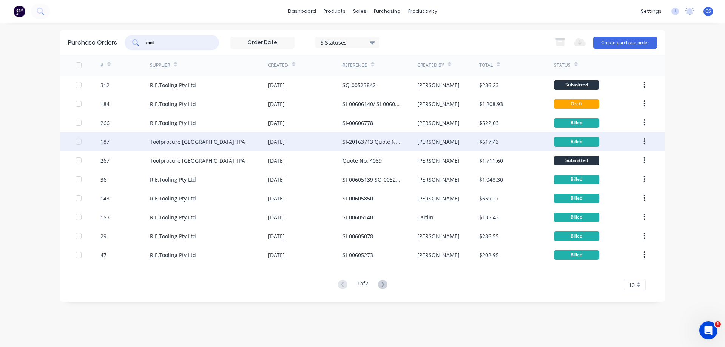
type input "tool"
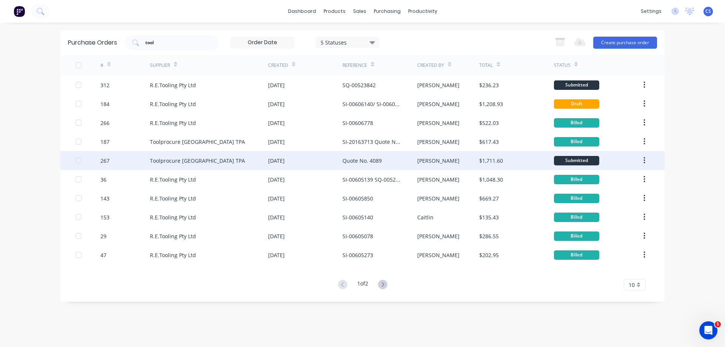
drag, startPoint x: 229, startPoint y: 146, endPoint x: 234, endPoint y: 162, distance: 16.8
click at [235, 162] on div "Toolprocure [GEOGRAPHIC_DATA] TPA" at bounding box center [209, 160] width 118 height 19
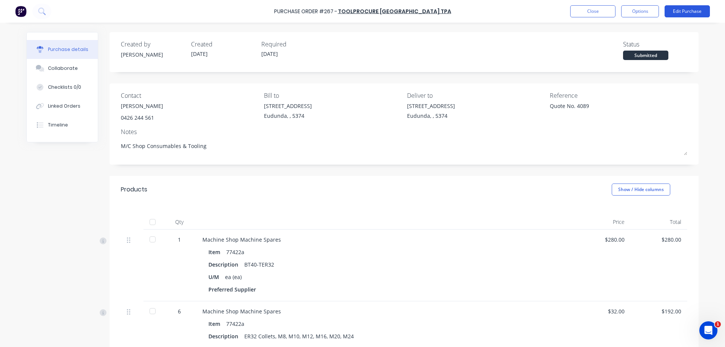
click at [689, 14] on button "Edit Purchase" at bounding box center [687, 11] width 45 height 12
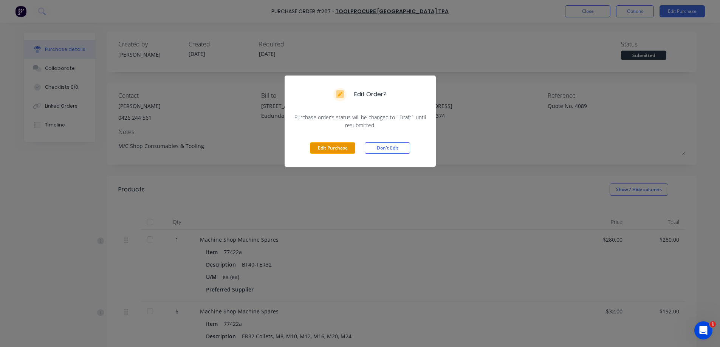
click at [325, 145] on button "Edit Purchase" at bounding box center [332, 147] width 45 height 11
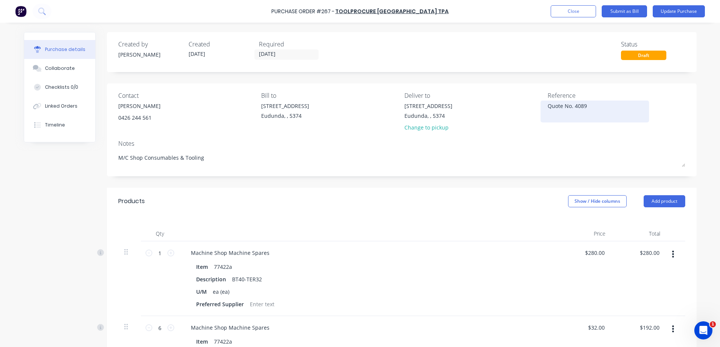
type textarea "x"
drag, startPoint x: 592, startPoint y: 105, endPoint x: 540, endPoint y: 106, distance: 51.8
click at [540, 106] on div "Contact [PERSON_NAME] 0426 244 561 Bill to [STREET_ADDRESS] Deliver to [STREET_…" at bounding box center [404, 113] width 567 height 44
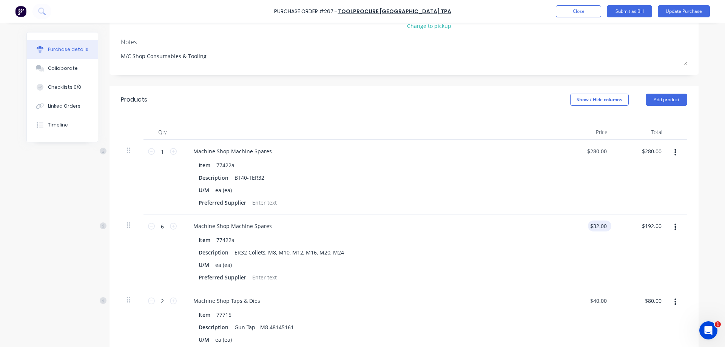
scroll to position [113, 0]
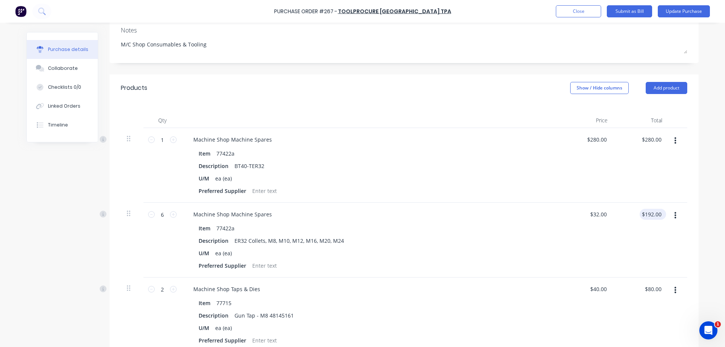
type textarea "SO-20164302"
click at [658, 213] on input "$192.00" at bounding box center [651, 214] width 23 height 11
type textarea "x"
type textarea "SO-20164302"
type input "192.00"
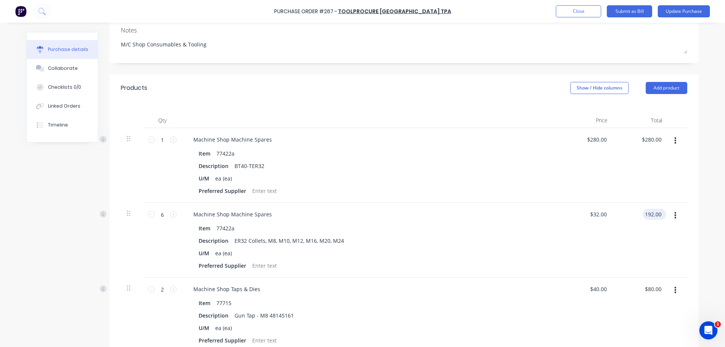
type textarea "x"
click at [649, 213] on input "192.00" at bounding box center [653, 214] width 20 height 11
type input "190.00"
type textarea "x"
type input "$31.6667"
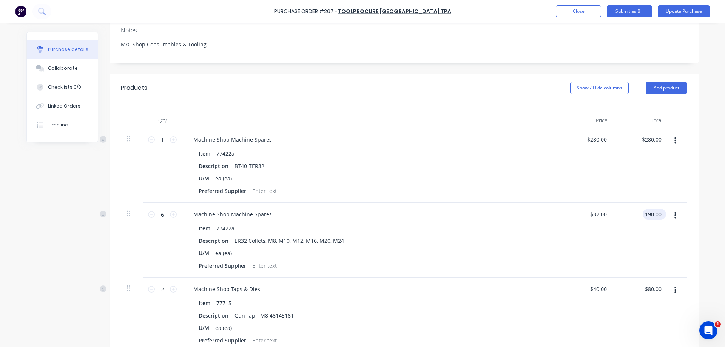
type input "$190.00"
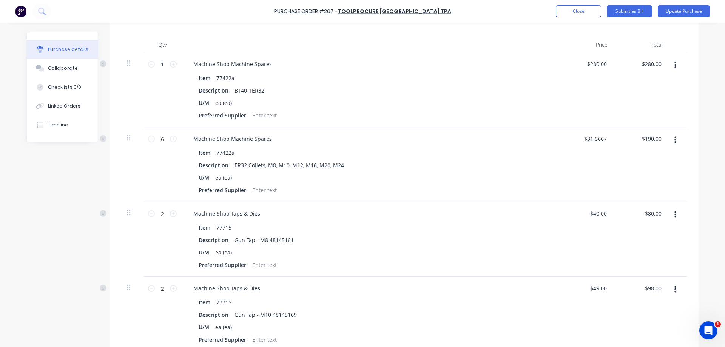
scroll to position [151, 0]
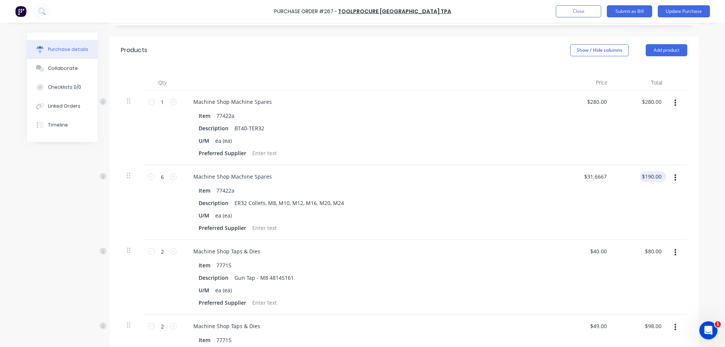
type textarea "x"
click at [651, 175] on input "190.00" at bounding box center [651, 176] width 23 height 11
type input "192.00"
type textarea "x"
type input "$32.00"
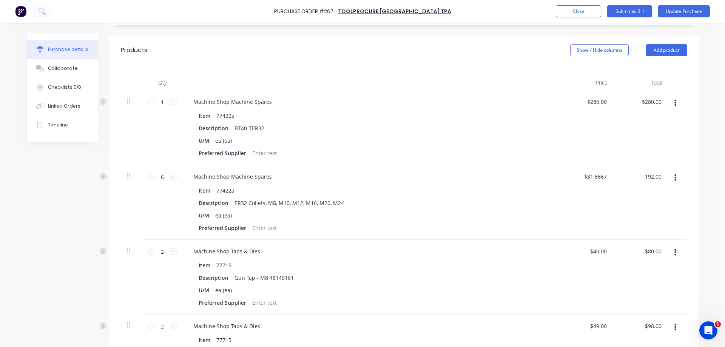
type input "$192.00"
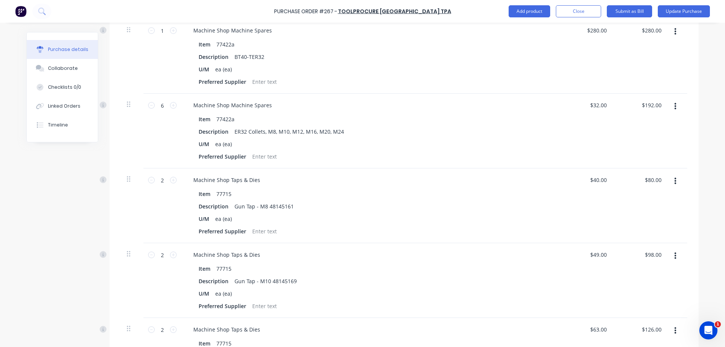
scroll to position [199, 0]
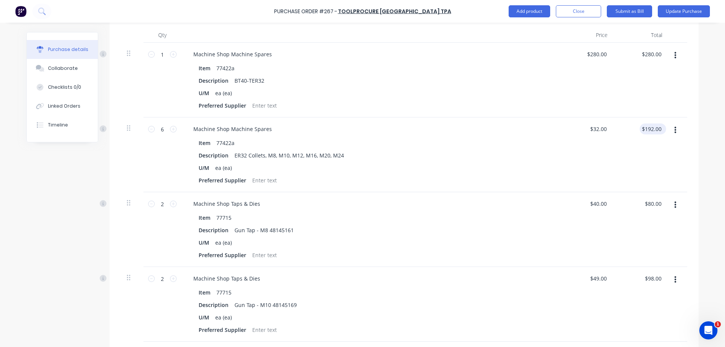
type textarea "x"
drag, startPoint x: 658, startPoint y: 129, endPoint x: 639, endPoint y: 126, distance: 19.1
click at [639, 126] on div "192.00 192.00" at bounding box center [641, 154] width 55 height 75
type input "216"
type textarea "x"
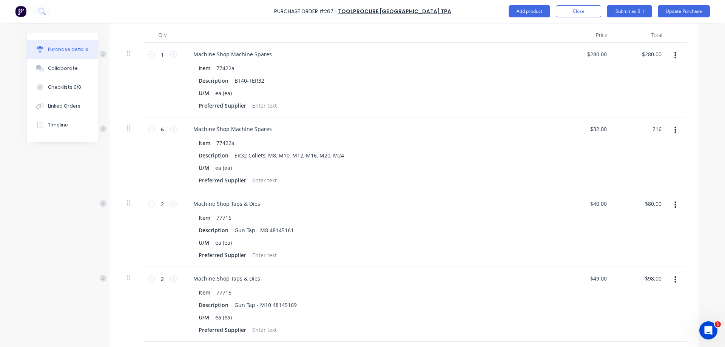
type input "$36.00"
type input "$216.00"
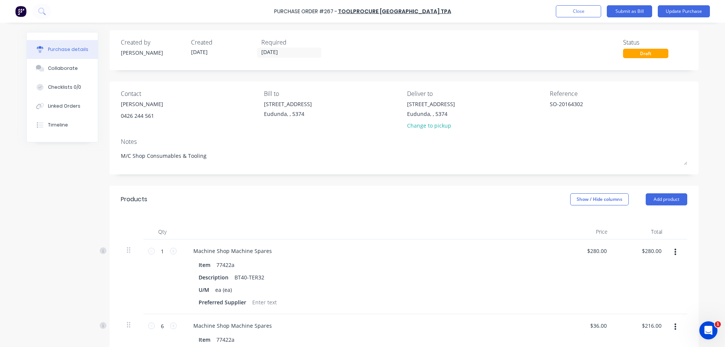
scroll to position [0, 0]
click at [642, 15] on button "Submit as Bill" at bounding box center [629, 11] width 45 height 12
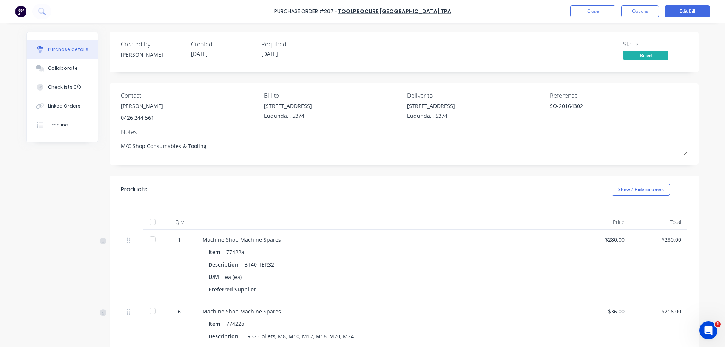
click at [148, 221] on div at bounding box center [152, 222] width 15 height 15
type textarea "x"
click at [601, 12] on button "Close" at bounding box center [592, 11] width 45 height 12
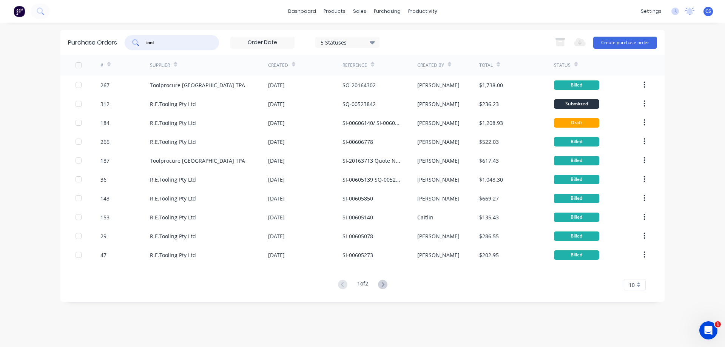
drag, startPoint x: 164, startPoint y: 42, endPoint x: 134, endPoint y: 39, distance: 29.2
click at [134, 39] on div "tool" at bounding box center [172, 42] width 94 height 15
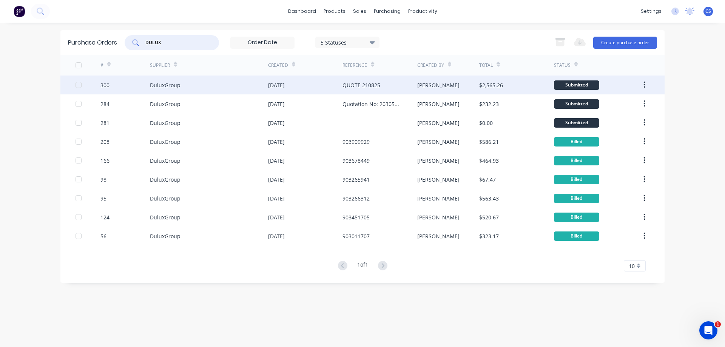
type input "DULUX"
click at [229, 87] on div "DuluxGroup" at bounding box center [209, 85] width 118 height 19
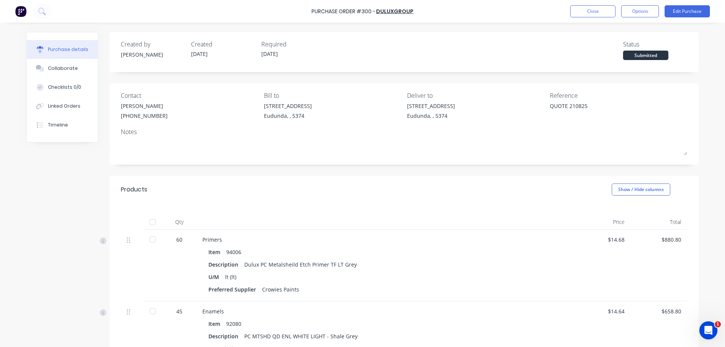
click at [147, 224] on div at bounding box center [152, 222] width 15 height 15
click at [681, 15] on button "Edit Purchase" at bounding box center [687, 11] width 45 height 12
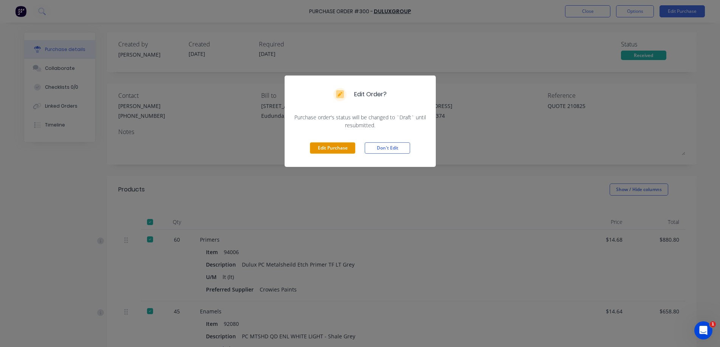
click at [334, 153] on button "Edit Purchase" at bounding box center [332, 147] width 45 height 11
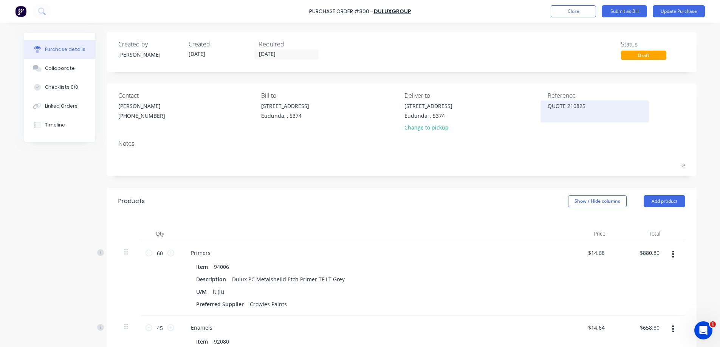
type textarea "x"
drag, startPoint x: 601, startPoint y: 108, endPoint x: 533, endPoint y: 108, distance: 67.6
click at [533, 108] on div "Contact Steve Crossman (08) 8351 9860 Bill to 41 South Terrace Eudunda, , 5374 …" at bounding box center [404, 113] width 567 height 44
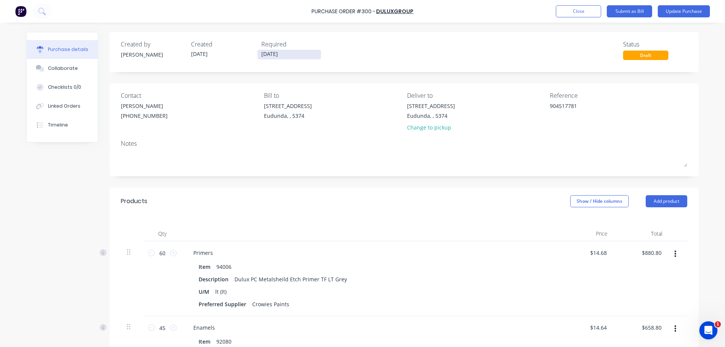
type textarea "904517781"
type textarea "x"
type textarea "904517781"
click at [283, 56] on input "21/08/25" at bounding box center [289, 54] width 63 height 9
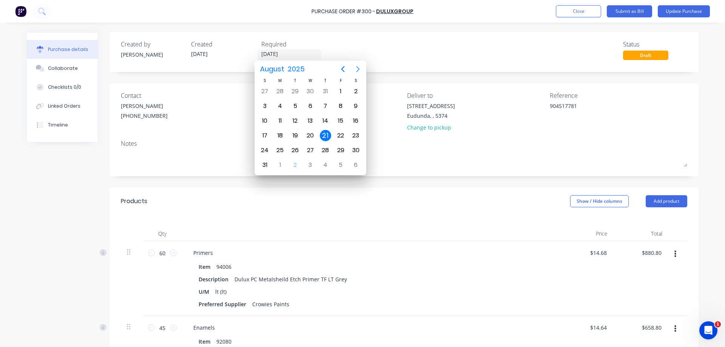
click at [355, 68] on icon "Next page" at bounding box center [358, 69] width 9 height 9
click at [290, 150] on div "30" at bounding box center [295, 150] width 11 height 11
type textarea "x"
type input "[DATE]"
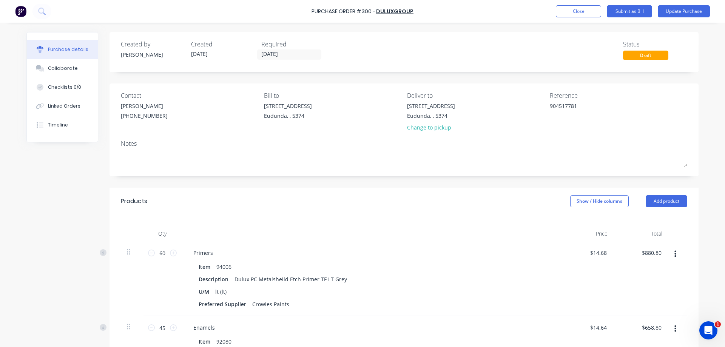
scroll to position [38, 0]
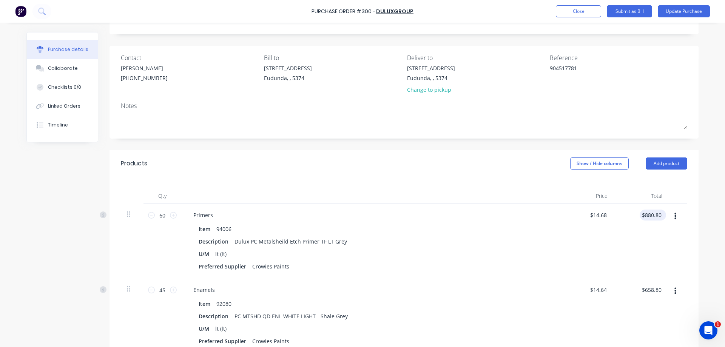
type textarea "x"
click at [659, 215] on input "880.80" at bounding box center [651, 215] width 23 height 11
type input "880.66"
type textarea "x"
type input "$14.6777"
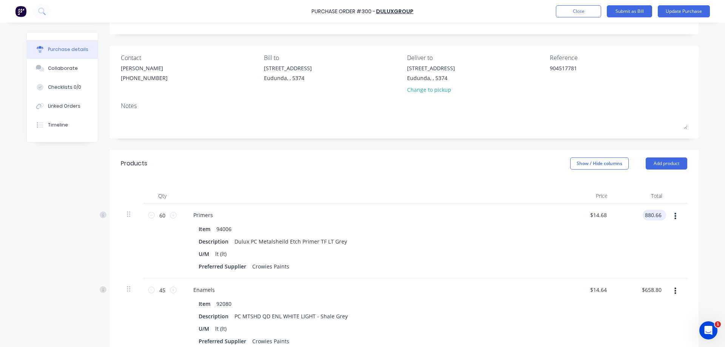
type input "$880.66"
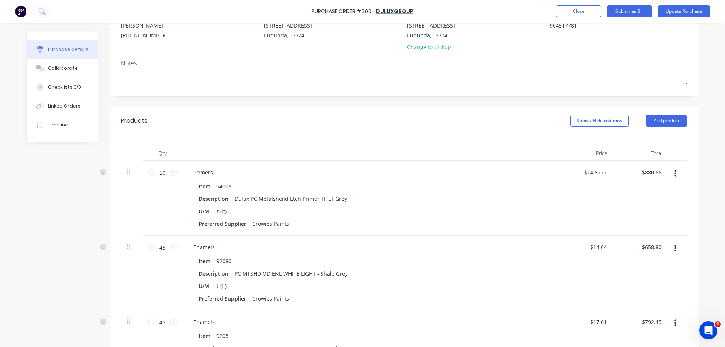
scroll to position [76, 0]
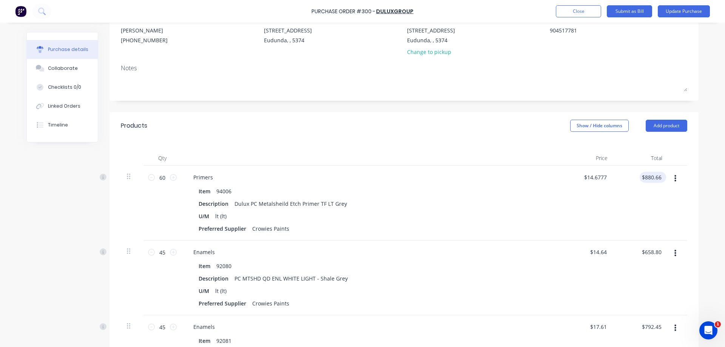
type textarea "x"
click at [659, 177] on input "880.66" at bounding box center [653, 177] width 20 height 11
type input "880.60"
type textarea "x"
type input "$14.6767"
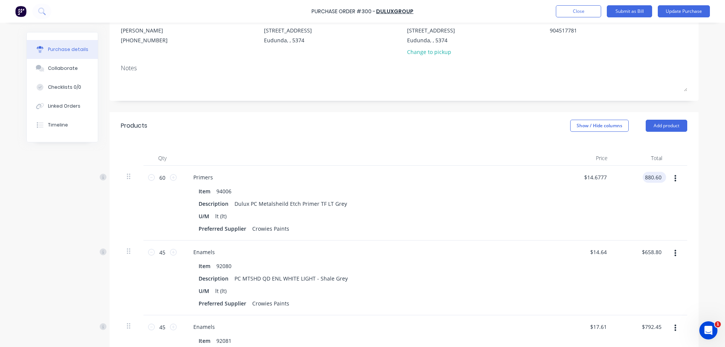
type input "$880.60"
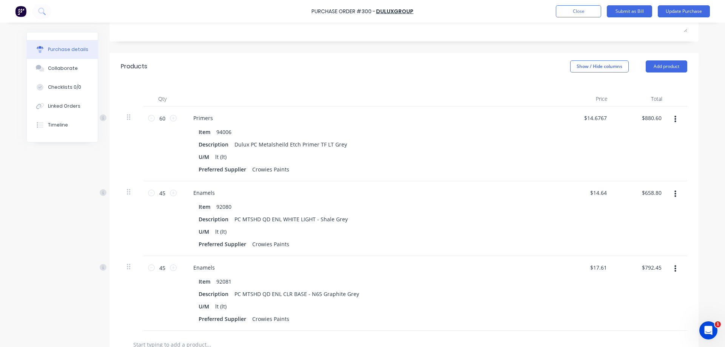
scroll to position [151, 0]
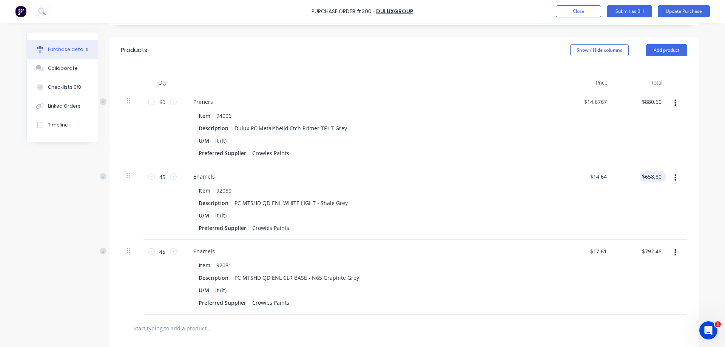
type textarea "x"
click at [660, 175] on input "658.80" at bounding box center [651, 176] width 23 height 11
type input "658.83"
type textarea "x"
type input "$14.6407"
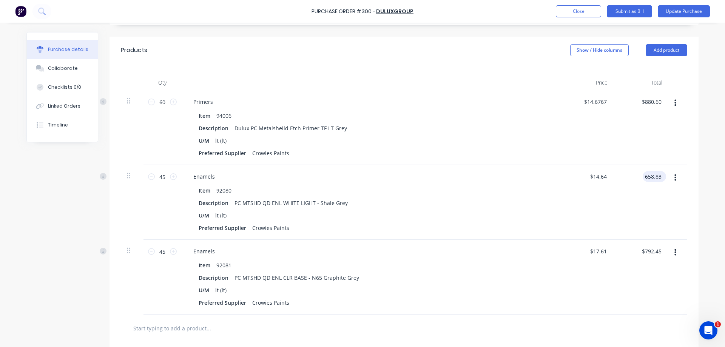
type input "$658.83"
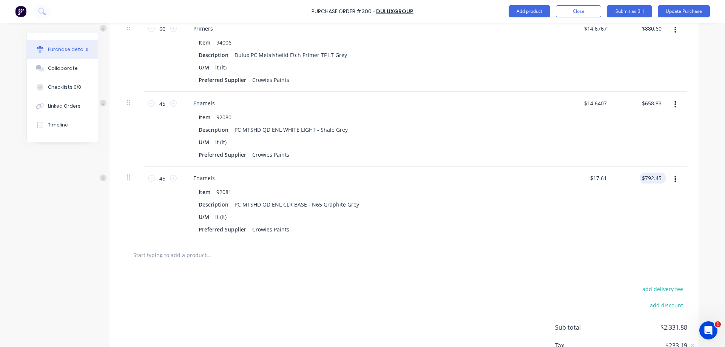
scroll to position [227, 0]
type textarea "x"
click at [660, 175] on input "792.45" at bounding box center [653, 175] width 20 height 11
type input "792.36"
type textarea "x"
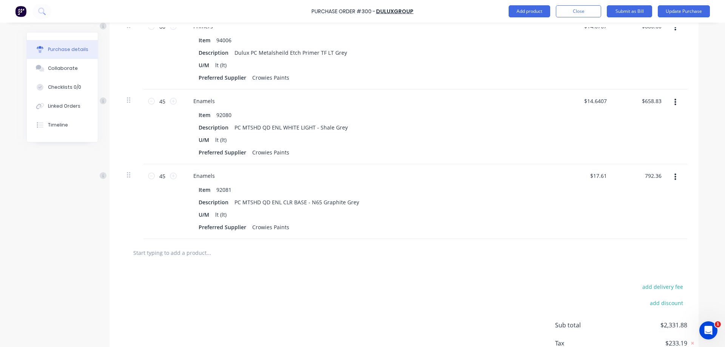
type input "$17.608"
type input "$792.36"
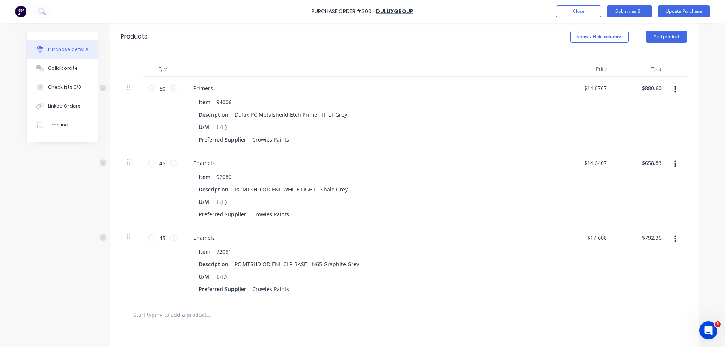
scroll to position [127, 0]
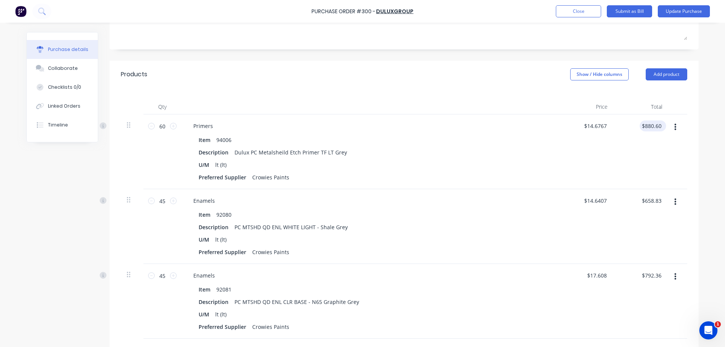
type textarea "x"
type input "880.60"
click at [660, 127] on input "880.60" at bounding box center [651, 126] width 23 height 11
type textarea "x"
drag, startPoint x: 660, startPoint y: 127, endPoint x: 641, endPoint y: 127, distance: 18.1
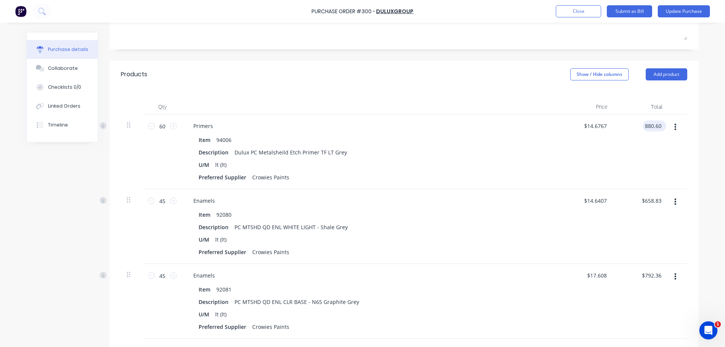
click at [643, 127] on input "880.60" at bounding box center [653, 126] width 20 height 11
type input "880.66"
type textarea "x"
type input "$14.6777"
type input "$880.66"
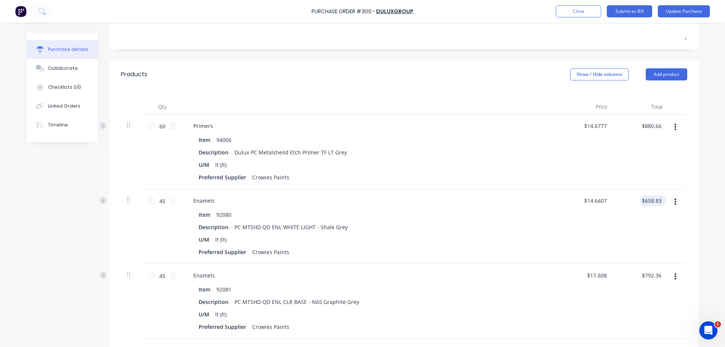
type textarea "x"
drag, startPoint x: 660, startPoint y: 201, endPoint x: 641, endPoint y: 203, distance: 18.9
click at [643, 203] on input "658.83" at bounding box center [653, 200] width 20 height 11
type input "724.71"
type textarea "x"
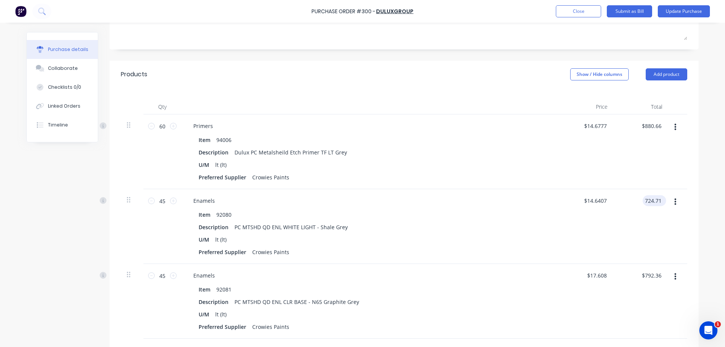
type input "$16.1047"
type input "$724.71"
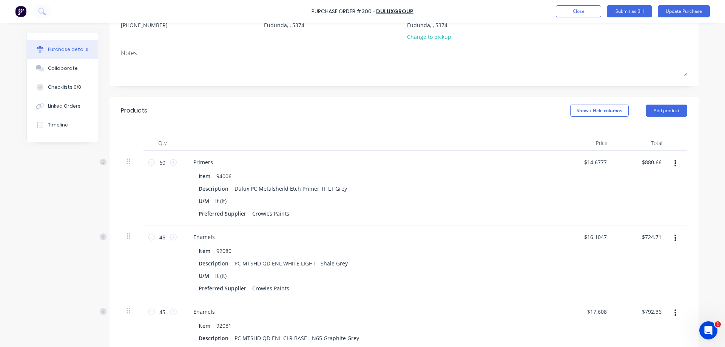
scroll to position [89, 0]
type textarea "x"
drag, startPoint x: 660, startPoint y: 163, endPoint x: 641, endPoint y: 164, distance: 18.1
click at [643, 164] on input "880.66" at bounding box center [653, 163] width 20 height 11
type input "800.60"
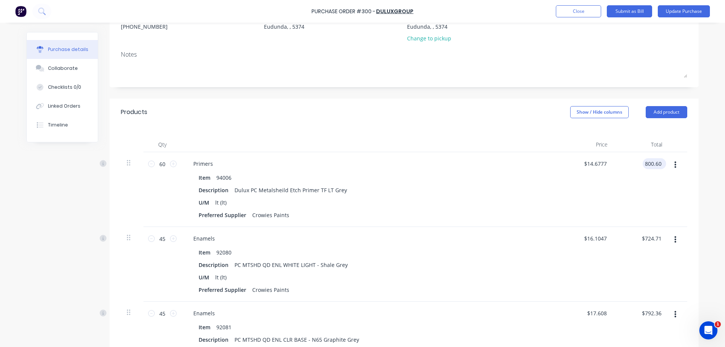
type textarea "x"
type input "$13.3433"
type input "$800.60"
click at [660, 237] on div "$724.71 $724.71" at bounding box center [653, 238] width 26 height 11
type textarea "x"
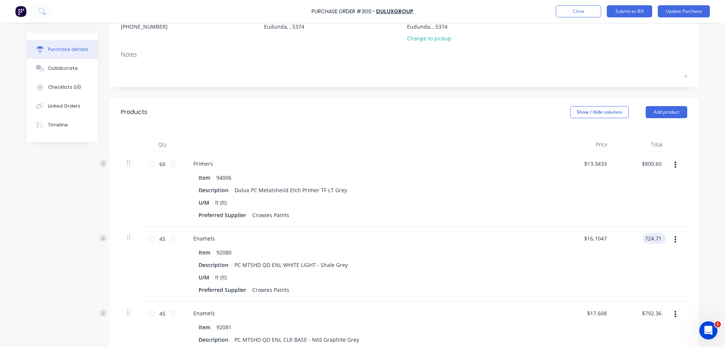
drag, startPoint x: 660, startPoint y: 238, endPoint x: 641, endPoint y: 241, distance: 18.7
click at [643, 241] on input "724.71" at bounding box center [653, 238] width 20 height 11
type input "658.83"
type textarea "x"
type input "$14.6407"
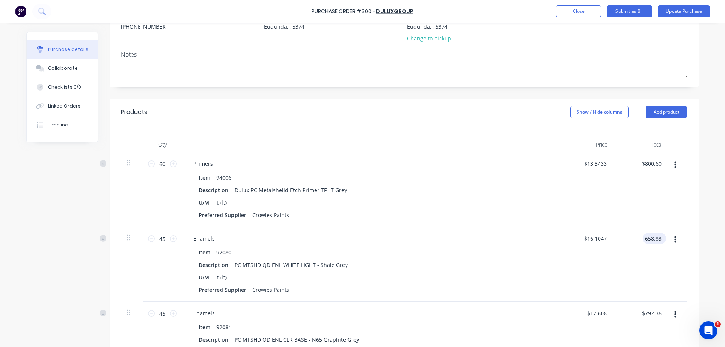
type input "$658.83"
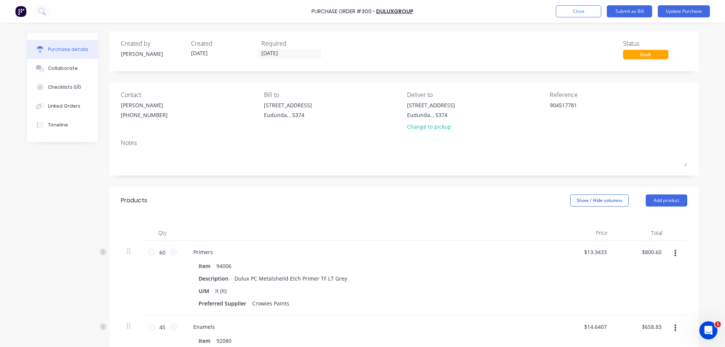
scroll to position [0, 0]
click at [638, 11] on button "Submit as Bill" at bounding box center [629, 11] width 45 height 12
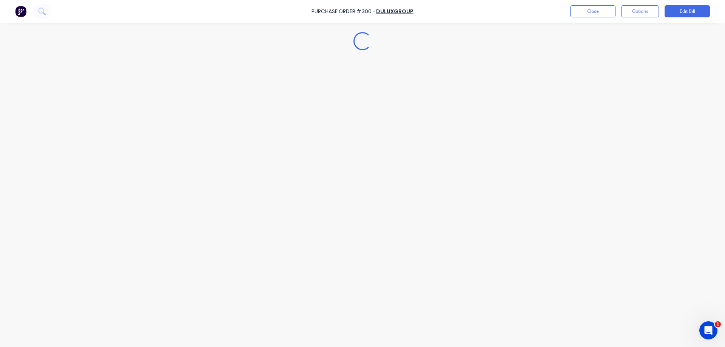
type textarea "x"
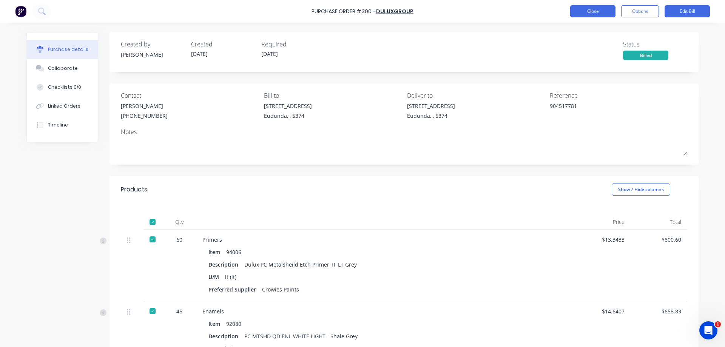
click at [596, 11] on button "Close" at bounding box center [592, 11] width 45 height 12
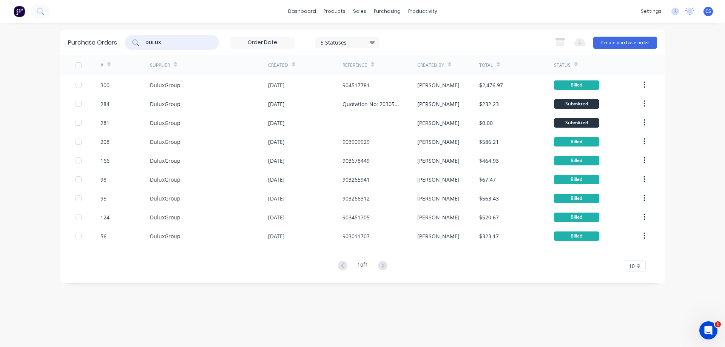
drag, startPoint x: 171, startPoint y: 41, endPoint x: 127, endPoint y: 34, distance: 44.5
click at [127, 34] on div "Purchase Orders DULUX 5 Statuses 5 Statuses Export to Excel (XLSX) Create purch…" at bounding box center [362, 42] width 604 height 25
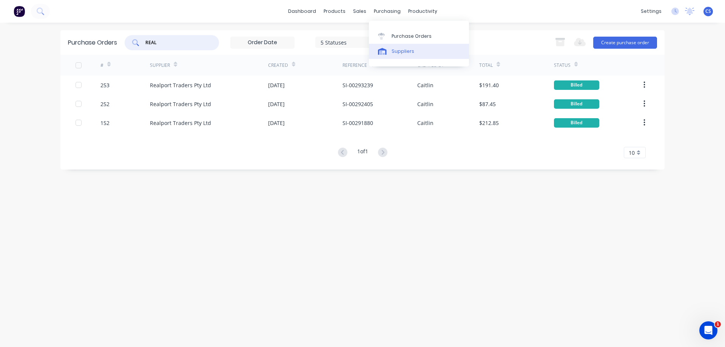
type input "REAL"
click at [413, 54] on link "Suppliers" at bounding box center [419, 51] width 100 height 15
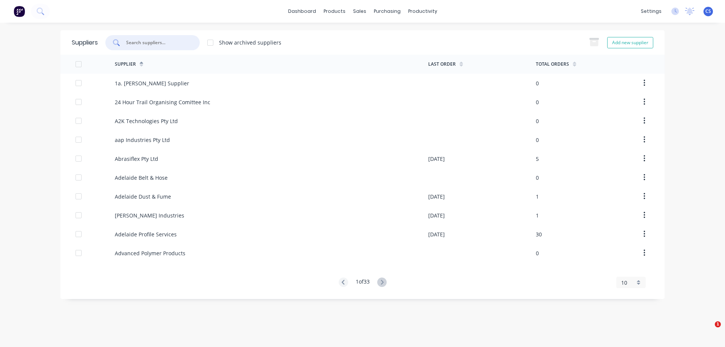
click at [151, 43] on input "text" at bounding box center [156, 43] width 63 height 8
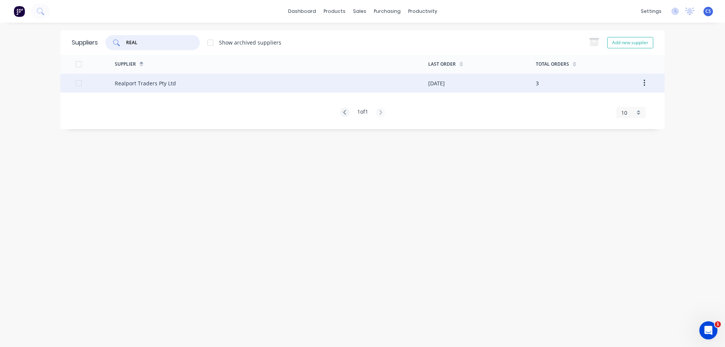
type input "REAL"
click at [207, 85] on div "Realport Traders Pty Ltd" at bounding box center [272, 83] width 314 height 19
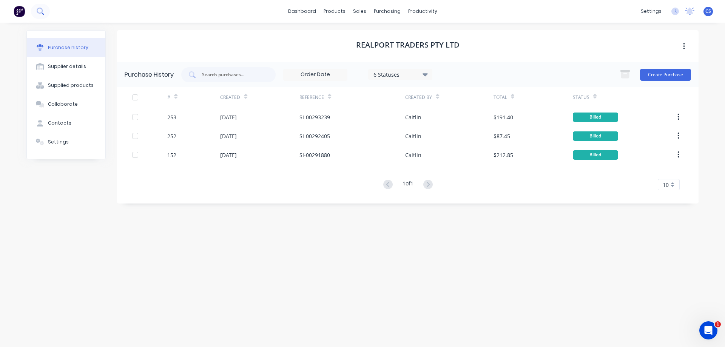
click at [43, 10] on icon at bounding box center [40, 11] width 7 height 7
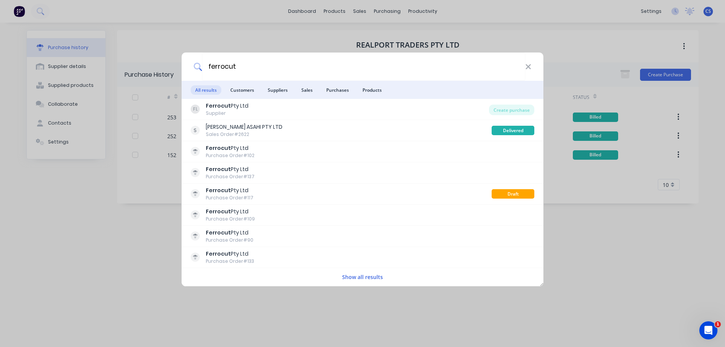
type input "ferrocut"
click at [363, 277] on button "Show all results" at bounding box center [362, 277] width 45 height 9
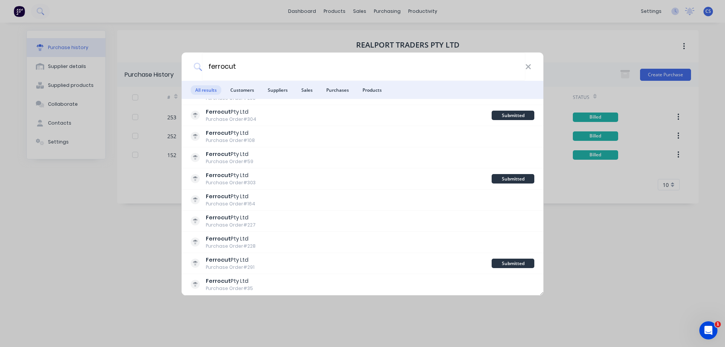
scroll to position [264, 0]
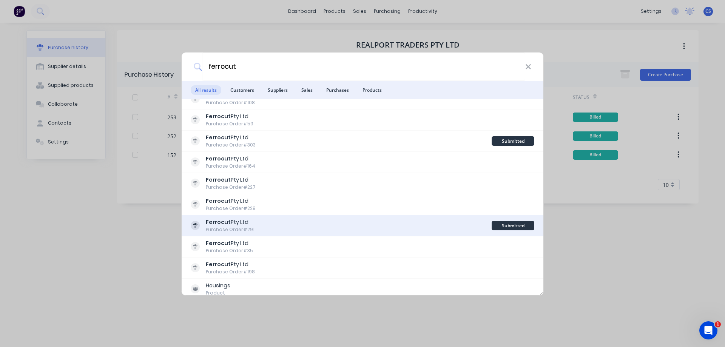
click at [319, 223] on div "Ferrocut Pty Ltd Purchase Order #291" at bounding box center [341, 225] width 301 height 15
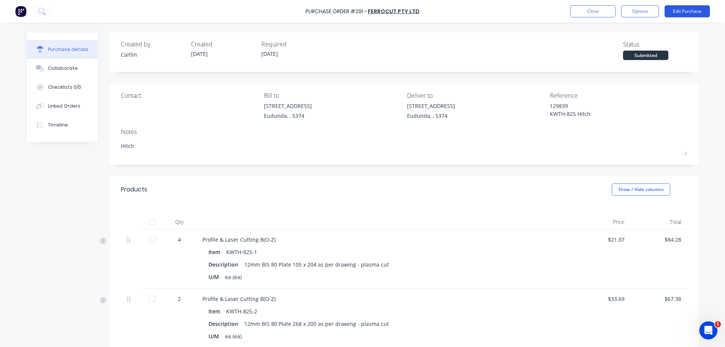
click at [681, 12] on button "Edit Purchase" at bounding box center [687, 11] width 45 height 12
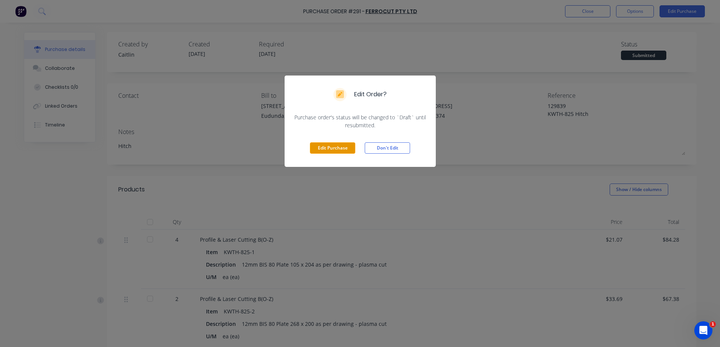
click at [318, 148] on button "Edit Purchase" at bounding box center [332, 147] width 45 height 11
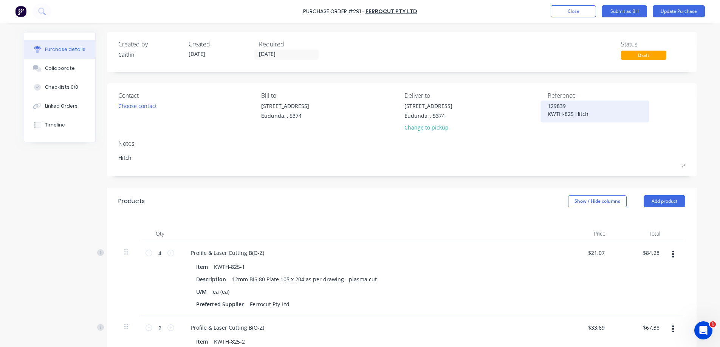
type textarea "x"
drag, startPoint x: 595, startPoint y: 115, endPoint x: 580, endPoint y: 111, distance: 15.5
click at [550, 103] on div "129839 KWTH-825 Hitch" at bounding box center [597, 111] width 94 height 19
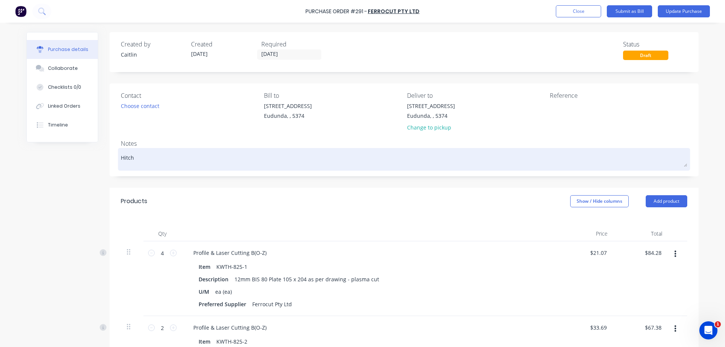
click at [154, 159] on textarea "Hitch" at bounding box center [404, 158] width 567 height 17
type textarea "x"
drag, startPoint x: 154, startPoint y: 159, endPoint x: 130, endPoint y: 159, distance: 24.2
click at [130, 159] on textarea "Hitch" at bounding box center [404, 158] width 567 height 17
paste textarea "129839 KWTH-825"
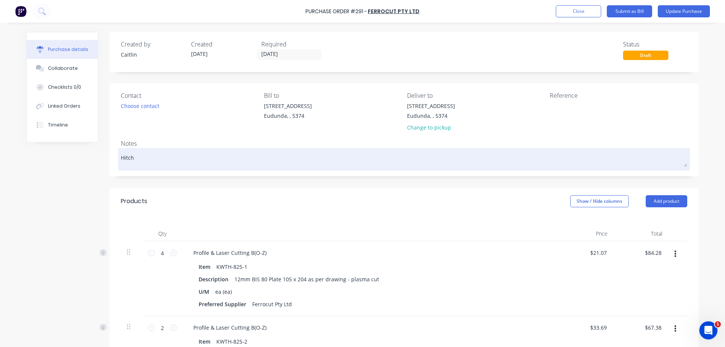
type textarea "x"
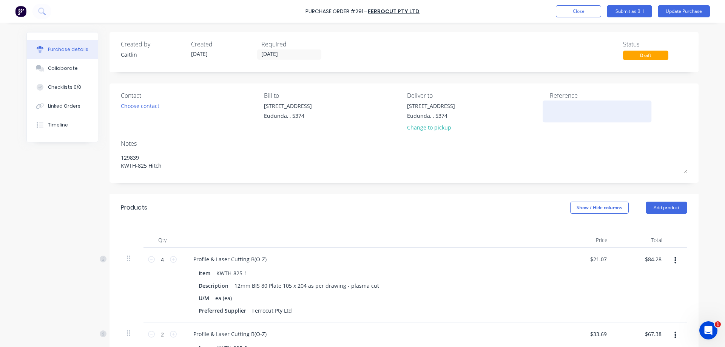
type textarea "129839 KWTH-825 Hitch"
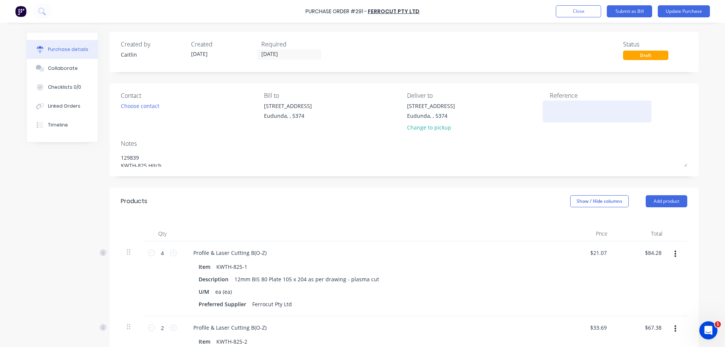
click at [560, 106] on textarea at bounding box center [597, 110] width 94 height 17
type textarea "x"
type textarea "129839 KWTH-825 Hitch"
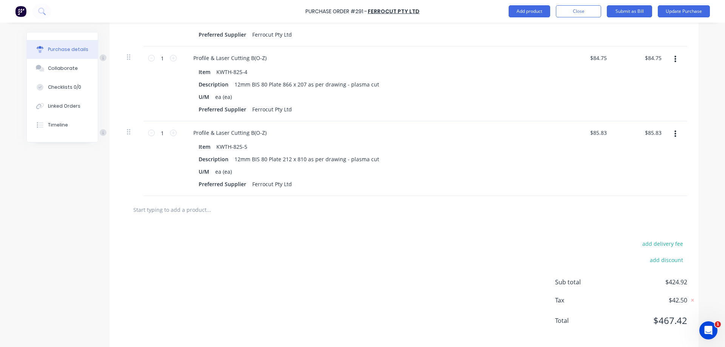
scroll to position [434, 0]
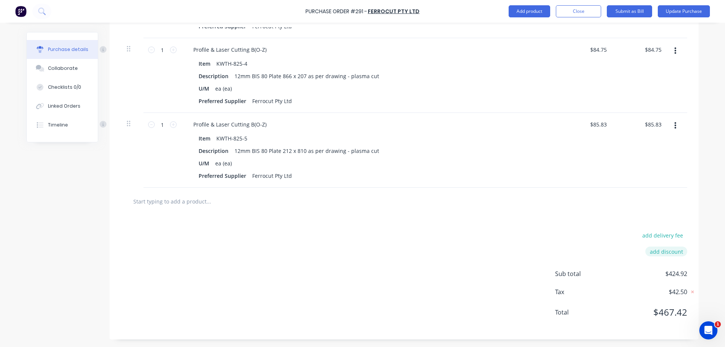
type textarea "F78637"
type textarea "x"
type textarea "F78637"
click at [665, 252] on button "add discount" at bounding box center [667, 252] width 42 height 10
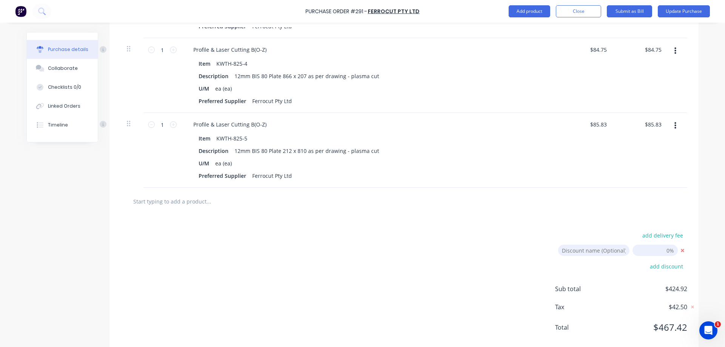
type textarea "x"
click at [657, 253] on input "[DATE]" at bounding box center [655, 250] width 45 height 11
type input ".01"
type textarea "x"
type input "0.01%"
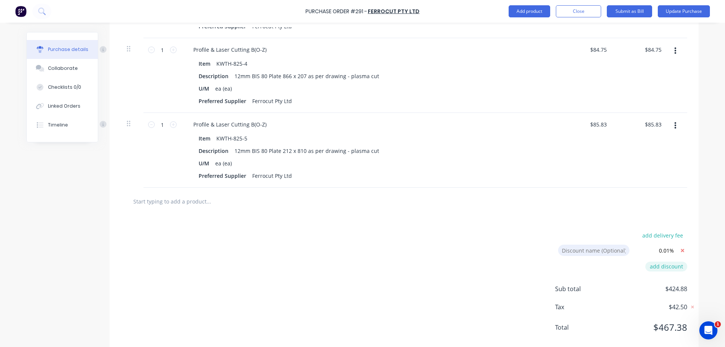
click at [681, 250] on icon at bounding box center [682, 250] width 3 height 3
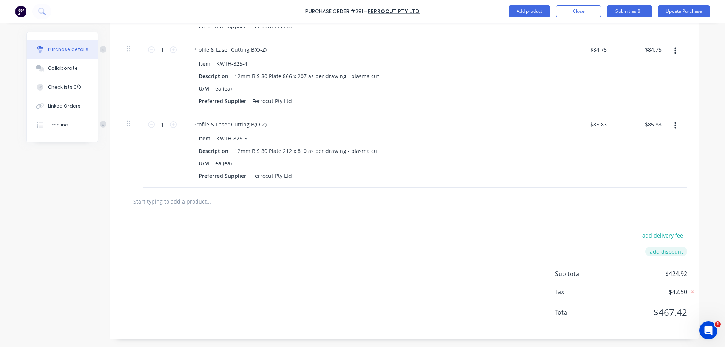
click at [663, 255] on button "add discount" at bounding box center [667, 252] width 42 height 10
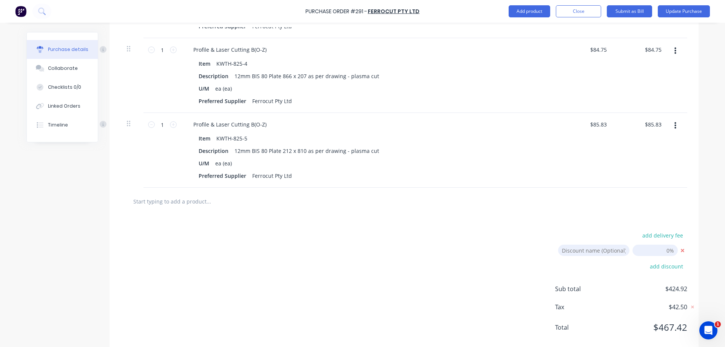
type textarea "x"
click at [659, 252] on input "[DATE]" at bounding box center [655, 250] width 45 height 11
type input ".001"
type textarea "x"
type input "0.00%"
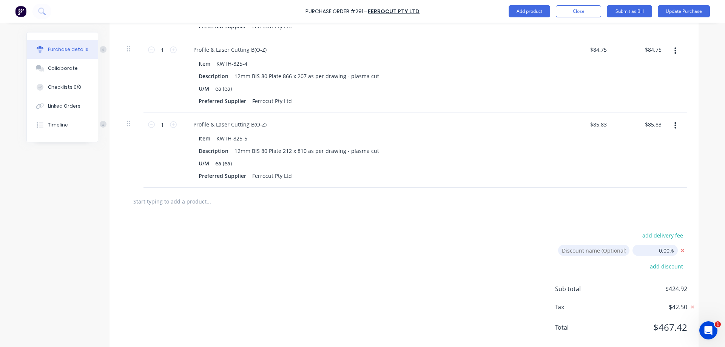
click at [671, 250] on input "0.00%" at bounding box center [655, 250] width 45 height 11
type textarea "x"
drag, startPoint x: 671, startPoint y: 250, endPoint x: 652, endPoint y: 254, distance: 19.8
click at [652, 254] on input "0.00%" at bounding box center [655, 250] width 45 height 11
type input ".01"
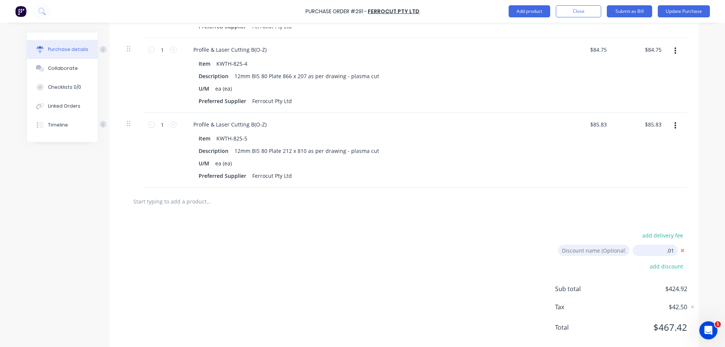
type textarea "x"
type input "0.01%"
click at [682, 248] on icon at bounding box center [682, 250] width 9 height 9
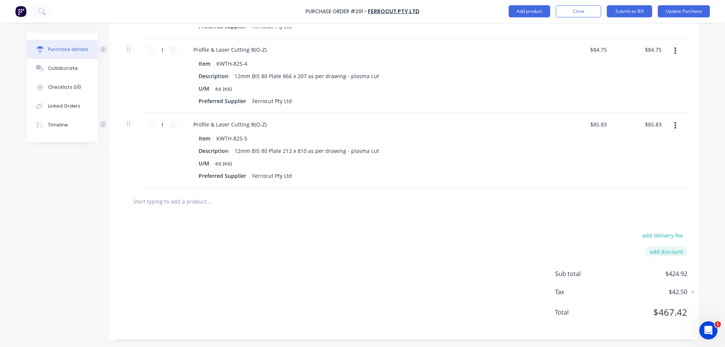
click at [664, 252] on button "add discount" at bounding box center [667, 252] width 42 height 10
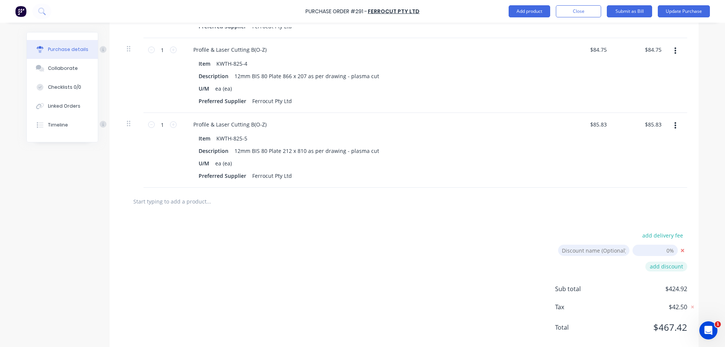
type textarea "x"
click at [664, 252] on input "[DATE]" at bounding box center [655, 250] width 45 height 11
type input ".001"
type textarea "x"
type input "0.00%"
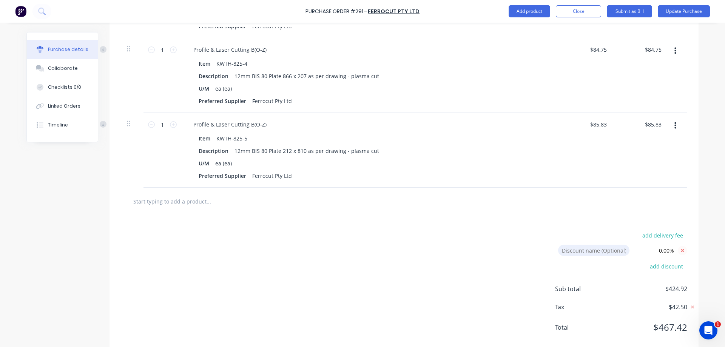
click at [680, 252] on icon at bounding box center [682, 250] width 9 height 9
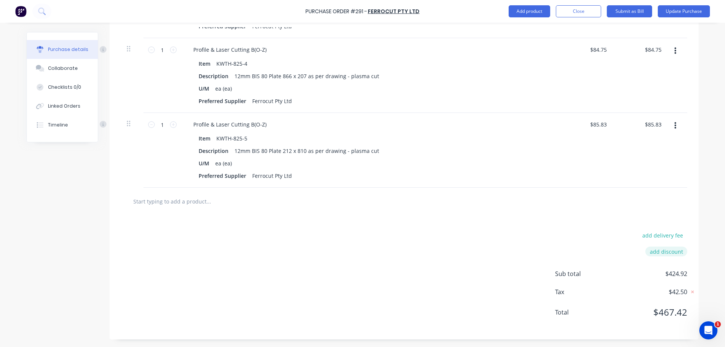
click at [670, 251] on button "add discount" at bounding box center [667, 252] width 42 height 10
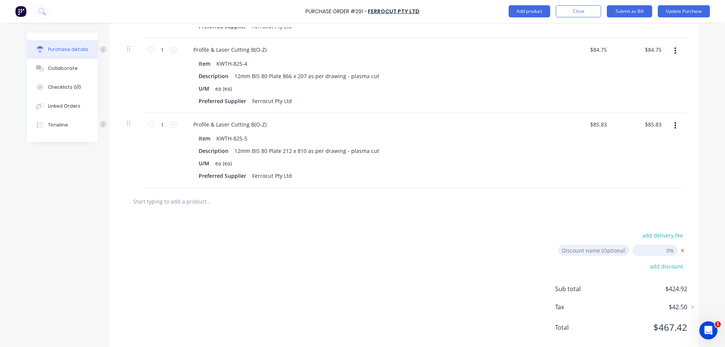
type textarea "x"
click at [663, 250] on input "[DATE]" at bounding box center [655, 250] width 45 height 11
type input "1"
type textarea "x"
type input "1.00%"
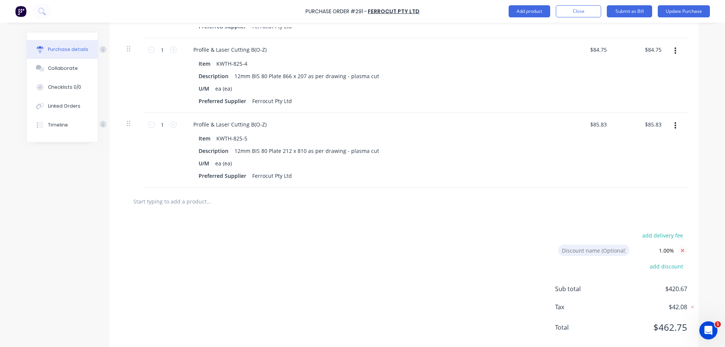
click at [682, 250] on icon at bounding box center [682, 250] width 9 height 9
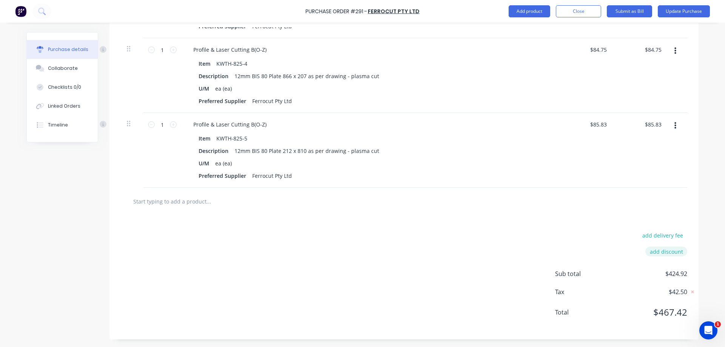
click at [662, 250] on button "add discount" at bounding box center [667, 252] width 42 height 10
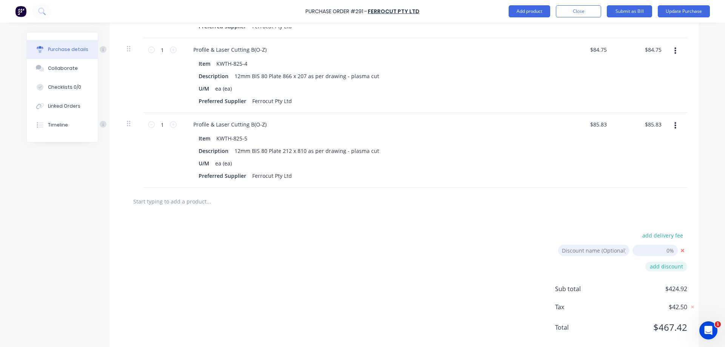
type textarea "x"
click at [661, 250] on input "[DATE]" at bounding box center [655, 250] width 45 height 11
type input ".10"
type textarea "x"
type input "0.10%"
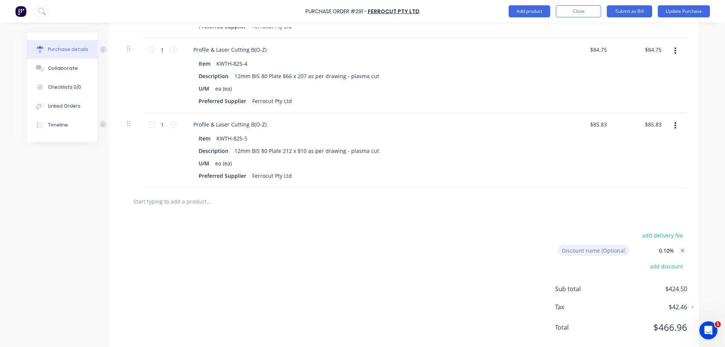
click at [681, 252] on icon at bounding box center [682, 250] width 9 height 9
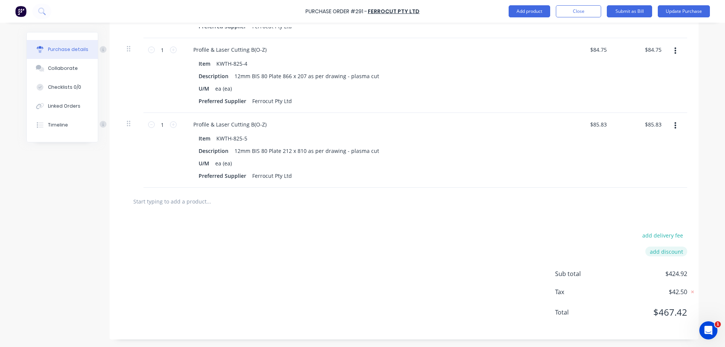
click at [664, 250] on button "add discount" at bounding box center [667, 252] width 42 height 10
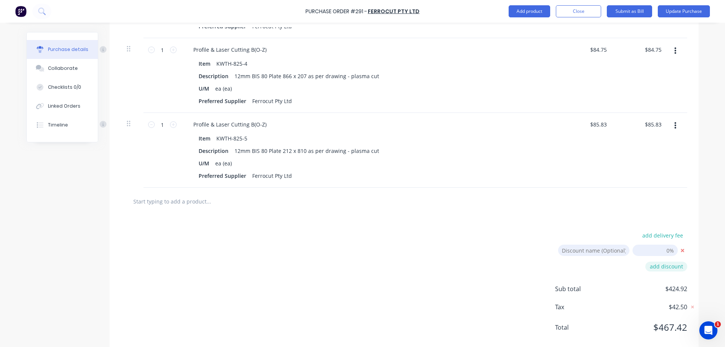
type textarea "x"
click at [664, 250] on input "19/08/25" at bounding box center [655, 250] width 45 height 11
type input ".01"
type textarea "x"
type input "0.01%"
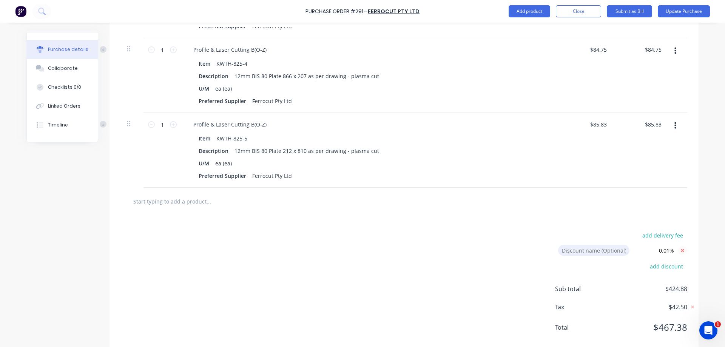
click at [681, 251] on icon at bounding box center [682, 250] width 3 height 3
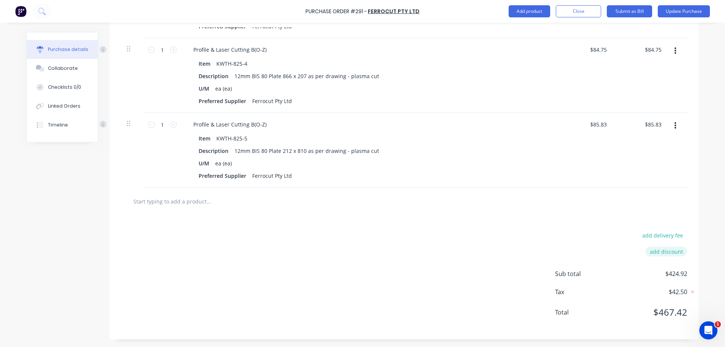
click at [660, 251] on button "add discount" at bounding box center [667, 252] width 42 height 10
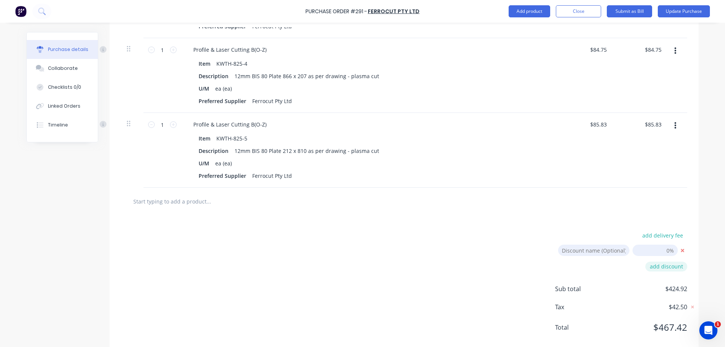
type textarea "x"
click at [660, 251] on input "19/08/25" at bounding box center [655, 250] width 45 height 11
type input ".050"
type textarea "x"
type input "0.05%"
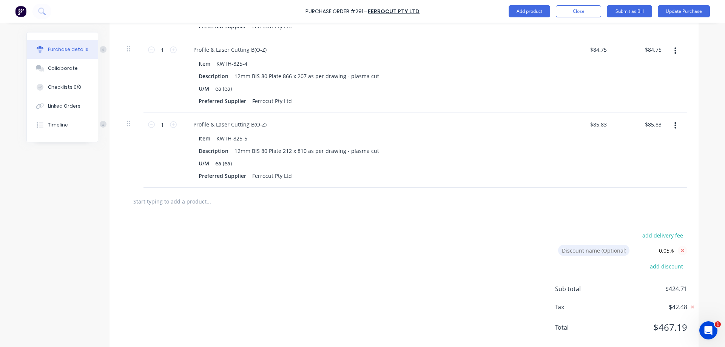
click at [681, 251] on icon at bounding box center [682, 250] width 3 height 3
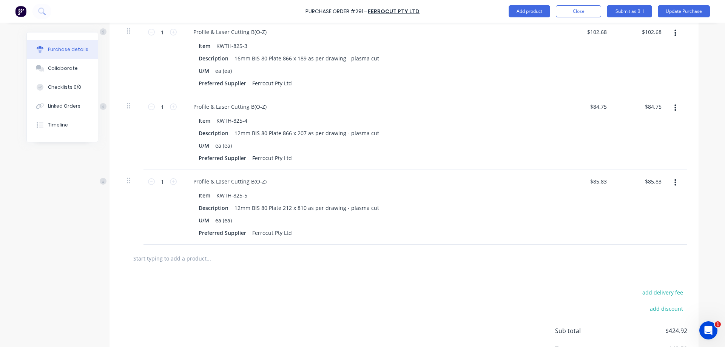
scroll to position [358, 0]
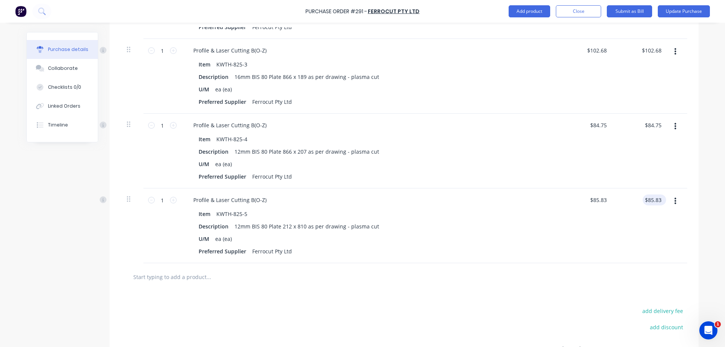
click at [661, 199] on div "$85.83 $85.83" at bounding box center [654, 200] width 23 height 11
type textarea "x"
click at [659, 199] on input "85.83" at bounding box center [654, 200] width 17 height 11
type input "85.82"
type textarea "x"
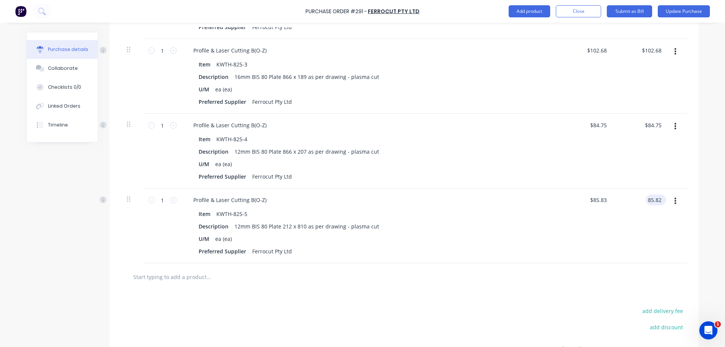
type input "$85.82"
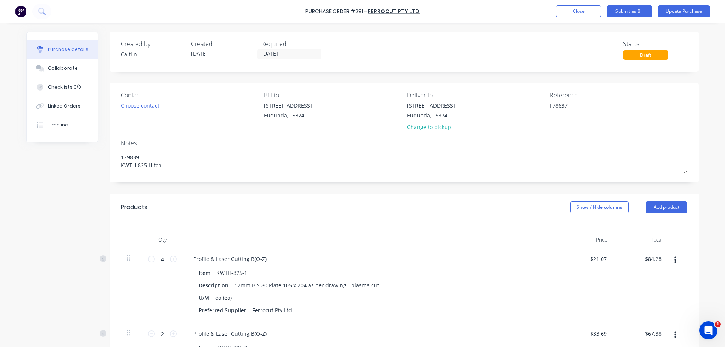
scroll to position [0, 0]
click at [641, 12] on button "Submit as Bill" at bounding box center [629, 11] width 45 height 12
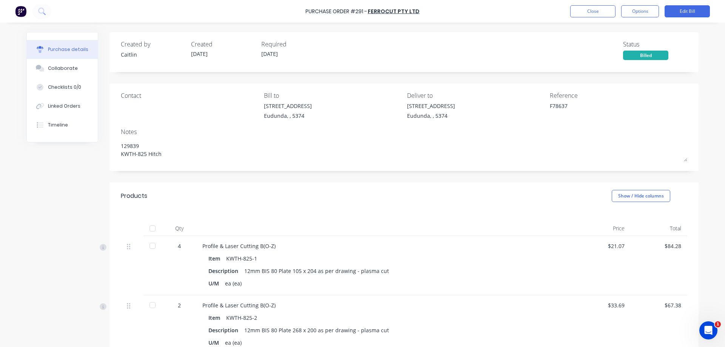
click at [149, 229] on div at bounding box center [152, 228] width 15 height 15
click at [583, 10] on button "Close" at bounding box center [592, 11] width 45 height 12
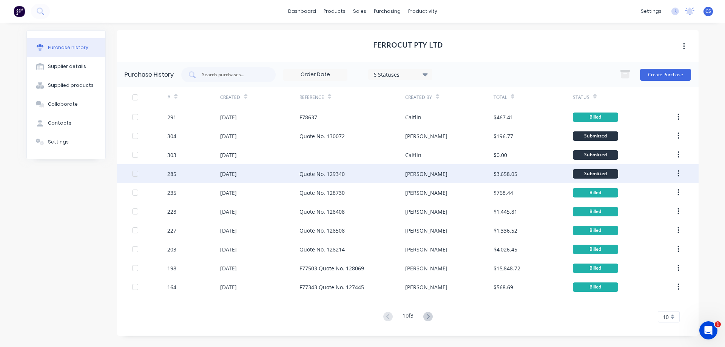
click at [391, 172] on div "Quote No. 129340" at bounding box center [353, 173] width 106 height 19
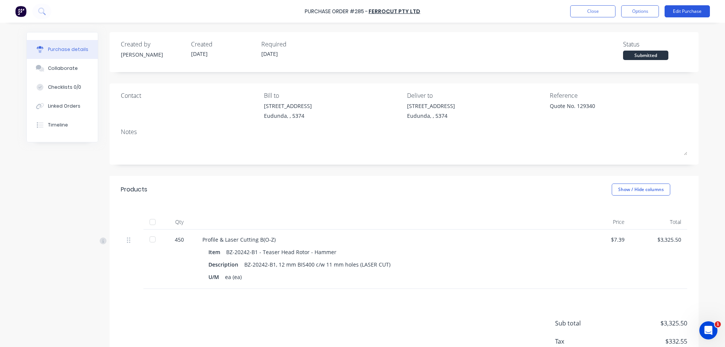
click at [683, 8] on button "Edit Purchase" at bounding box center [687, 11] width 45 height 12
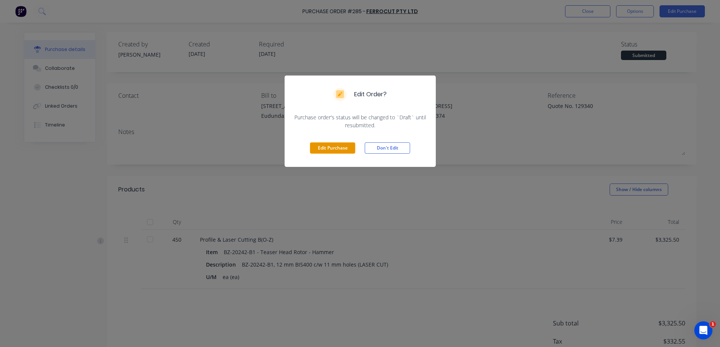
click at [327, 151] on button "Edit Purchase" at bounding box center [332, 147] width 45 height 11
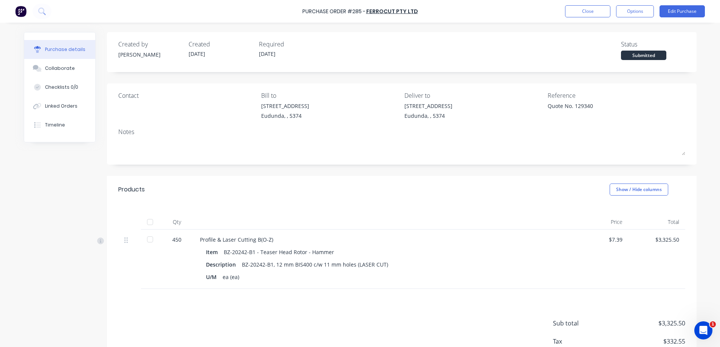
type textarea "x"
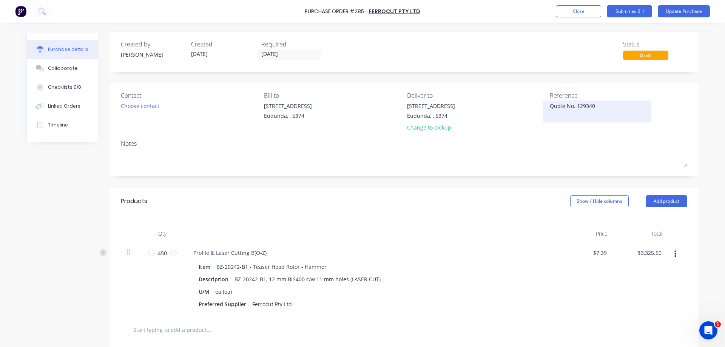
drag, startPoint x: 595, startPoint y: 107, endPoint x: 548, endPoint y: 107, distance: 47.2
click at [550, 107] on textarea "Quote No. 129340" at bounding box center [597, 110] width 94 height 17
type textarea "F78727"
type textarea "x"
type textarea "F78727"
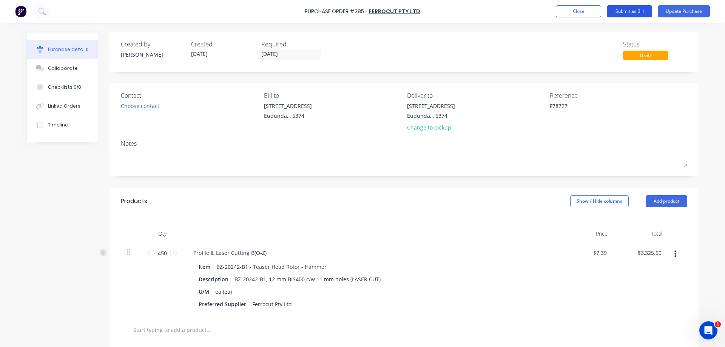
click at [635, 12] on button "Submit as Bill" at bounding box center [629, 11] width 45 height 12
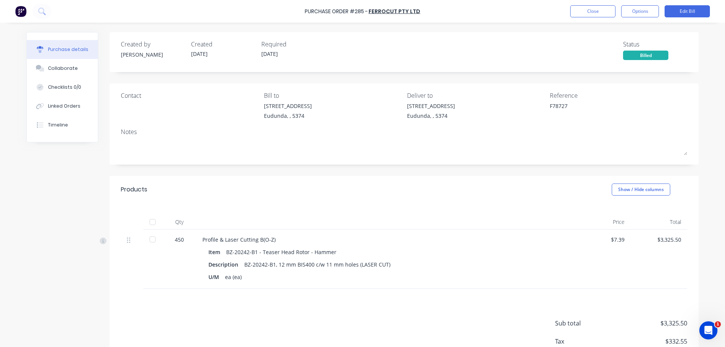
click at [150, 222] on div at bounding box center [152, 222] width 15 height 15
type textarea "x"
click at [598, 13] on button "Close" at bounding box center [592, 11] width 45 height 12
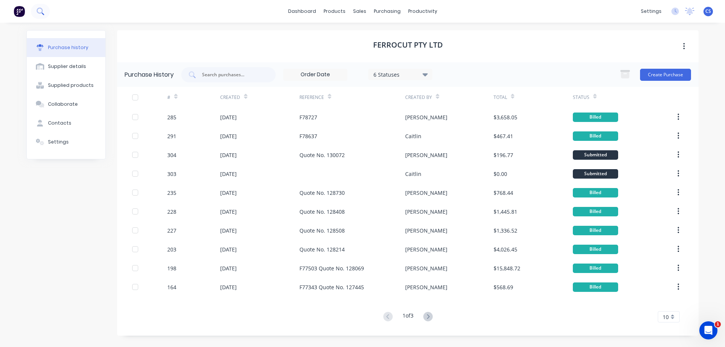
click at [43, 11] on icon at bounding box center [40, 11] width 7 height 7
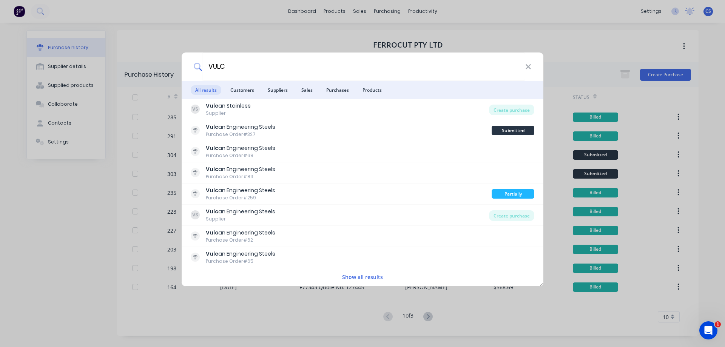
type input "VULC"
click at [362, 276] on button "Show all results" at bounding box center [362, 277] width 45 height 9
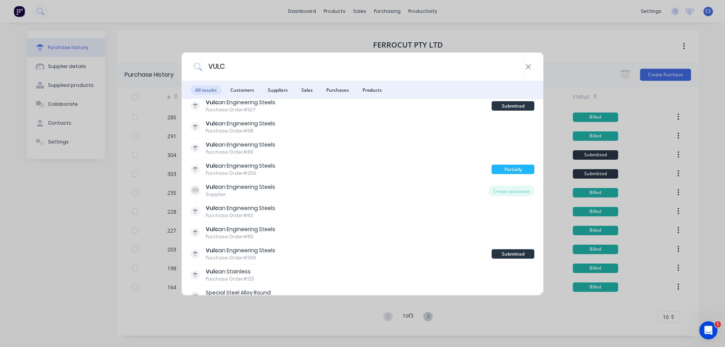
scroll to position [38, 0]
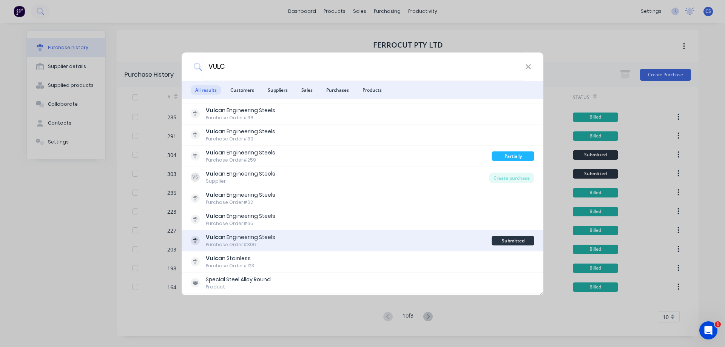
click at [361, 240] on div "Vulc an Engineering Steels Purchase Order #306" at bounding box center [341, 240] width 301 height 15
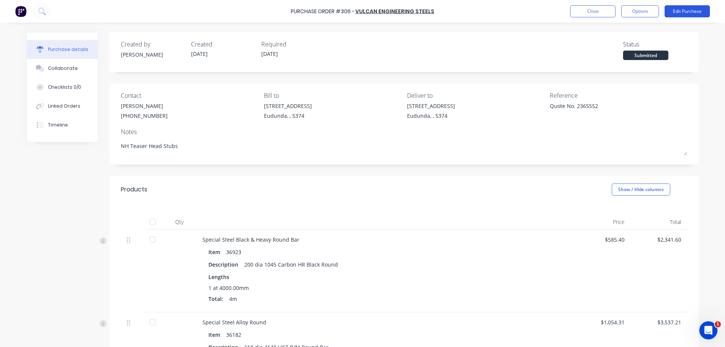
click at [685, 9] on button "Edit Purchase" at bounding box center [687, 11] width 45 height 12
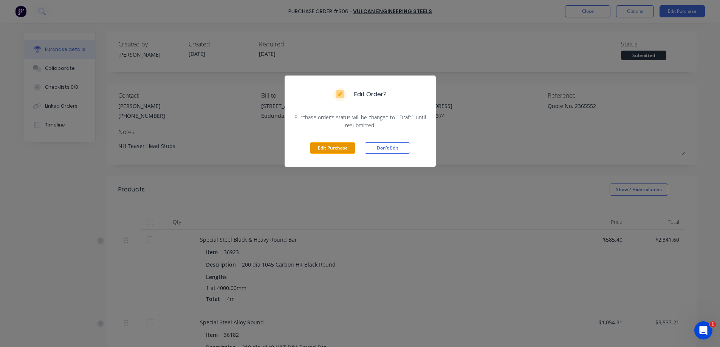
click at [345, 151] on button "Edit Purchase" at bounding box center [332, 147] width 45 height 11
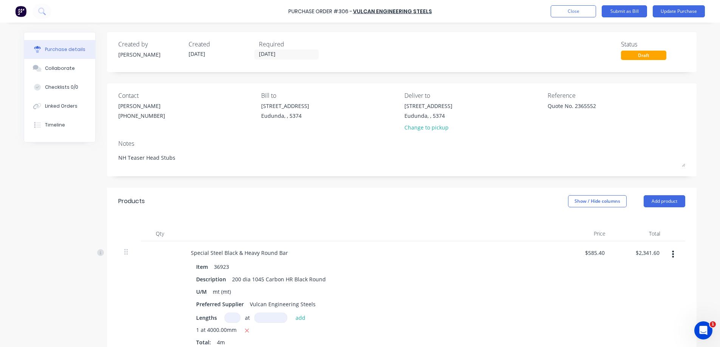
type textarea "x"
drag, startPoint x: 600, startPoint y: 109, endPoint x: 549, endPoint y: 105, distance: 51.1
click at [550, 105] on textarea "Quote No. 2365552" at bounding box center [597, 110] width 94 height 17
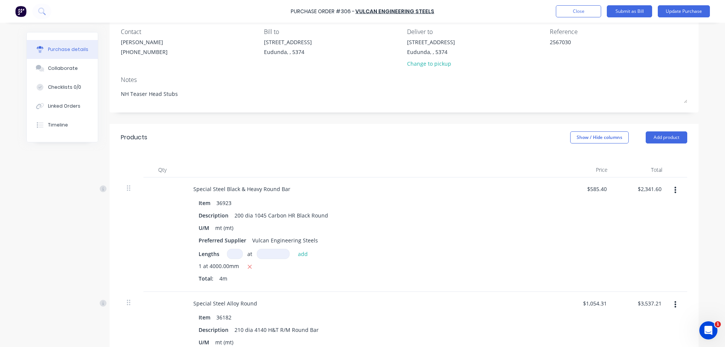
scroll to position [76, 0]
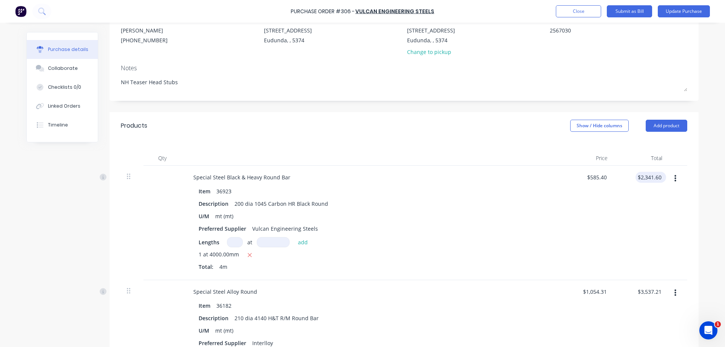
type textarea "2567030"
type textarea "x"
type textarea "2567030"
click at [658, 177] on input "2341.60" at bounding box center [650, 177] width 28 height 11
type input "2341.58"
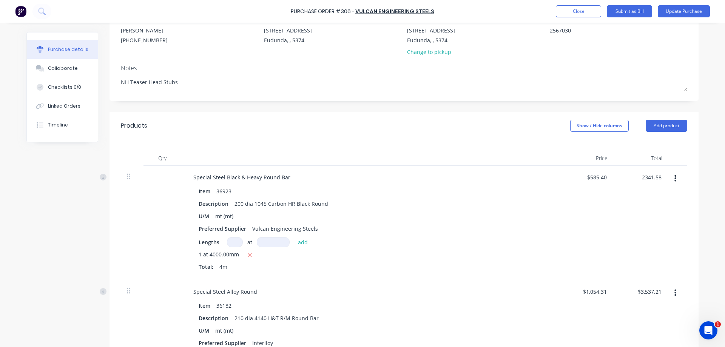
type textarea "x"
type input "$585.395"
type input "$2,341.58"
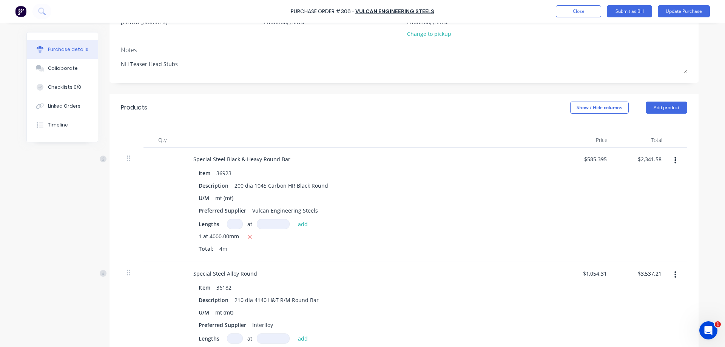
scroll to position [0, 0]
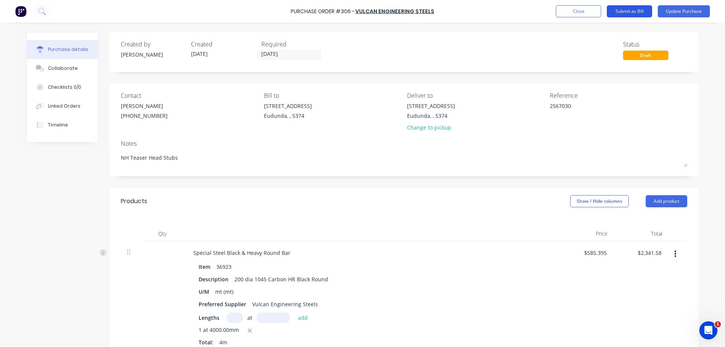
click at [624, 11] on button "Submit as Bill" at bounding box center [629, 11] width 45 height 12
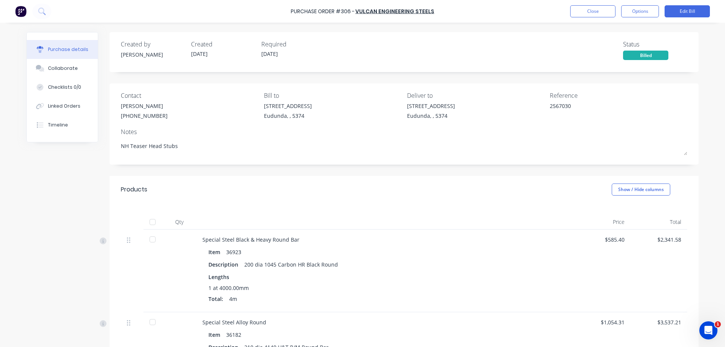
click at [151, 223] on div at bounding box center [152, 222] width 15 height 15
type textarea "x"
click at [589, 11] on button "Close" at bounding box center [592, 11] width 45 height 12
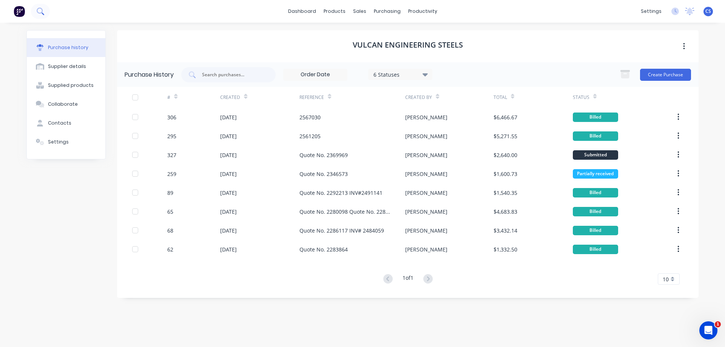
click at [37, 11] on icon at bounding box center [40, 11] width 6 height 6
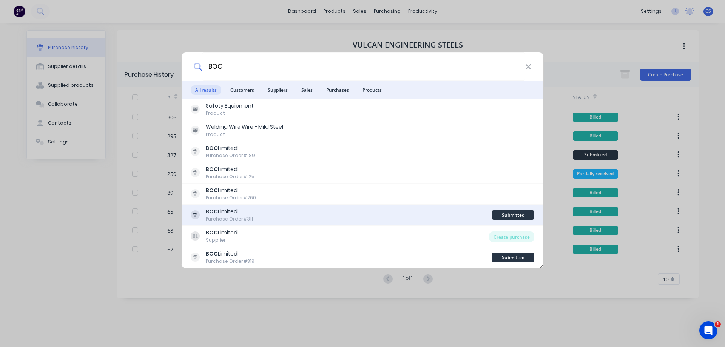
type input "BOC"
click at [343, 214] on div "BOC Limited Purchase Order #311" at bounding box center [341, 215] width 301 height 15
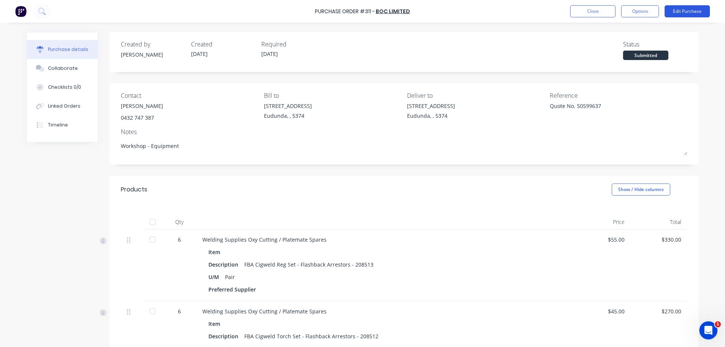
click at [680, 12] on button "Edit Purchase" at bounding box center [687, 11] width 45 height 12
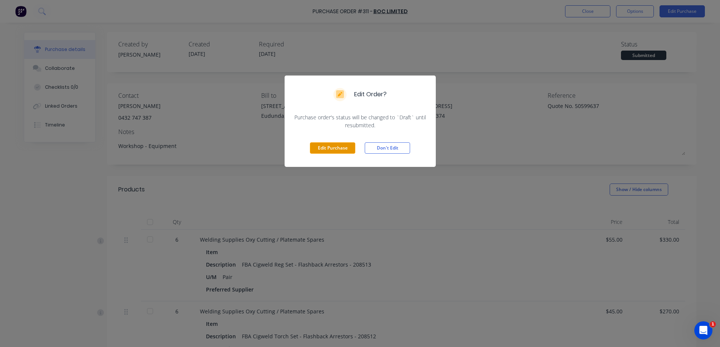
click at [332, 151] on button "Edit Purchase" at bounding box center [332, 147] width 45 height 11
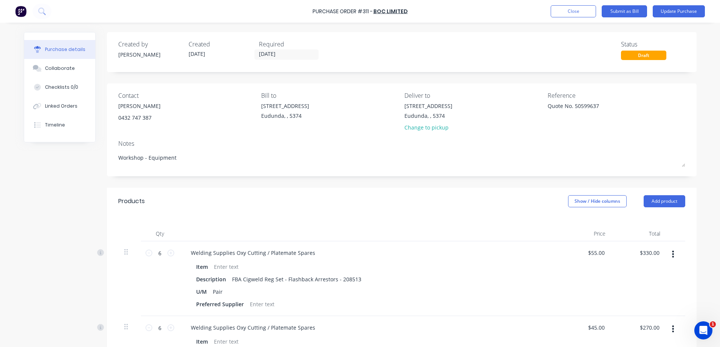
type textarea "x"
drag, startPoint x: 604, startPoint y: 106, endPoint x: 549, endPoint y: 107, distance: 55.2
click at [550, 107] on textarea "Quote No. 50599637" at bounding box center [597, 110] width 94 height 17
type textarea "4039901998"
click at [289, 56] on input "08/09/25" at bounding box center [289, 54] width 63 height 9
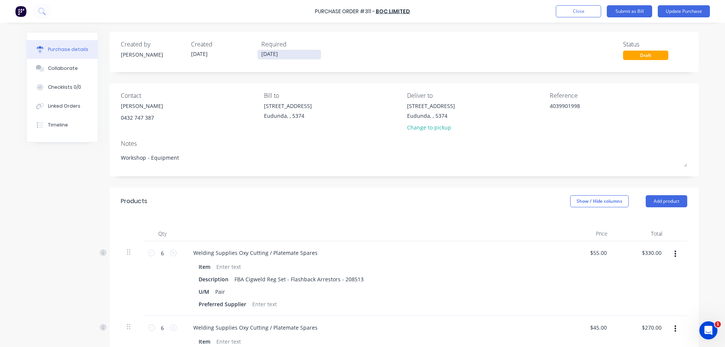
type textarea "x"
type textarea "4039901998"
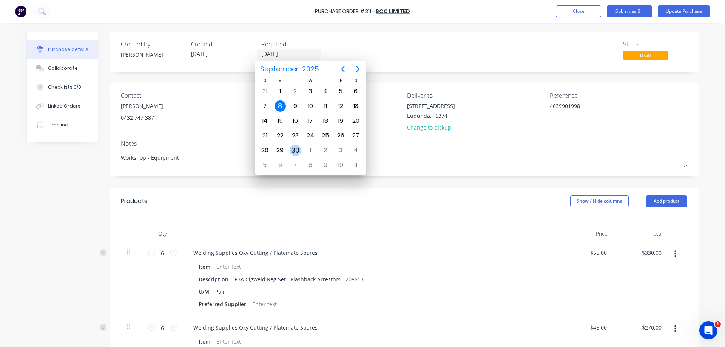
click at [298, 150] on div "30" at bounding box center [295, 150] width 11 height 11
type textarea "x"
type input "30/09/25"
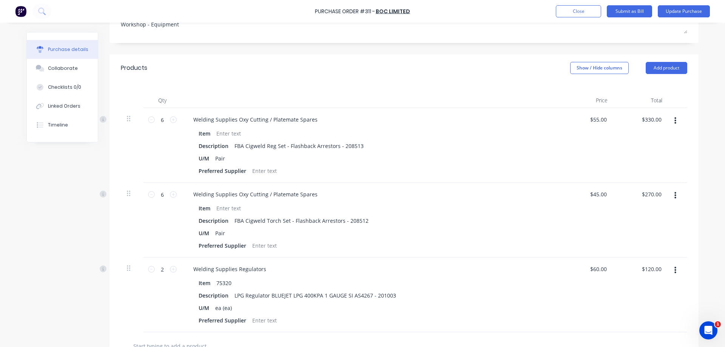
scroll to position [151, 0]
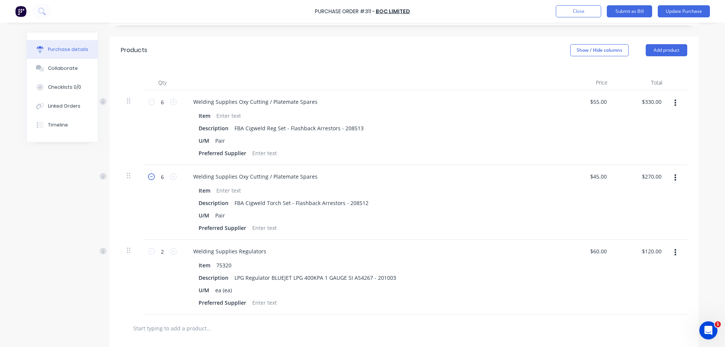
click at [148, 177] on icon at bounding box center [151, 176] width 7 height 7
type textarea "x"
type input "5"
type input "$225.00"
click at [148, 177] on icon at bounding box center [151, 176] width 7 height 7
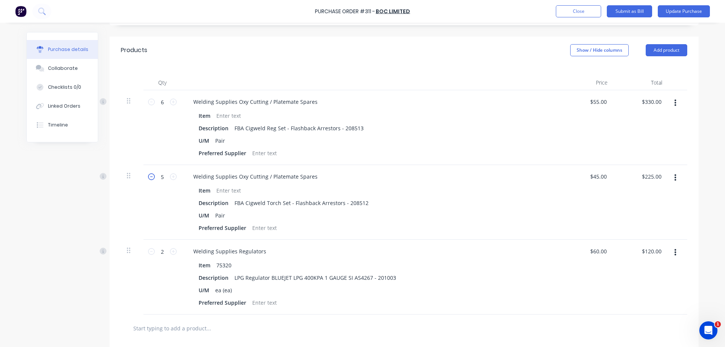
type textarea "x"
type input "4"
type input "$180.00"
click at [148, 177] on icon at bounding box center [151, 176] width 7 height 7
type textarea "x"
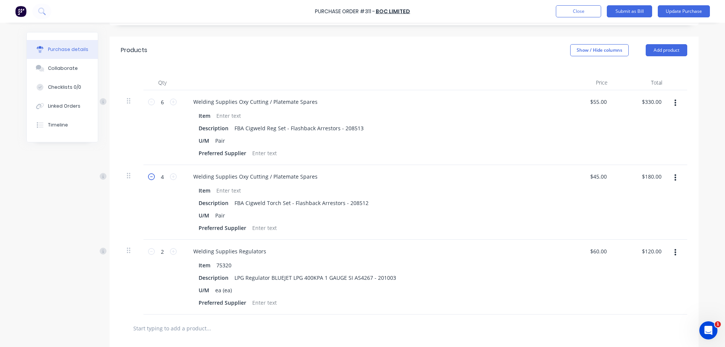
type input "3"
type input "$135.00"
click at [688, 12] on button "Update Purchase" at bounding box center [684, 11] width 52 height 12
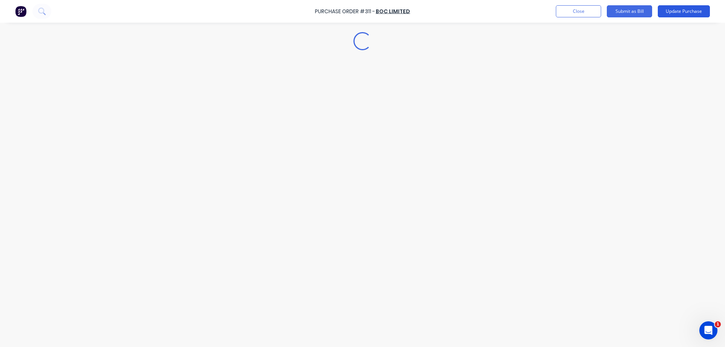
scroll to position [0, 0]
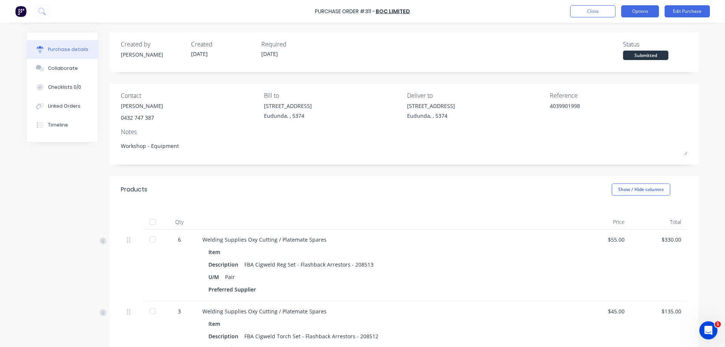
click at [640, 8] on button "Options" at bounding box center [640, 11] width 38 height 12
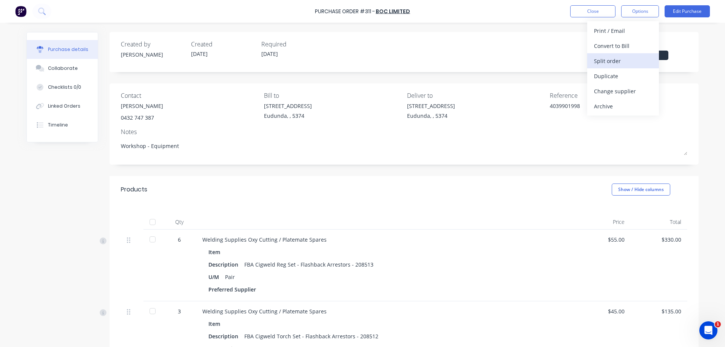
click at [630, 61] on div "Split order" at bounding box center [623, 61] width 58 height 11
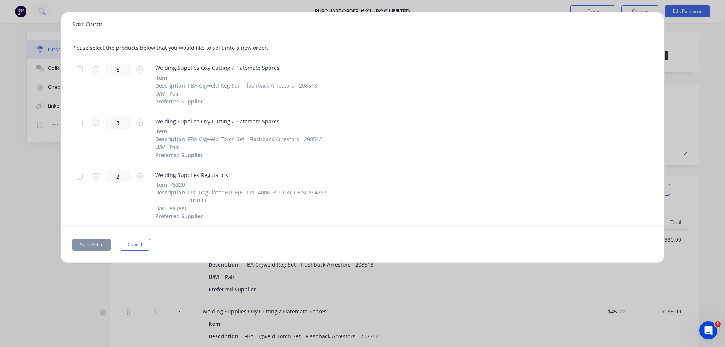
click at [77, 123] on div at bounding box center [79, 123] width 15 height 15
click at [78, 178] on div at bounding box center [79, 176] width 15 height 15
click at [101, 247] on button "Split Order" at bounding box center [91, 245] width 39 height 12
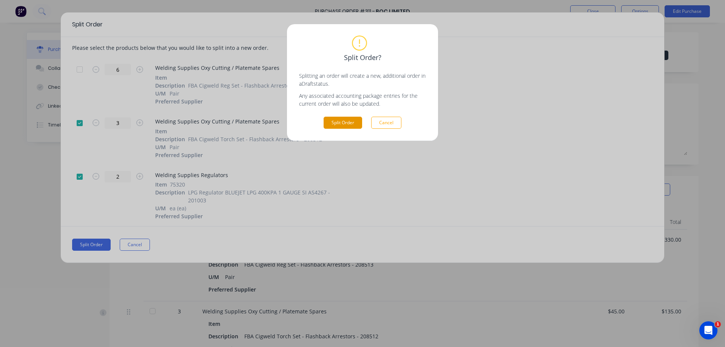
click at [345, 123] on button "Split Order" at bounding box center [343, 123] width 39 height 12
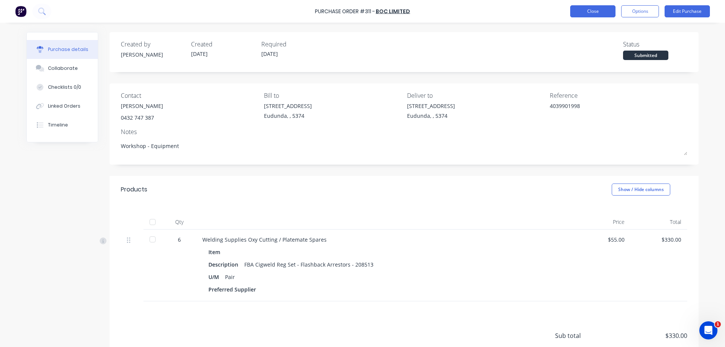
click at [595, 12] on button "Close" at bounding box center [592, 11] width 45 height 12
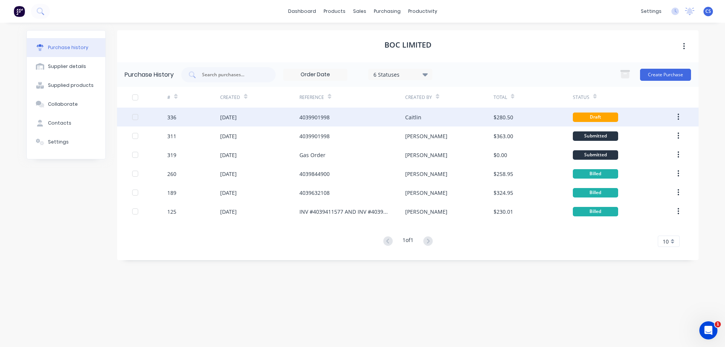
click at [461, 118] on div "Caitlin" at bounding box center [449, 117] width 88 height 19
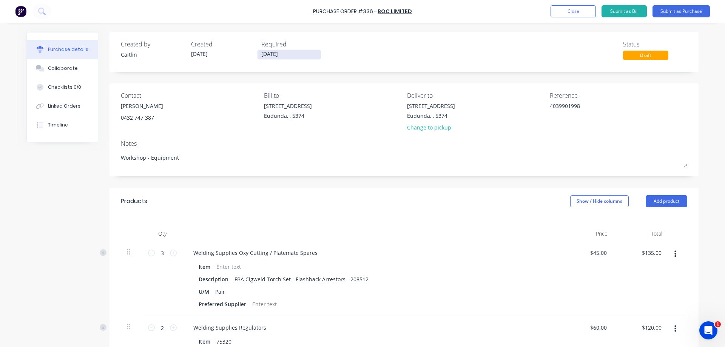
click at [286, 56] on input "02/09/25" at bounding box center [289, 54] width 63 height 9
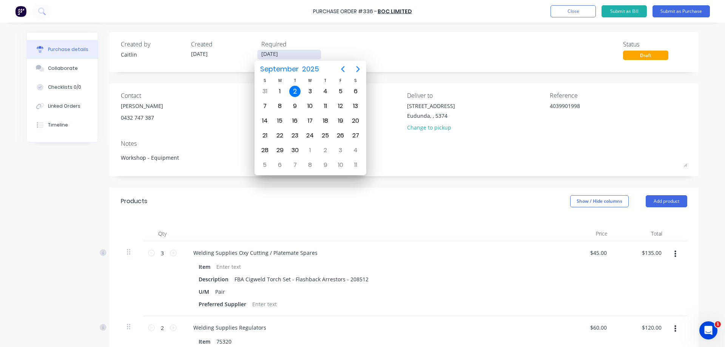
click at [286, 56] on input "02/09/25" at bounding box center [289, 54] width 63 height 9
click at [298, 151] on div "30" at bounding box center [295, 150] width 11 height 11
type textarea "x"
type input "30/09/25"
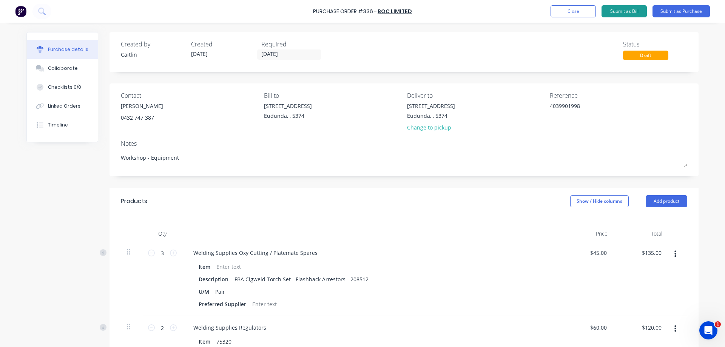
click at [623, 13] on button "Submit as Bill" at bounding box center [624, 11] width 45 height 12
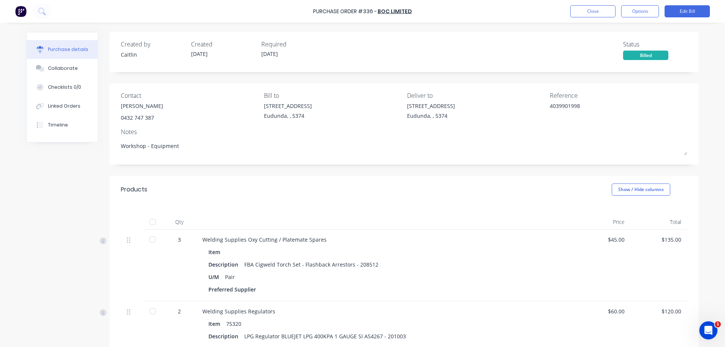
click at [148, 224] on div at bounding box center [152, 222] width 15 height 15
type textarea "x"
click at [589, 10] on button "Close" at bounding box center [592, 11] width 45 height 12
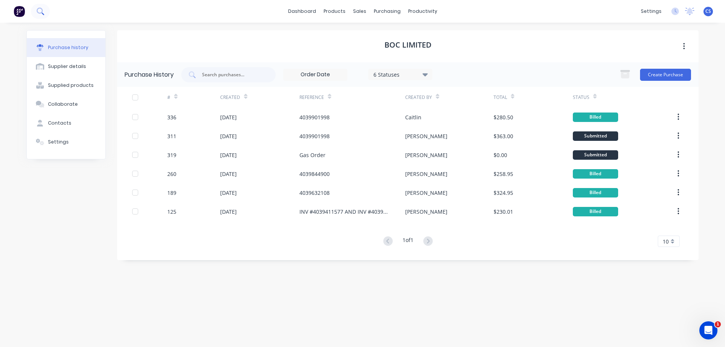
click at [43, 8] on icon at bounding box center [40, 11] width 7 height 7
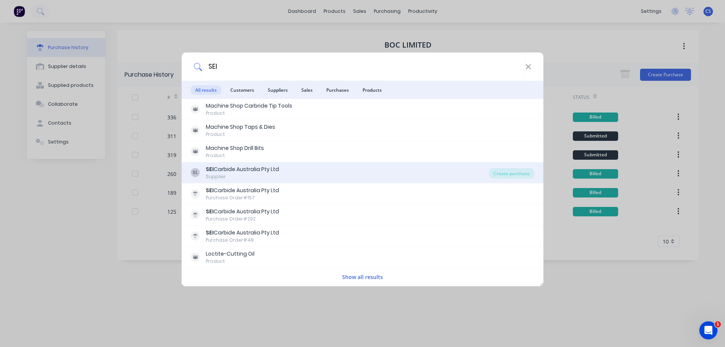
type input "SEI"
click at [291, 174] on div "SL SEI Carbide Australia Pty Ltd Supplier" at bounding box center [340, 172] width 298 height 15
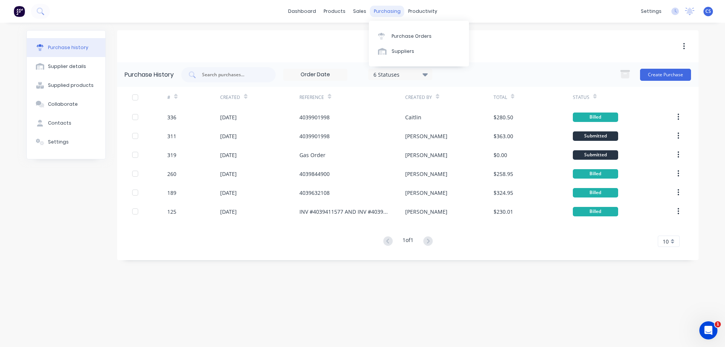
click at [391, 12] on div "purchasing" at bounding box center [387, 11] width 34 height 11
click at [402, 38] on div "Purchase Orders" at bounding box center [412, 36] width 40 height 7
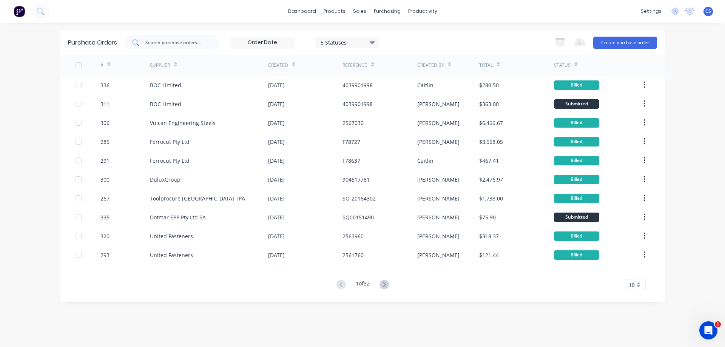
click at [174, 41] on input "text" at bounding box center [176, 43] width 63 height 8
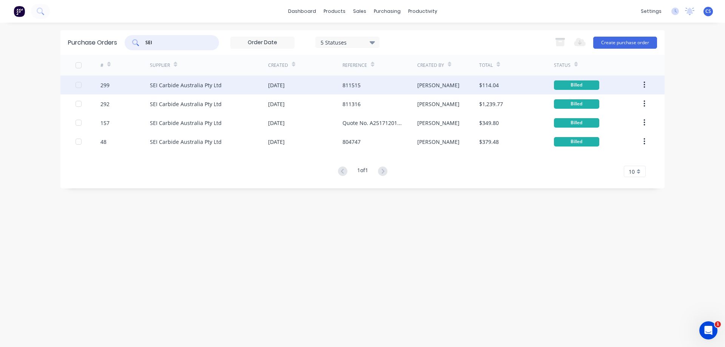
type input "SEI"
click at [385, 84] on div "811515" at bounding box center [380, 85] width 74 height 19
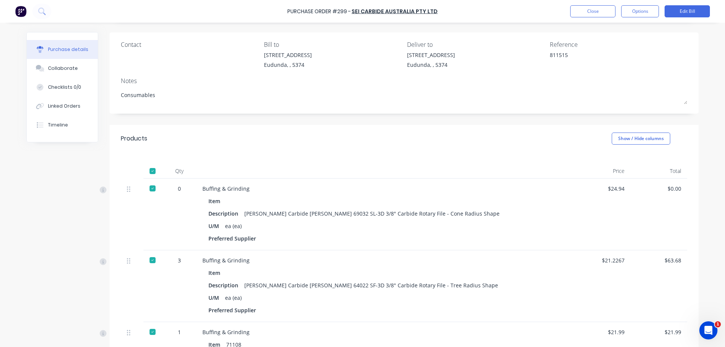
scroll to position [35, 0]
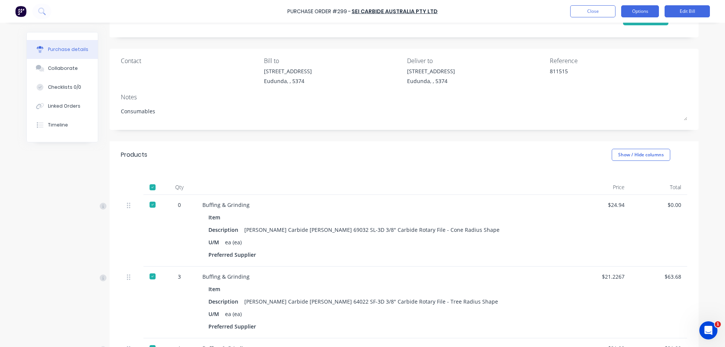
click at [631, 10] on button "Options" at bounding box center [640, 11] width 38 height 12
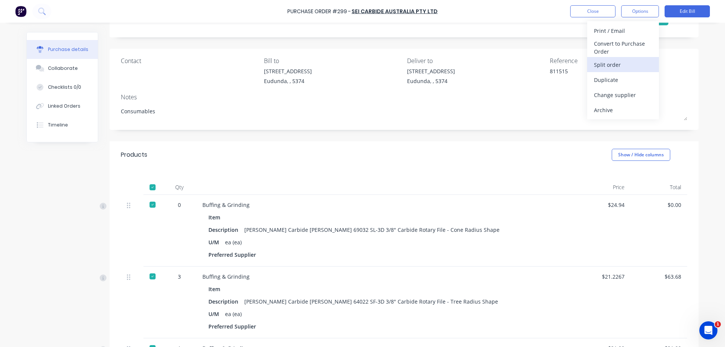
click at [617, 66] on div "Split order" at bounding box center [623, 64] width 58 height 11
type textarea "x"
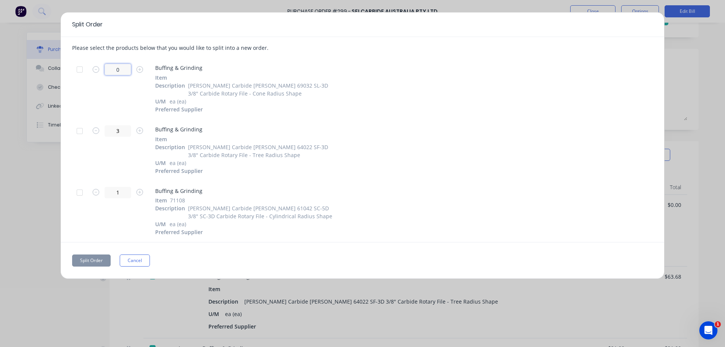
click at [124, 69] on input "0" at bounding box center [118, 69] width 26 height 11
type textarea "x"
type input "NaN5"
type textarea "x"
drag, startPoint x: 127, startPoint y: 68, endPoint x: 108, endPoint y: 65, distance: 19.9
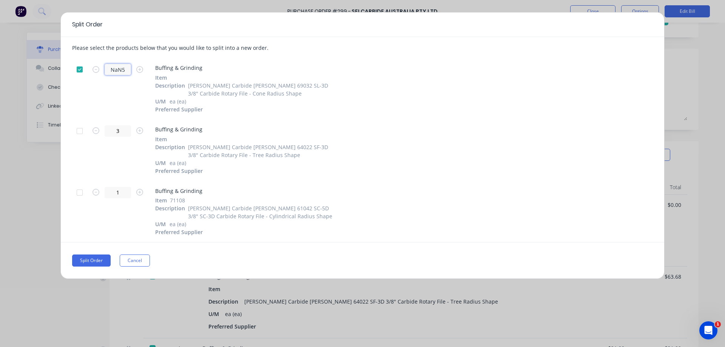
click at [107, 66] on input "NaN5" at bounding box center [118, 69] width 26 height 11
type input "5"
type textarea "x"
type input "5"
type textarea "x"
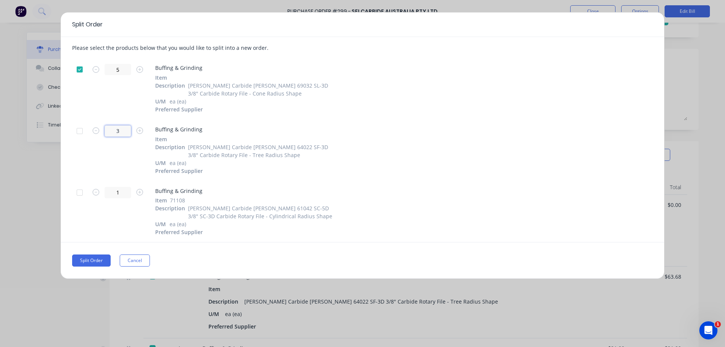
type input "0"
click at [119, 130] on input "3" at bounding box center [118, 130] width 26 height 11
drag, startPoint x: 119, startPoint y: 130, endPoint x: 112, endPoint y: 125, distance: 8.5
click at [112, 125] on input "3" at bounding box center [118, 130] width 26 height 11
type input "2"
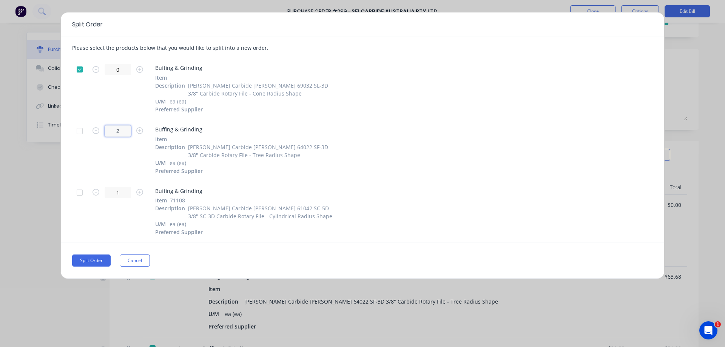
type textarea "x"
type input "2"
type textarea "x"
drag, startPoint x: 122, startPoint y: 193, endPoint x: 113, endPoint y: 189, distance: 10.1
click at [111, 193] on input "1" at bounding box center [118, 192] width 26 height 11
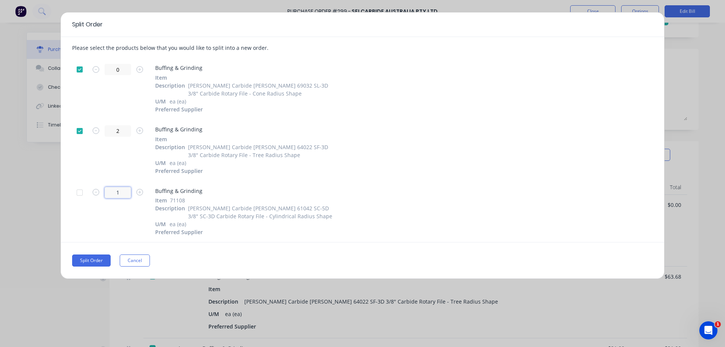
type input "7"
type textarea "x"
type input "7"
type textarea "x"
type input "1"
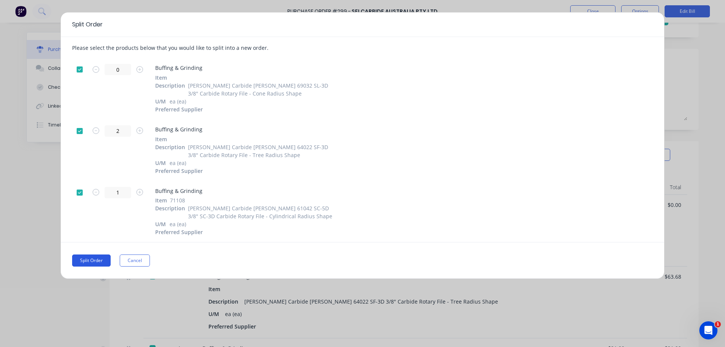
click at [91, 261] on button "Split Order" at bounding box center [91, 261] width 39 height 12
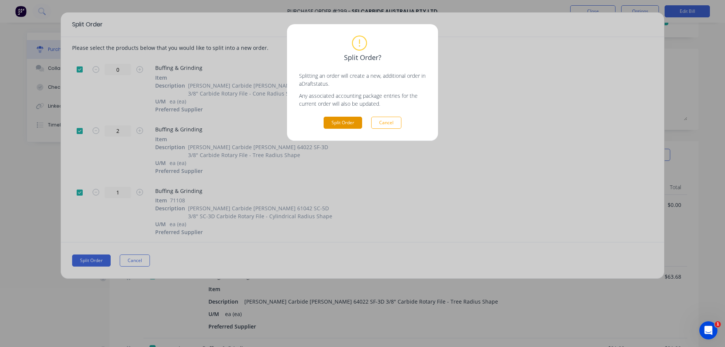
click at [345, 123] on button "Split Order" at bounding box center [343, 123] width 39 height 12
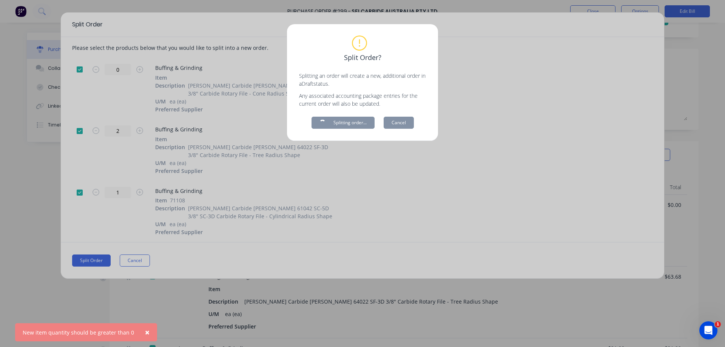
type textarea "x"
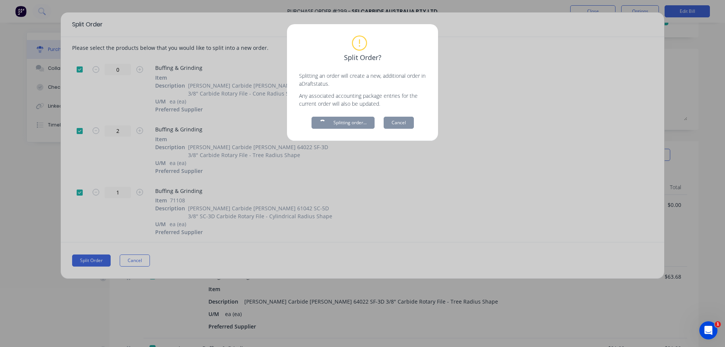
click at [121, 69] on div "Split Order? Splitting an order will create a new, additional order in a Draft …" at bounding box center [362, 173] width 725 height 347
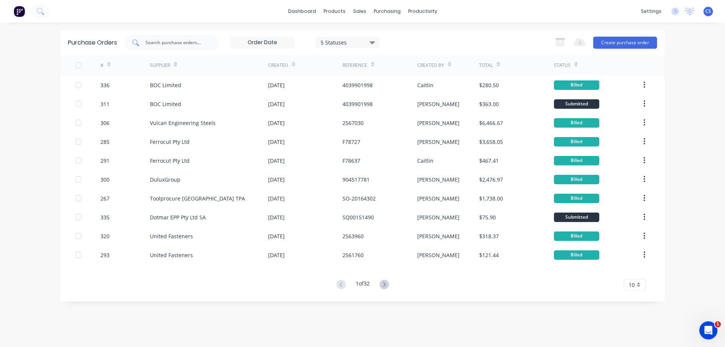
click at [153, 40] on input "text" at bounding box center [176, 43] width 63 height 8
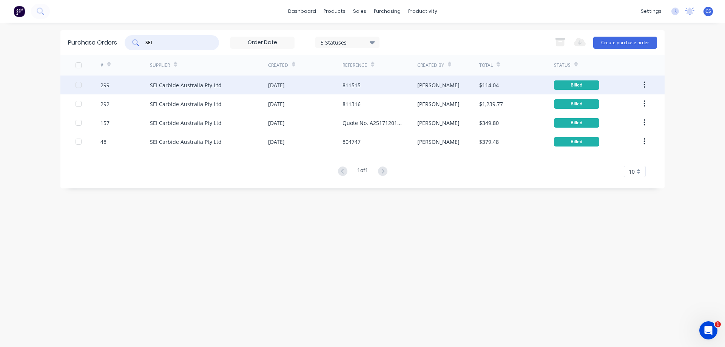
type input "SEI"
click at [448, 87] on div "[PERSON_NAME]" at bounding box center [448, 85] width 62 height 19
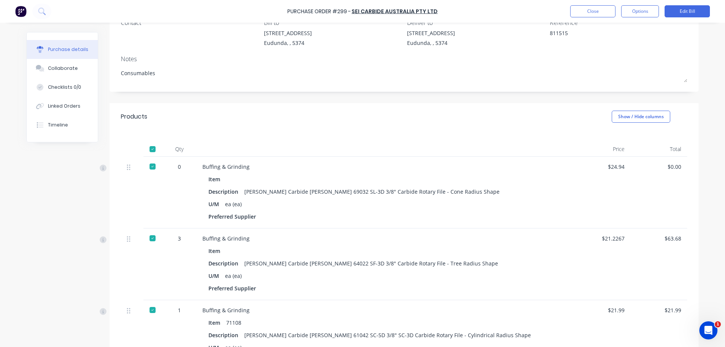
scroll to position [76, 0]
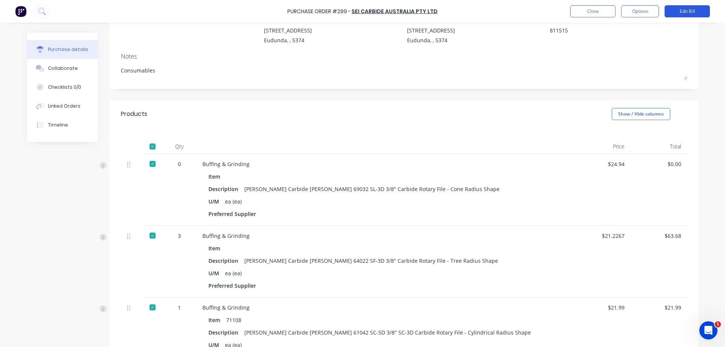
click at [700, 9] on button "Edit Bill" at bounding box center [687, 11] width 45 height 12
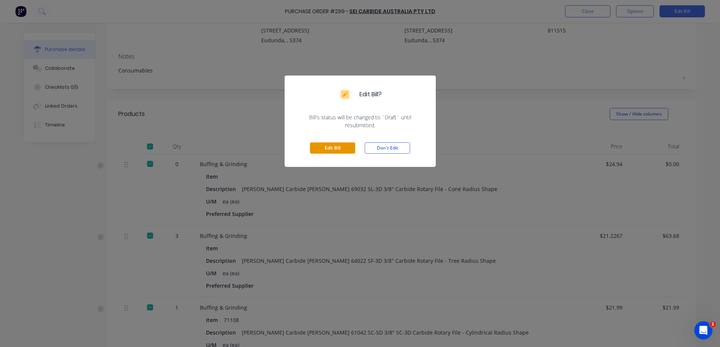
click at [341, 150] on button "Edit Bill" at bounding box center [332, 147] width 45 height 11
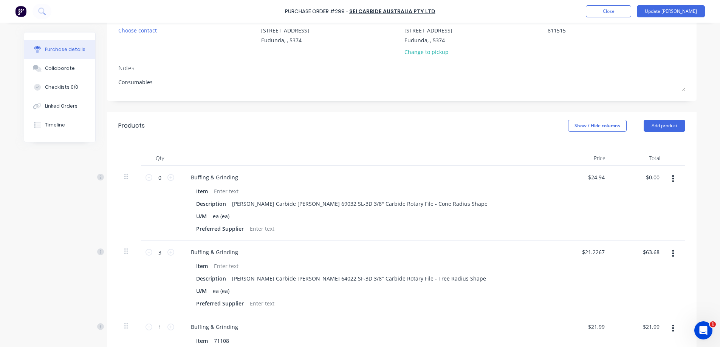
type textarea "x"
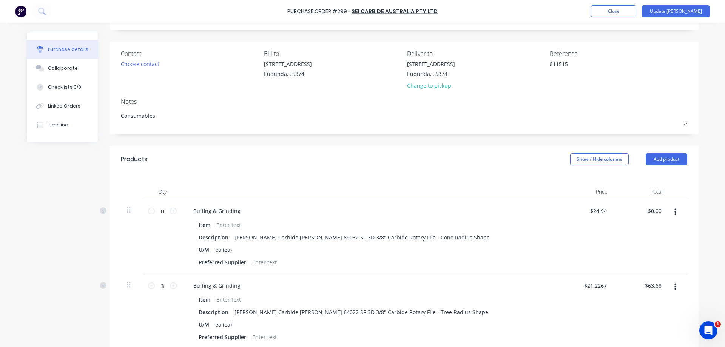
scroll to position [0, 0]
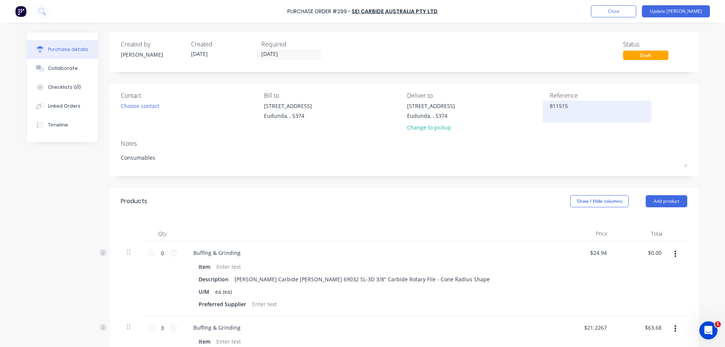
click at [573, 108] on textarea "811515" at bounding box center [597, 110] width 94 height 17
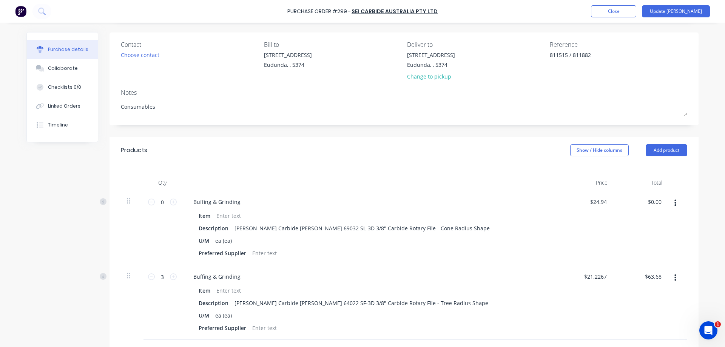
scroll to position [76, 0]
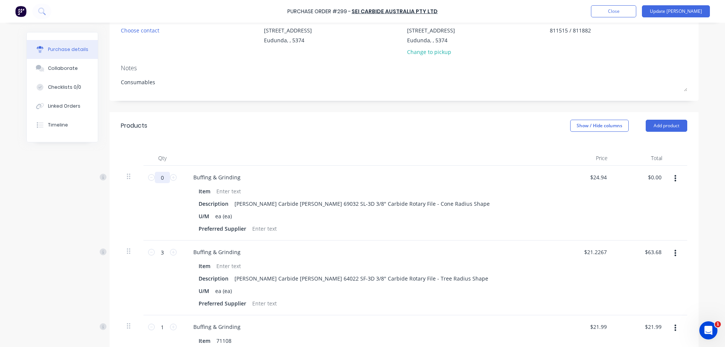
type textarea "811515 / 811882"
click at [164, 177] on input "0" at bounding box center [162, 177] width 15 height 11
type textarea "x"
type textarea "811515 / 811882"
type input "5"
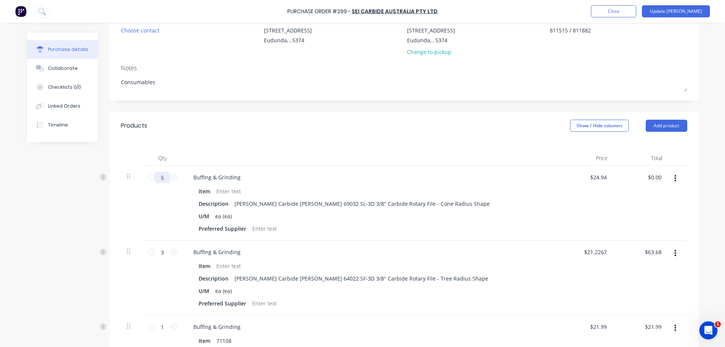
type textarea "x"
type input "$124.70"
type textarea "x"
type input "5"
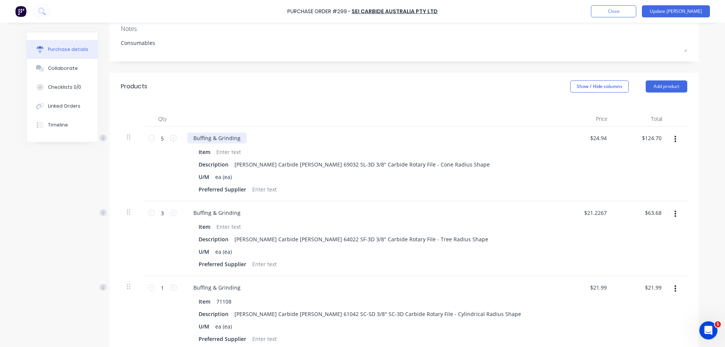
scroll to position [151, 0]
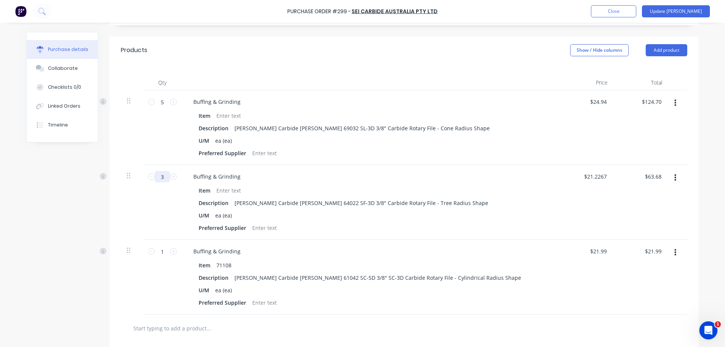
type textarea "x"
click at [163, 177] on input "3" at bounding box center [162, 176] width 15 height 11
type input "5"
type textarea "x"
type input "$106.13"
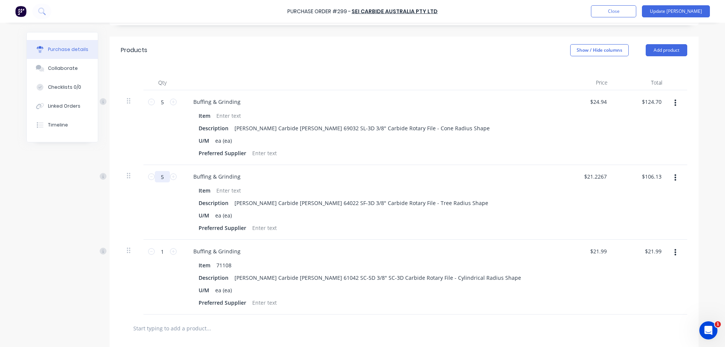
type textarea "x"
type input "5"
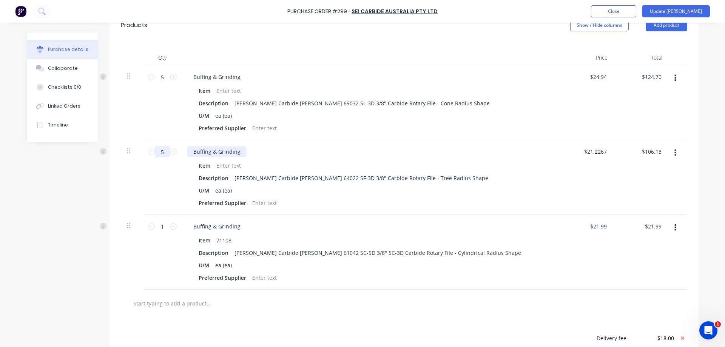
scroll to position [189, 0]
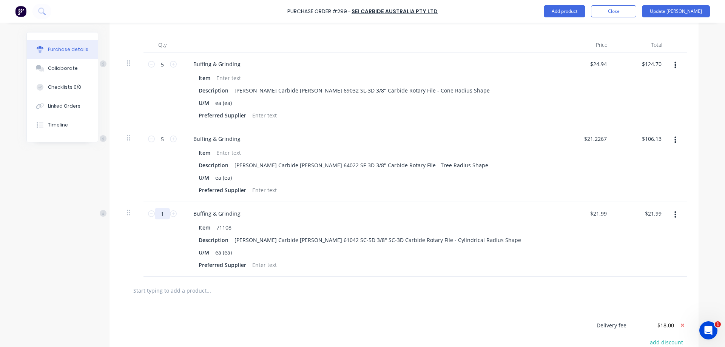
type textarea "x"
click at [164, 214] on input "1" at bounding box center [162, 213] width 15 height 11
type input "8"
type textarea "x"
type input "$175.92"
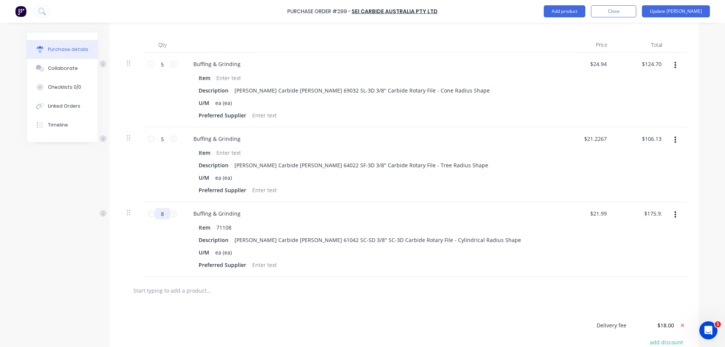
type textarea "x"
type input "8"
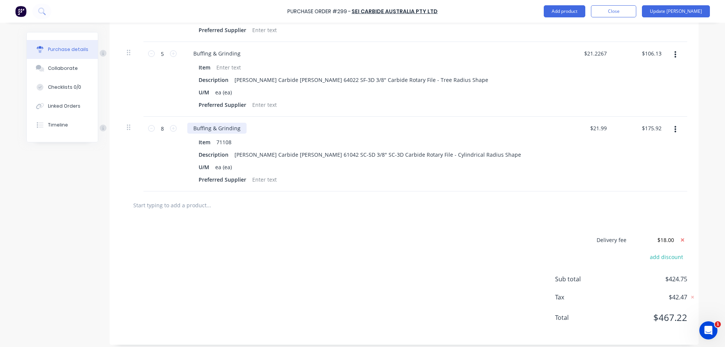
scroll to position [280, 0]
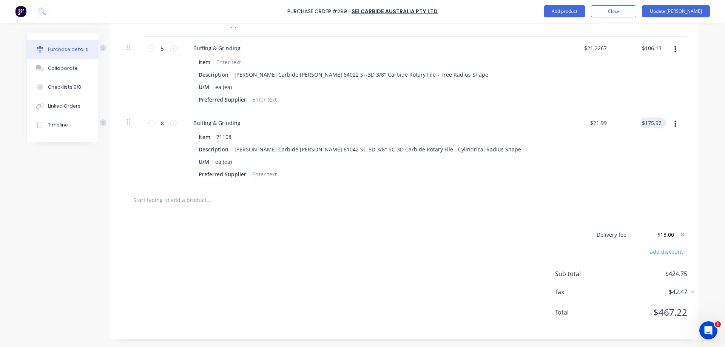
type textarea "x"
click at [659, 121] on input "175.92" at bounding box center [653, 122] width 20 height 11
type input "175.93"
type textarea "x"
type input "$21.9913"
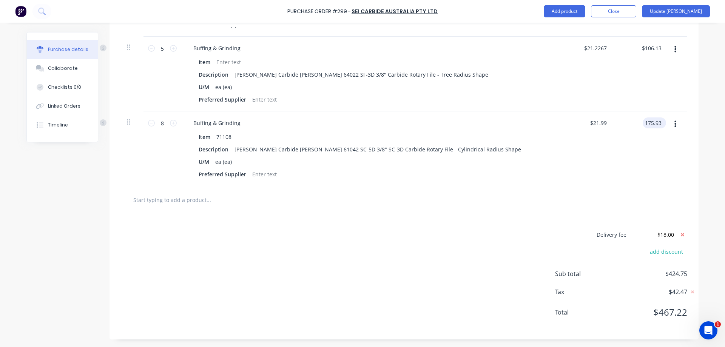
type input "$175.93"
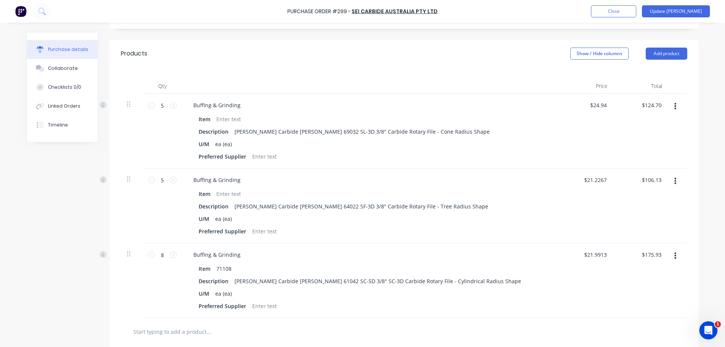
scroll to position [128, 0]
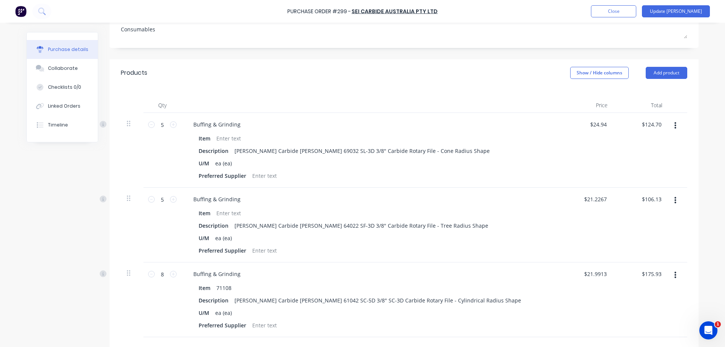
click at [704, 149] on div "Purchase Order #299 - SEI Carbide Australia Pty Ltd Add product Close Update Bi…" at bounding box center [362, 173] width 725 height 347
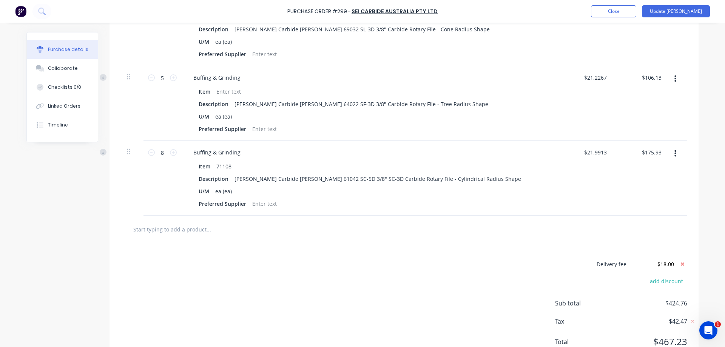
scroll to position [280, 0]
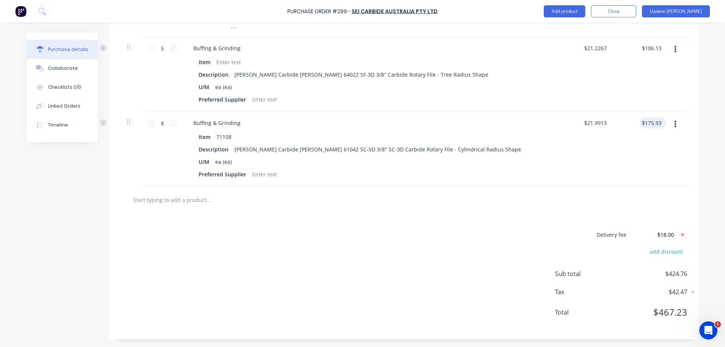
type textarea "x"
click at [660, 125] on input "175.93" at bounding box center [653, 122] width 20 height 11
type input "175.94"
type textarea "x"
type input "$21.9925"
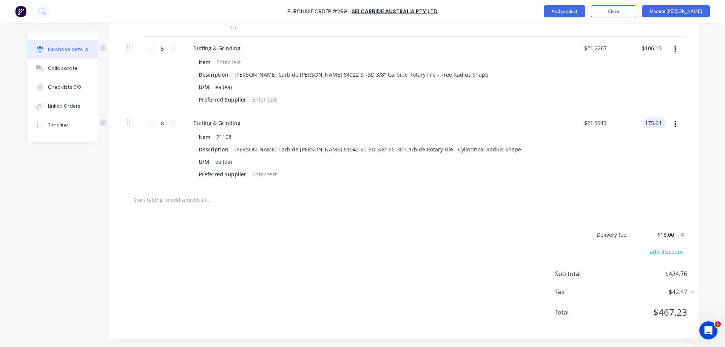
type input "$175.94"
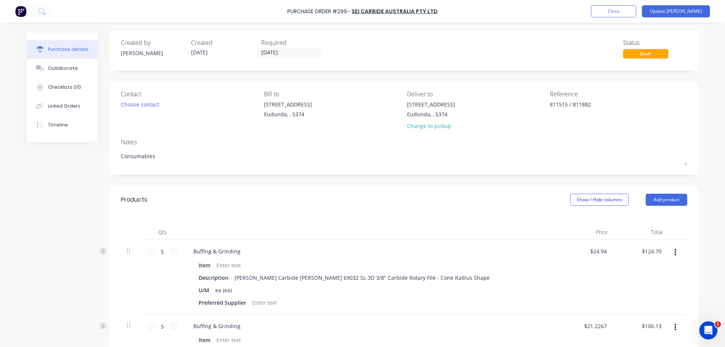
scroll to position [0, 0]
click at [688, 14] on button "Update Bill" at bounding box center [676, 11] width 68 height 12
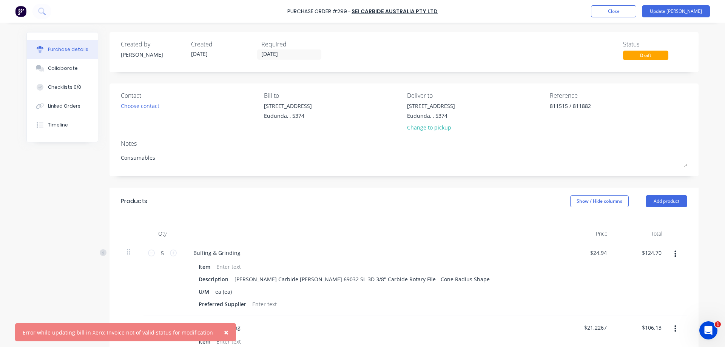
type textarea "x"
click at [709, 330] on icon "Open Intercom Messenger" at bounding box center [708, 329] width 12 height 12
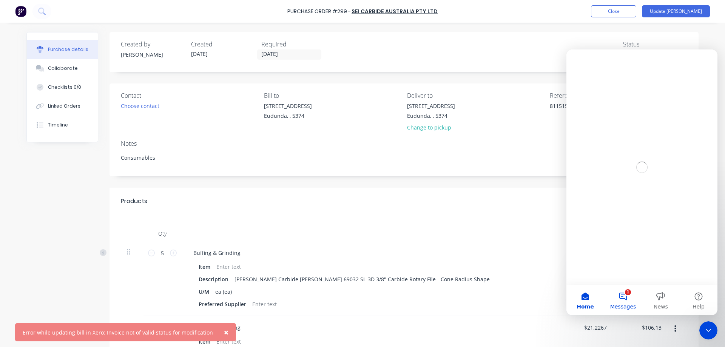
click at [626, 294] on button "1 Messages" at bounding box center [623, 300] width 38 height 30
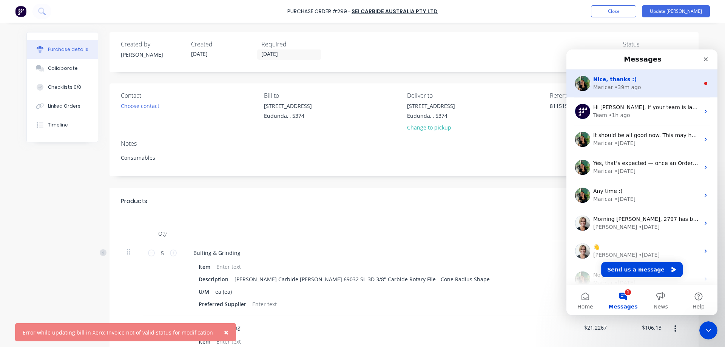
click at [629, 85] on div "• 39m ago" at bounding box center [628, 87] width 26 height 8
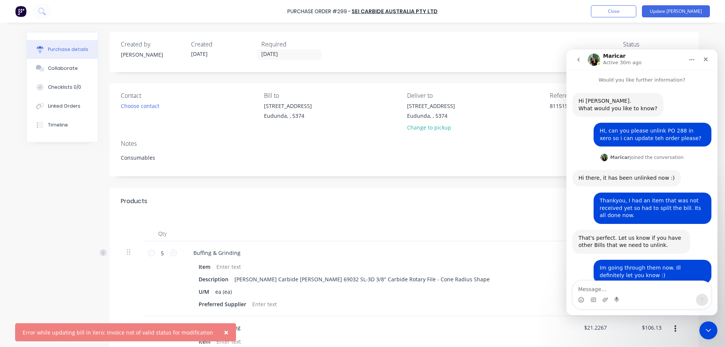
scroll to position [1, 0]
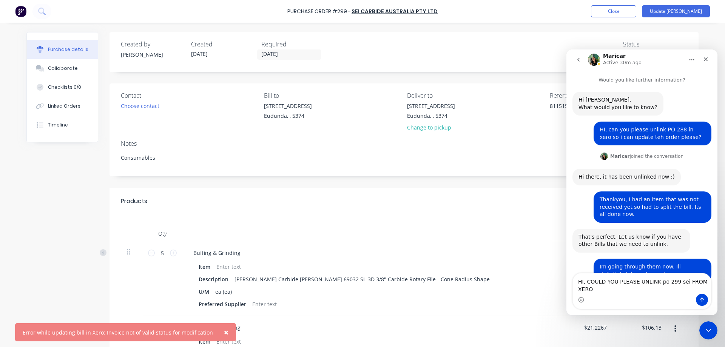
type textarea "HI, COULD YOU PLEASE UNLINK po 299 sei FROM XERO?"
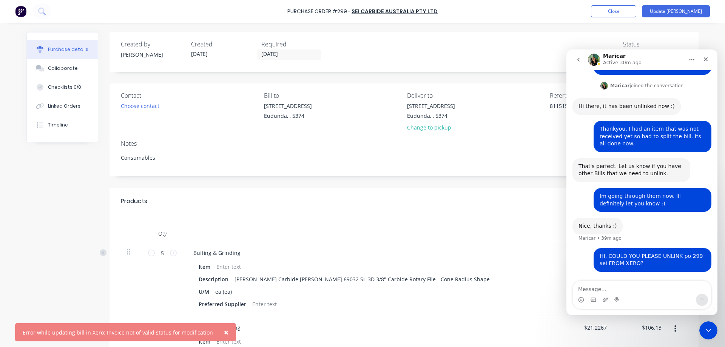
scroll to position [71, 0]
click at [703, 57] on div "Close" at bounding box center [706, 60] width 14 height 14
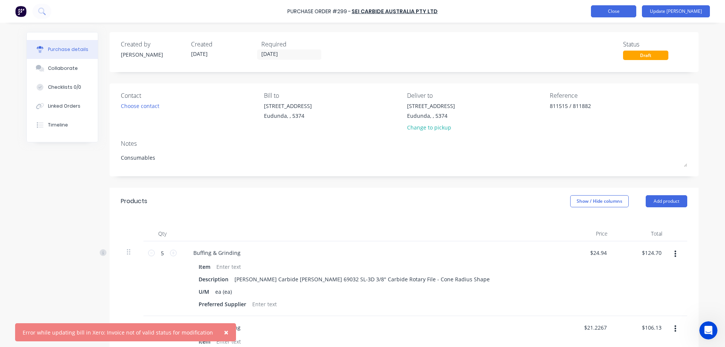
type textarea "x"
click at [637, 14] on button "Close" at bounding box center [613, 11] width 45 height 12
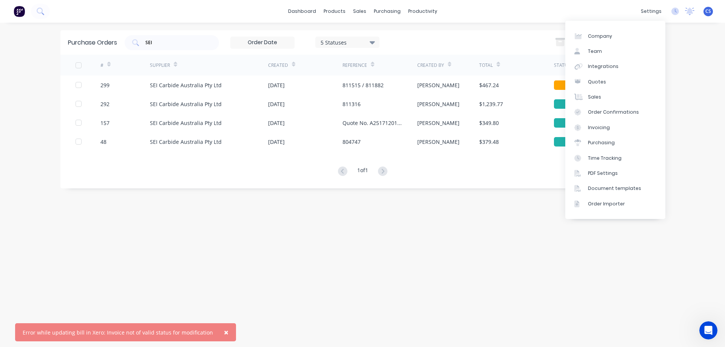
drag, startPoint x: 364, startPoint y: 217, endPoint x: 504, endPoint y: 239, distance: 141.8
click at [455, 232] on div "Purchase Orders SEI 5 Statuses 5 Statuses Export to Excel (XLSX) Create purchas…" at bounding box center [362, 184] width 604 height 309
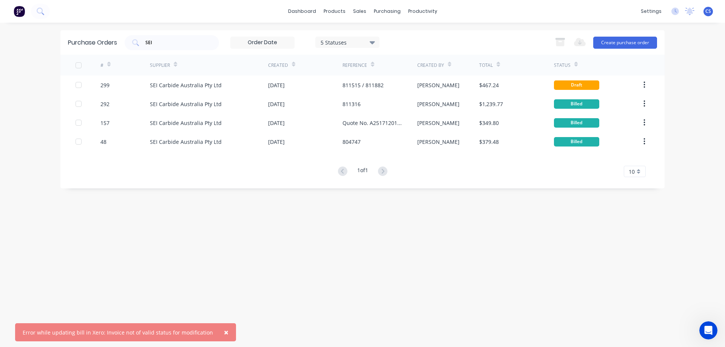
click at [504, 239] on div "Purchase Orders SEI 5 Statuses 5 Statuses Export to Excel (XLSX) Create purchas…" at bounding box center [362, 184] width 604 height 309
drag, startPoint x: 161, startPoint y: 43, endPoint x: 141, endPoint y: 42, distance: 20.1
click at [141, 42] on div "SEI" at bounding box center [172, 42] width 94 height 15
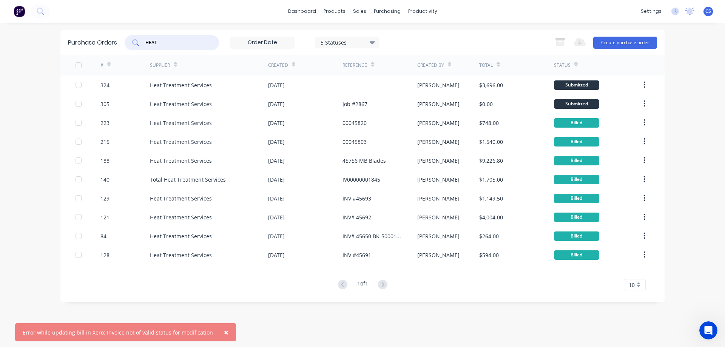
type input "HEAT"
click at [224, 332] on span "×" at bounding box center [226, 332] width 5 height 11
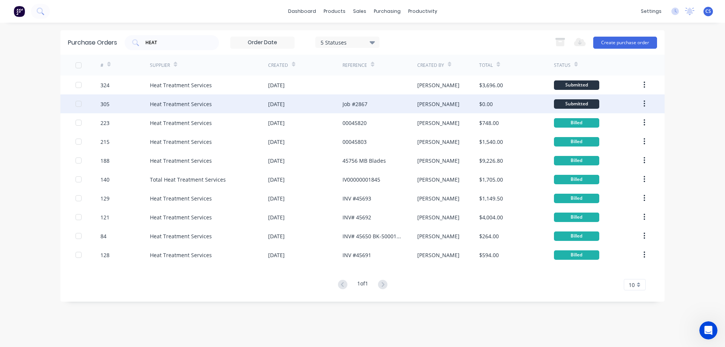
click at [245, 105] on div "Heat Treatment Services" at bounding box center [209, 103] width 118 height 19
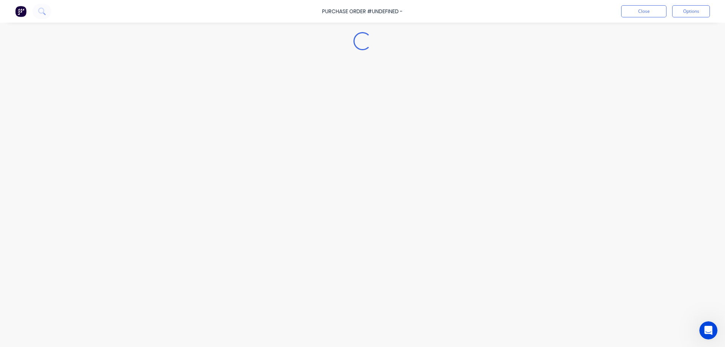
type textarea "x"
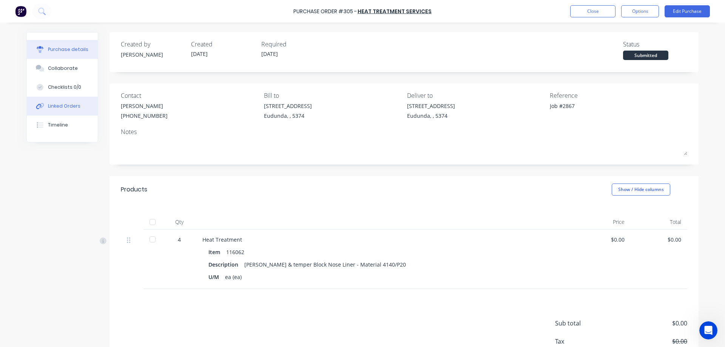
click at [62, 103] on div "Linked Orders" at bounding box center [64, 106] width 32 height 7
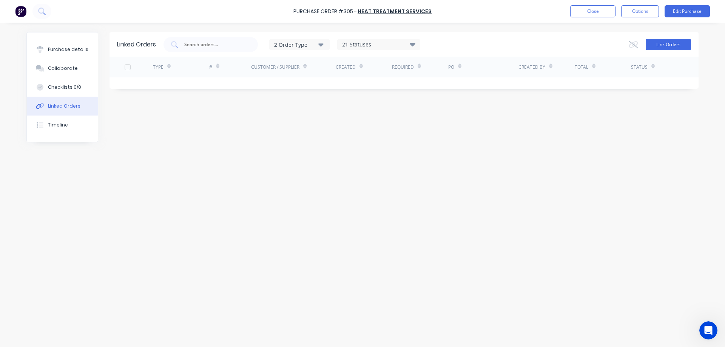
click at [681, 44] on button "Link Orders" at bounding box center [668, 44] width 45 height 11
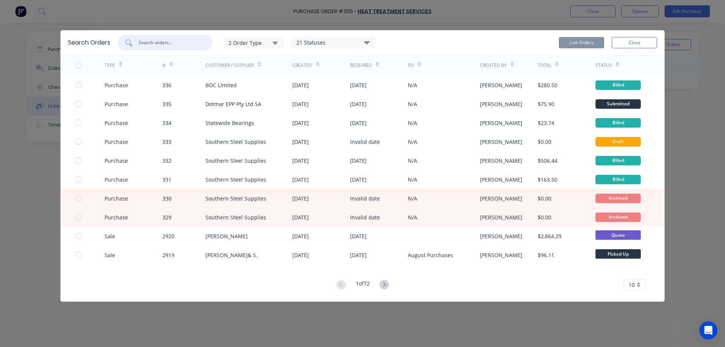
click at [172, 43] on input "text" at bounding box center [169, 43] width 63 height 8
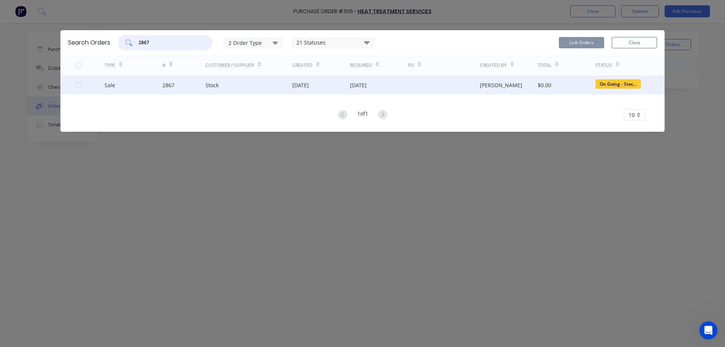
type input "2867"
click at [128, 83] on div "Sale" at bounding box center [134, 85] width 58 height 19
click at [76, 87] on div at bounding box center [78, 84] width 15 height 15
click at [581, 43] on button "Link Orders" at bounding box center [581, 42] width 45 height 11
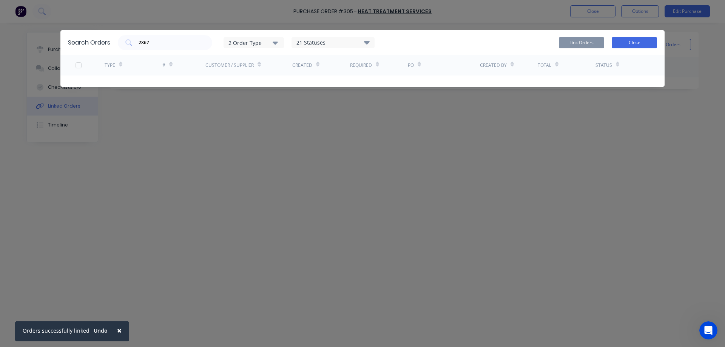
click at [638, 44] on button "Close" at bounding box center [634, 42] width 45 height 11
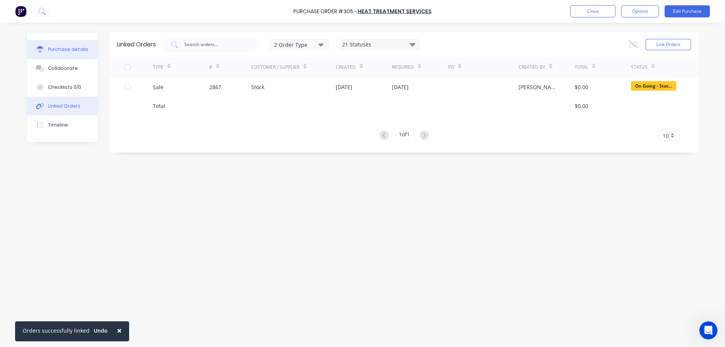
click at [59, 46] on div "Purchase details" at bounding box center [68, 49] width 40 height 7
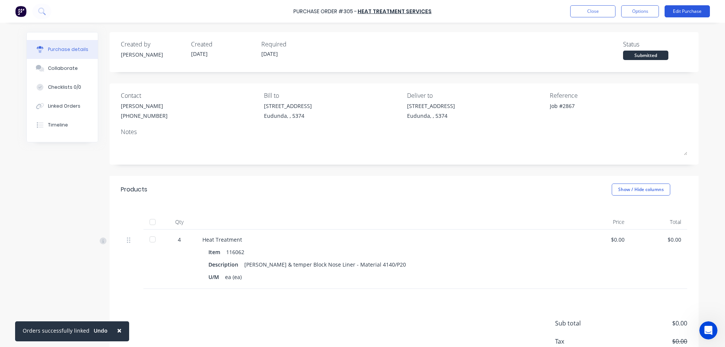
click at [688, 12] on button "Edit Purchase" at bounding box center [687, 11] width 45 height 12
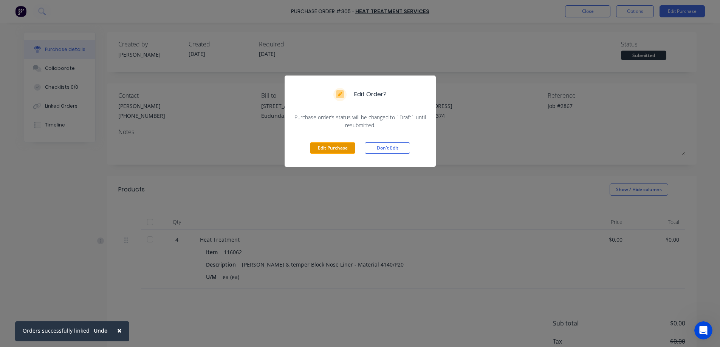
click at [338, 148] on button "Edit Purchase" at bounding box center [332, 147] width 45 height 11
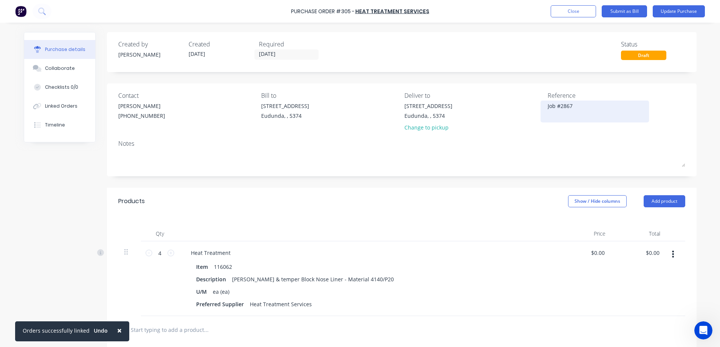
type textarea "x"
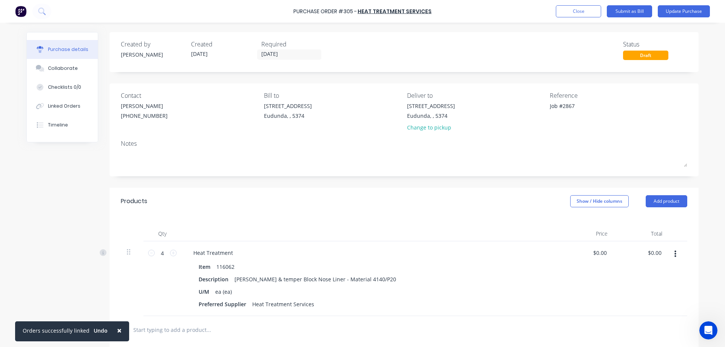
drag, startPoint x: 573, startPoint y: 106, endPoint x: 538, endPoint y: 110, distance: 35.0
click at [538, 110] on div "Contact Rene Felkl (08) 8346 1723 Bill to 41 South Terrace Eudunda, , 5374 Deli…" at bounding box center [404, 113] width 567 height 44
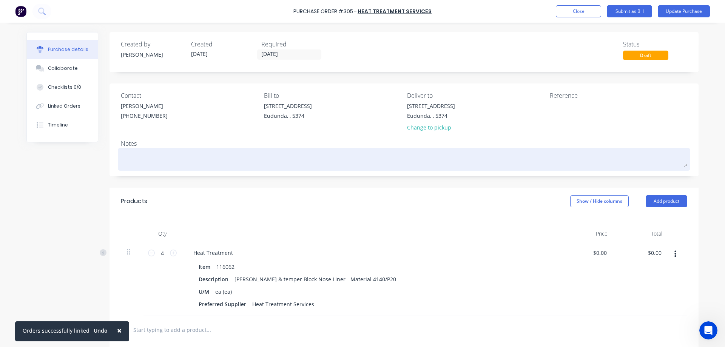
type textarea "x"
click at [153, 159] on textarea at bounding box center [404, 158] width 567 height 17
paste textarea "Job #2867"
type textarea "x"
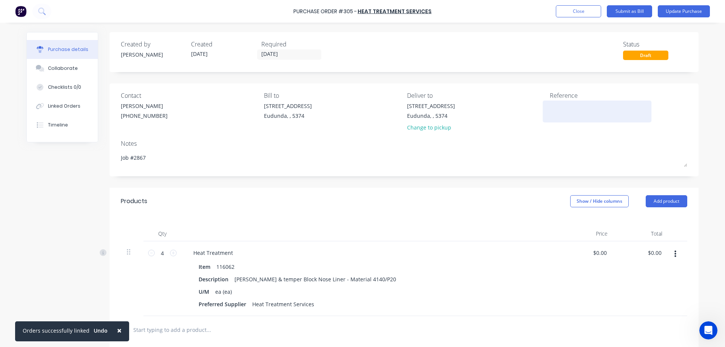
type textarea "Job #2867"
type textarea "x"
type textarea "Job #2867"
click at [559, 110] on textarea at bounding box center [597, 110] width 94 height 17
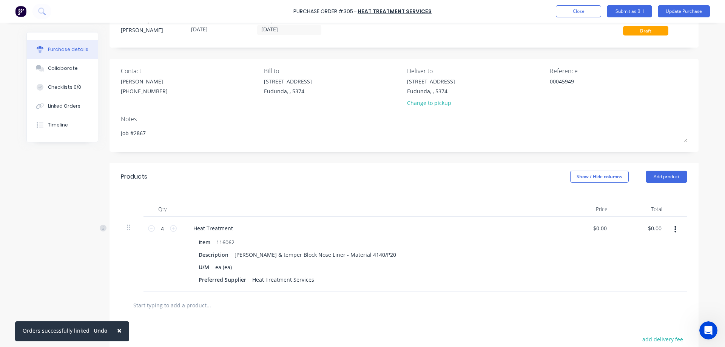
scroll to position [38, 0]
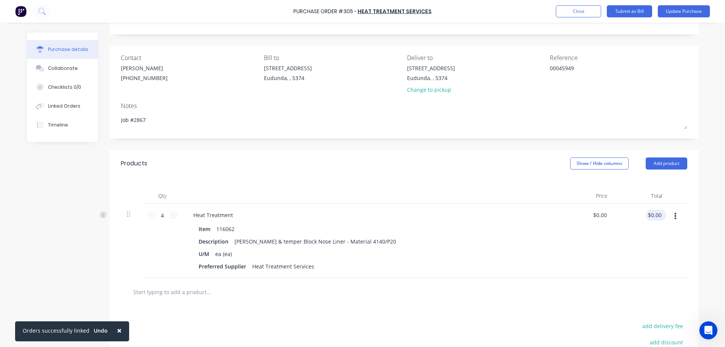
type textarea "00045949"
type textarea "x"
type textarea "00045949"
click at [658, 214] on input "0.00" at bounding box center [654, 215] width 17 height 11
type input "0"
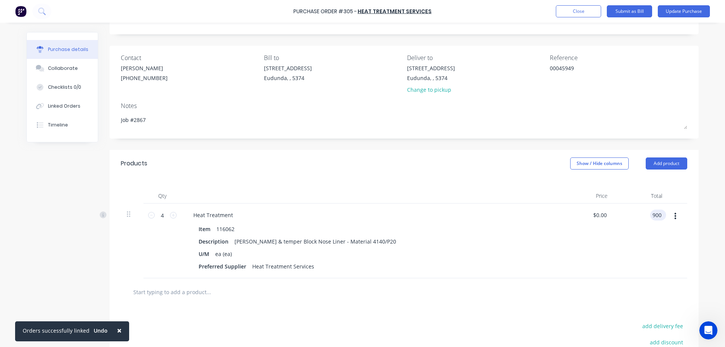
type input "900"
type textarea "x"
type input "$225.00"
type input "$900.00"
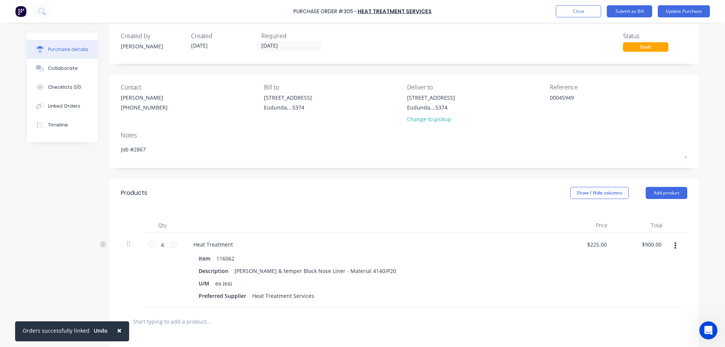
scroll to position [0, 0]
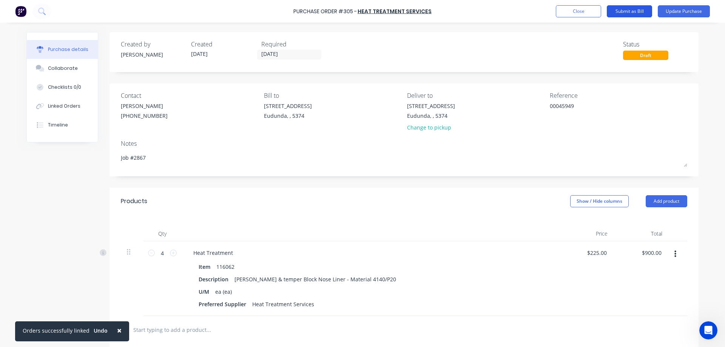
click at [633, 11] on button "Submit as Bill" at bounding box center [629, 11] width 45 height 12
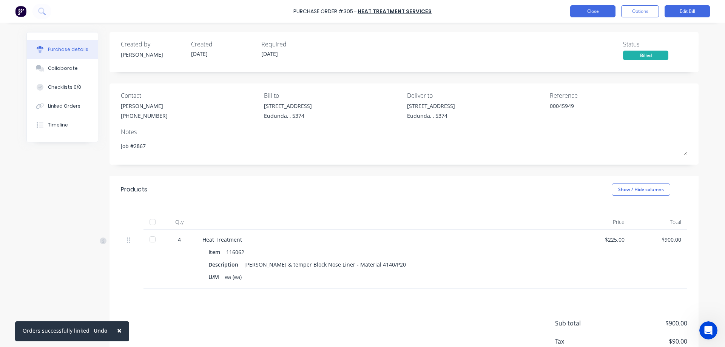
click at [596, 14] on button "Close" at bounding box center [592, 11] width 45 height 12
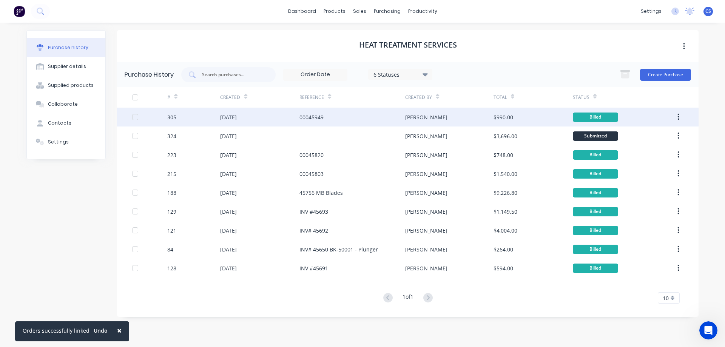
click at [360, 121] on div "00045949" at bounding box center [353, 117] width 106 height 19
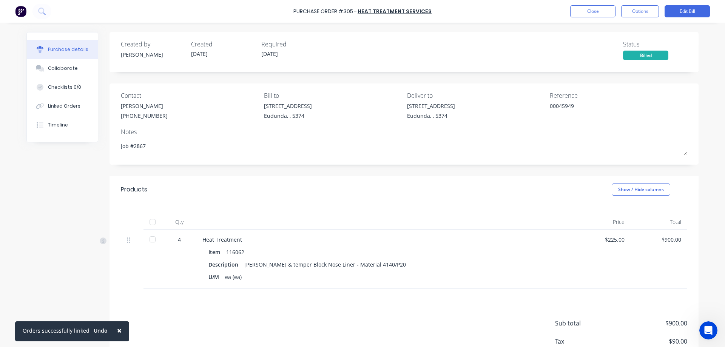
click at [151, 221] on div at bounding box center [152, 222] width 15 height 15
type textarea "x"
click at [592, 8] on button "Close" at bounding box center [592, 11] width 45 height 12
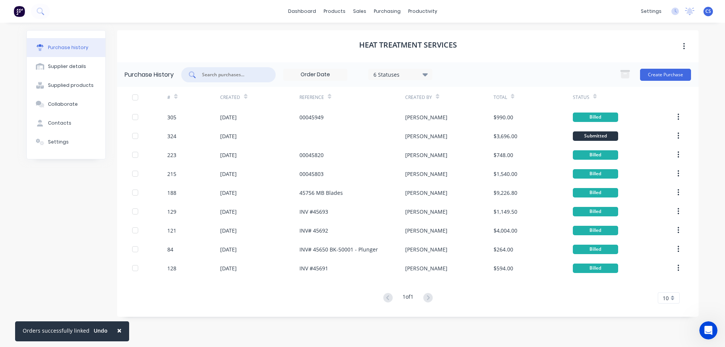
click at [217, 73] on input "text" at bounding box center [232, 75] width 63 height 8
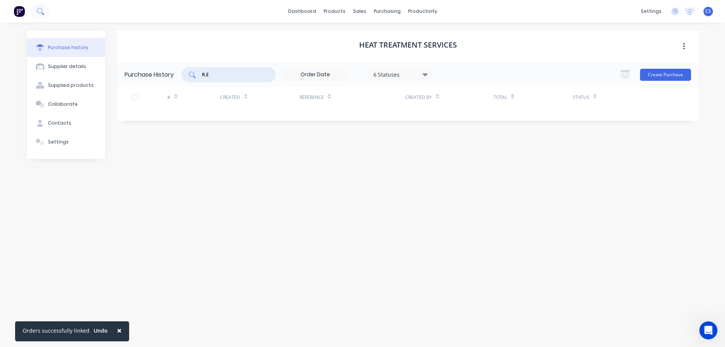
type input "R.E"
click at [46, 9] on button at bounding box center [40, 11] width 19 height 15
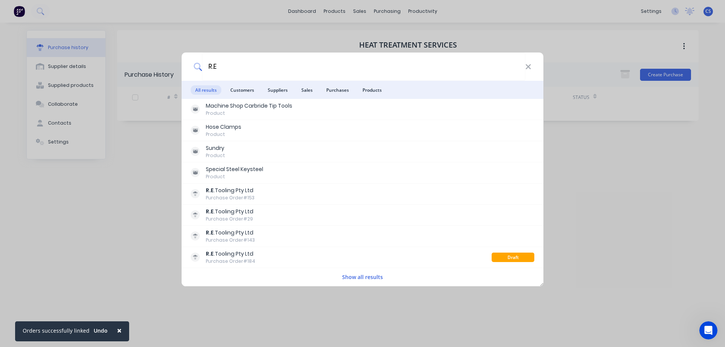
type input "R.E"
click at [376, 279] on button "Show all results" at bounding box center [362, 277] width 45 height 9
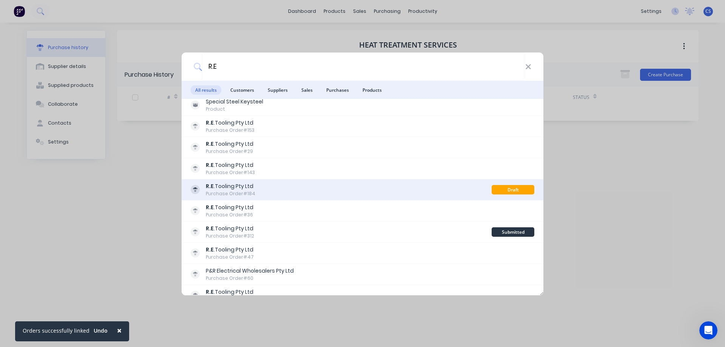
scroll to position [38, 0]
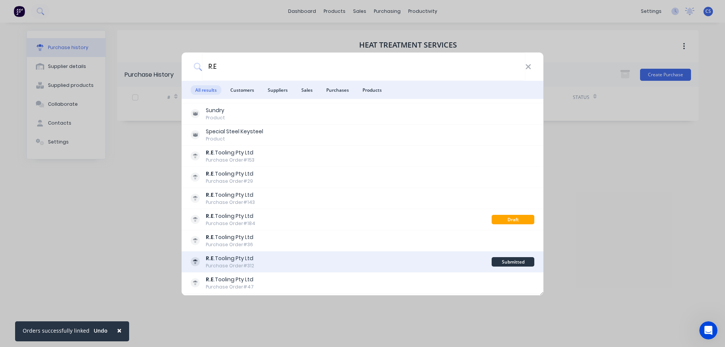
click at [381, 263] on div "R.E .Tooling Pty Ltd Purchase Order #312" at bounding box center [341, 262] width 301 height 15
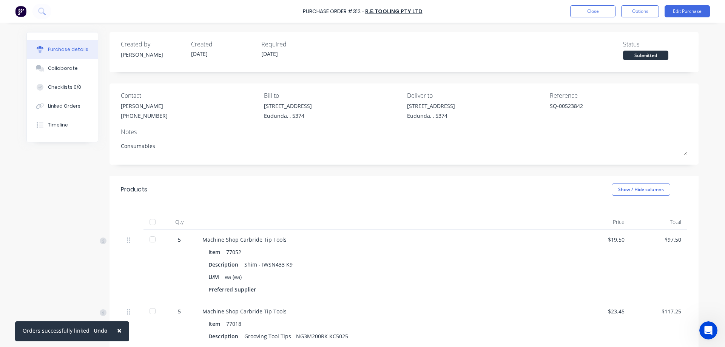
click at [117, 331] on span "×" at bounding box center [119, 330] width 5 height 11
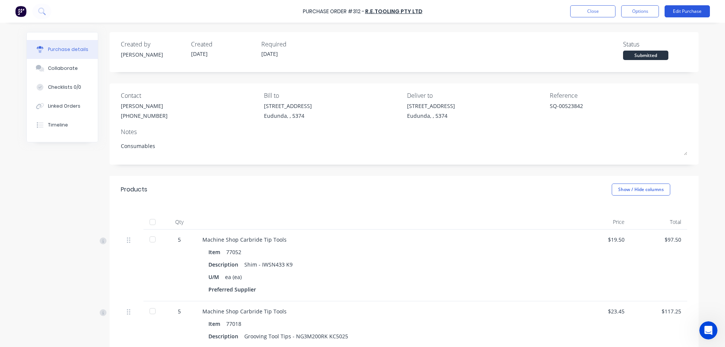
click at [672, 12] on button "Edit Purchase" at bounding box center [687, 11] width 45 height 12
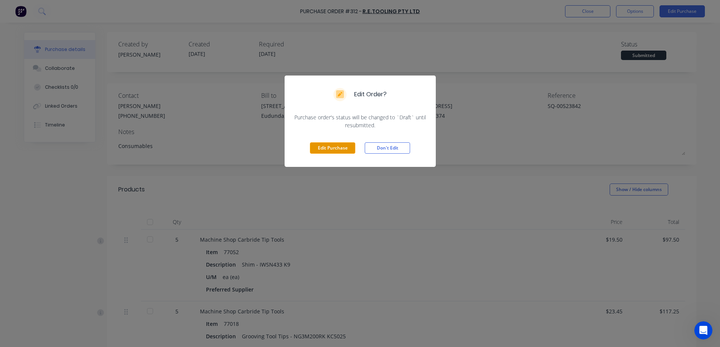
click at [320, 147] on button "Edit Purchase" at bounding box center [332, 147] width 45 height 11
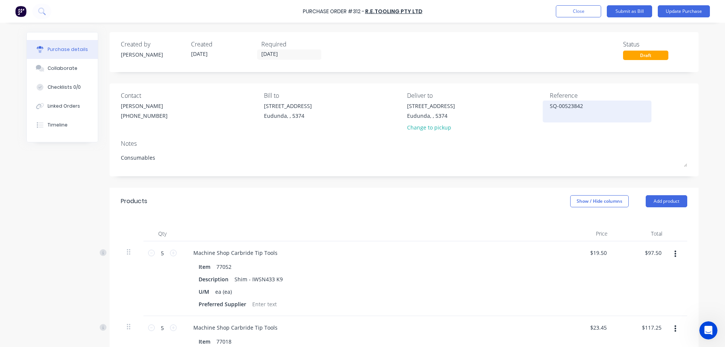
type textarea "x"
drag, startPoint x: 598, startPoint y: 108, endPoint x: 548, endPoint y: 105, distance: 50.3
click at [550, 105] on textarea "SQ-00523842" at bounding box center [597, 110] width 94 height 17
type textarea "SI-00607099"
type textarea "x"
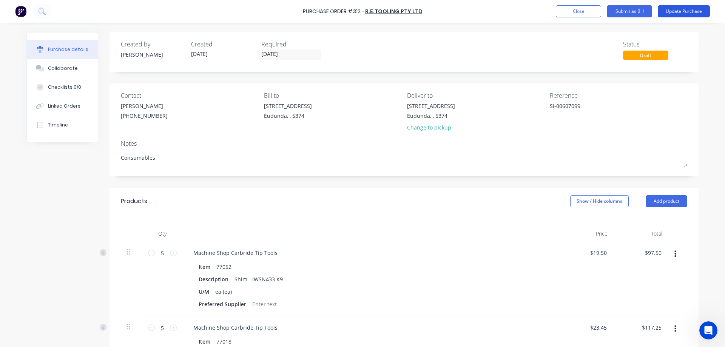
type textarea "SI-00607099"
click at [685, 10] on button "Update Purchase" at bounding box center [684, 11] width 52 height 12
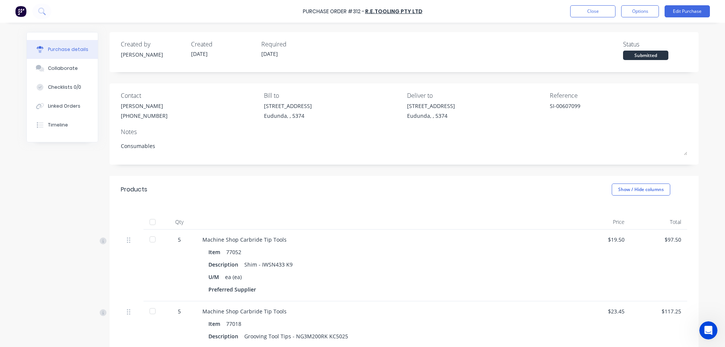
click at [150, 222] on div at bounding box center [152, 222] width 15 height 15
click at [588, 15] on button "Close" at bounding box center [592, 11] width 45 height 12
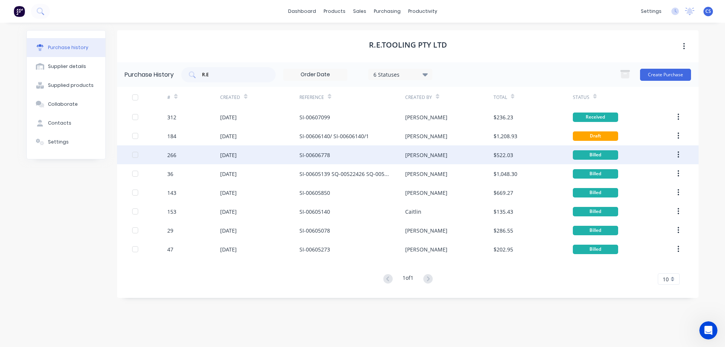
click at [450, 159] on div "Joel" at bounding box center [449, 154] width 88 height 19
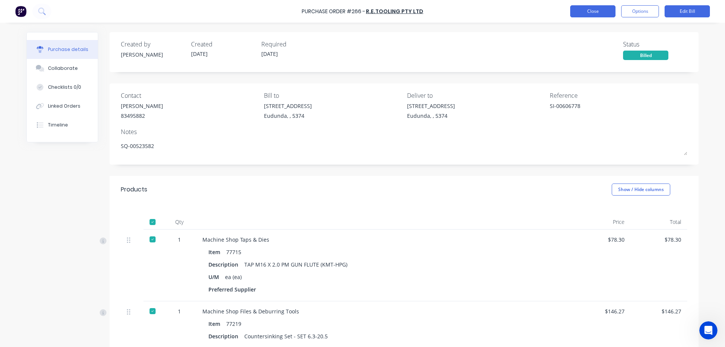
click at [592, 11] on button "Close" at bounding box center [592, 11] width 45 height 12
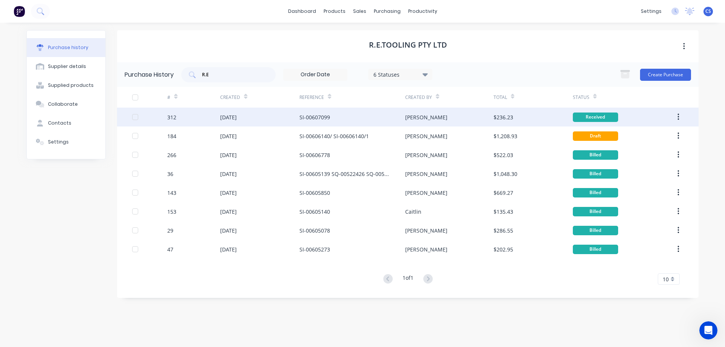
click at [461, 115] on div "Joel" at bounding box center [449, 117] width 88 height 19
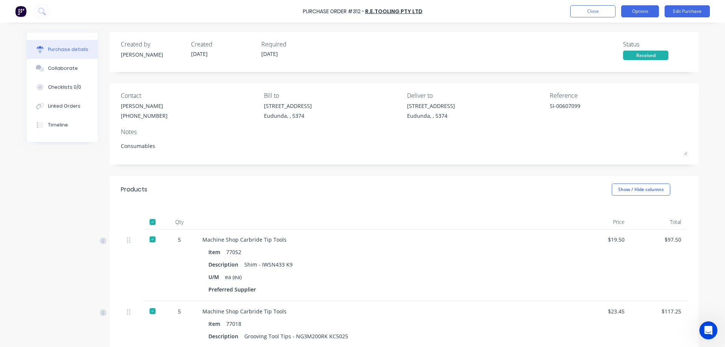
click at [630, 11] on button "Options" at bounding box center [640, 11] width 38 height 12
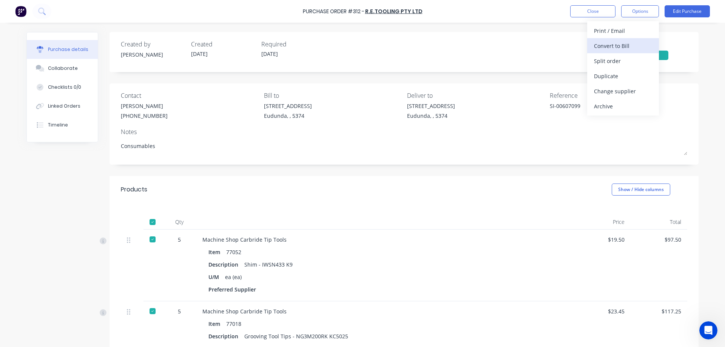
click at [632, 47] on div "Convert to Bill" at bounding box center [623, 45] width 58 height 11
type textarea "x"
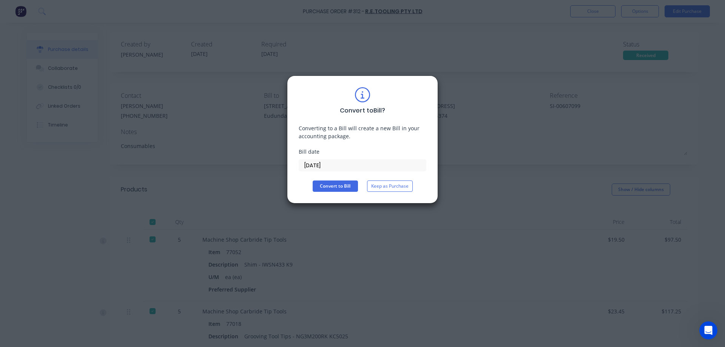
click at [336, 167] on input "02/09/25" at bounding box center [362, 165] width 127 height 11
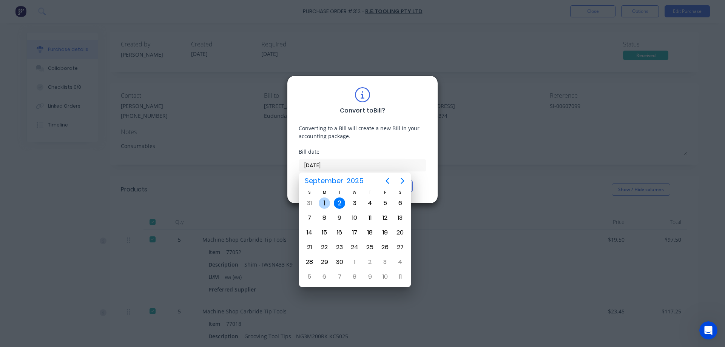
click at [323, 205] on div "1" at bounding box center [324, 203] width 11 height 11
type input "01/09/25"
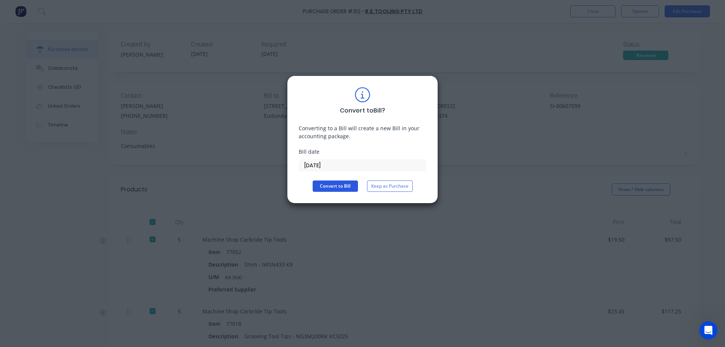
click at [334, 184] on button "Convert to Bill" at bounding box center [335, 186] width 45 height 11
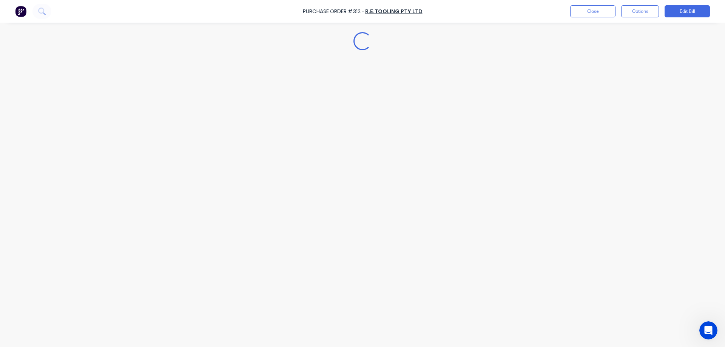
type textarea "x"
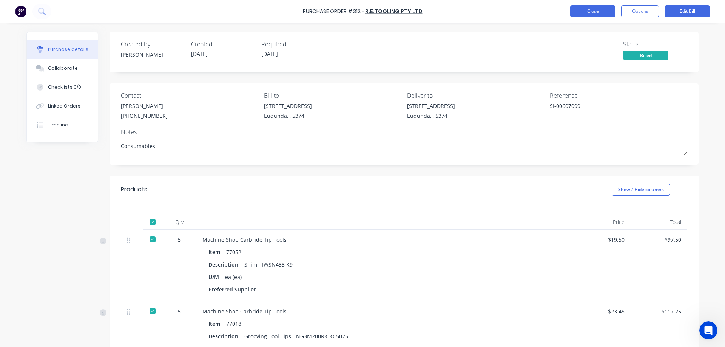
click at [598, 16] on button "Close" at bounding box center [592, 11] width 45 height 12
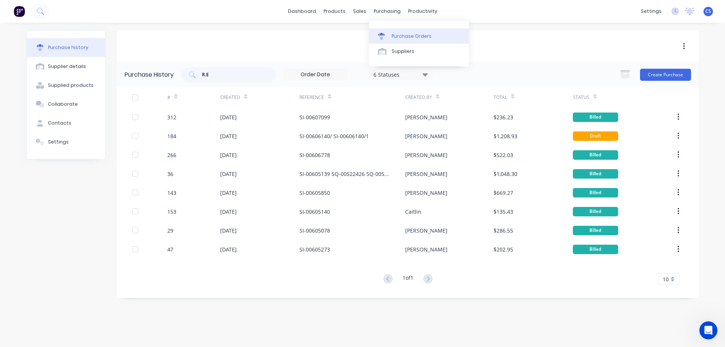
click at [398, 36] on div "Purchase Orders" at bounding box center [412, 36] width 40 height 7
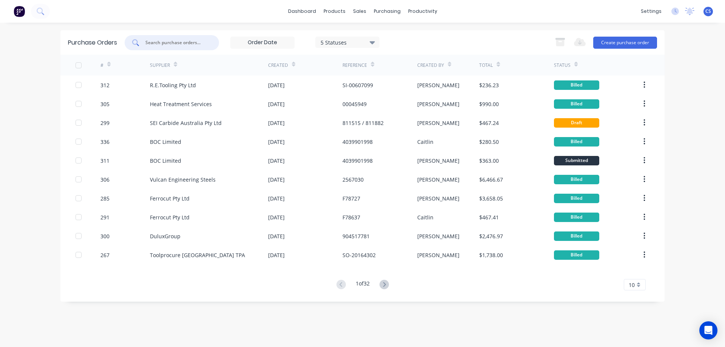
click at [151, 43] on input "text" at bounding box center [176, 43] width 63 height 8
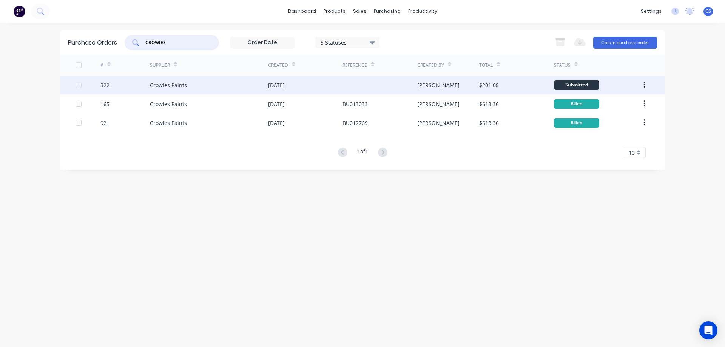
type input "CROWIES"
click at [206, 87] on div "Crowies Paints" at bounding box center [209, 85] width 118 height 19
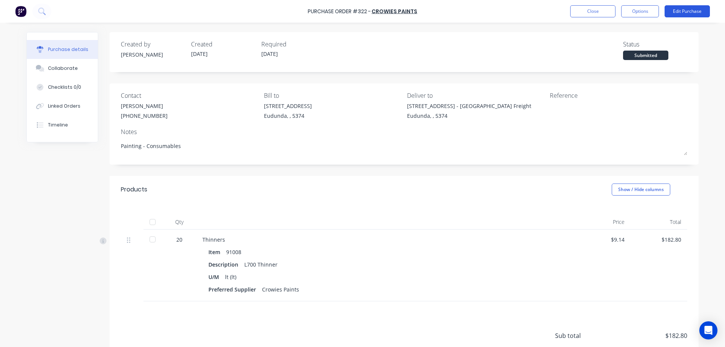
click at [687, 12] on button "Edit Purchase" at bounding box center [687, 11] width 45 height 12
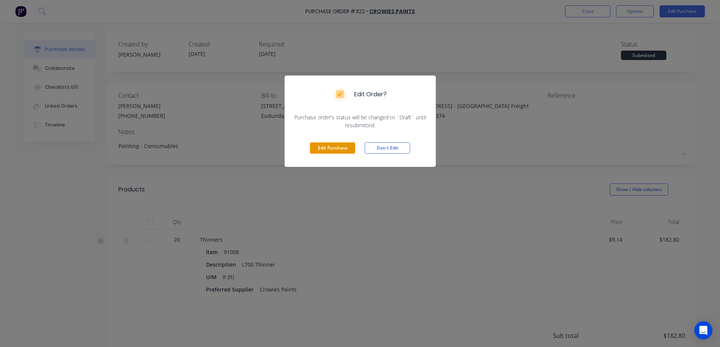
click at [319, 148] on button "Edit Purchase" at bounding box center [332, 147] width 45 height 11
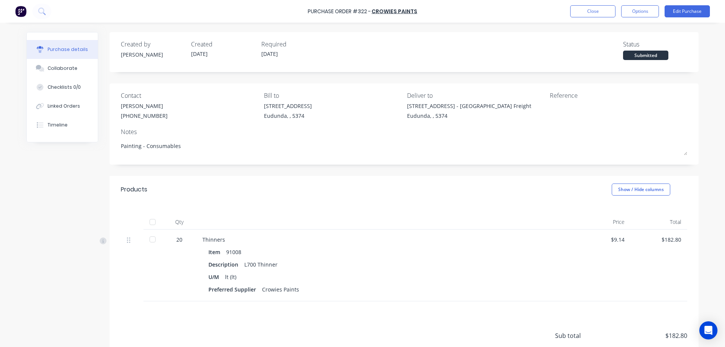
type textarea "x"
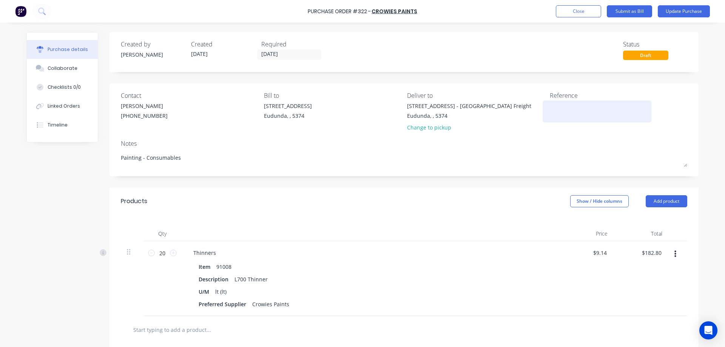
click at [571, 111] on textarea at bounding box center [597, 110] width 94 height 17
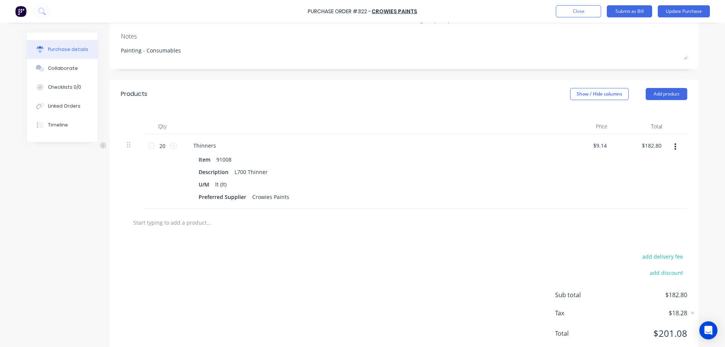
scroll to position [91, 0]
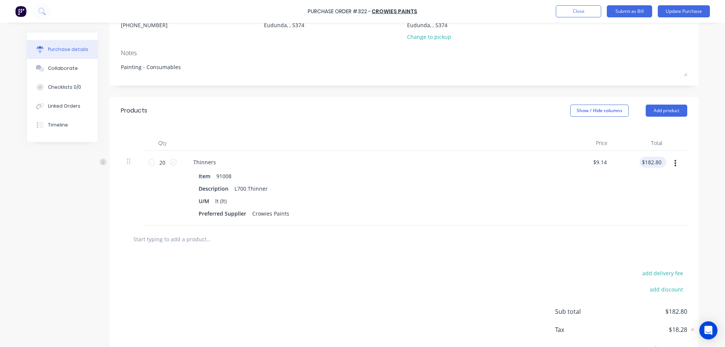
type textarea "BU013916"
type textarea "x"
type textarea "BU013916"
type input "182.80"
click at [657, 163] on input "182.80" at bounding box center [651, 162] width 23 height 11
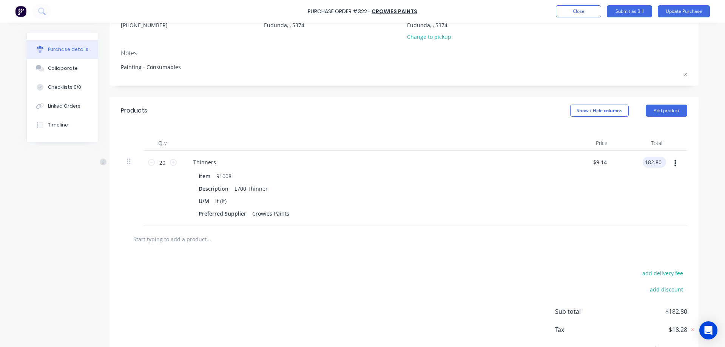
type textarea "x"
drag, startPoint x: 660, startPoint y: 161, endPoint x: 641, endPoint y: 162, distance: 19.7
click at [643, 162] on input "182.80" at bounding box center [653, 162] width 20 height 11
type input "149.23"
type textarea "x"
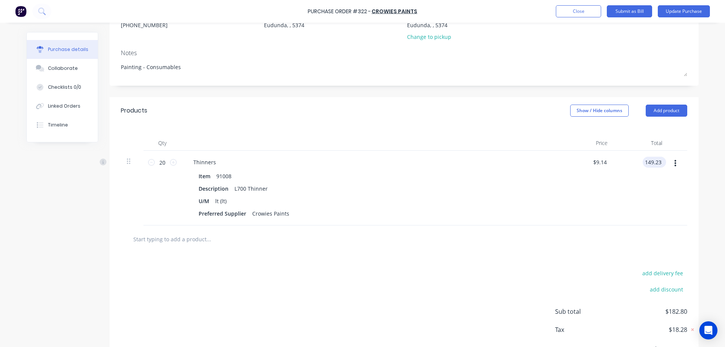
type input "$7.4615"
type input "$149.23"
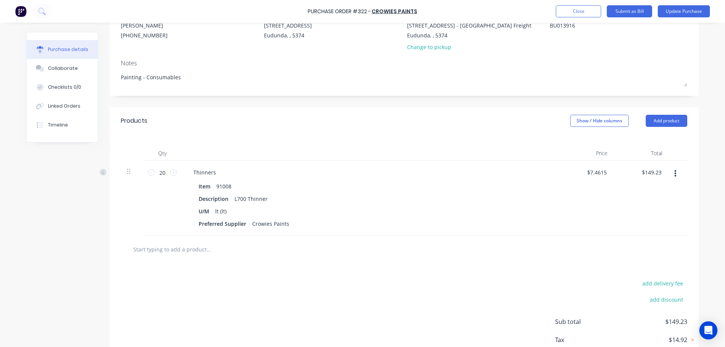
scroll to position [0, 0]
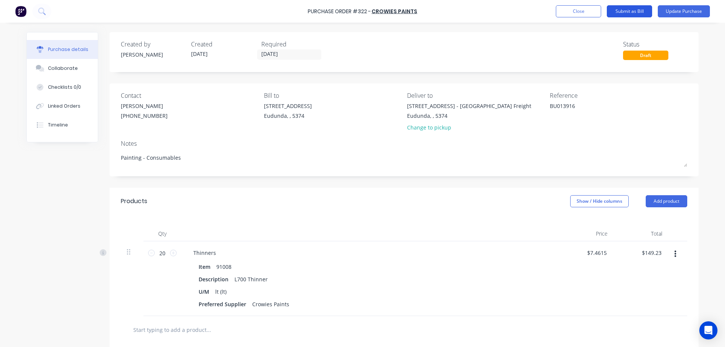
click at [626, 12] on button "Submit as Bill" at bounding box center [629, 11] width 45 height 12
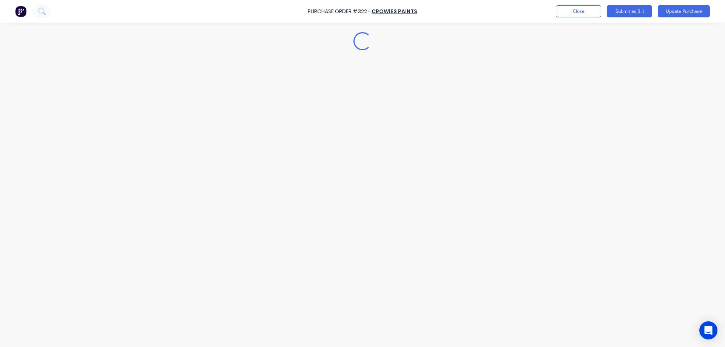
type textarea "x"
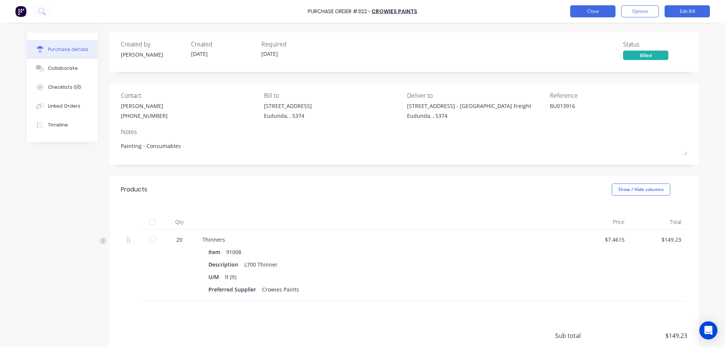
click at [600, 10] on button "Close" at bounding box center [592, 11] width 45 height 12
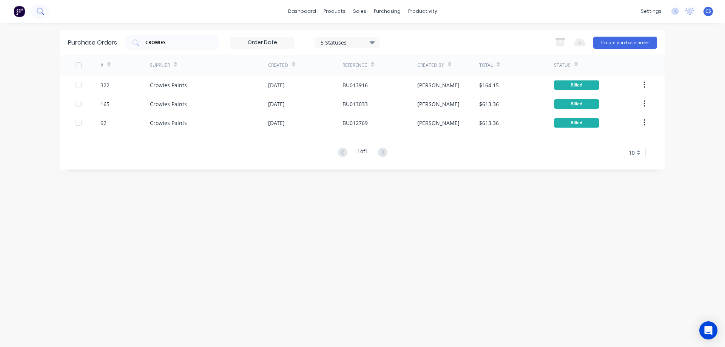
click at [40, 12] on icon at bounding box center [40, 11] width 7 height 7
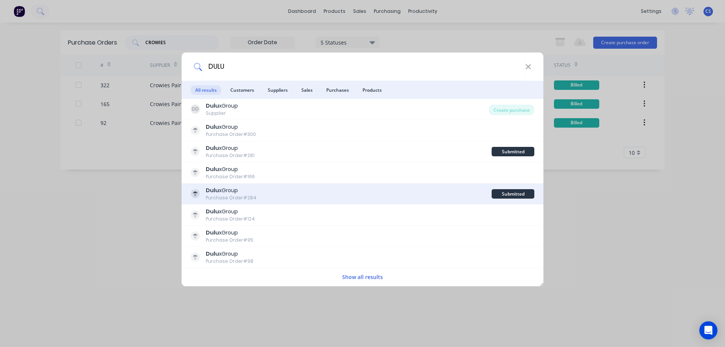
type input "DULU"
click at [332, 195] on div "Dulu xGroup Purchase Order #284" at bounding box center [341, 194] width 301 height 15
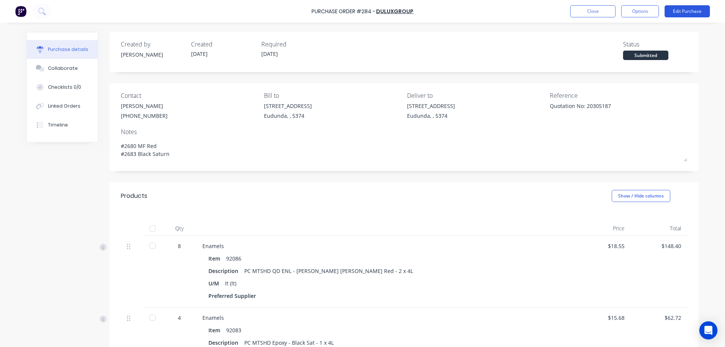
click at [683, 11] on button "Edit Purchase" at bounding box center [687, 11] width 45 height 12
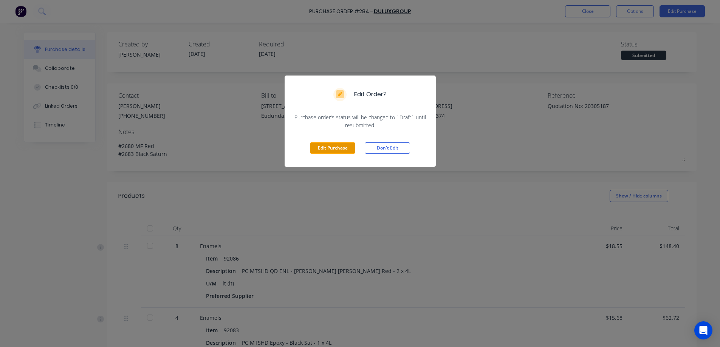
click at [330, 147] on button "Edit Purchase" at bounding box center [332, 147] width 45 height 11
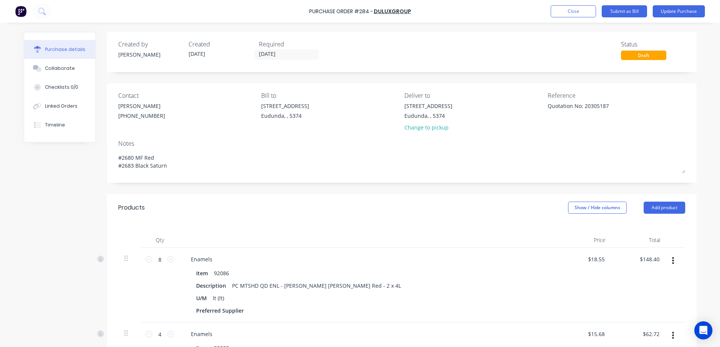
type textarea "x"
drag, startPoint x: 607, startPoint y: 108, endPoint x: 549, endPoint y: 105, distance: 59.0
click at [550, 105] on textarea "Quotation No: 20305187" at bounding box center [597, 110] width 94 height 17
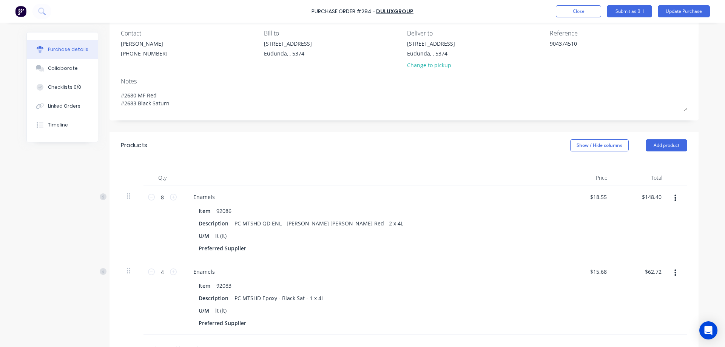
scroll to position [76, 0]
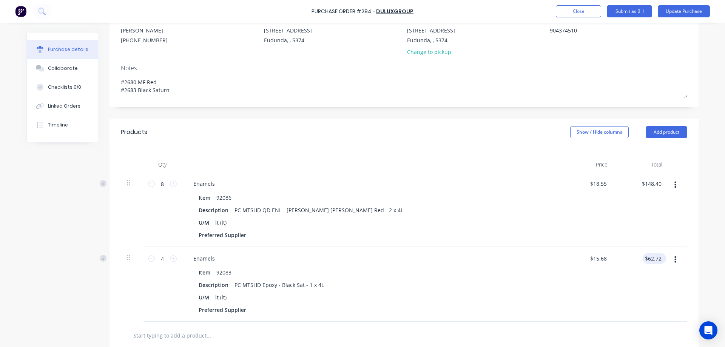
type textarea "904374510"
type textarea "x"
type textarea "904374510"
click at [658, 260] on input "62.72" at bounding box center [654, 258] width 17 height 11
type input "62.73"
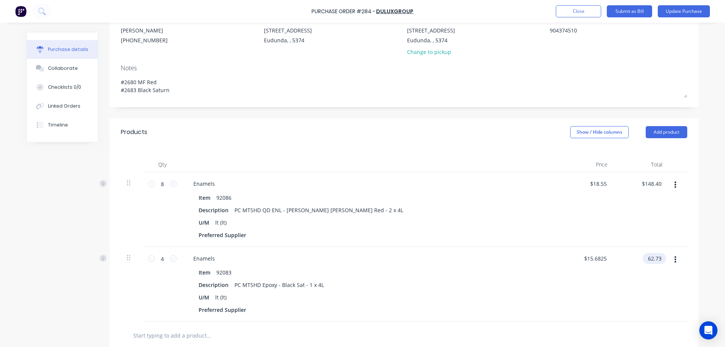
type textarea "x"
type input "$15.6825"
type input "$62.73"
click at [661, 183] on div "$148.40 $148.40" at bounding box center [653, 183] width 26 height 11
click at [659, 184] on div "$148.40 $148.40" at bounding box center [653, 183] width 26 height 11
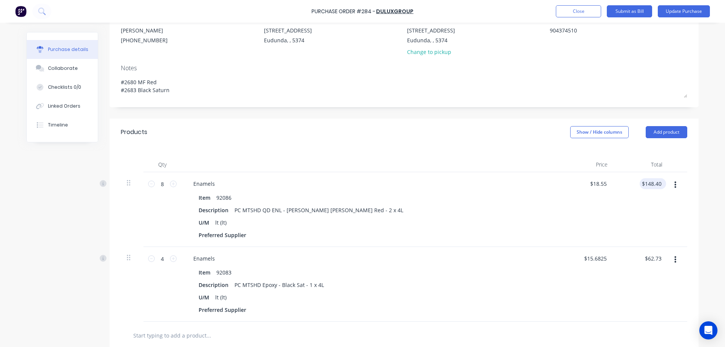
type textarea "x"
click at [659, 184] on input "148.40" at bounding box center [651, 183] width 23 height 11
type input "148.36"
type textarea "x"
type input "$18.545"
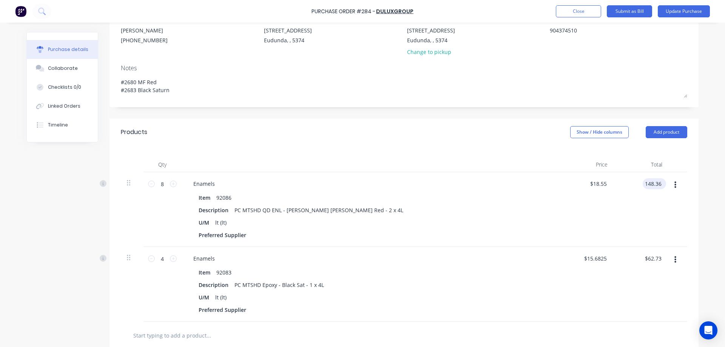
type input "$148.36"
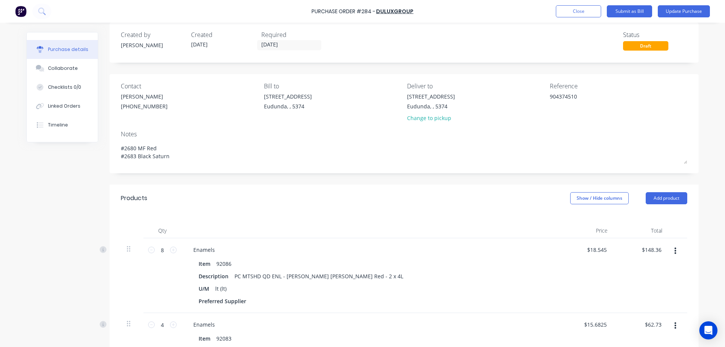
scroll to position [0, 0]
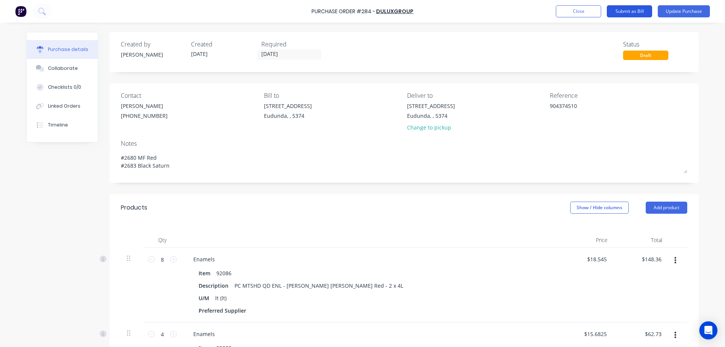
click at [630, 9] on button "Submit as Bill" at bounding box center [629, 11] width 45 height 12
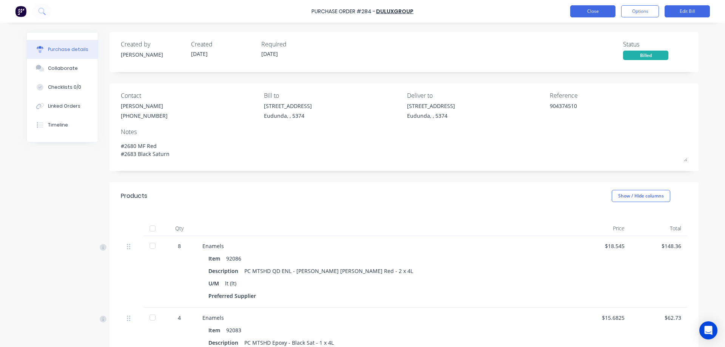
click at [598, 10] on button "Close" at bounding box center [592, 11] width 45 height 12
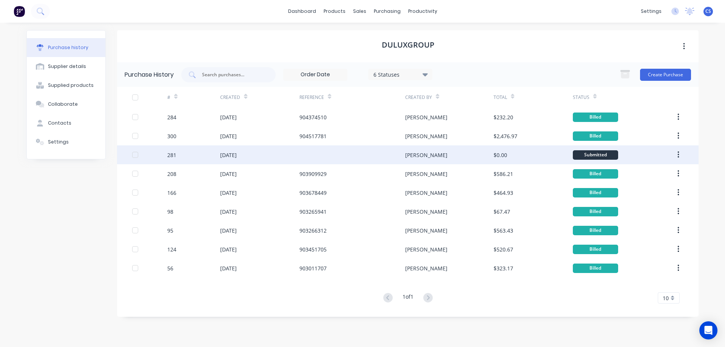
click at [361, 158] on div at bounding box center [353, 154] width 106 height 19
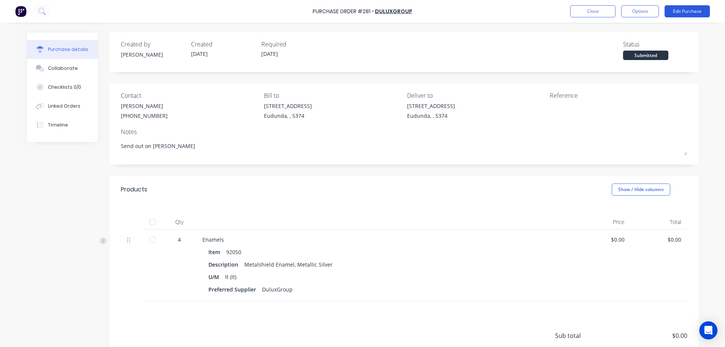
click at [676, 12] on button "Edit Purchase" at bounding box center [687, 11] width 45 height 12
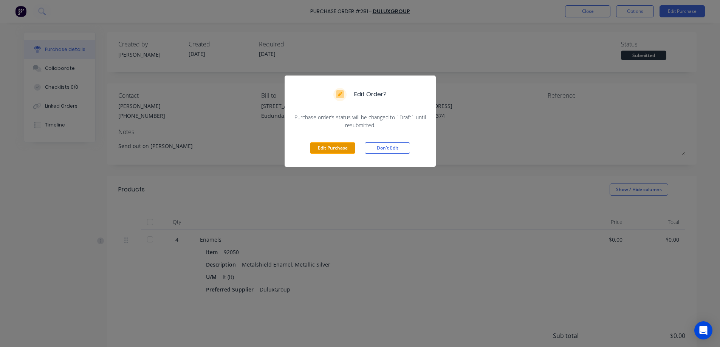
click at [326, 150] on button "Edit Purchase" at bounding box center [332, 147] width 45 height 11
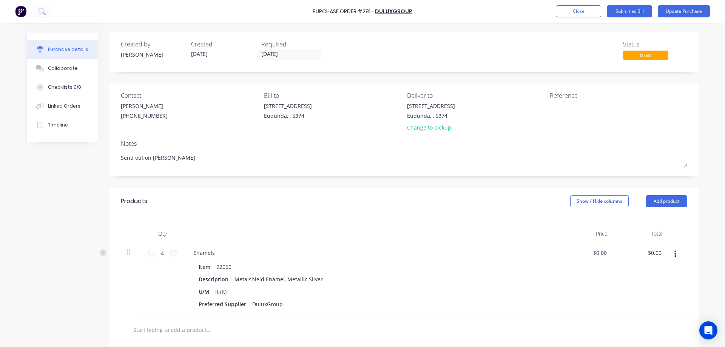
type textarea "x"
click at [559, 109] on textarea at bounding box center [597, 110] width 94 height 17
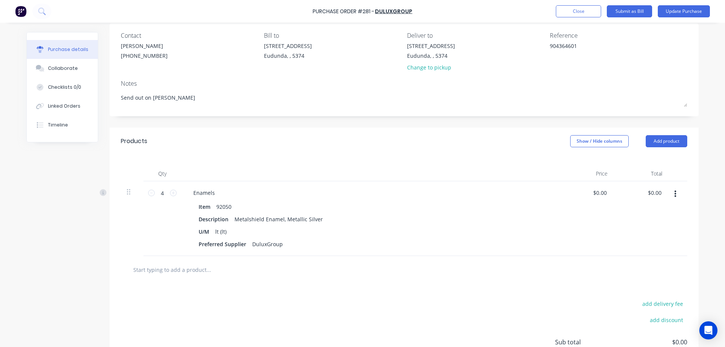
scroll to position [53, 0]
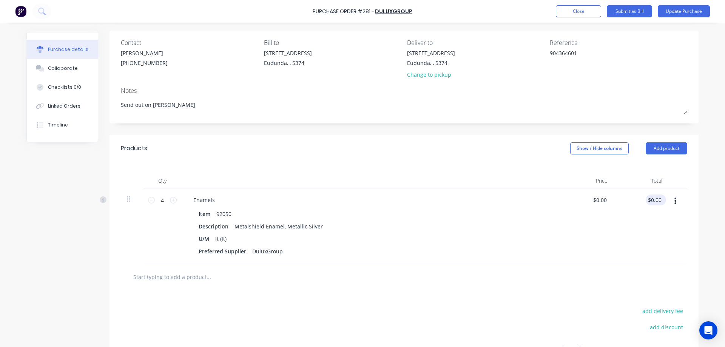
type textarea "904364601"
type textarea "x"
type textarea "904364601"
type input "0.00"
click at [660, 200] on input "0.00" at bounding box center [656, 200] width 14 height 11
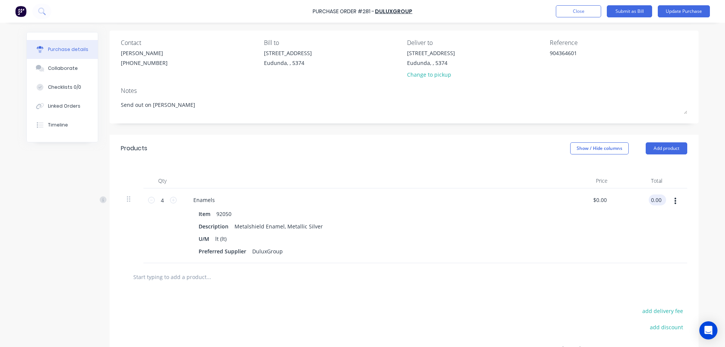
type textarea "x"
drag, startPoint x: 660, startPoint y: 200, endPoint x: 646, endPoint y: 202, distance: 14.1
click at [646, 202] on div "0.00 0.00" at bounding box center [641, 226] width 55 height 75
type input "86.32"
type textarea "x"
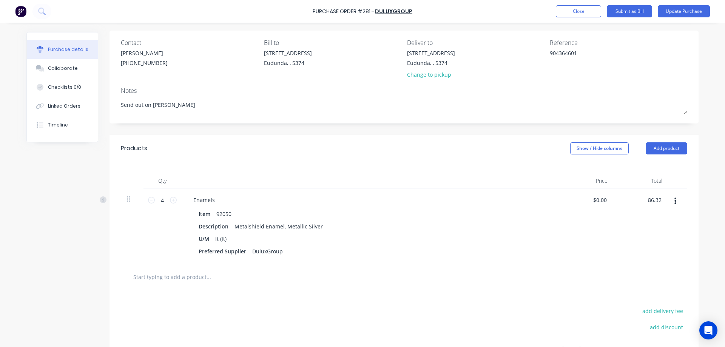
type input "$21.58"
type input "$86.32"
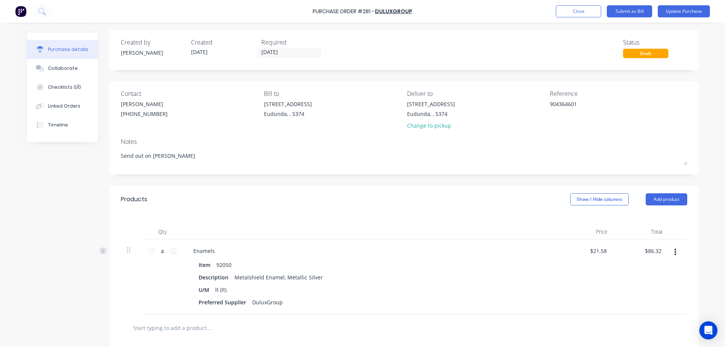
scroll to position [0, 0]
click at [622, 12] on button "Submit as Bill" at bounding box center [629, 11] width 45 height 12
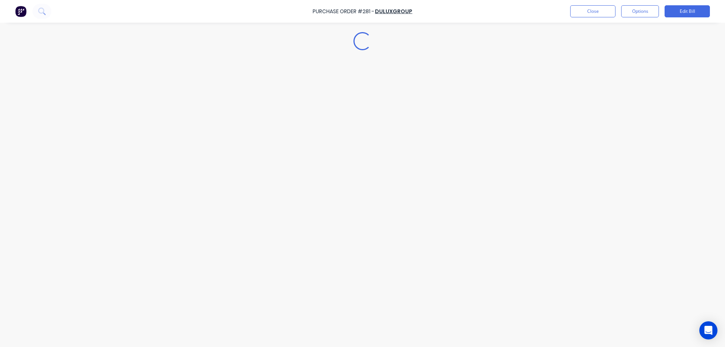
type textarea "x"
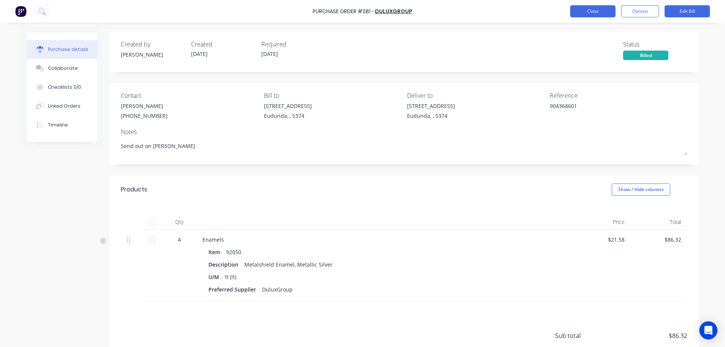
click at [599, 12] on button "Close" at bounding box center [592, 11] width 45 height 12
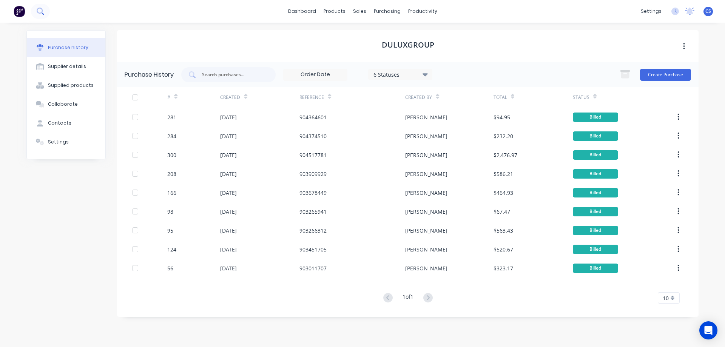
click at [45, 7] on button at bounding box center [40, 11] width 19 height 15
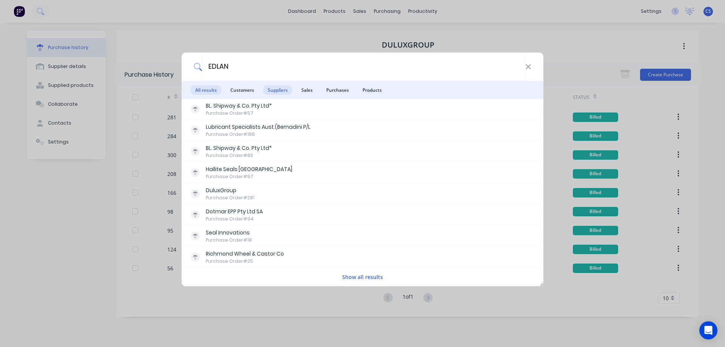
type input "EDLAN"
click at [278, 93] on span "Suppliers" at bounding box center [277, 89] width 29 height 9
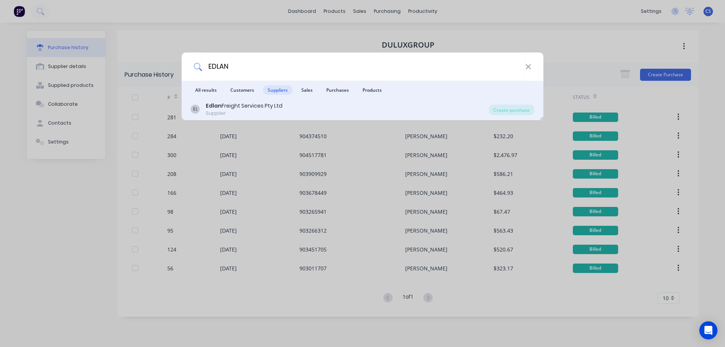
click at [301, 113] on div "EL Edlan Freight Services Pty Ltd Supplier" at bounding box center [340, 109] width 298 height 15
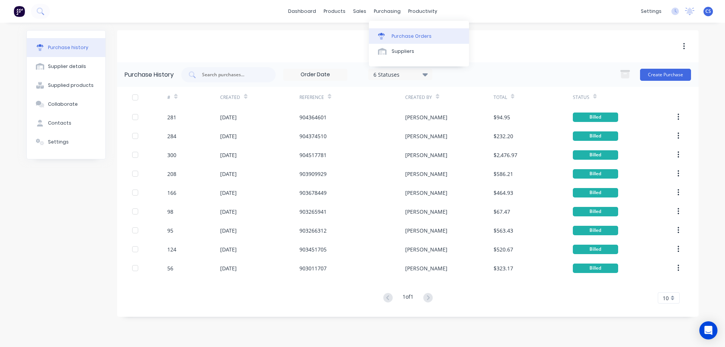
click at [399, 36] on div "Purchase Orders" at bounding box center [412, 36] width 40 height 7
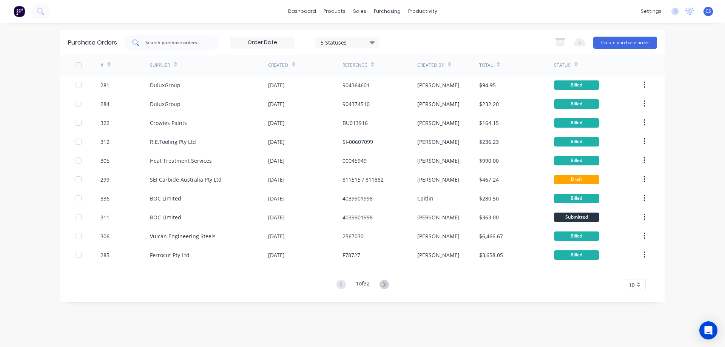
click at [178, 40] on input "text" at bounding box center [176, 43] width 63 height 8
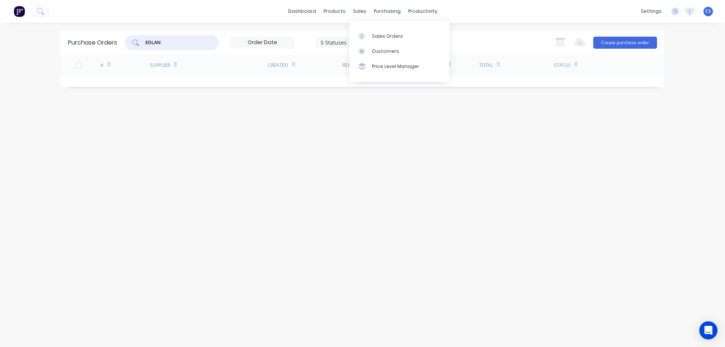
type input "EDLAN"
click at [321, 167] on div "Purchase Orders EDLAN 5 Statuses 5 Statuses Export to Excel (XLSX) Create purch…" at bounding box center [362, 184] width 604 height 309
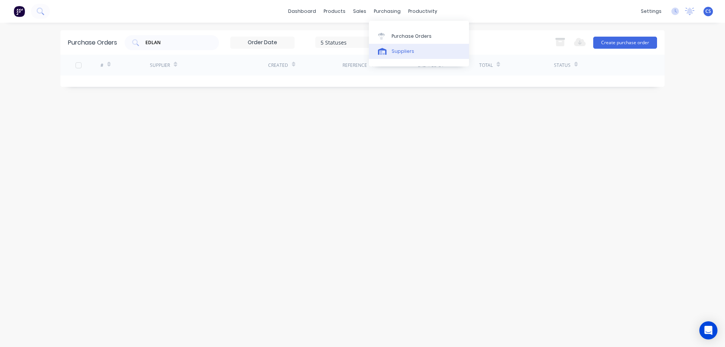
click at [407, 51] on div "Suppliers" at bounding box center [403, 51] width 23 height 7
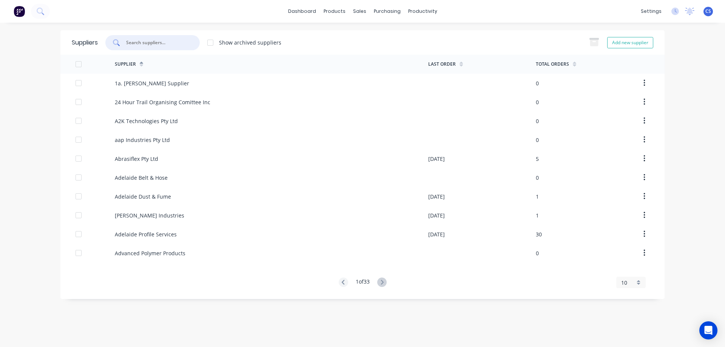
click at [158, 46] on input "text" at bounding box center [156, 43] width 63 height 8
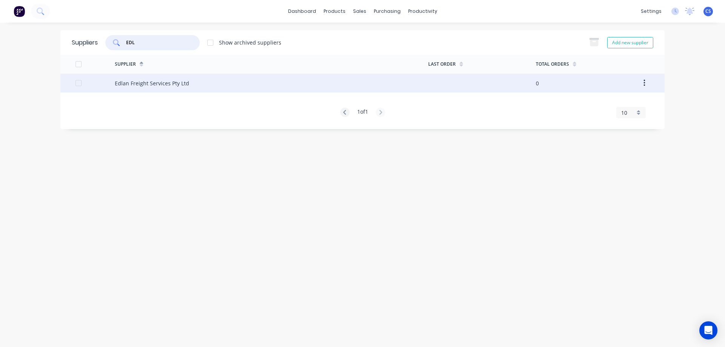
type input "EDL"
click at [217, 83] on div "Edlan Freight Services Pty Ltd" at bounding box center [272, 83] width 314 height 19
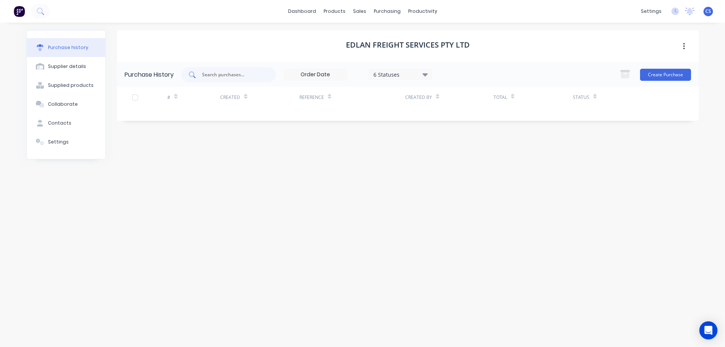
click at [233, 74] on input "text" at bounding box center [232, 75] width 63 height 8
click at [47, 12] on button at bounding box center [40, 11] width 19 height 15
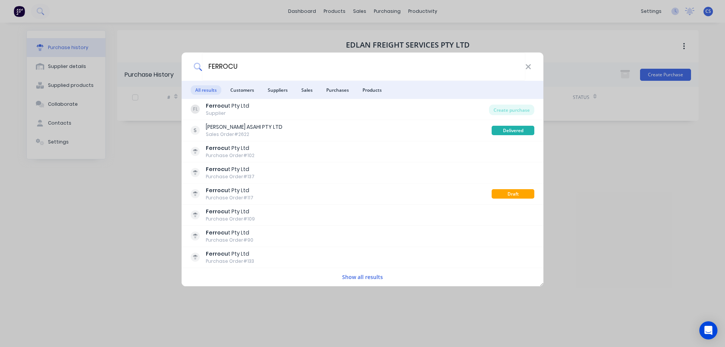
type input "FERROCU"
click at [371, 279] on button "Show all results" at bounding box center [362, 277] width 45 height 9
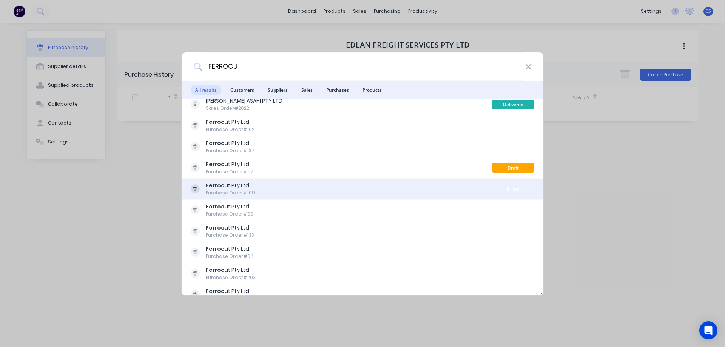
scroll to position [76, 0]
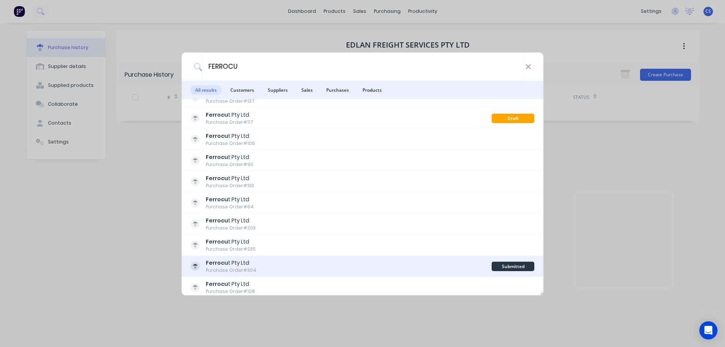
click at [355, 267] on div "Ferrocu t Pty Ltd Purchase Order #304" at bounding box center [341, 266] width 301 height 15
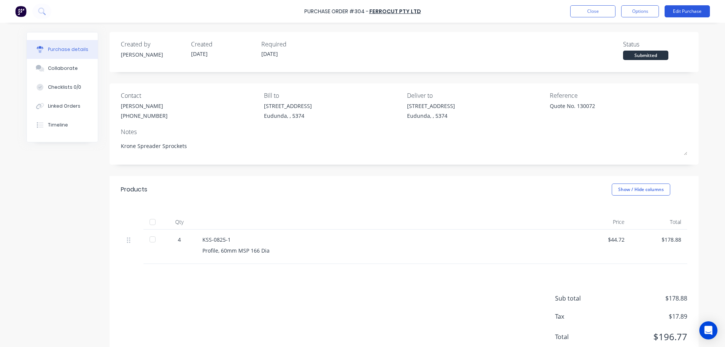
click at [691, 13] on button "Edit Purchase" at bounding box center [687, 11] width 45 height 12
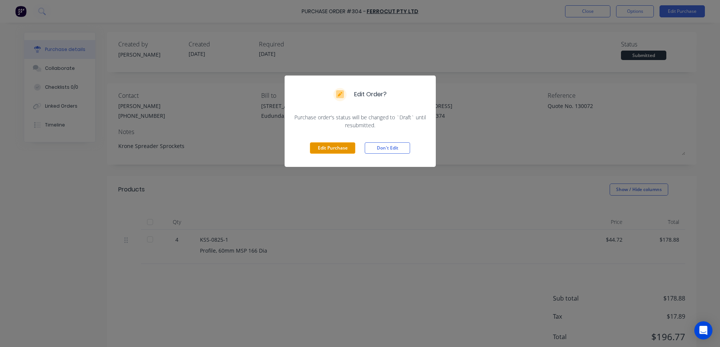
click at [321, 147] on button "Edit Purchase" at bounding box center [332, 147] width 45 height 11
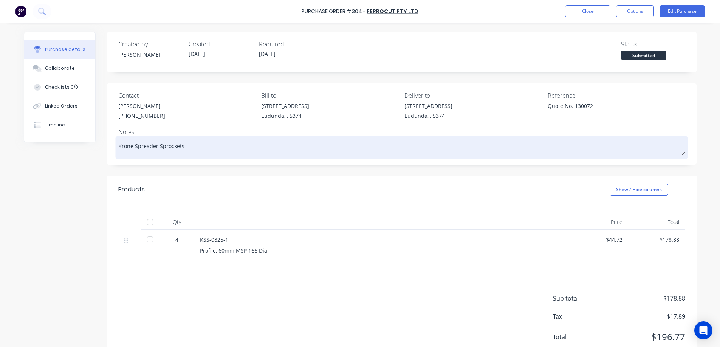
type textarea "x"
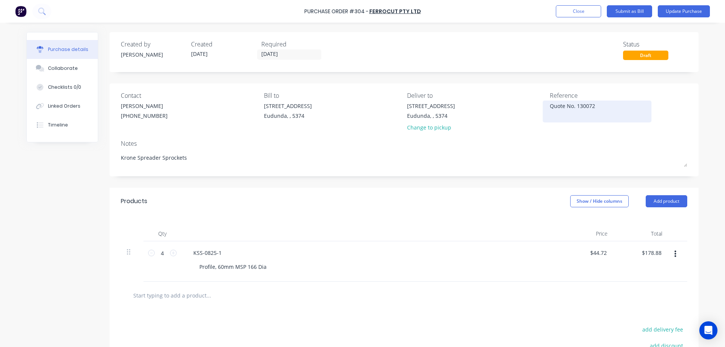
drag, startPoint x: 598, startPoint y: 107, endPoint x: 548, endPoint y: 110, distance: 50.4
click at [550, 110] on textarea "Quote No. 130072" at bounding box center [597, 110] width 94 height 17
type textarea "F78751"
type textarea "x"
type textarea "F78751"
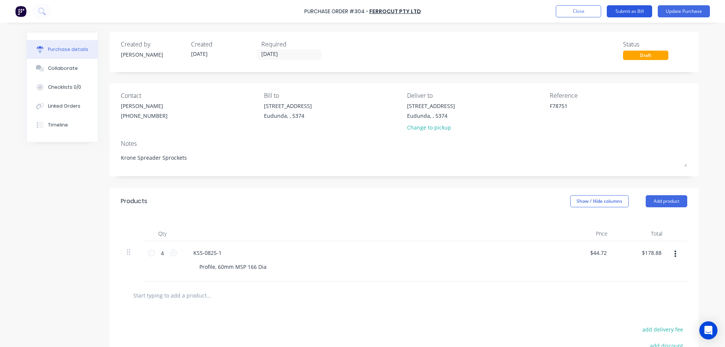
click at [632, 12] on button "Submit as Bill" at bounding box center [629, 11] width 45 height 12
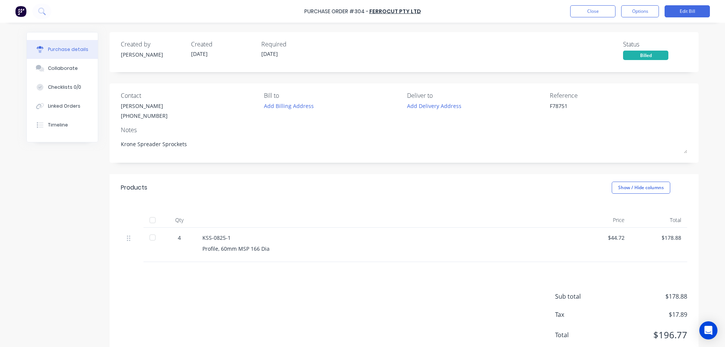
type textarea "x"
